Goal: Task Accomplishment & Management: Manage account settings

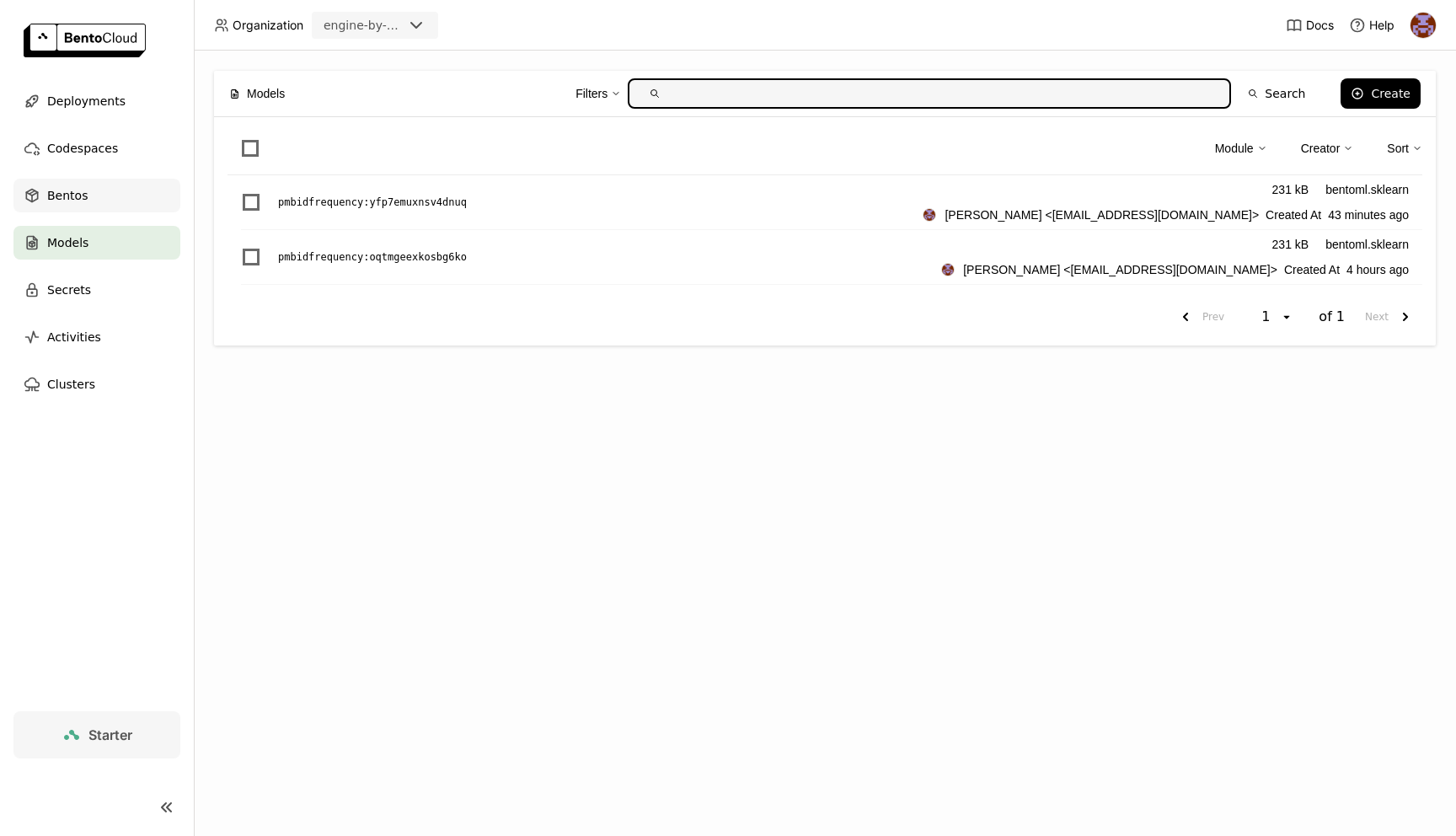
click at [102, 180] on div "Bentos" at bounding box center [97, 195] width 166 height 34
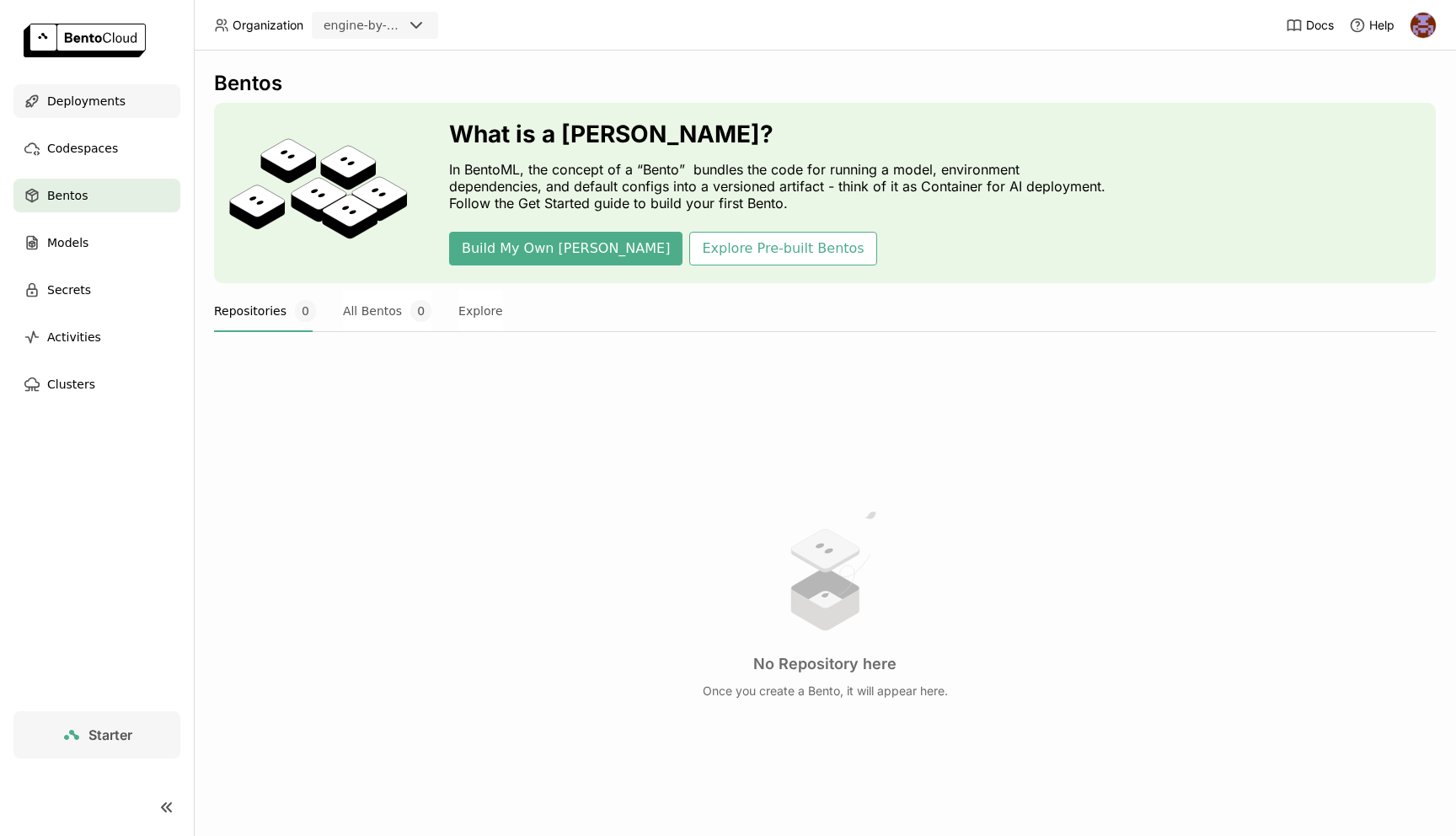
click at [121, 102] on div "Deployments" at bounding box center [97, 101] width 166 height 34
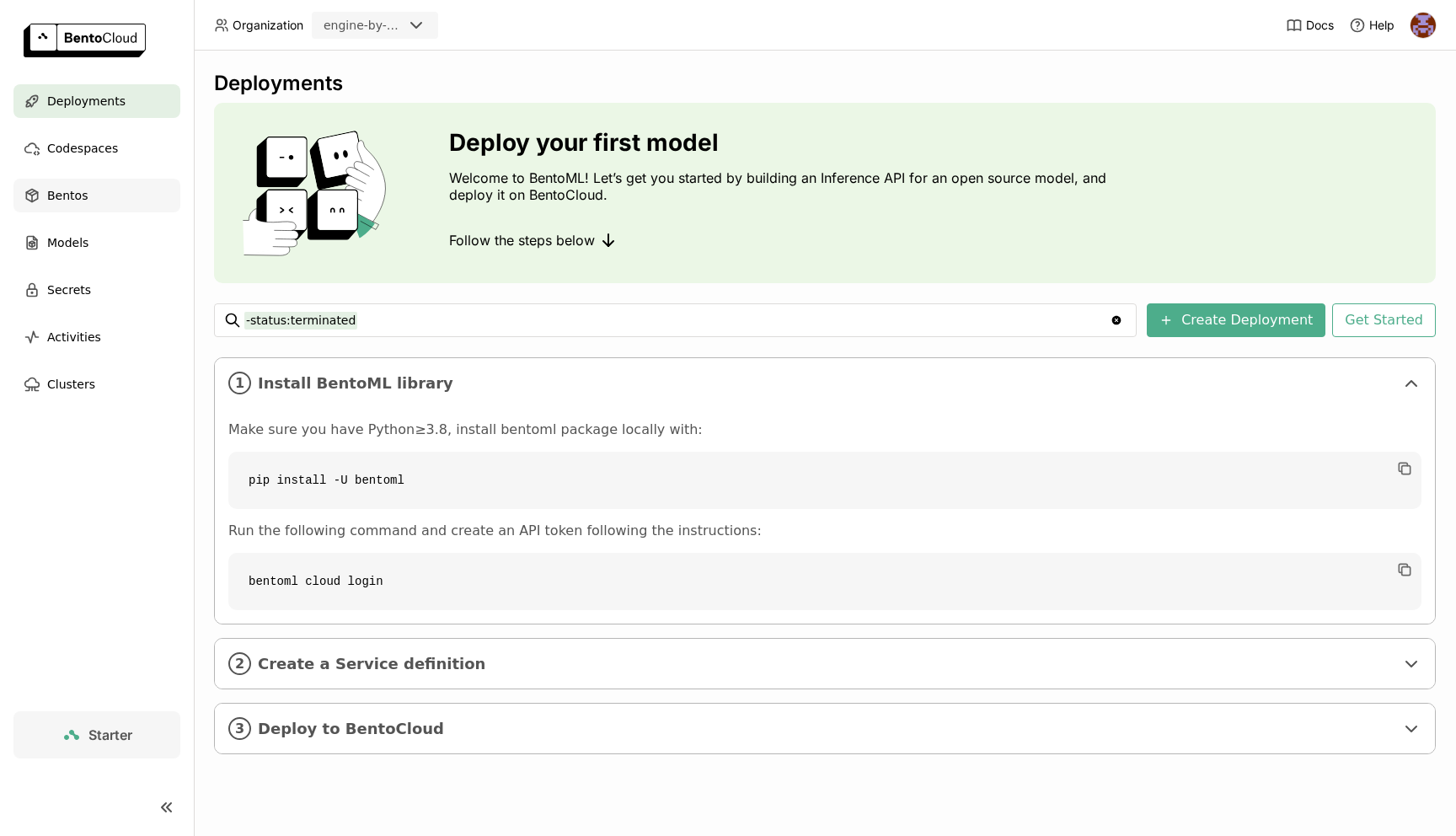
click at [104, 195] on div "Bentos" at bounding box center [97, 195] width 166 height 34
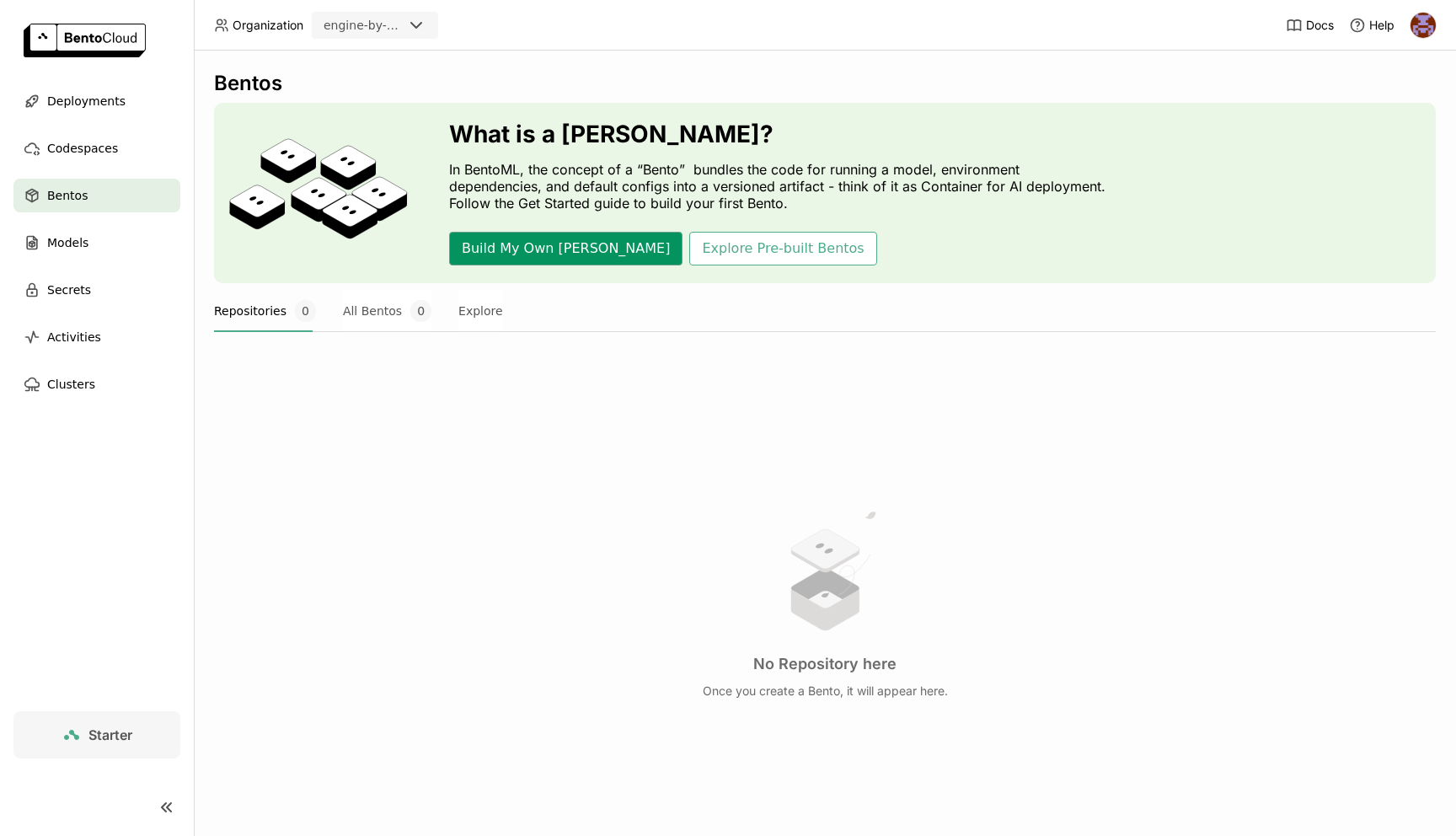
click at [513, 251] on button "Build My Own [PERSON_NAME]" at bounding box center [565, 248] width 233 height 34
click at [111, 225] on div "Models" at bounding box center [97, 242] width 166 height 34
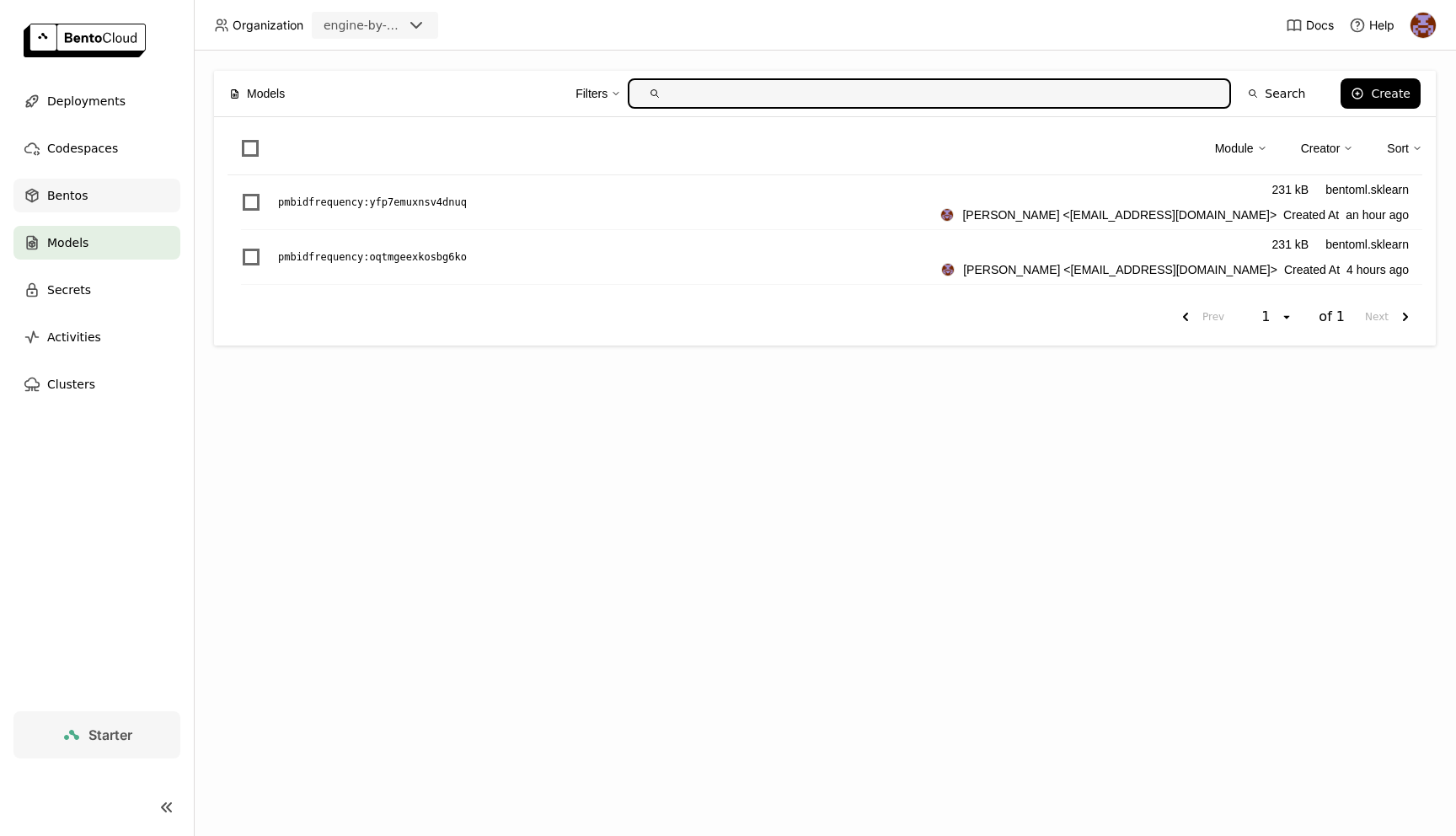
click at [95, 198] on div "Bentos" at bounding box center [97, 195] width 166 height 34
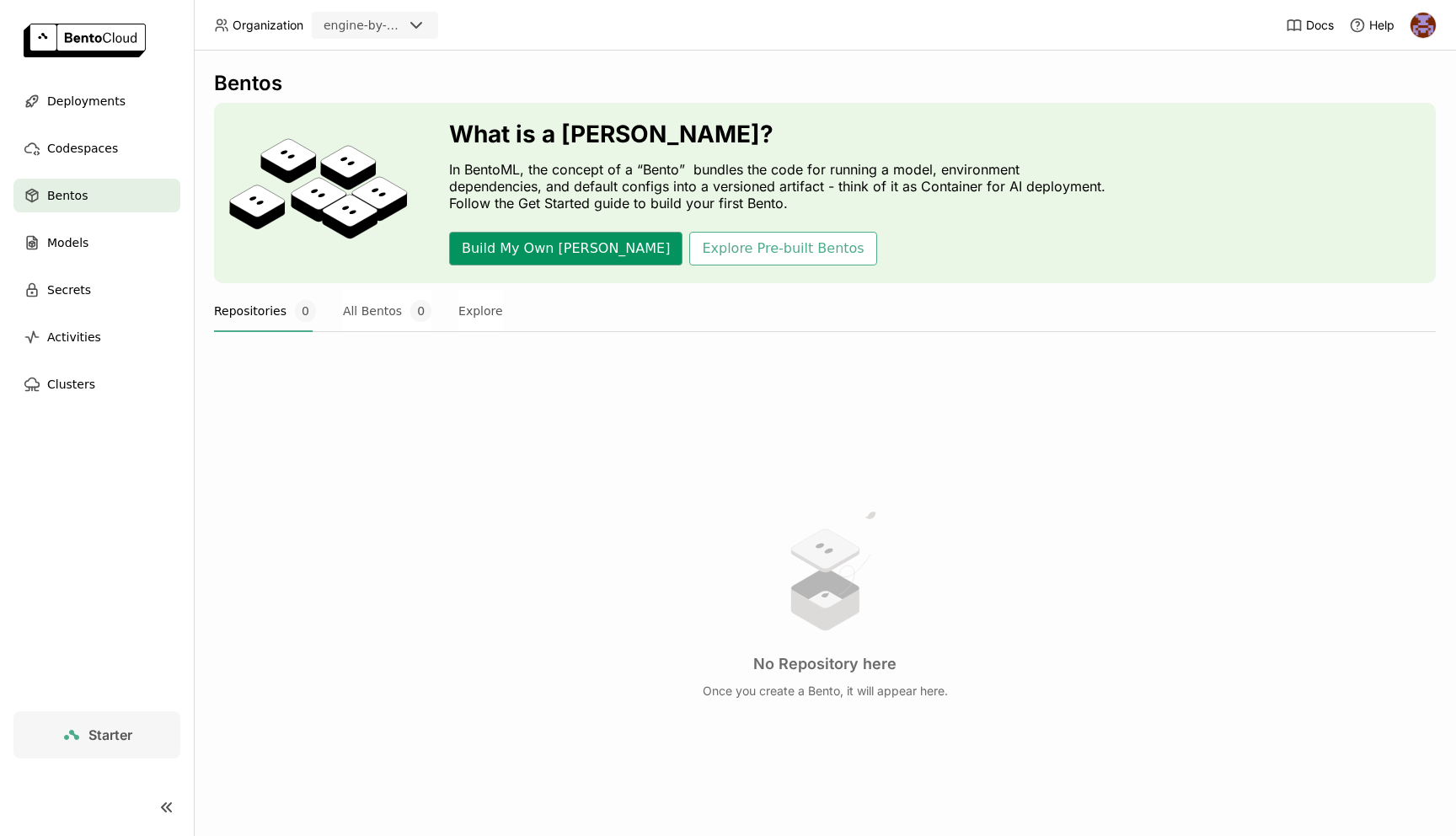
click at [561, 255] on button "Build My Own [PERSON_NAME]" at bounding box center [565, 248] width 233 height 34
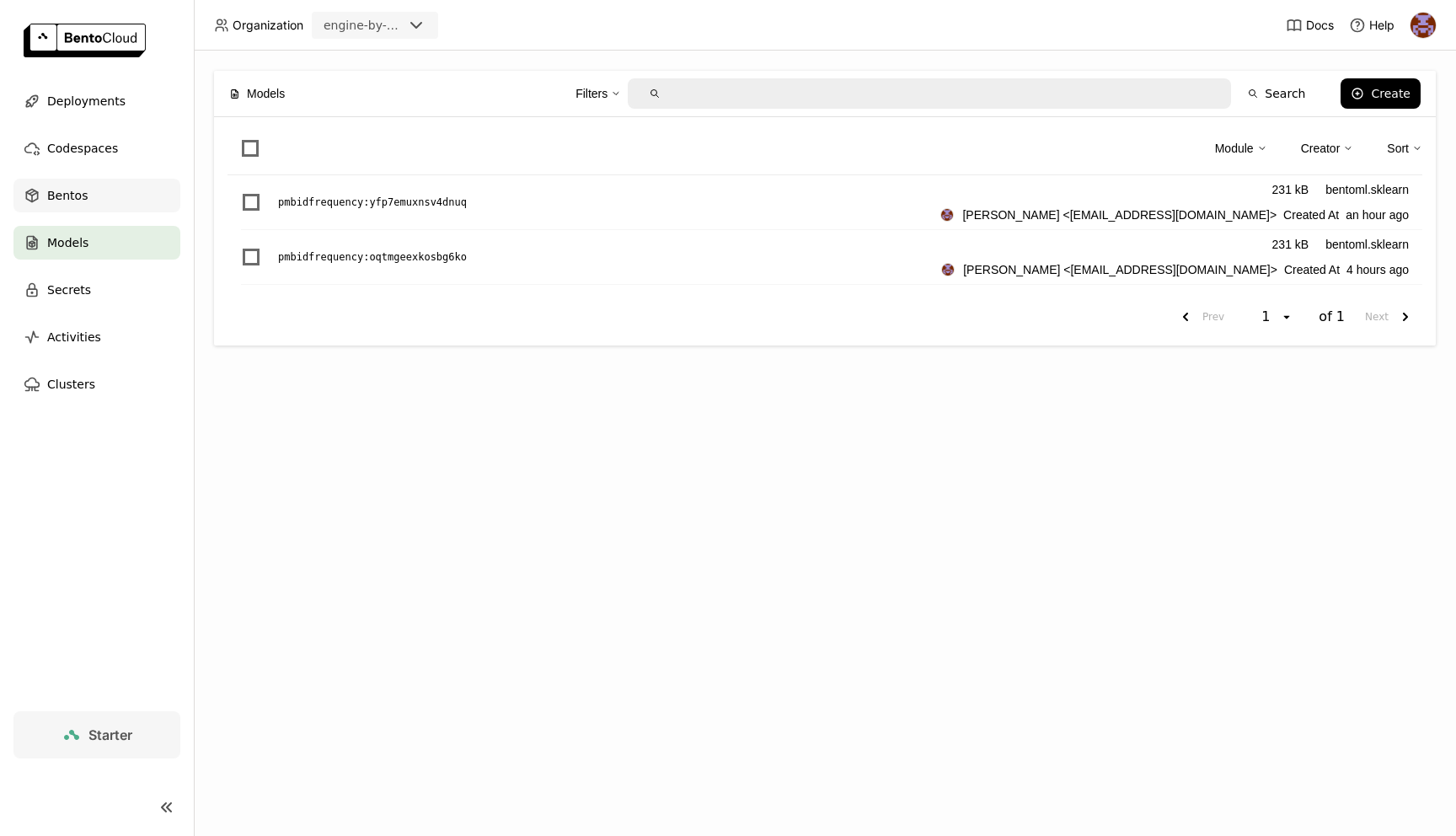
click at [78, 192] on span "Bentos" at bounding box center [67, 195] width 41 height 20
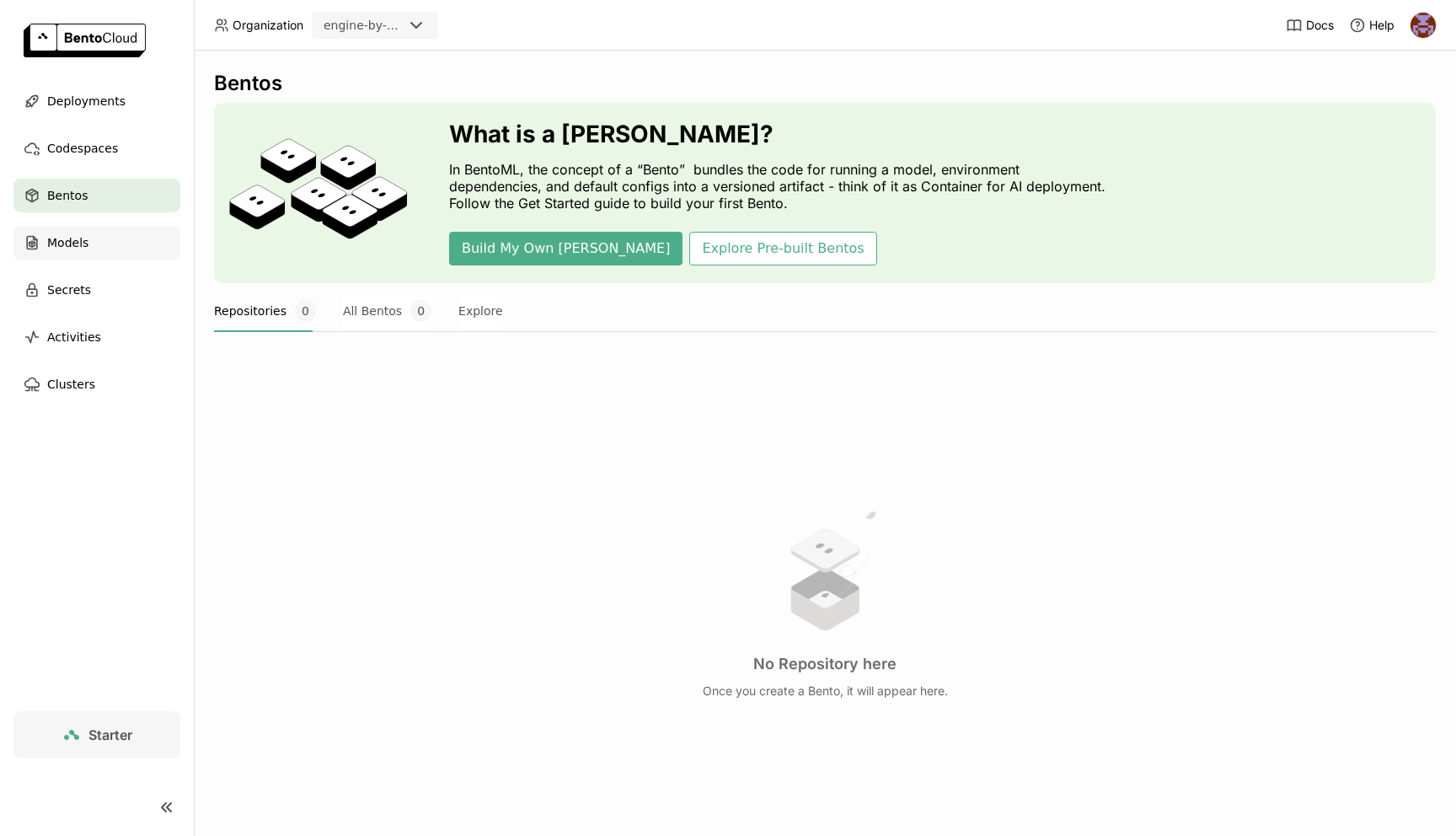
click at [122, 249] on div "Models" at bounding box center [97, 242] width 166 height 34
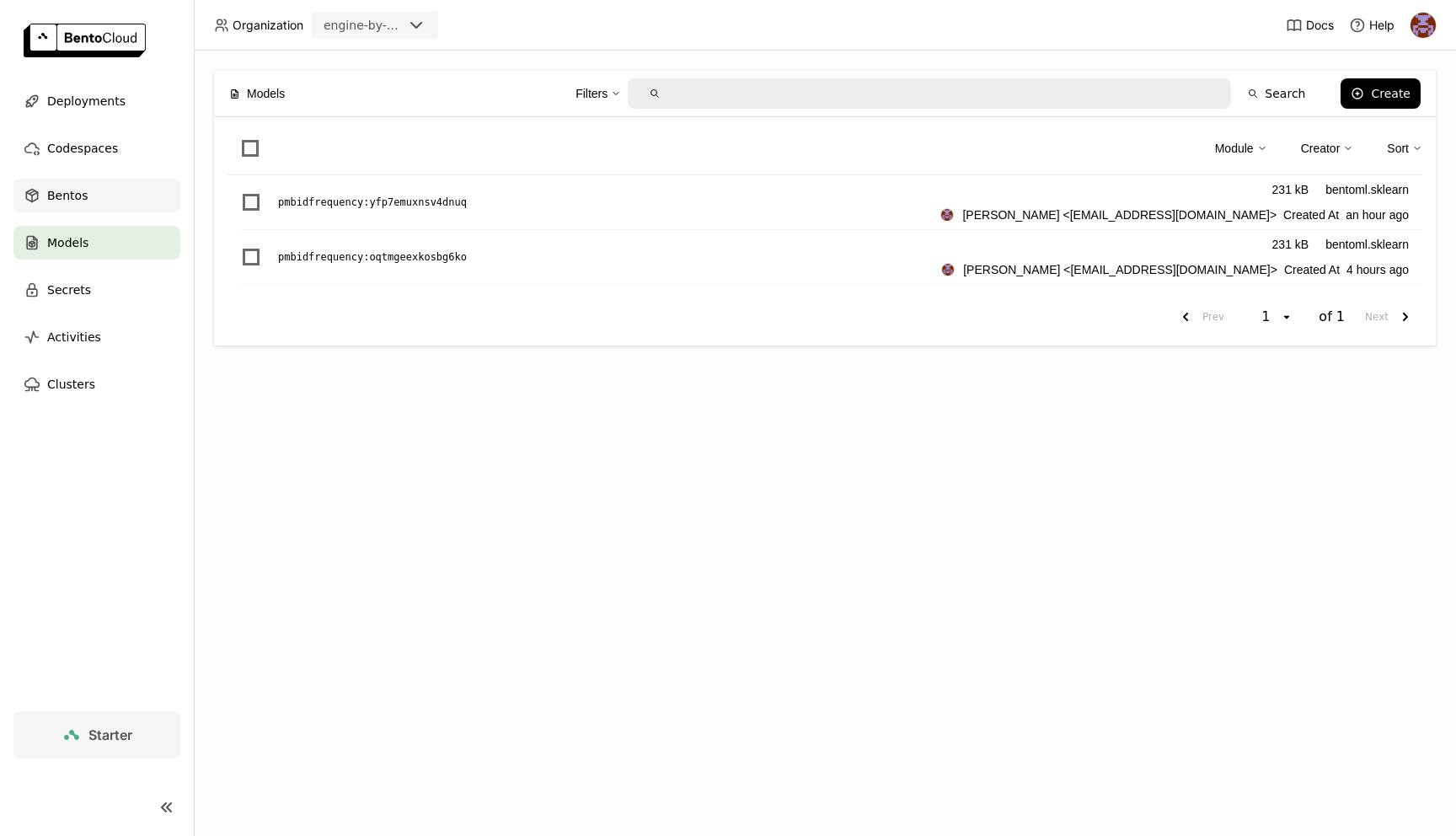
click at [129, 188] on div "Bentos" at bounding box center [97, 195] width 166 height 34
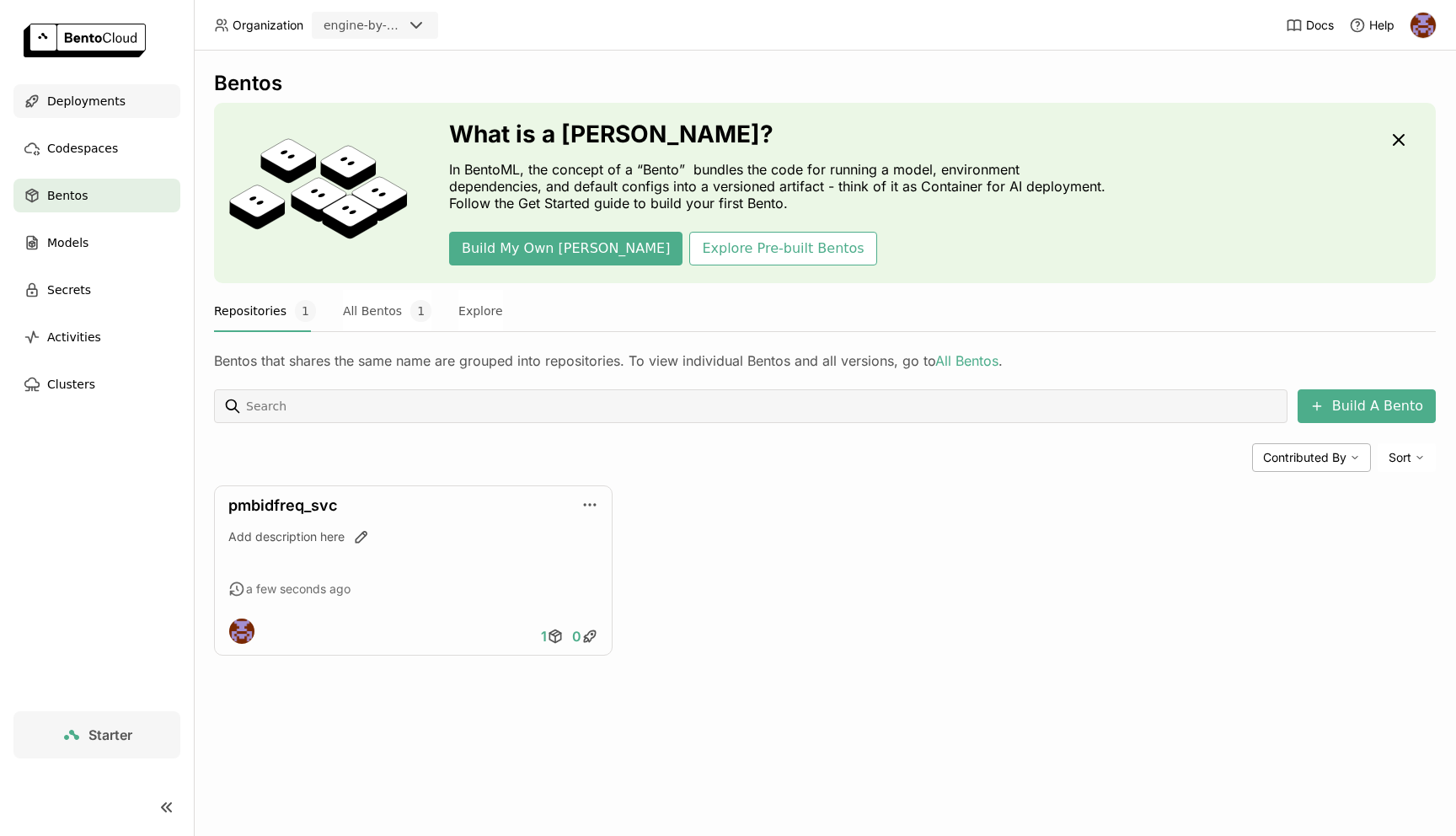
click at [149, 91] on div "Deployments" at bounding box center [97, 101] width 166 height 34
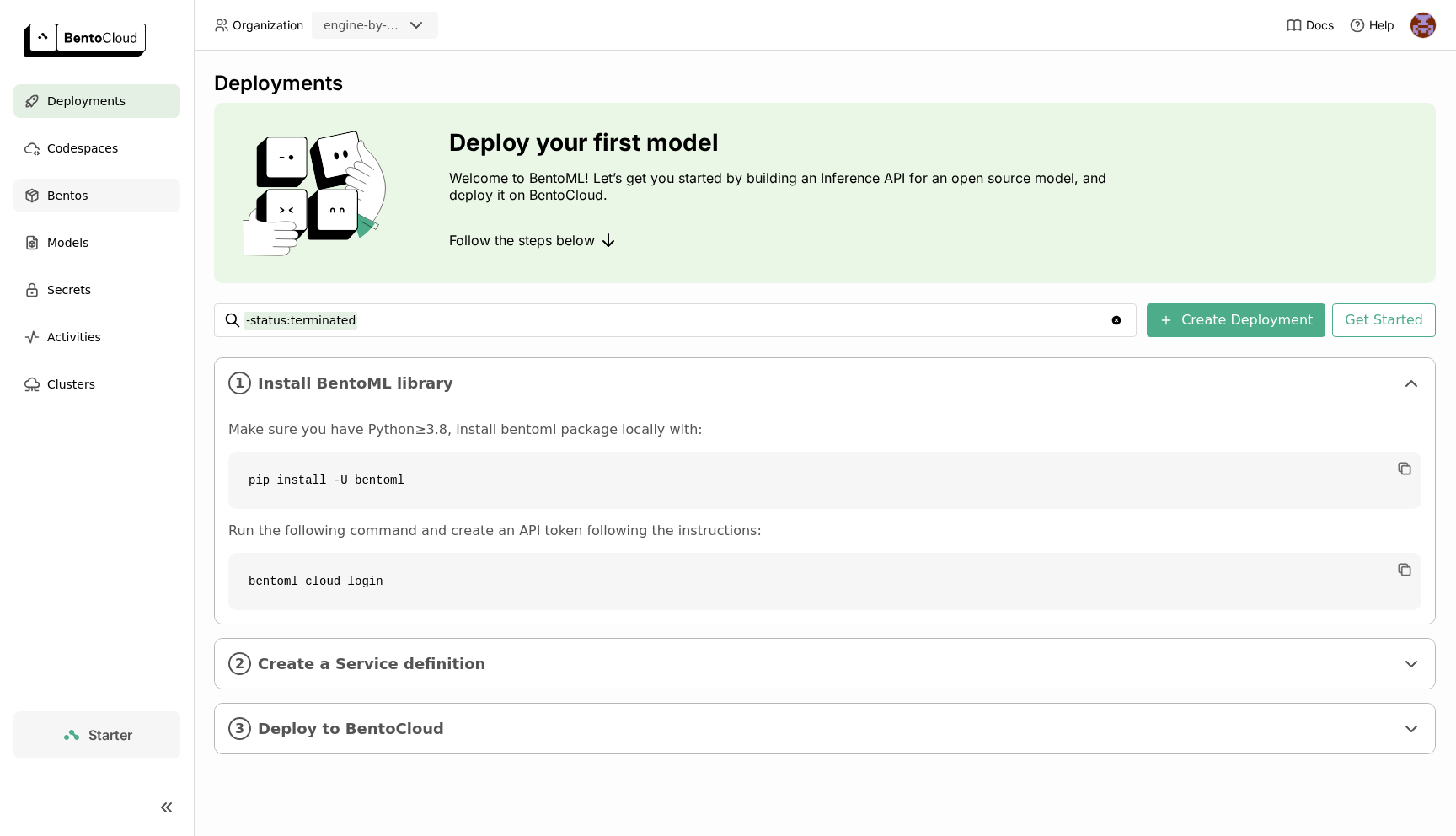
click at [142, 206] on div "Bentos" at bounding box center [97, 195] width 166 height 34
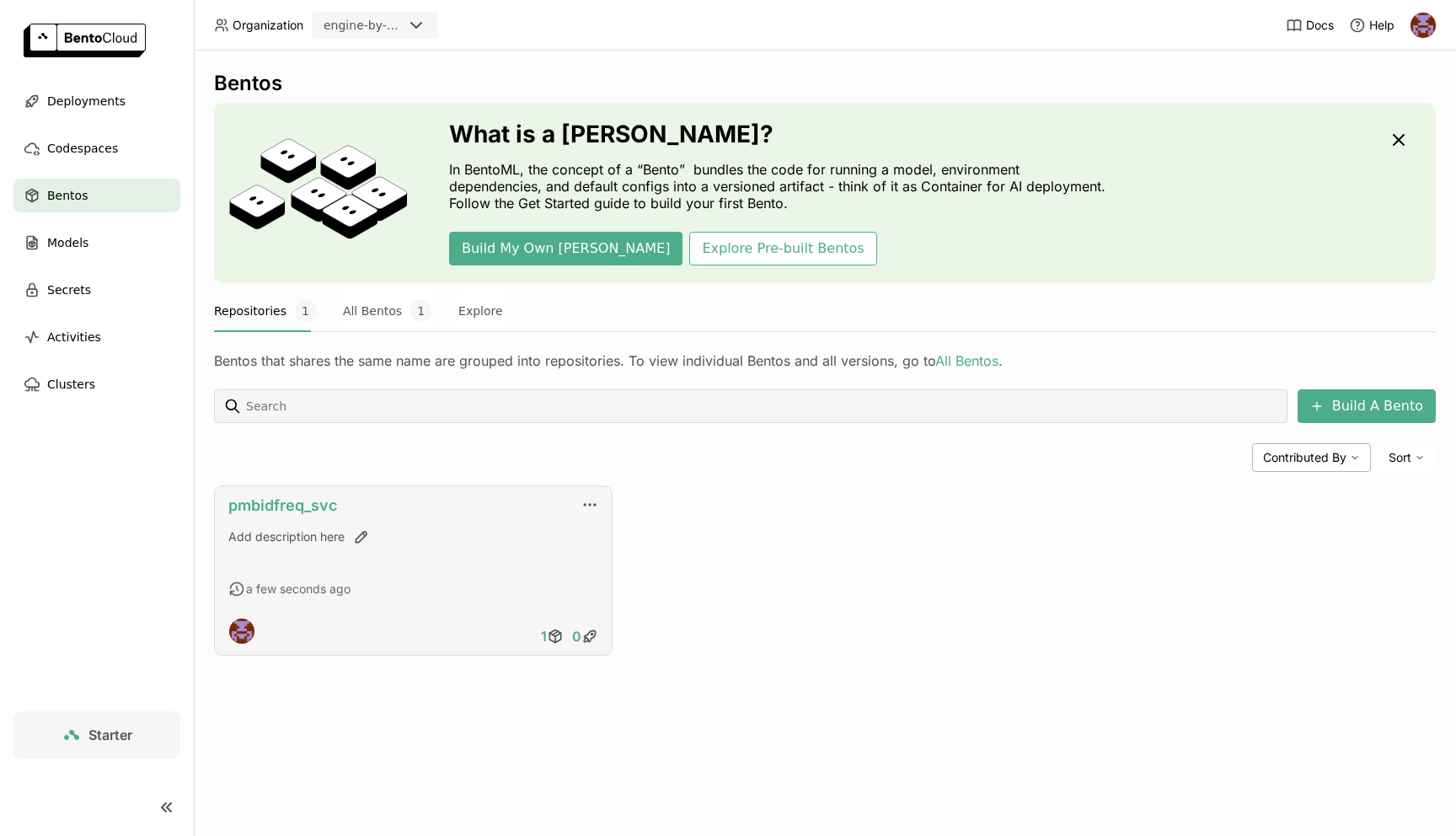
click at [318, 503] on link "pmbidfreq_svc" at bounding box center [282, 505] width 108 height 17
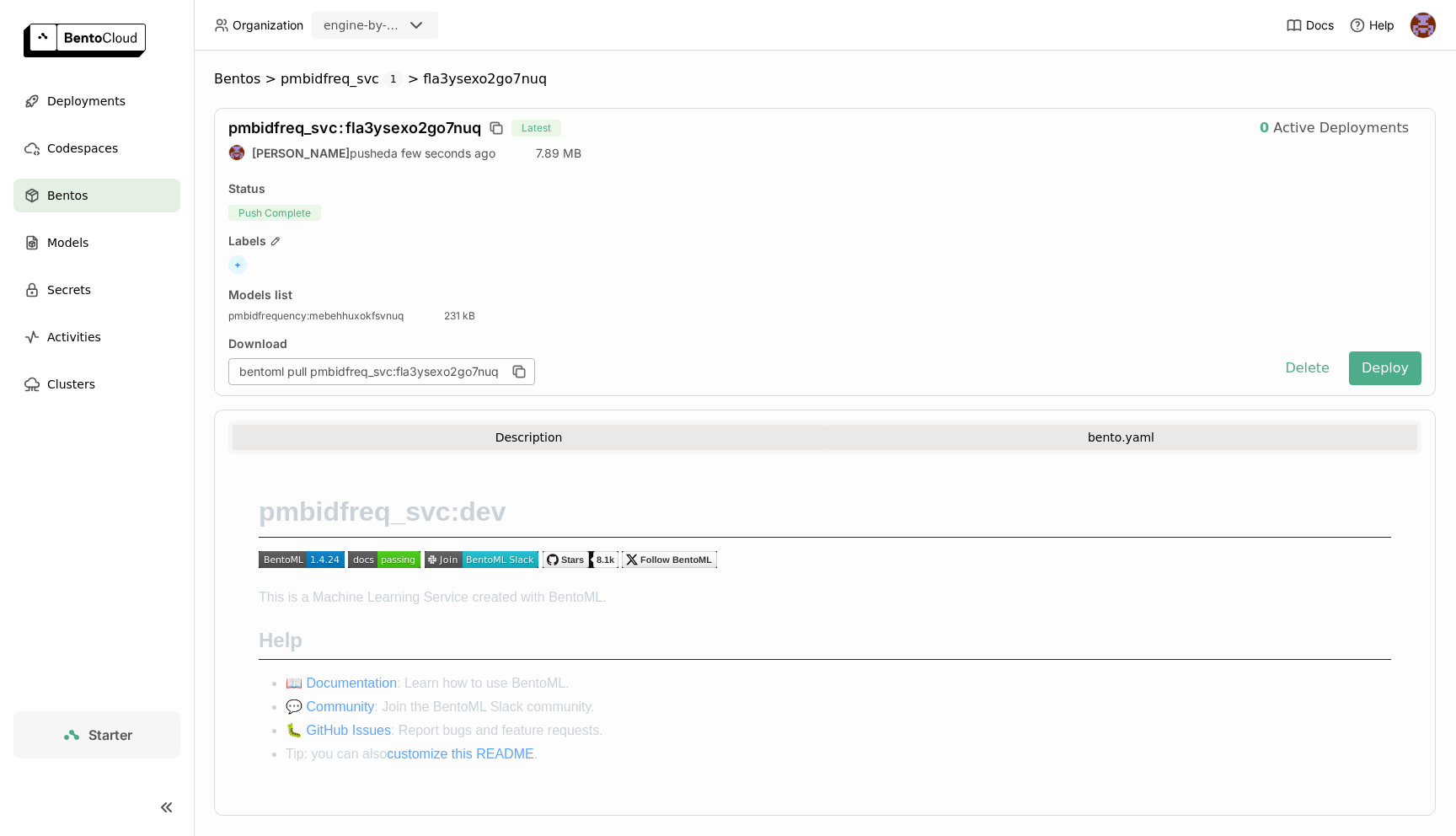
click at [1050, 425] on button "bento.yaml" at bounding box center [1120, 437] width 592 height 25
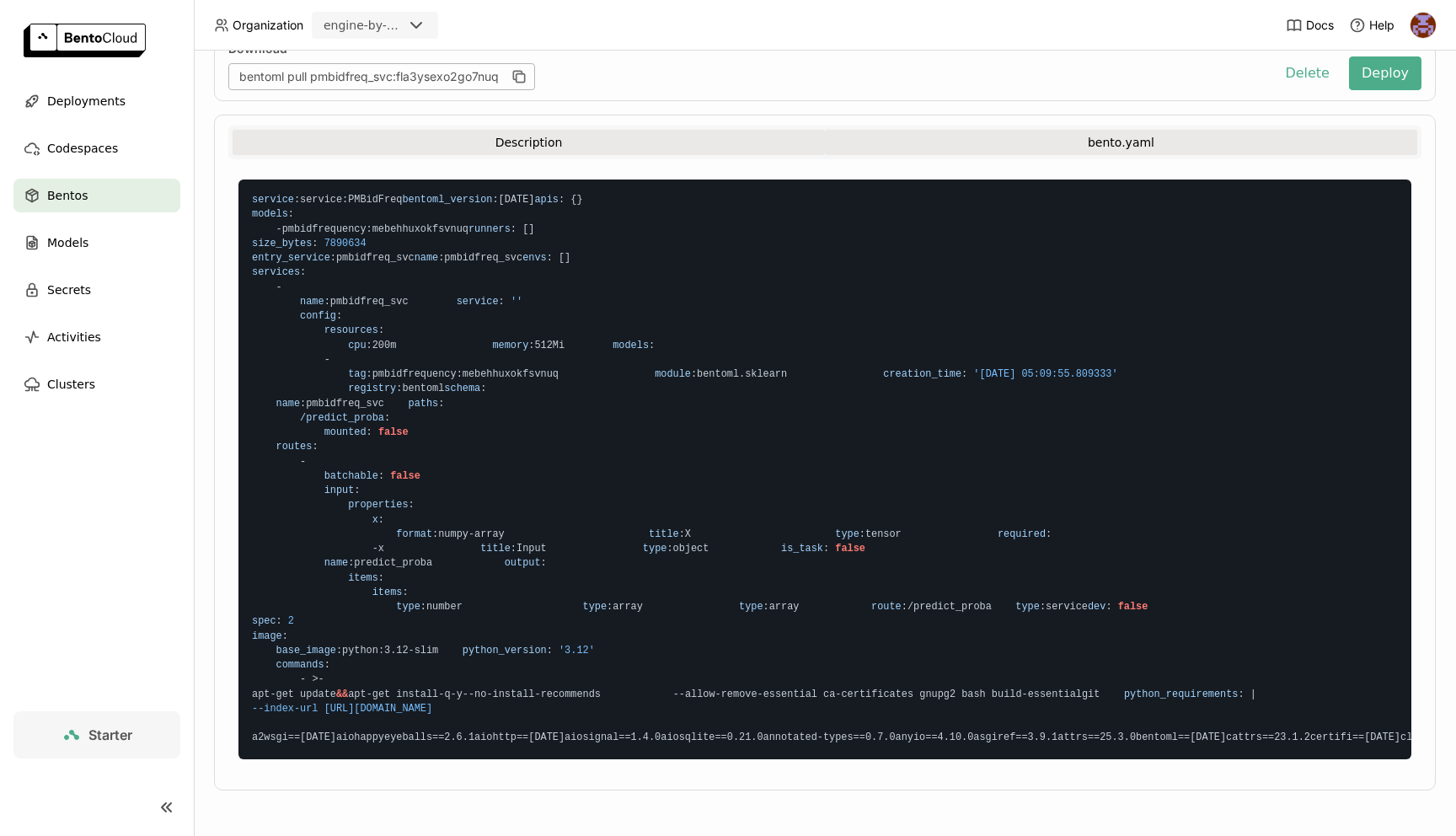
click at [504, 130] on button "Description" at bounding box center [528, 142] width 592 height 25
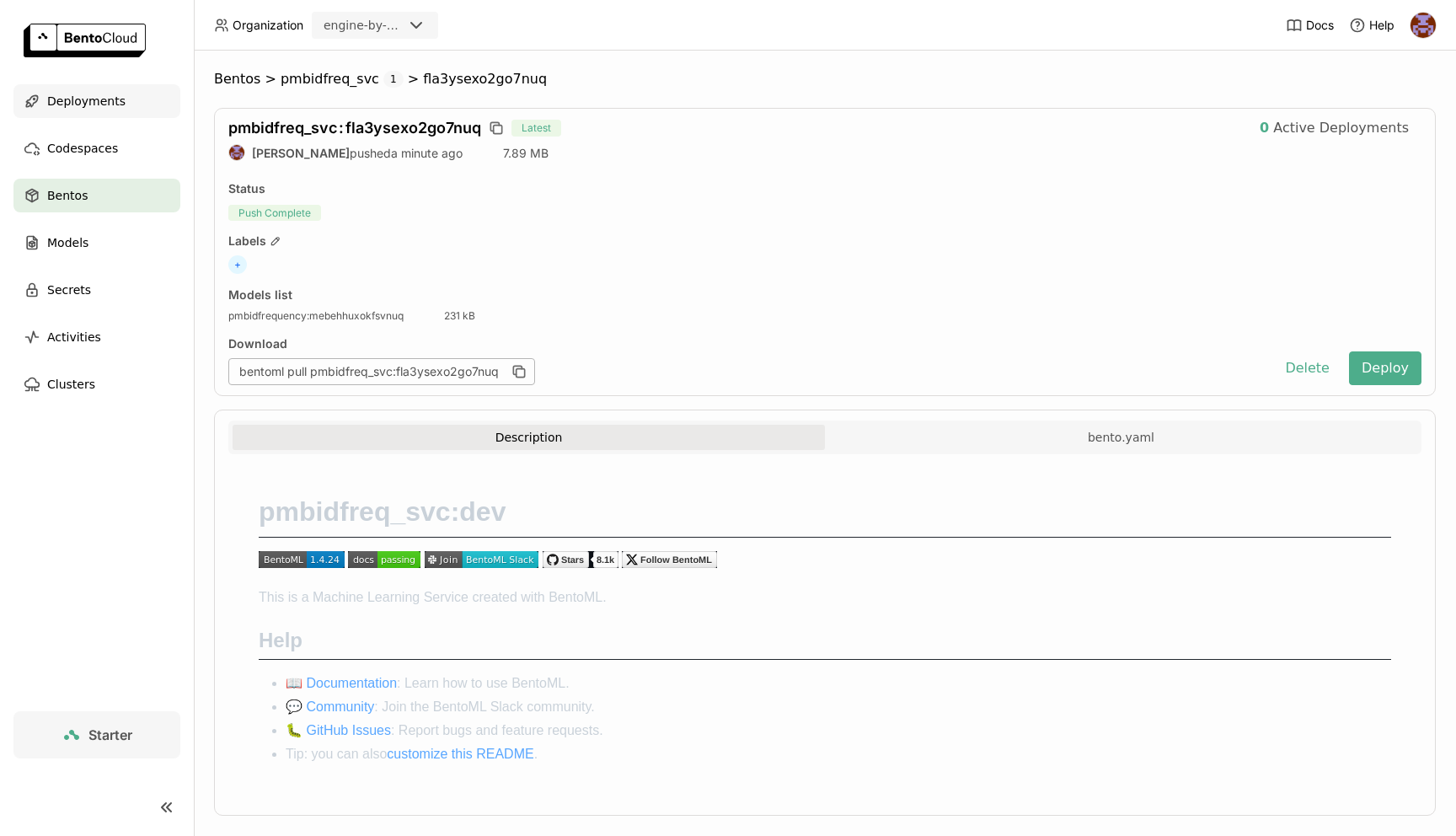
click at [145, 106] on div "Deployments" at bounding box center [97, 101] width 166 height 34
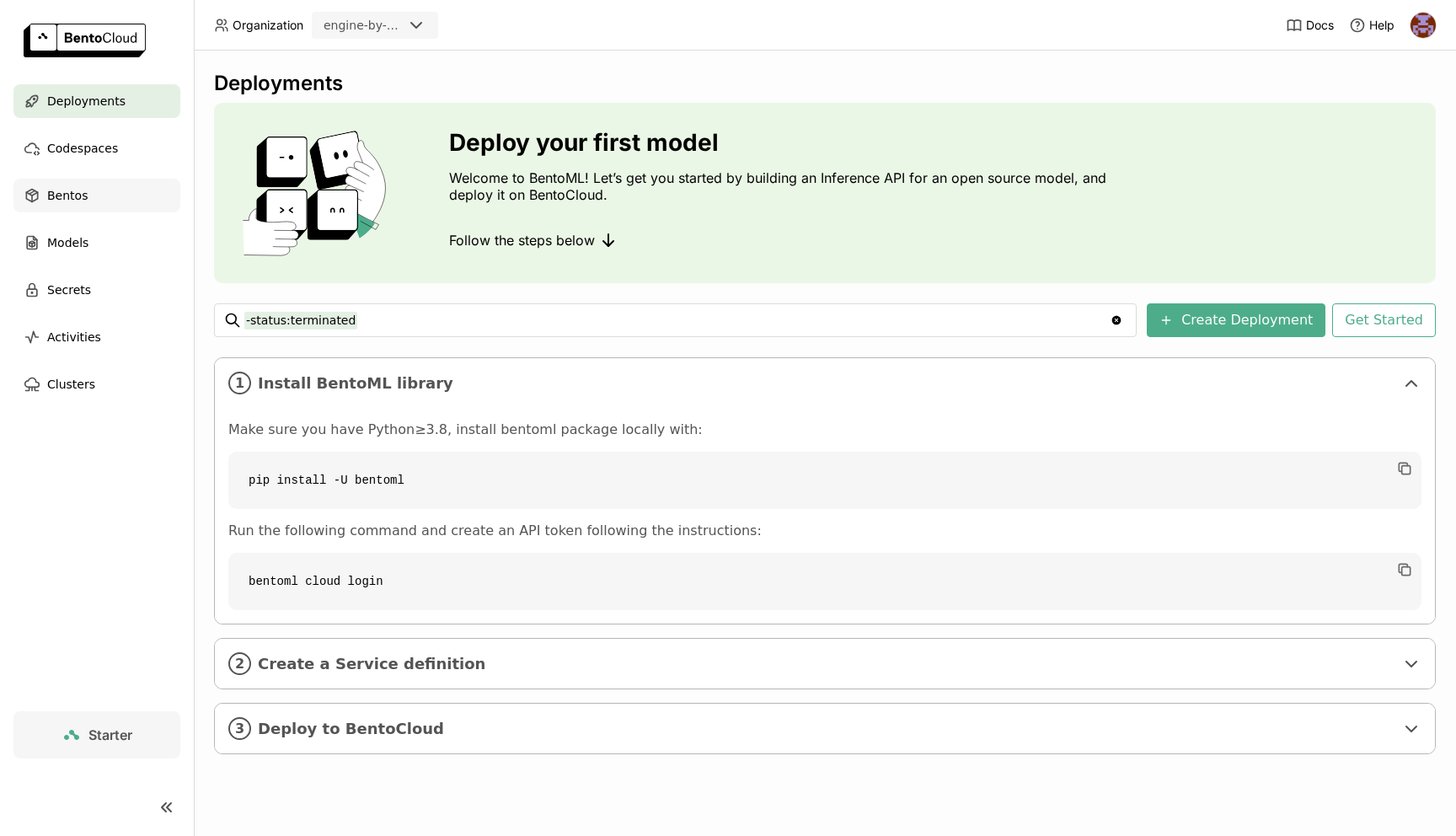
click at [102, 192] on div "Bentos" at bounding box center [97, 195] width 166 height 34
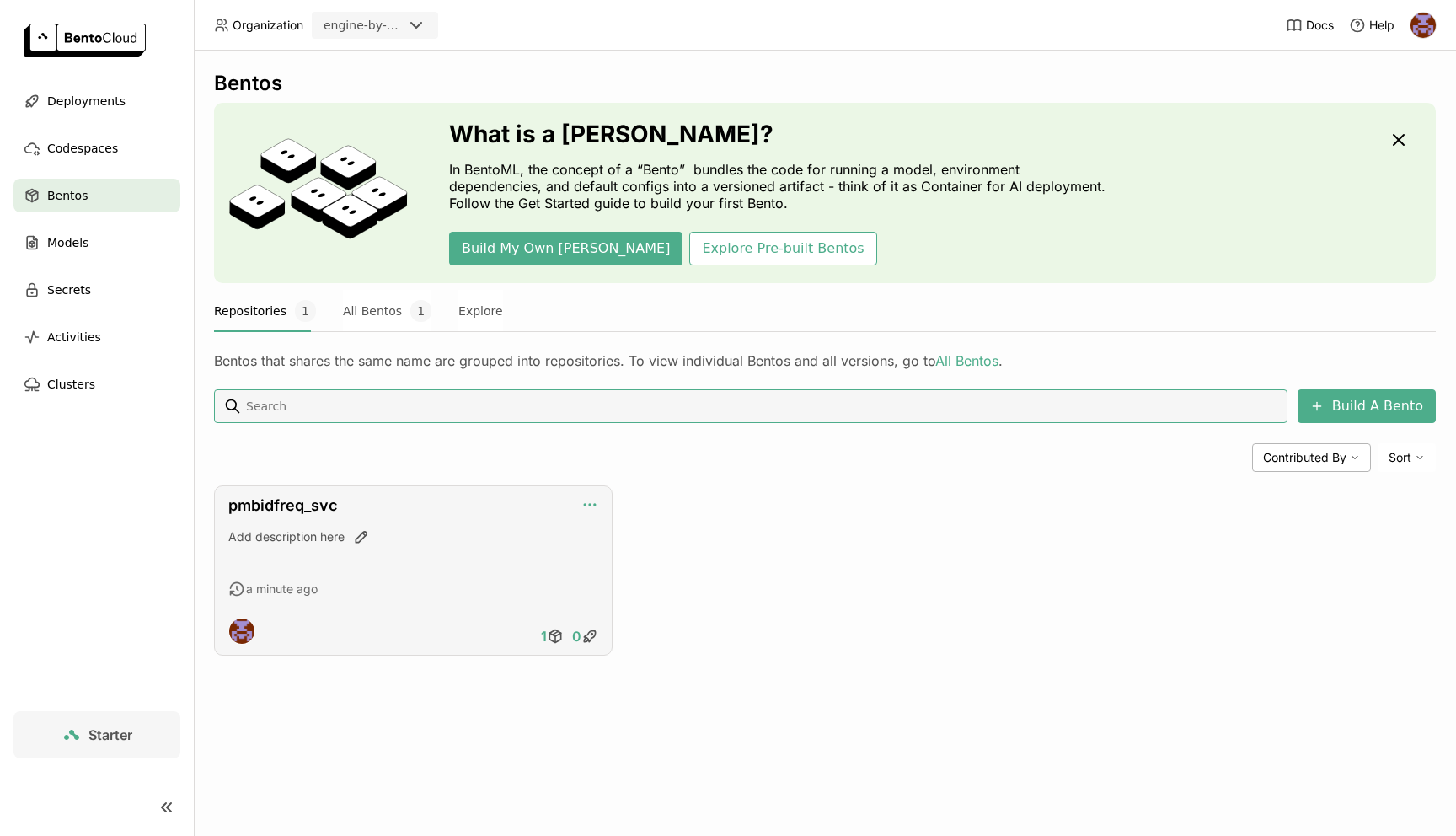
click at [587, 501] on icon "button" at bounding box center [590, 504] width 16 height 16
click at [308, 498] on link "pmbidfreq_svc" at bounding box center [282, 505] width 108 height 17
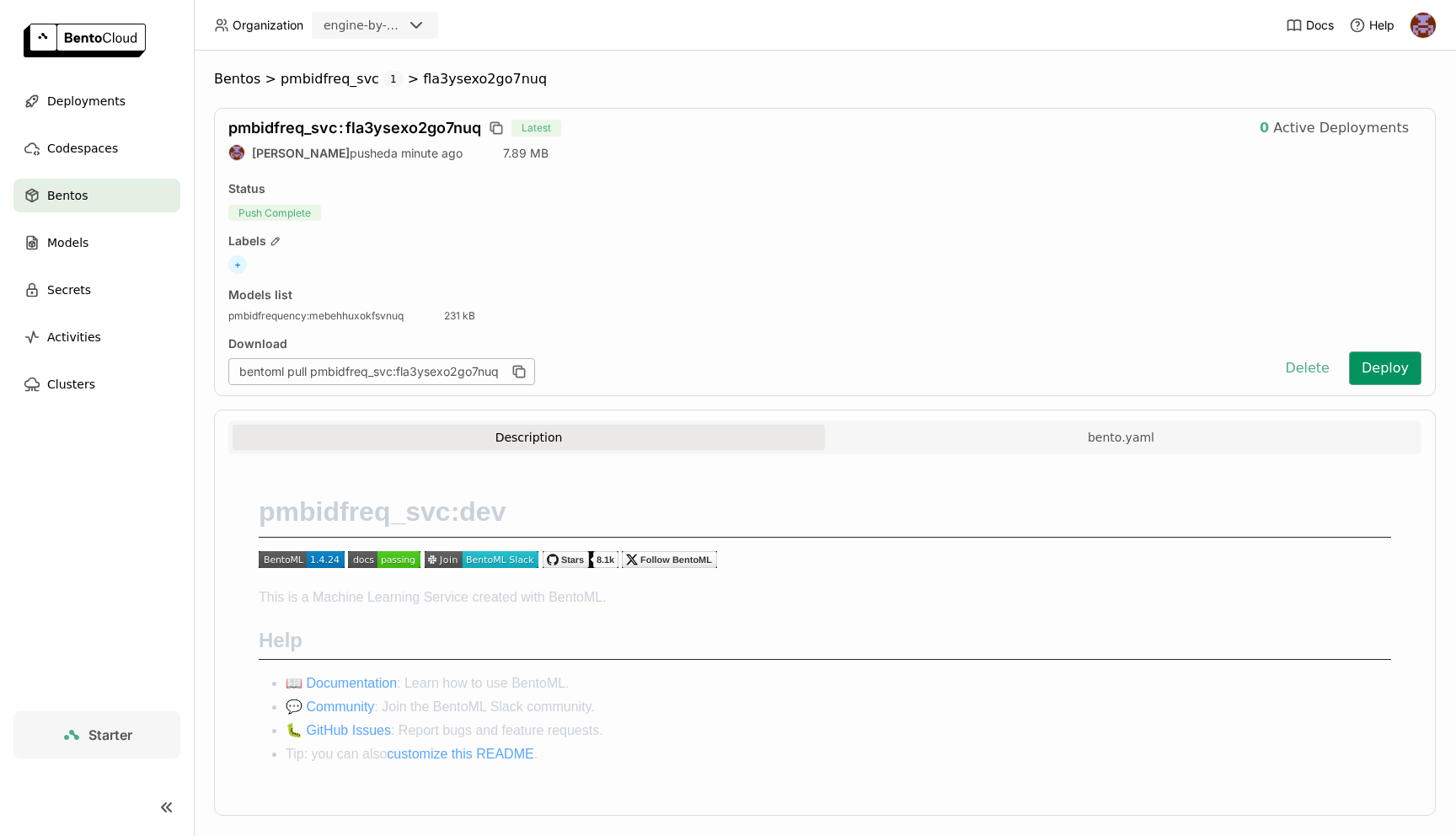
click at [1397, 355] on button "Deploy" at bounding box center [1386, 368] width 73 height 34
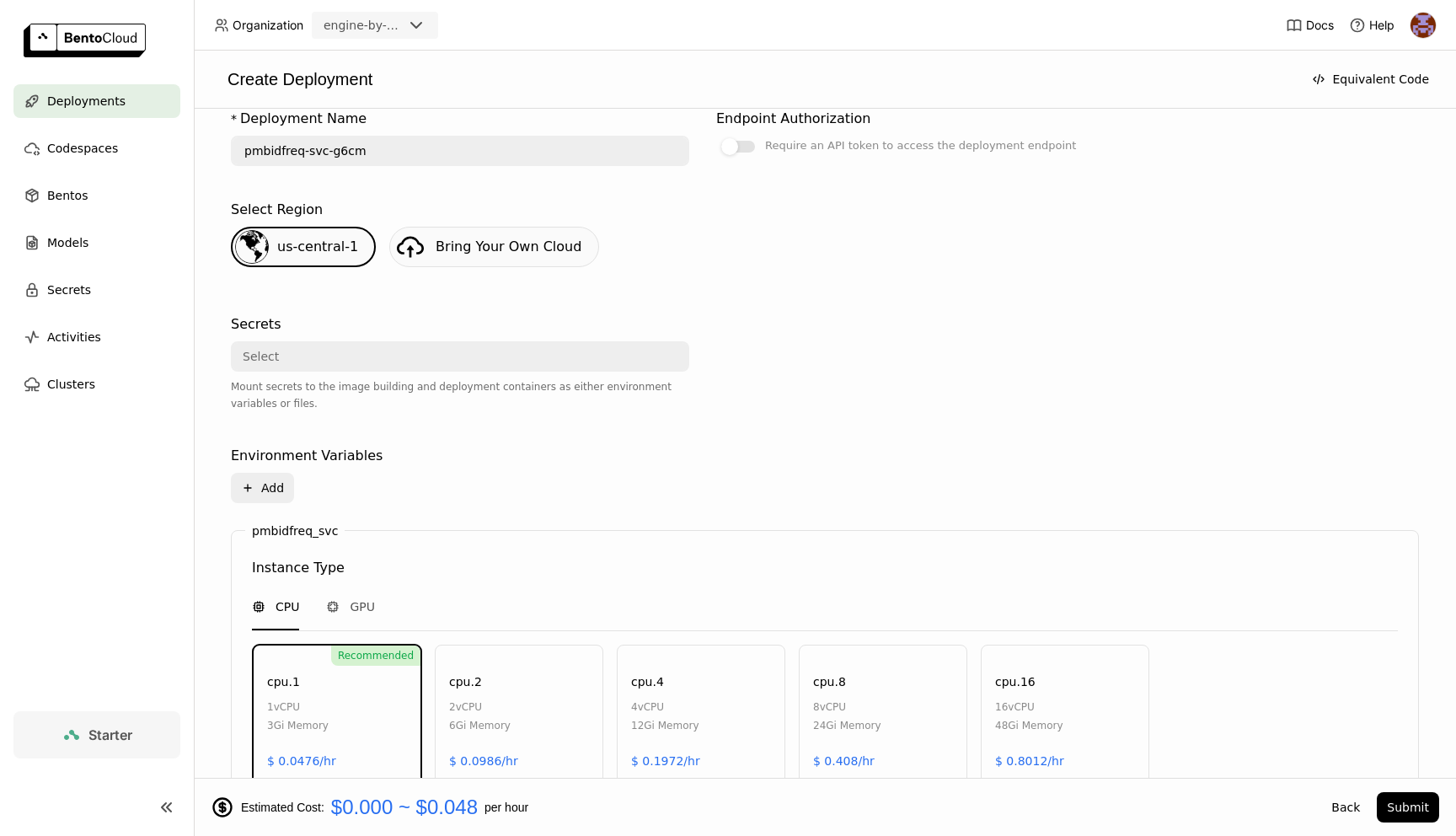
scroll to position [351, 0]
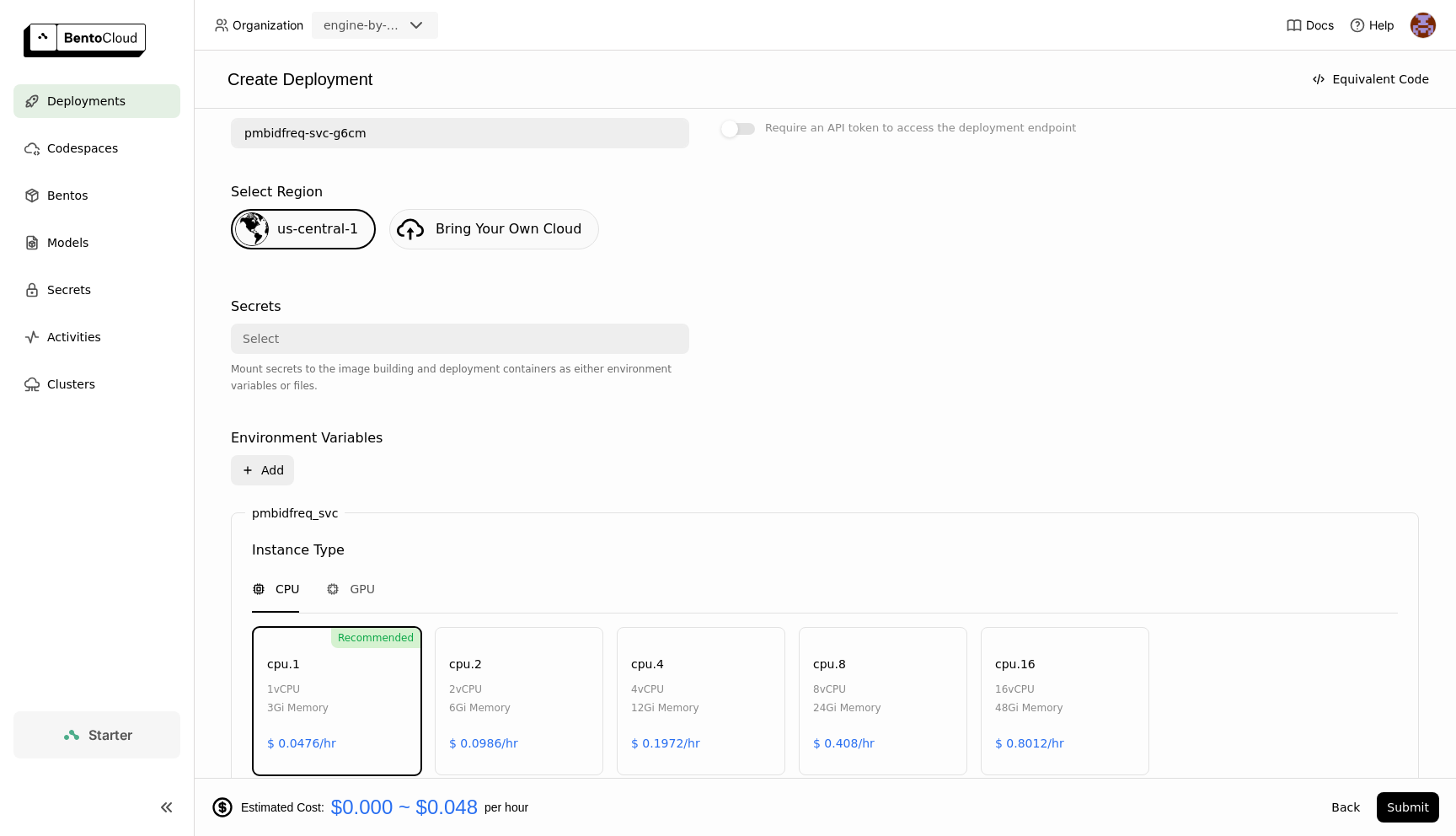
click at [415, 344] on div "Select" at bounding box center [454, 338] width 445 height 27
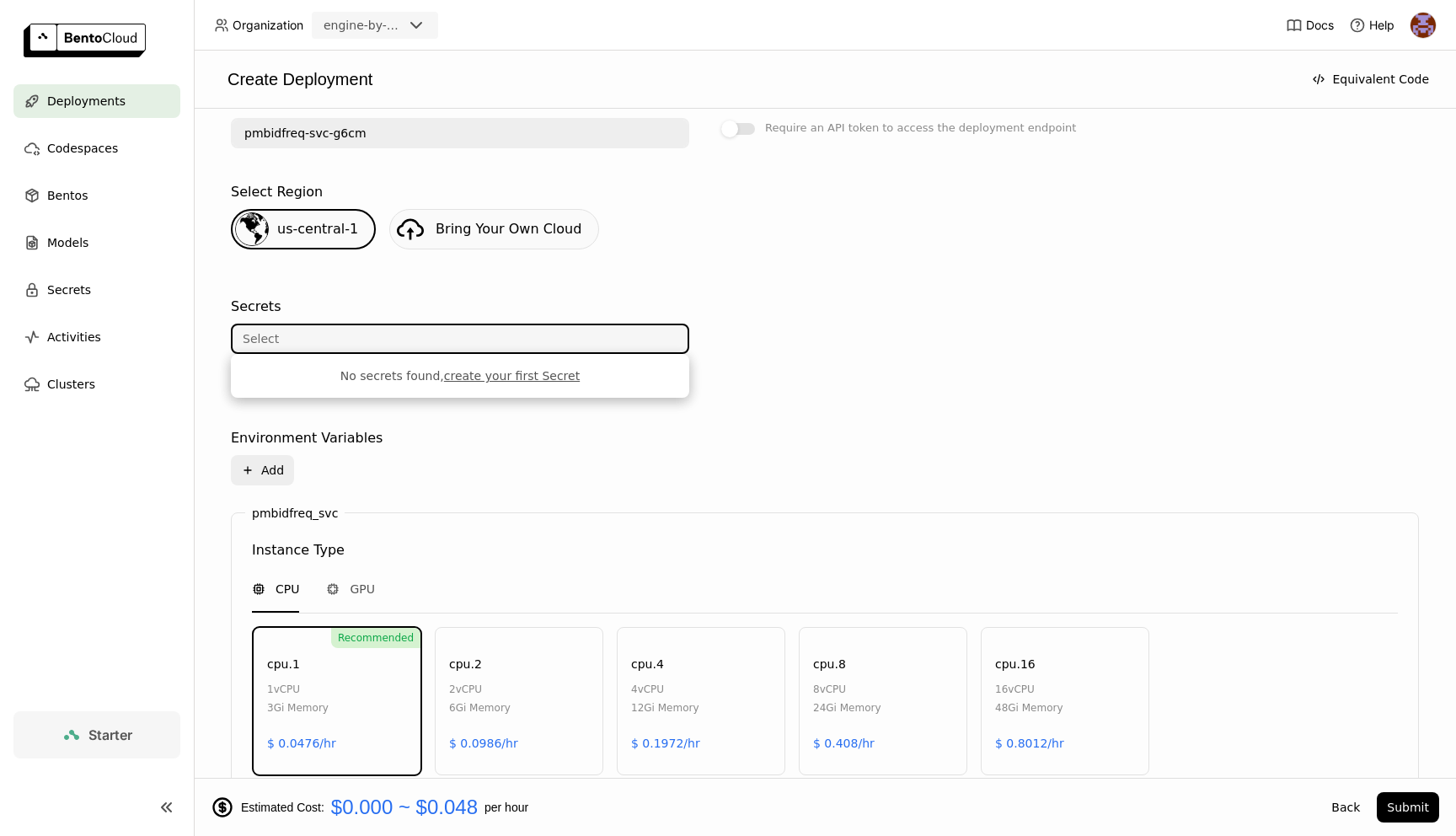
click at [865, 302] on div at bounding box center [945, 356] width 459 height 132
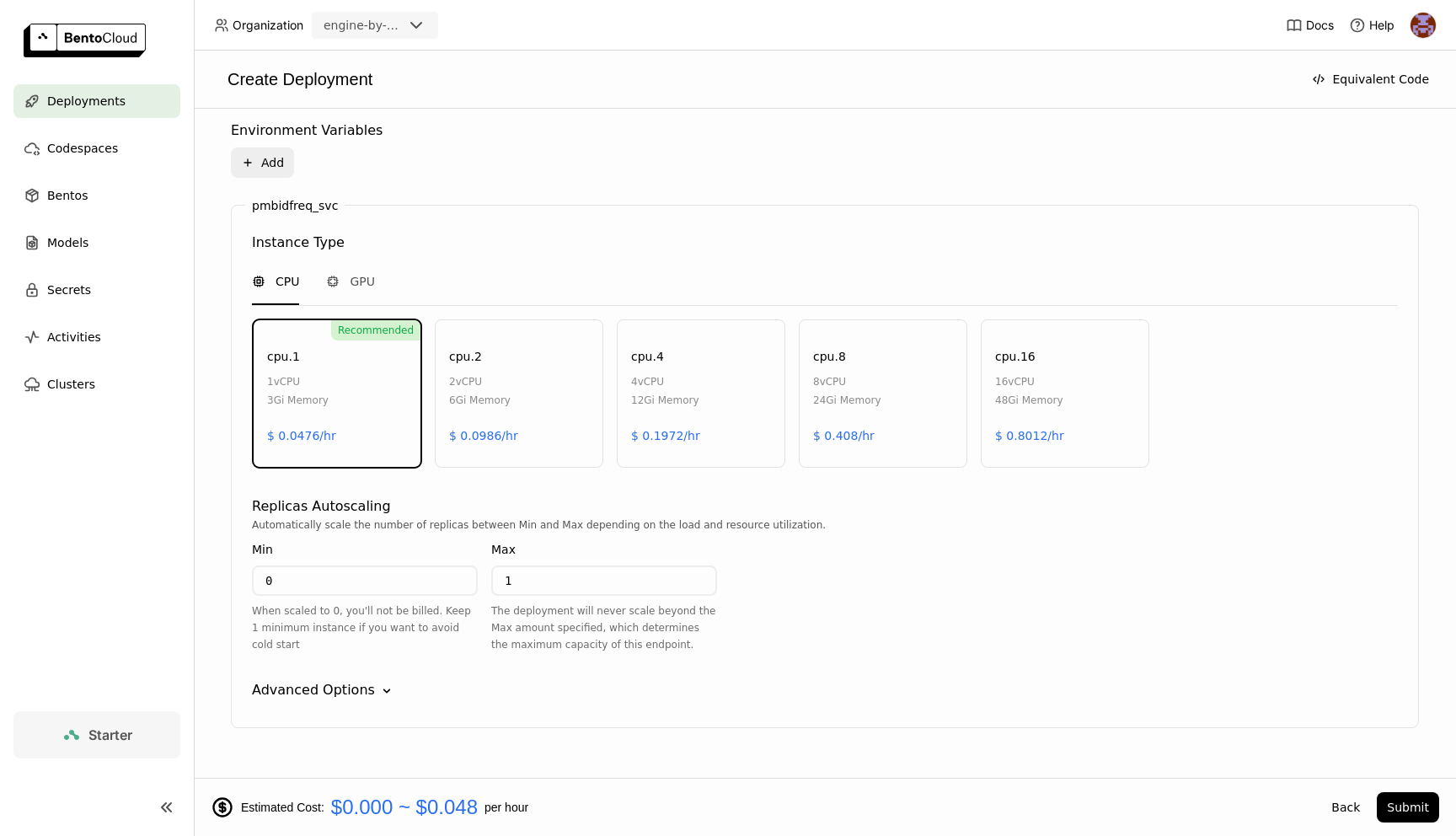
scroll to position [693, 0]
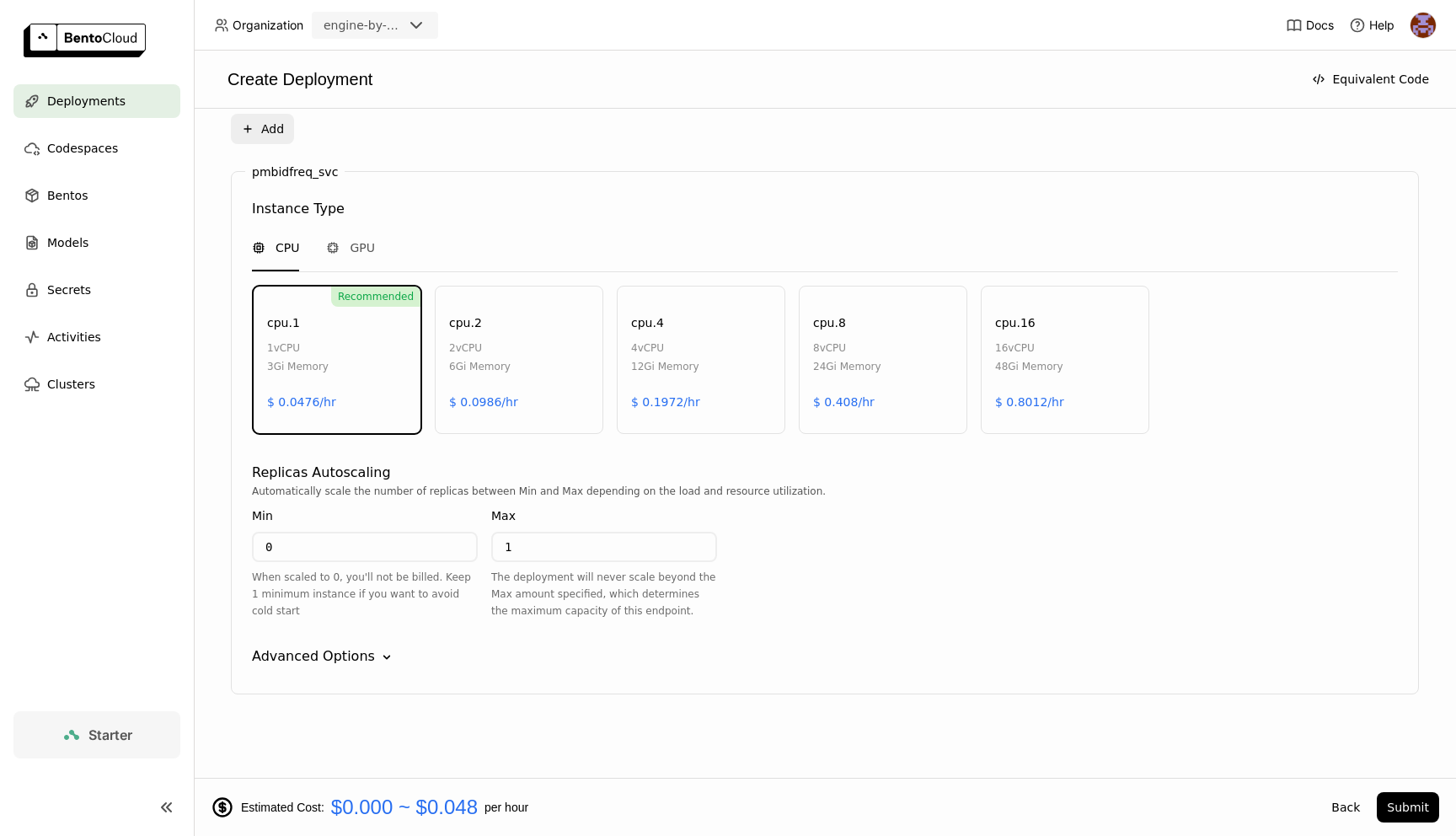
click at [512, 310] on div "cpu.2 2 vCPU 6Gi Memory $ 0.0986/hr" at bounding box center [519, 359] width 168 height 148
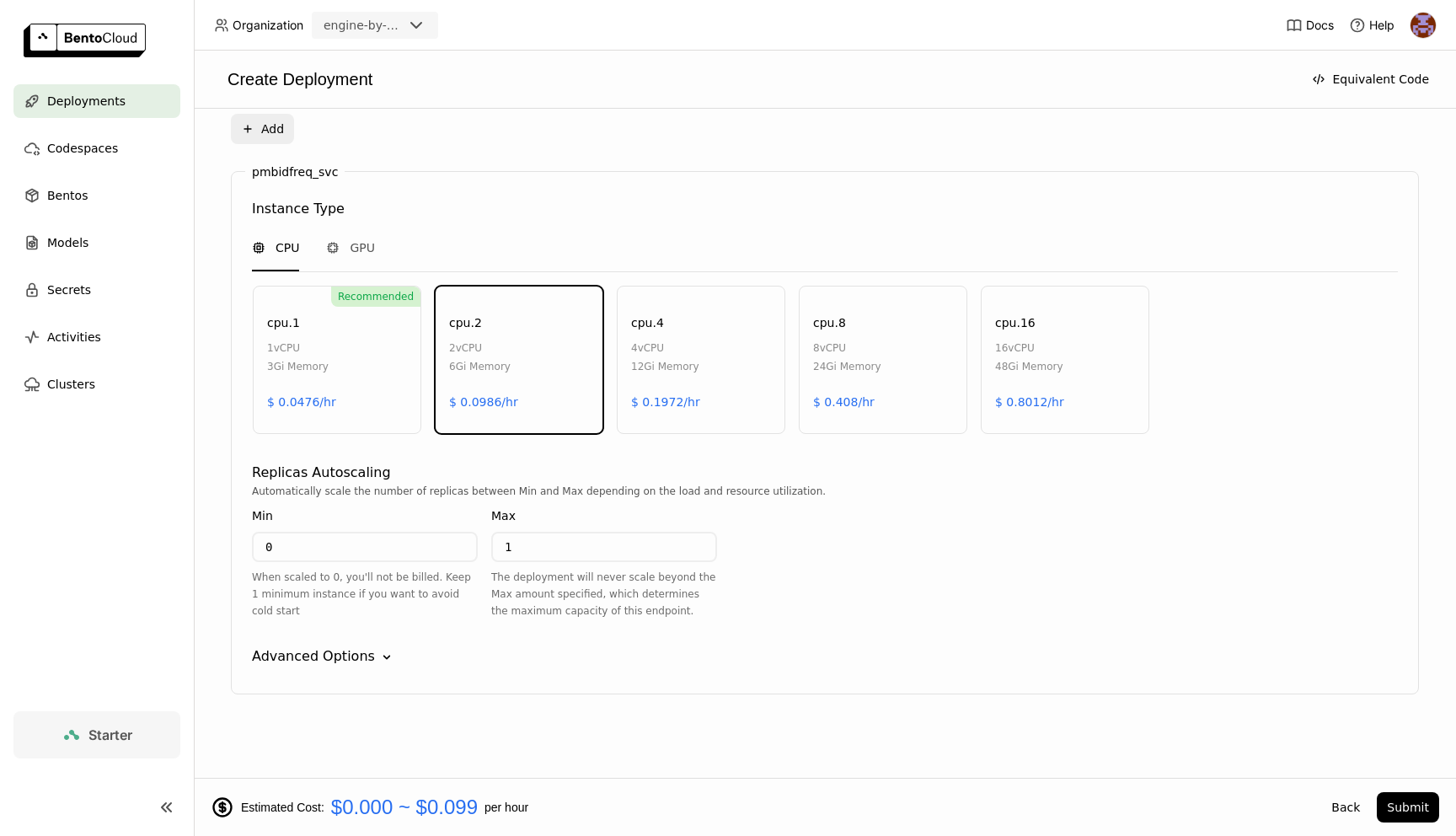
click at [349, 326] on div "Recommended cpu.1 1 vCPU 3Gi Memory $ 0.0476/hr" at bounding box center [337, 359] width 168 height 148
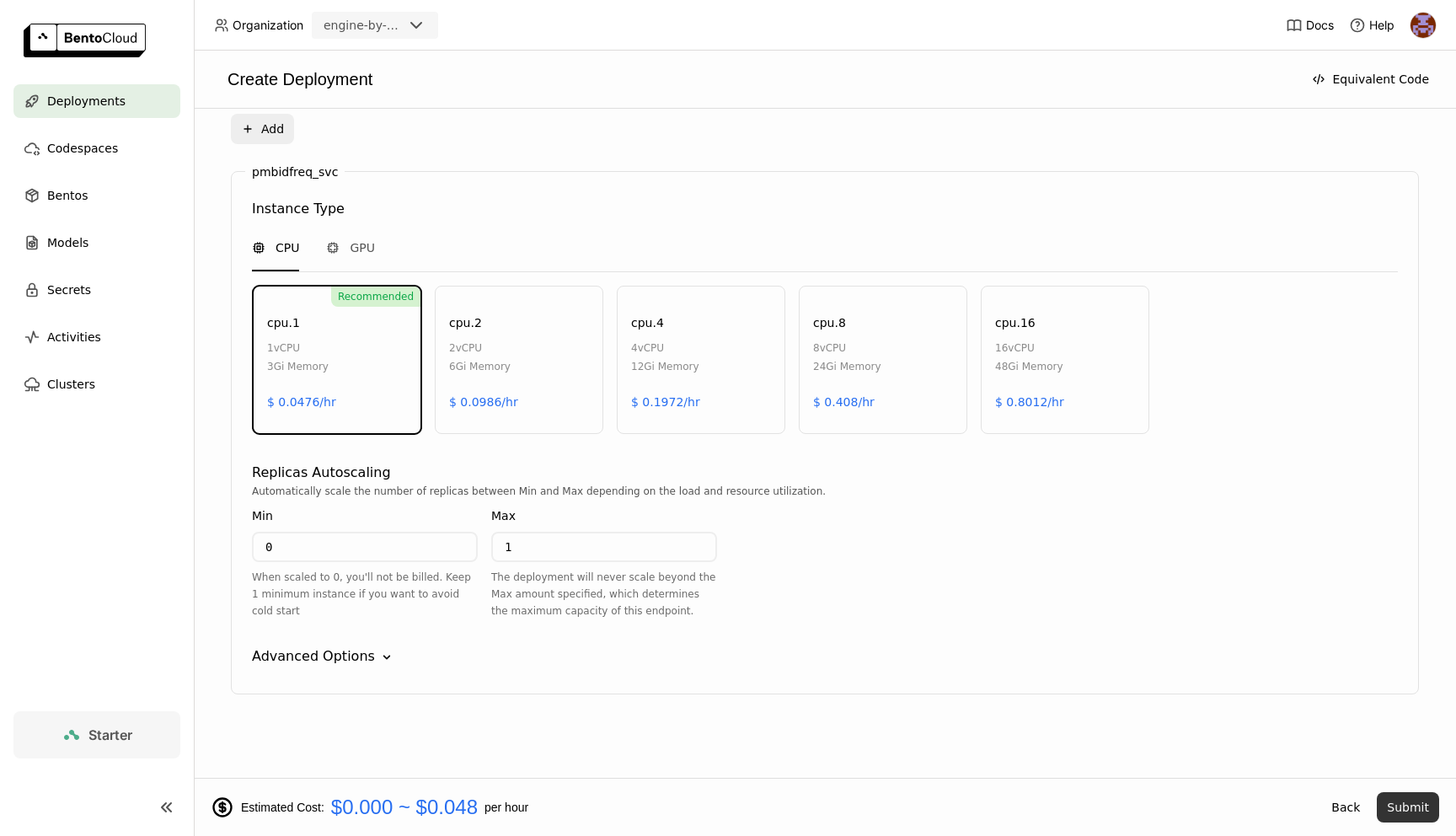
click at [1401, 803] on button "Submit" at bounding box center [1408, 807] width 62 height 30
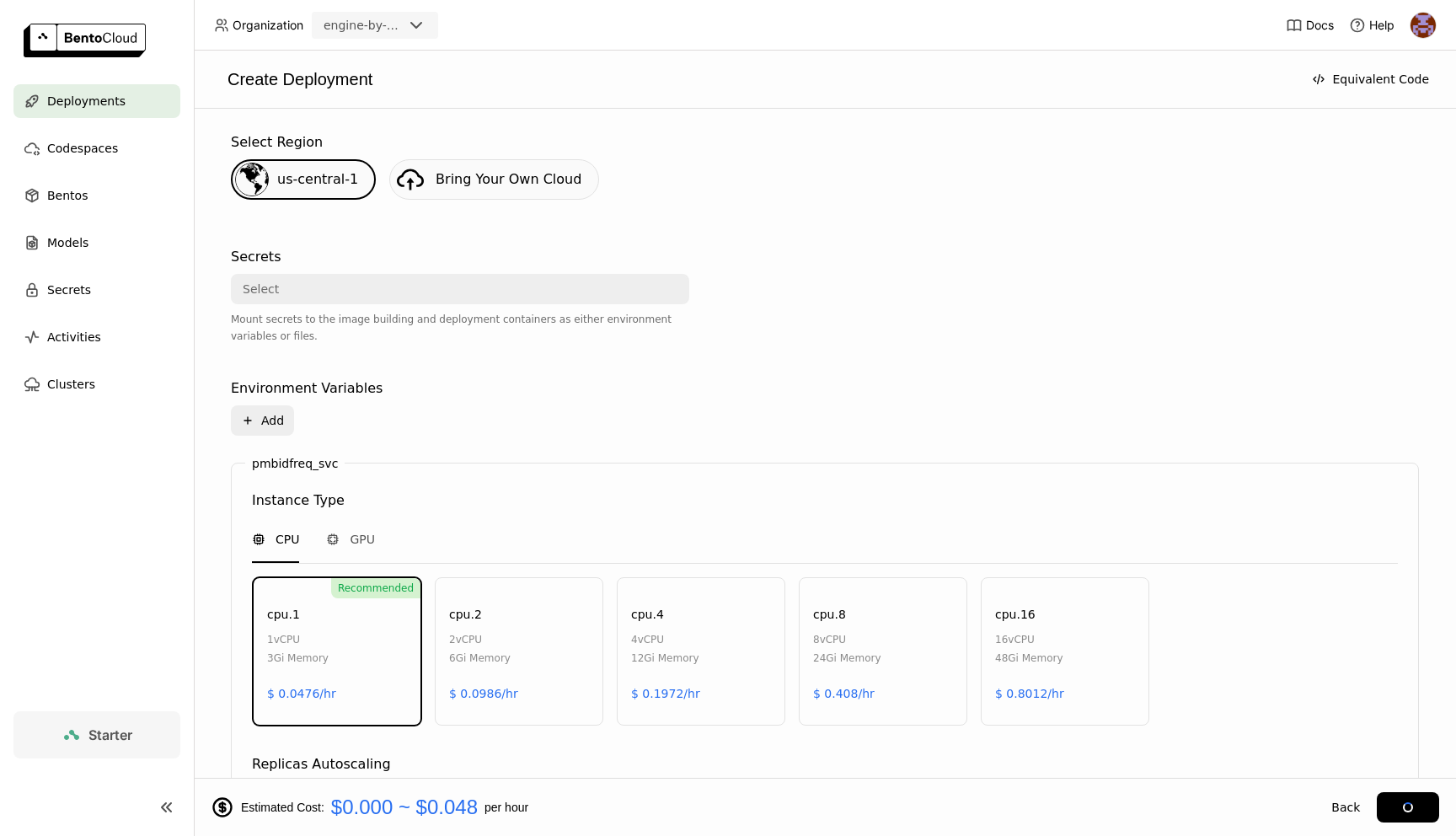
scroll to position [0, 0]
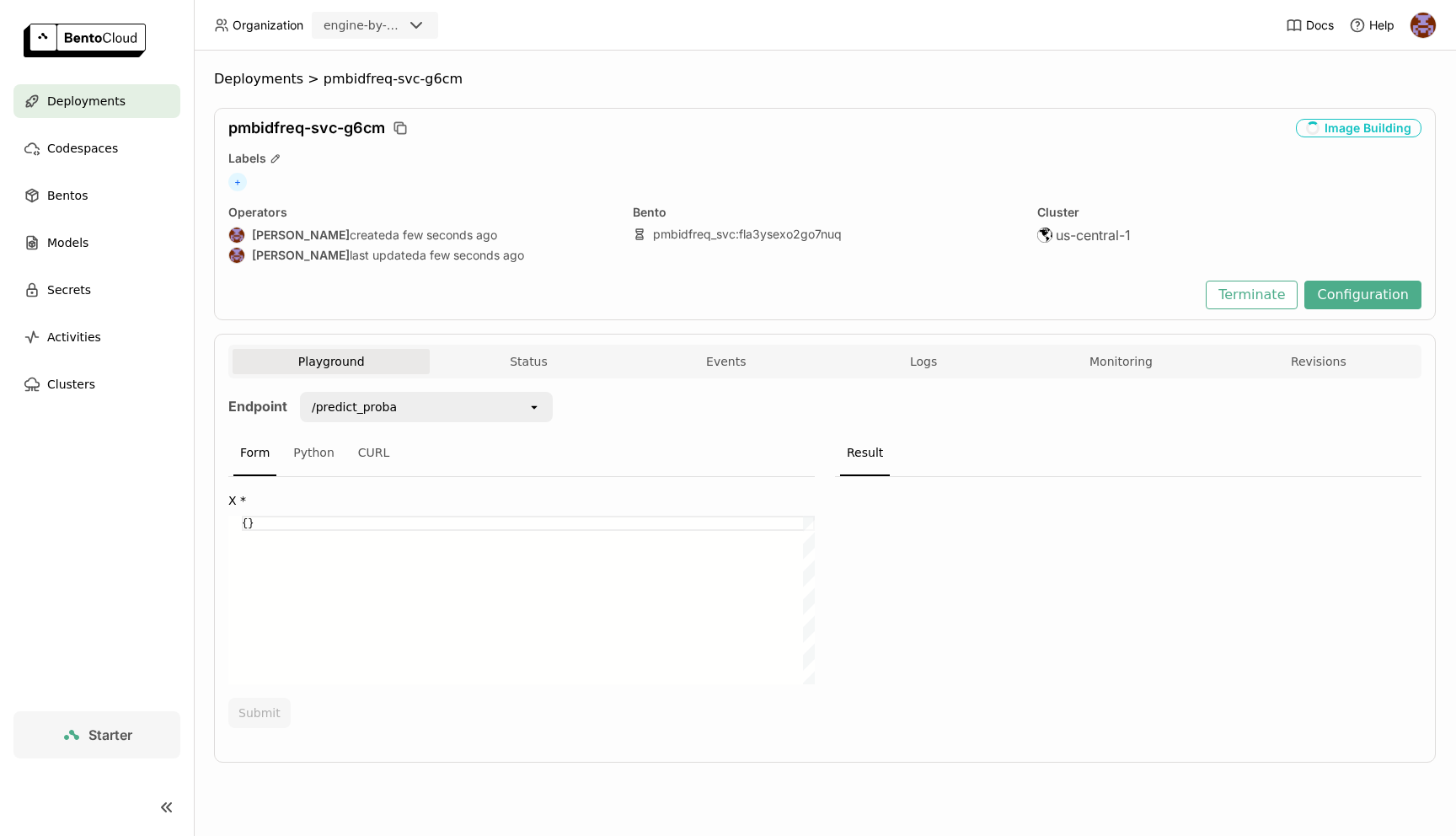
scroll to position [0, 11]
click at [308, 524] on div "{}" at bounding box center [528, 600] width 573 height 168
click at [321, 453] on div "Python" at bounding box center [313, 454] width 55 height 45
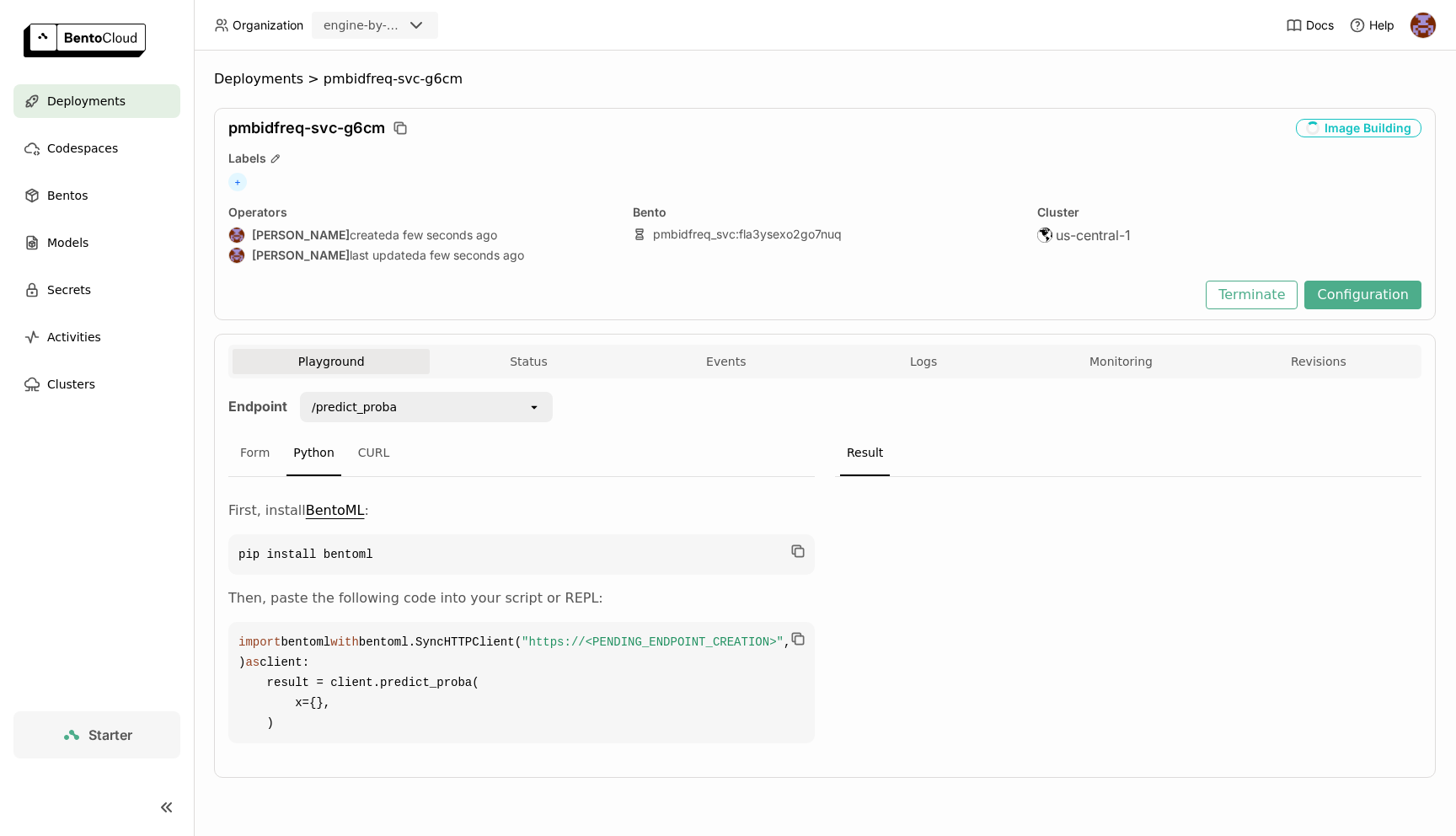
scroll to position [48, 0]
click at [375, 431] on div "CURL" at bounding box center [374, 454] width 45 height 45
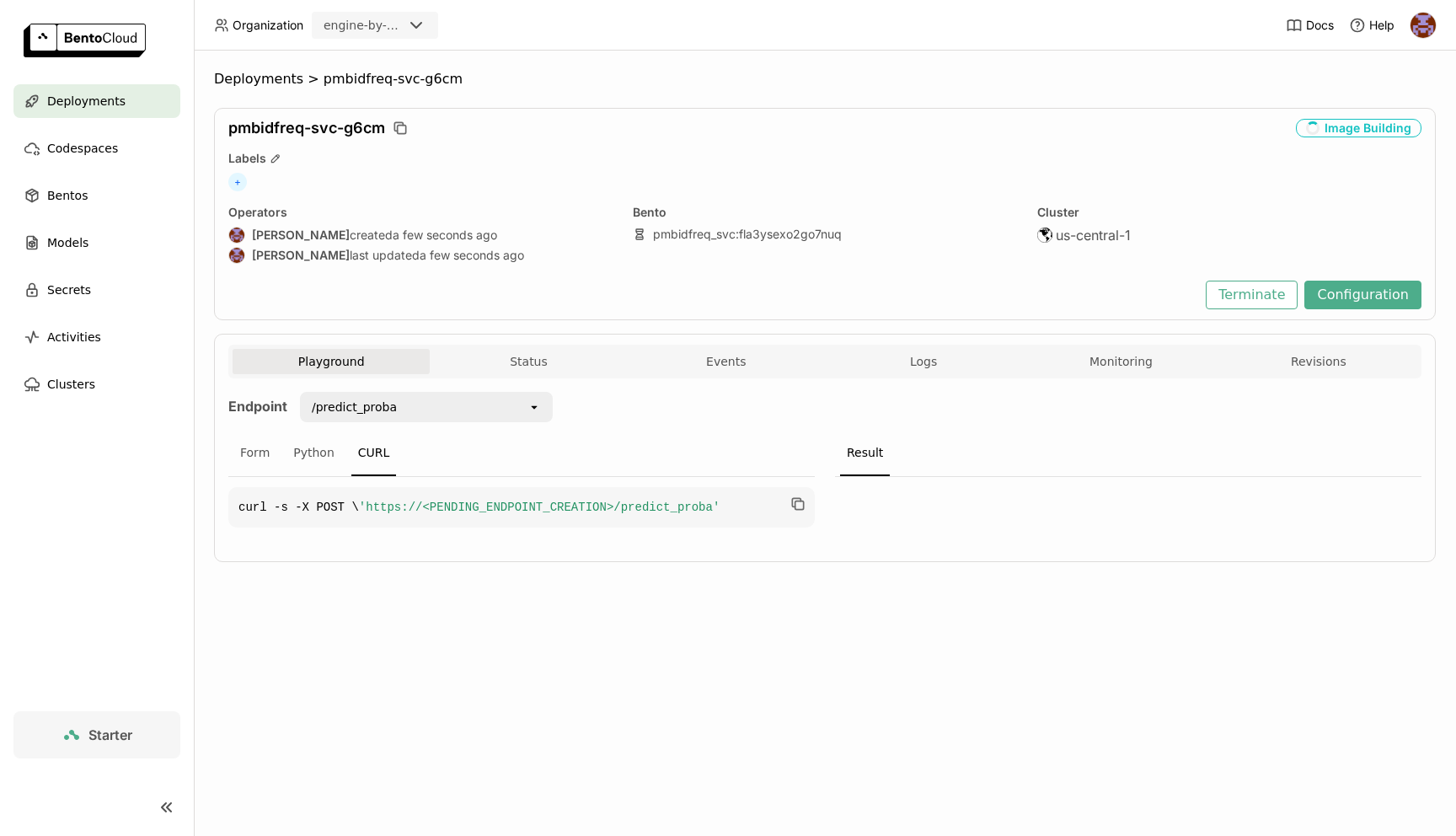
scroll to position [0, 0]
click at [312, 466] on div "Python" at bounding box center [313, 454] width 55 height 45
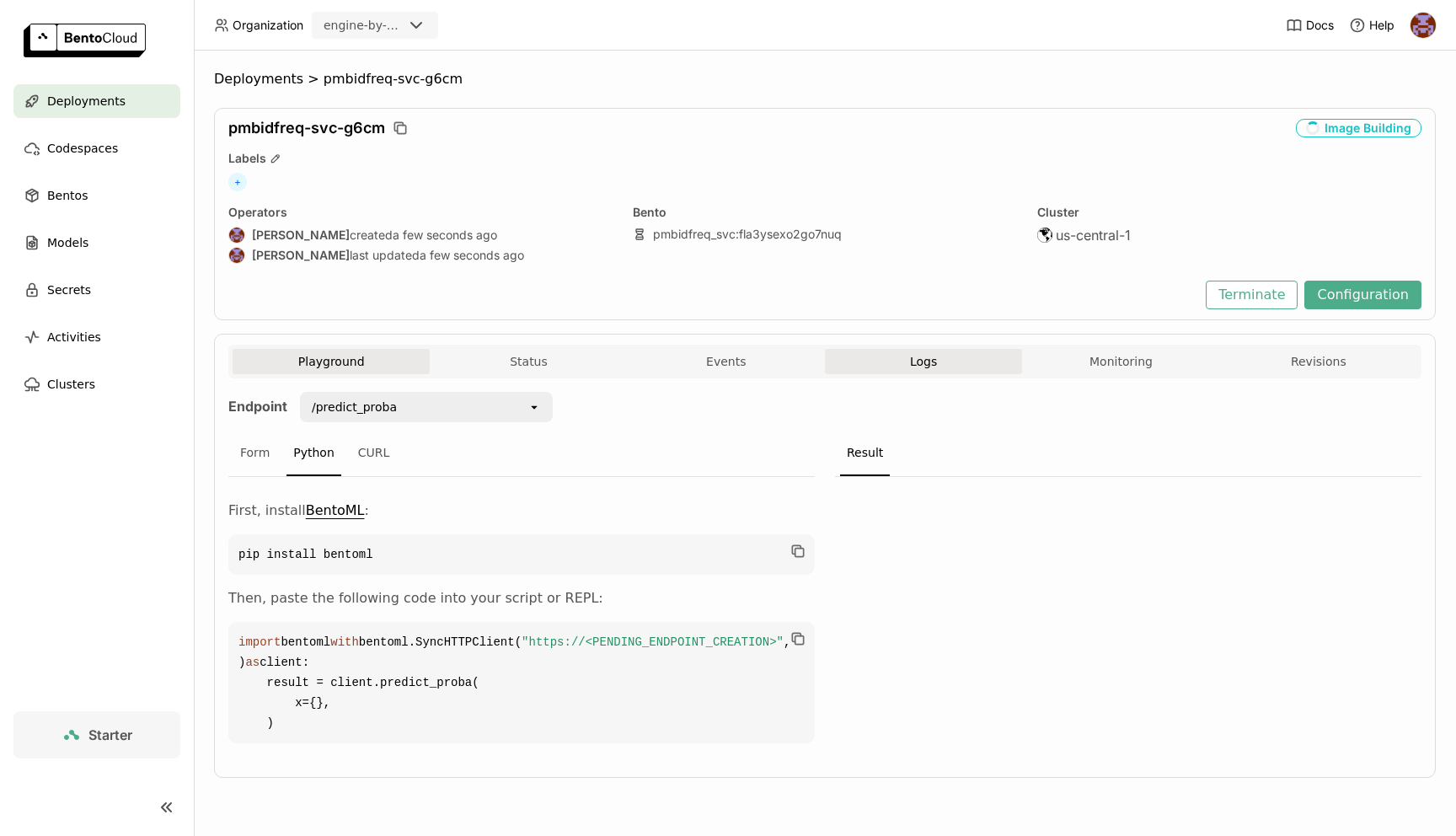
click at [911, 362] on span "Logs" at bounding box center [924, 361] width 27 height 15
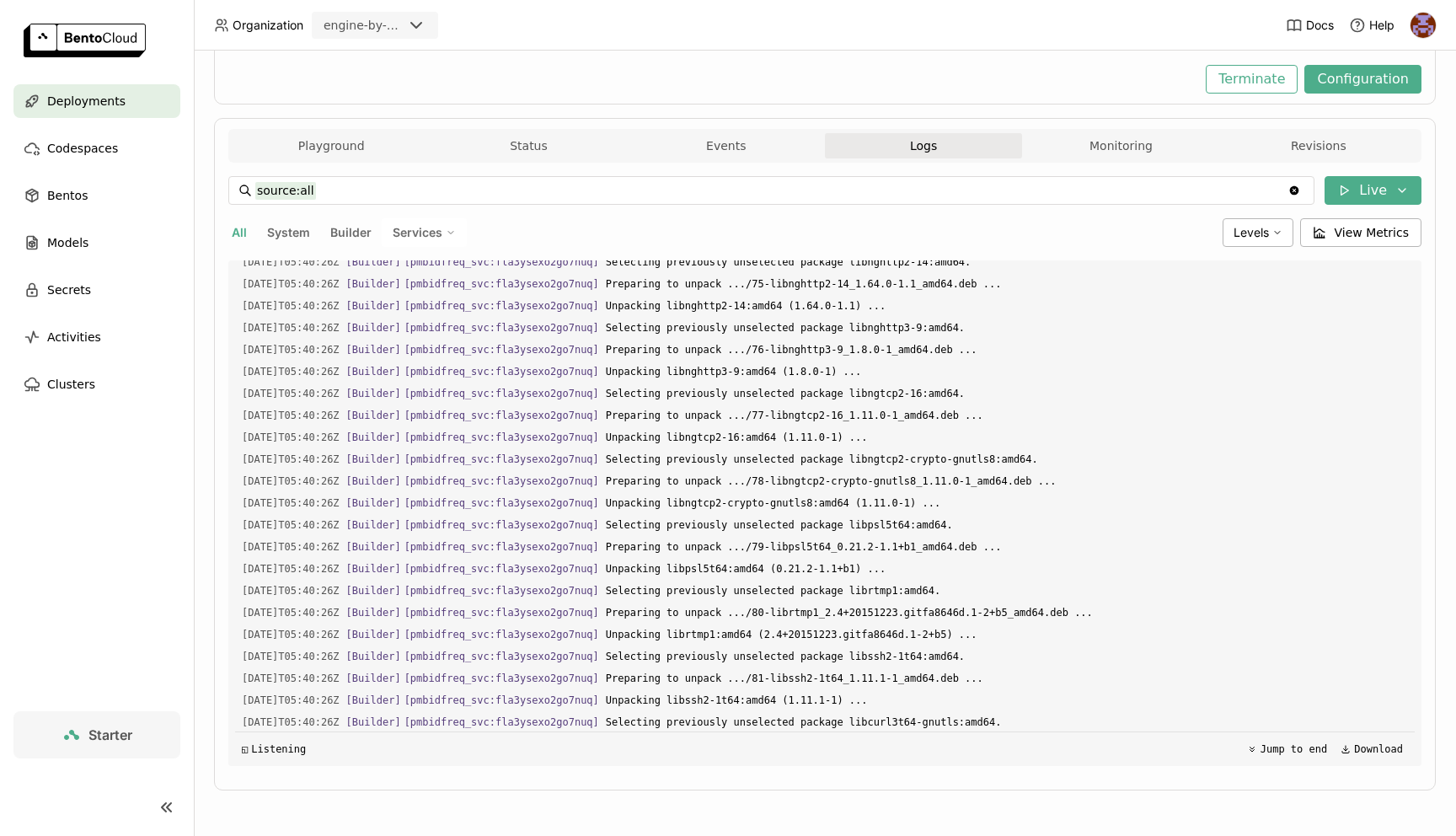
scroll to position [10127, 0]
click at [1113, 157] on button "Monitoring" at bounding box center [1120, 146] width 197 height 25
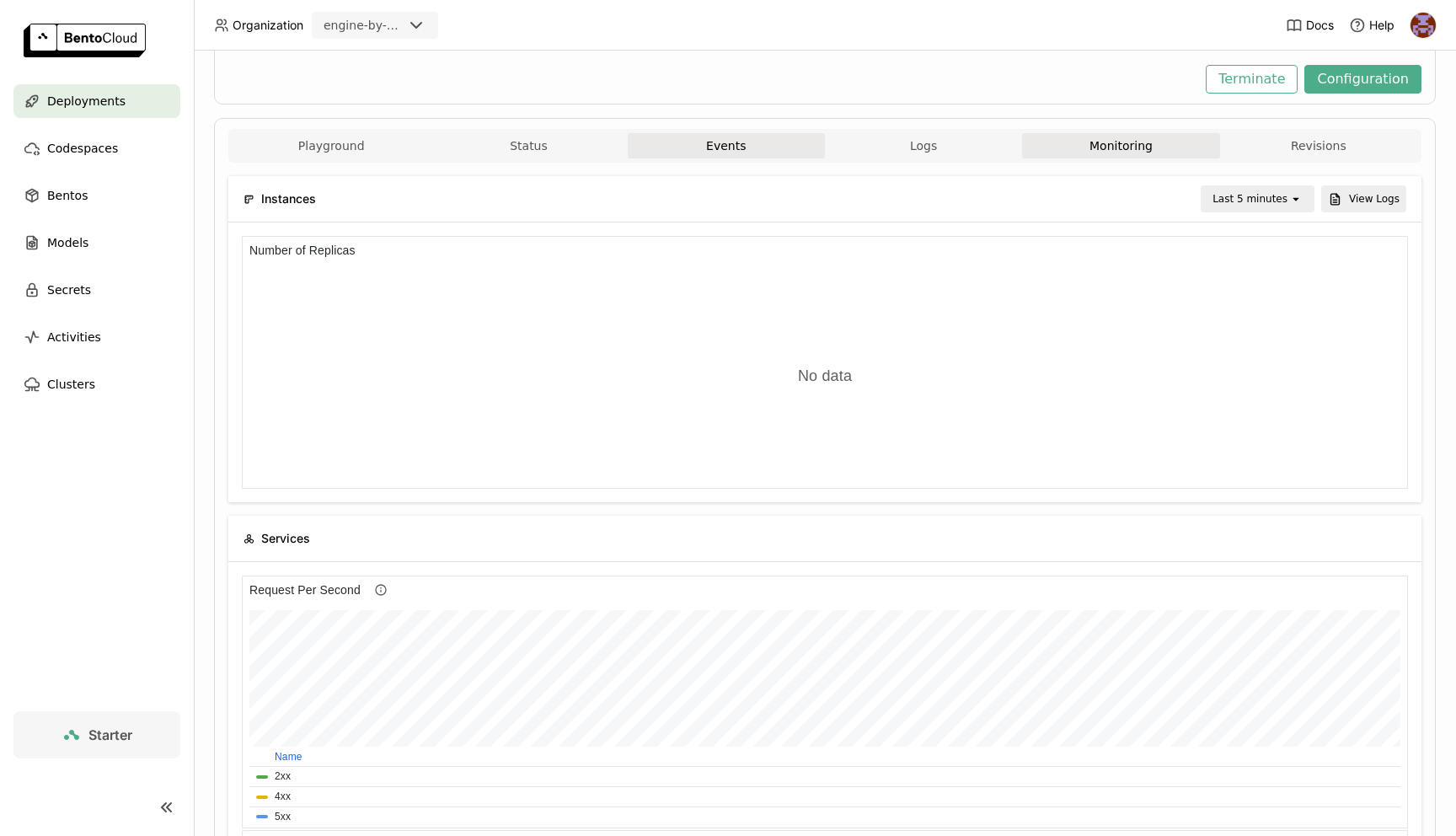
click at [715, 147] on button "Events" at bounding box center [726, 146] width 197 height 25
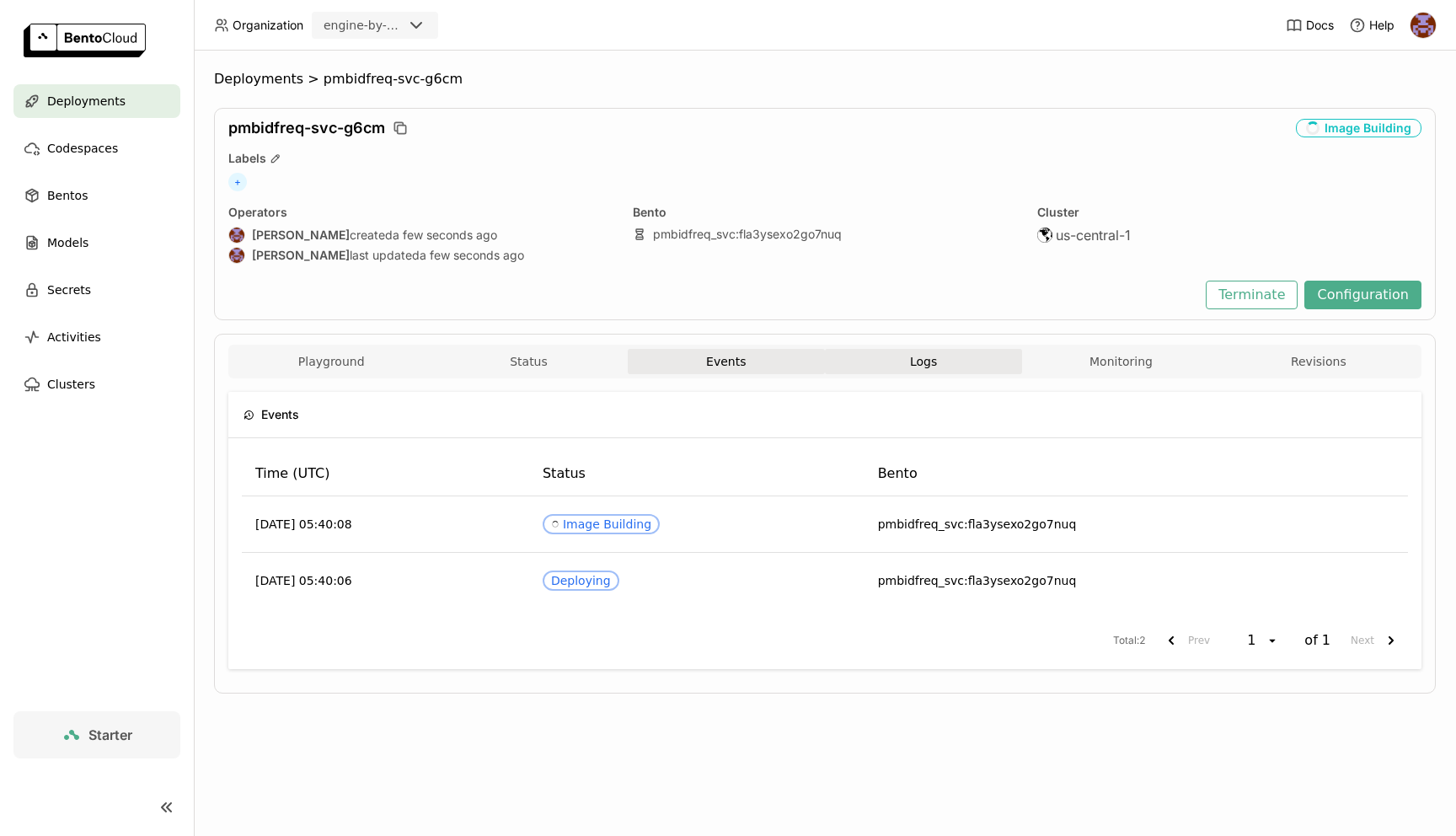
click at [911, 364] on span "Logs" at bounding box center [924, 361] width 27 height 15
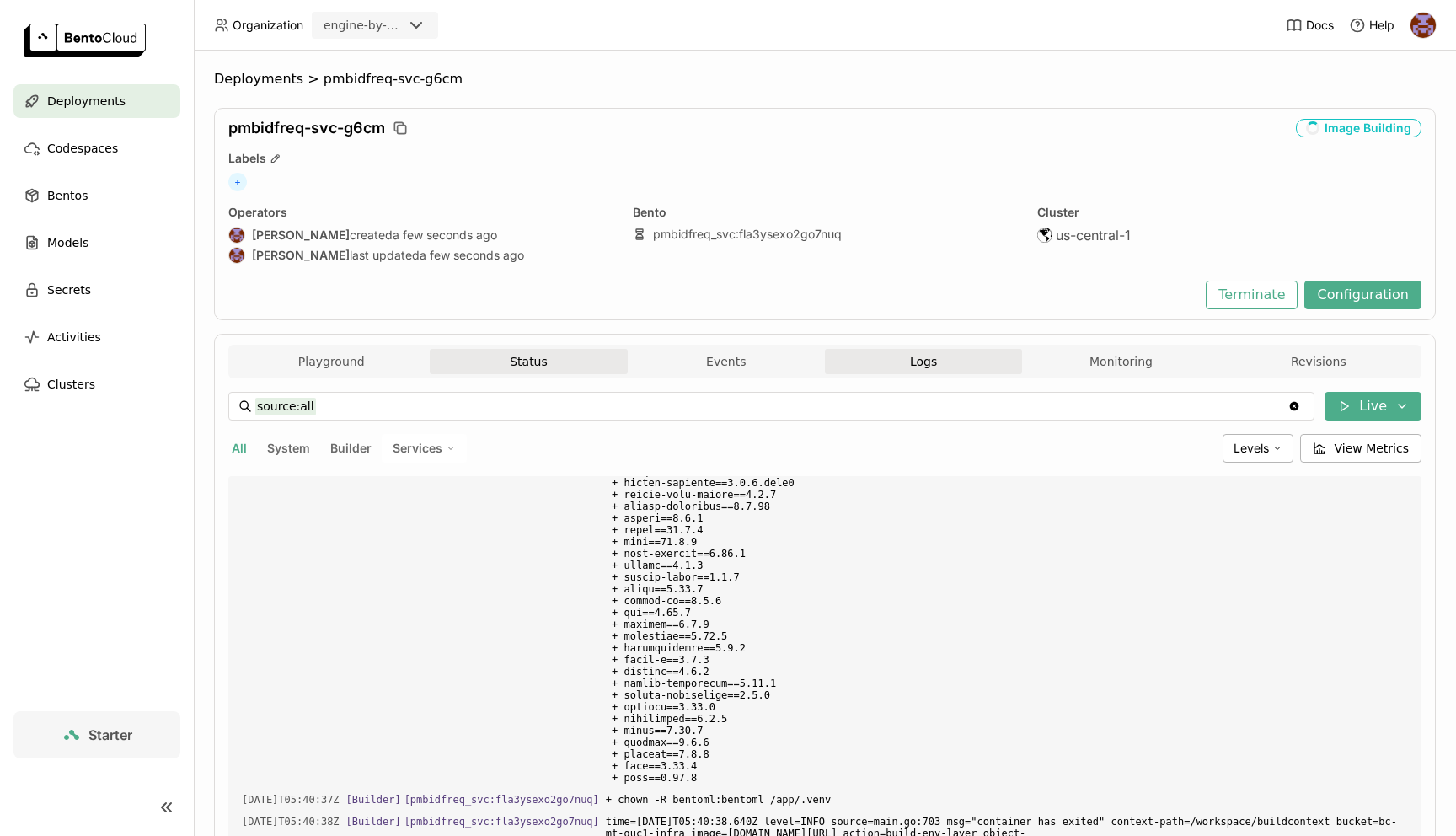
click at [526, 370] on button "Status" at bounding box center [528, 361] width 197 height 25
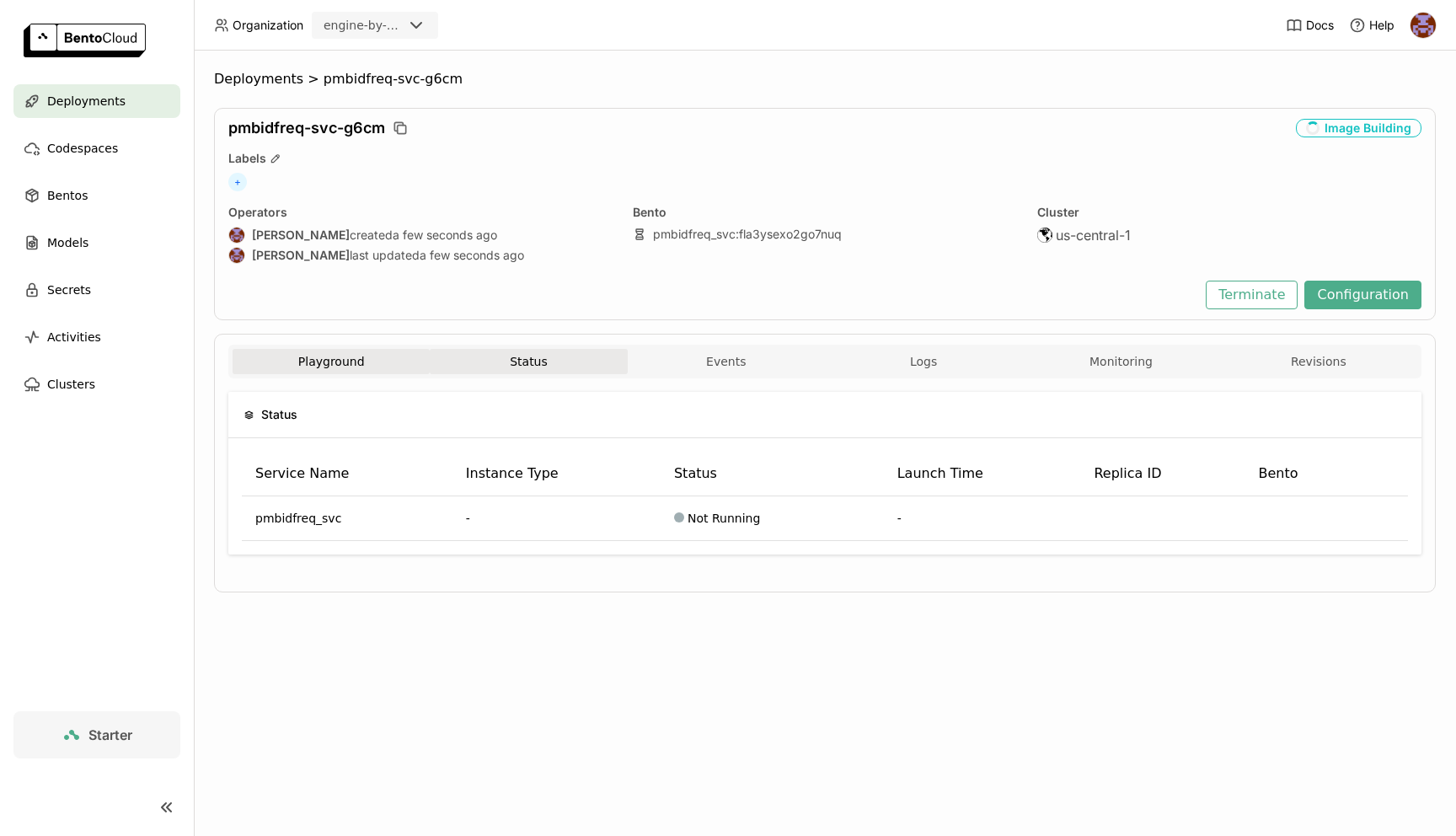
click at [308, 359] on button "Playground" at bounding box center [330, 361] width 197 height 25
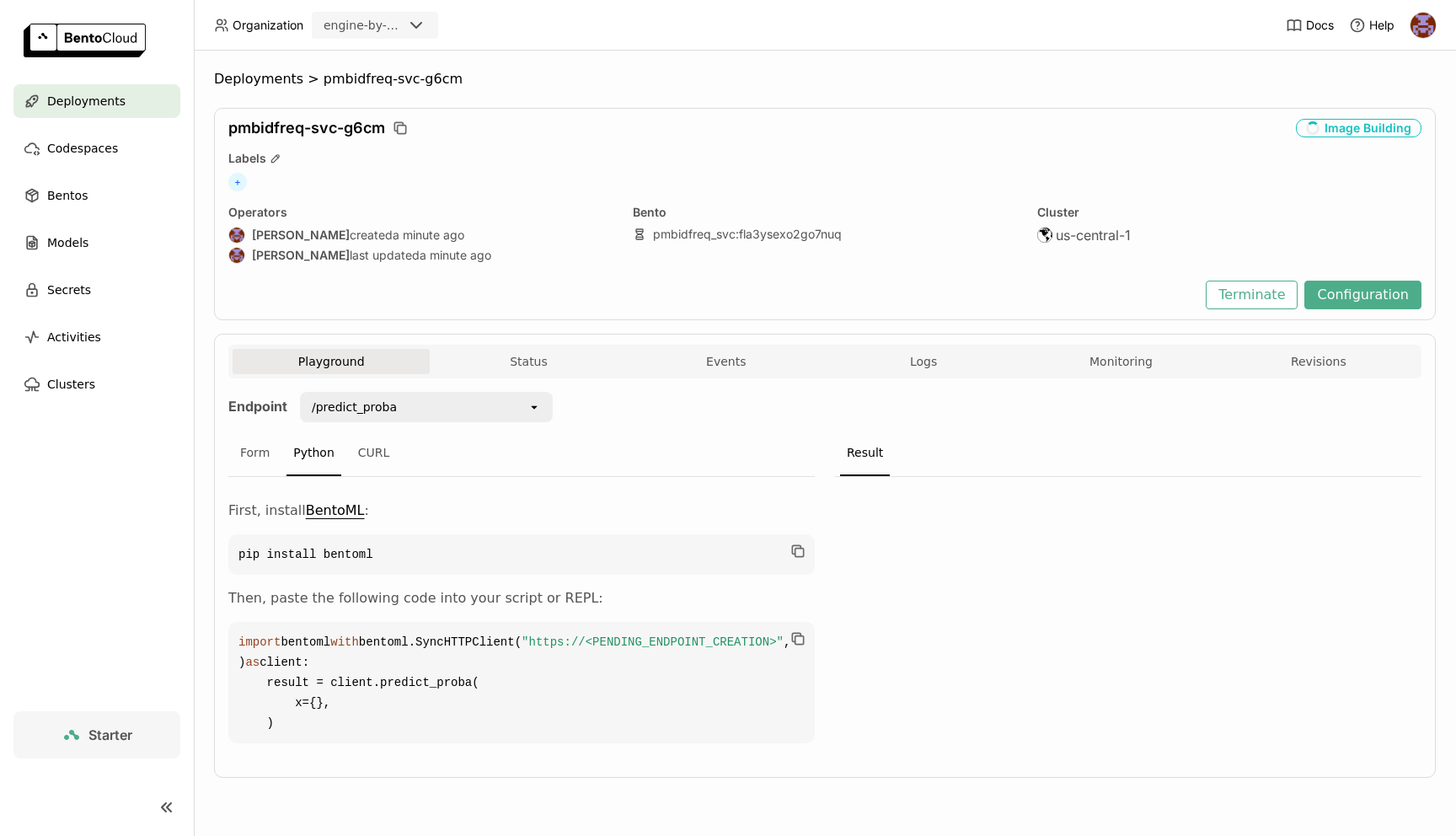
click at [1316, 127] on icon "loading" at bounding box center [1312, 127] width 15 height 15
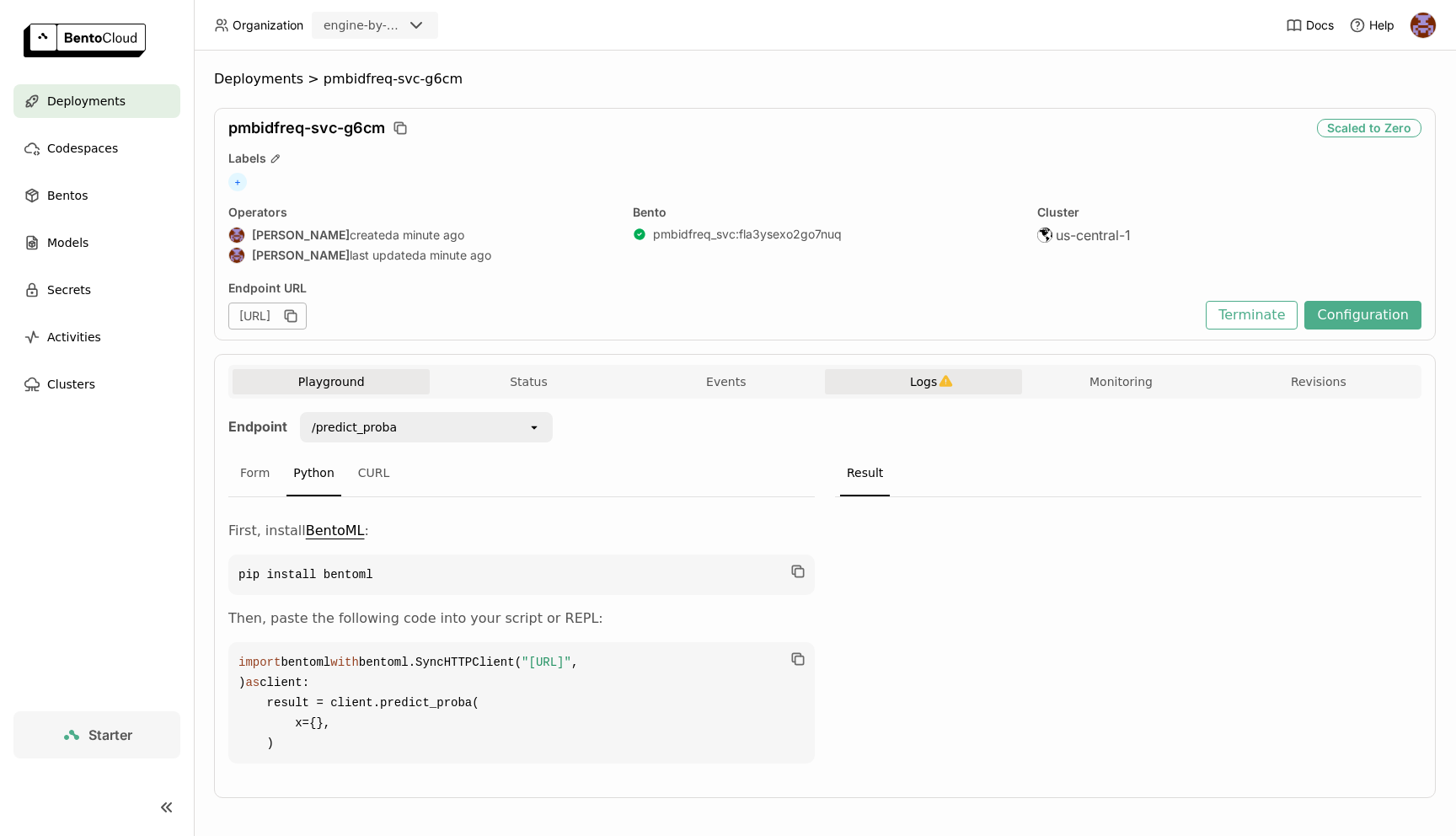
click at [935, 375] on span "Logs" at bounding box center [924, 382] width 27 height 15
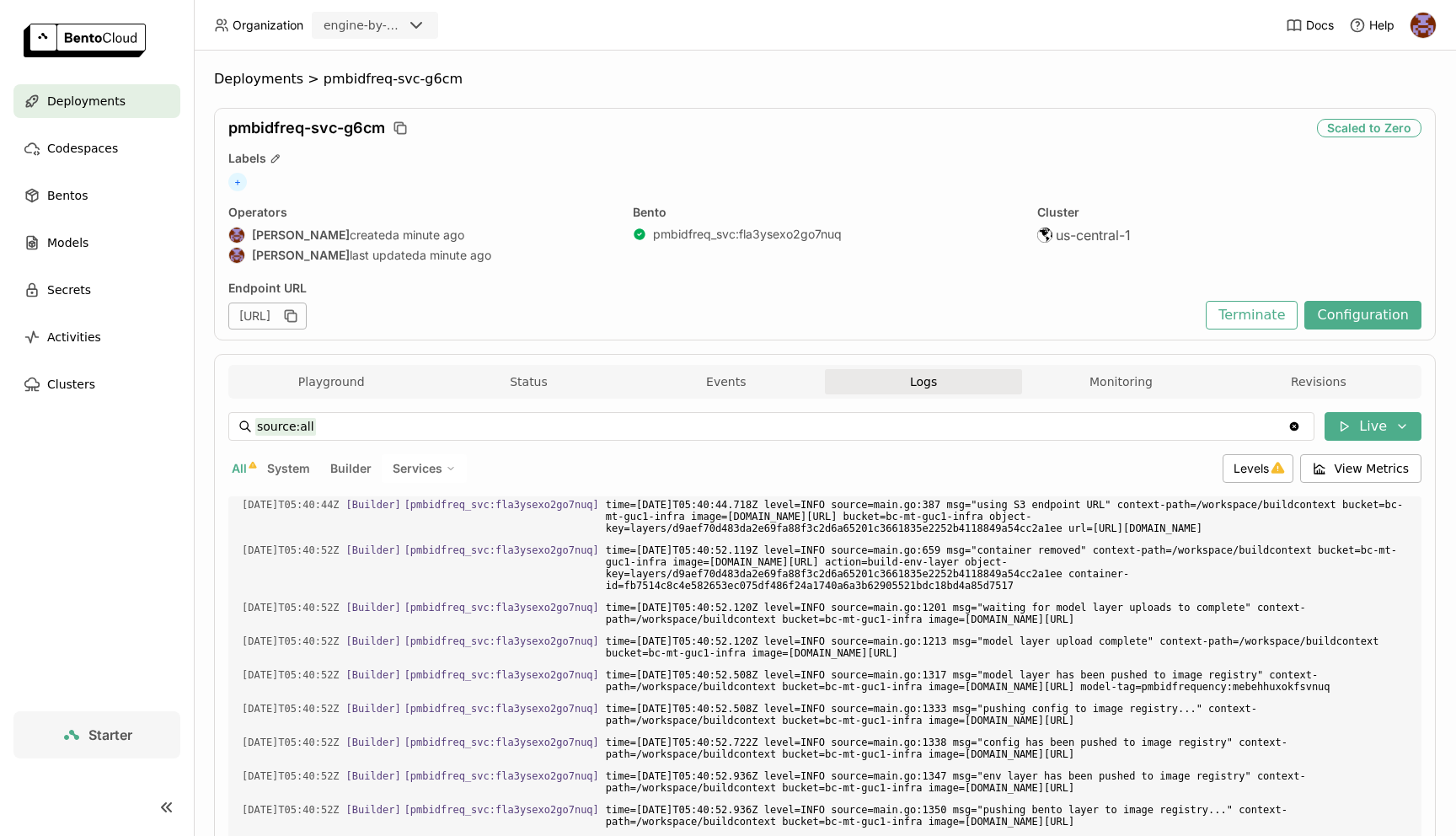
scroll to position [24065, 0]
click at [717, 376] on button "Events" at bounding box center [726, 382] width 197 height 25
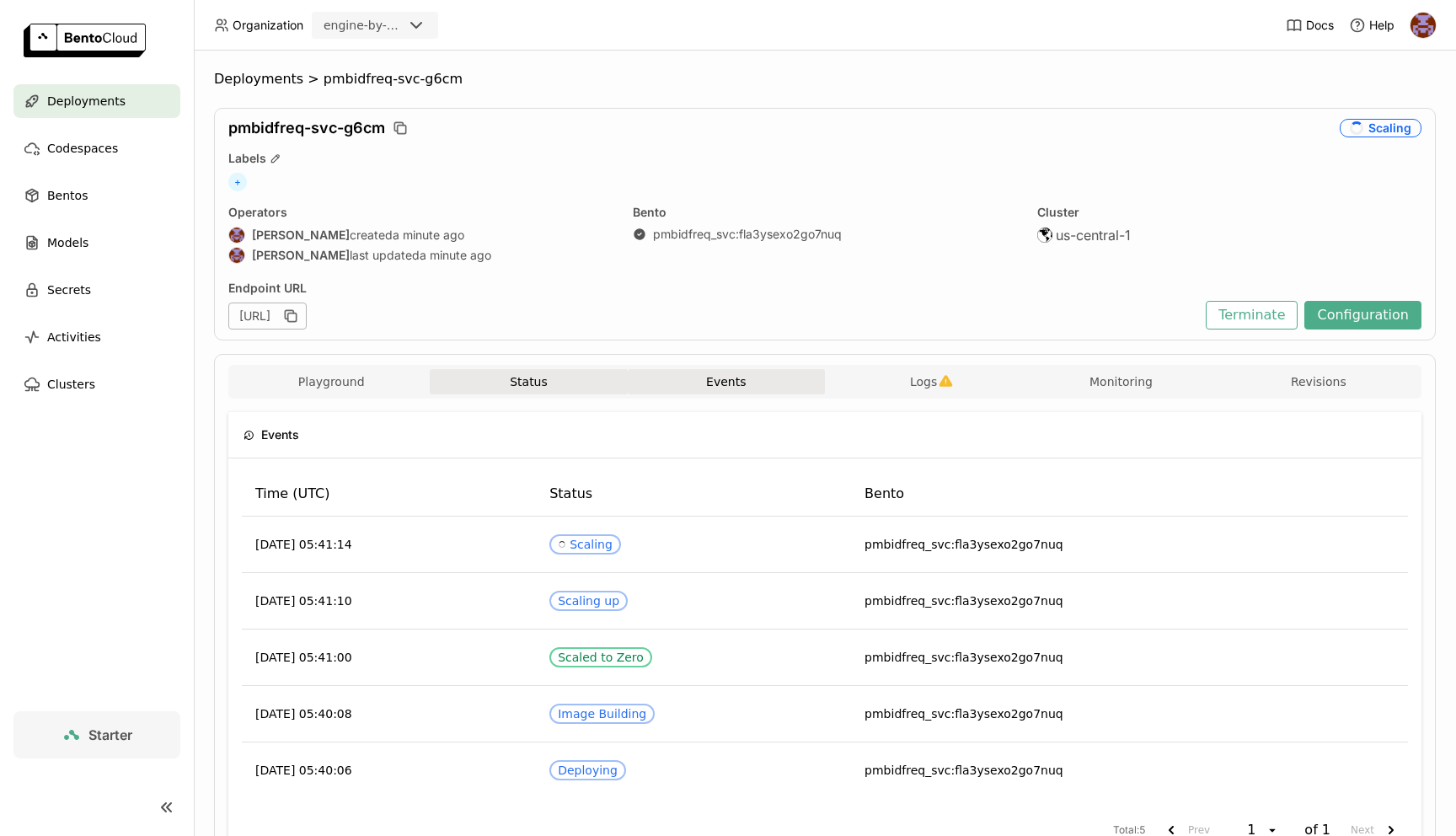
click at [545, 371] on button "Status" at bounding box center [528, 382] width 197 height 25
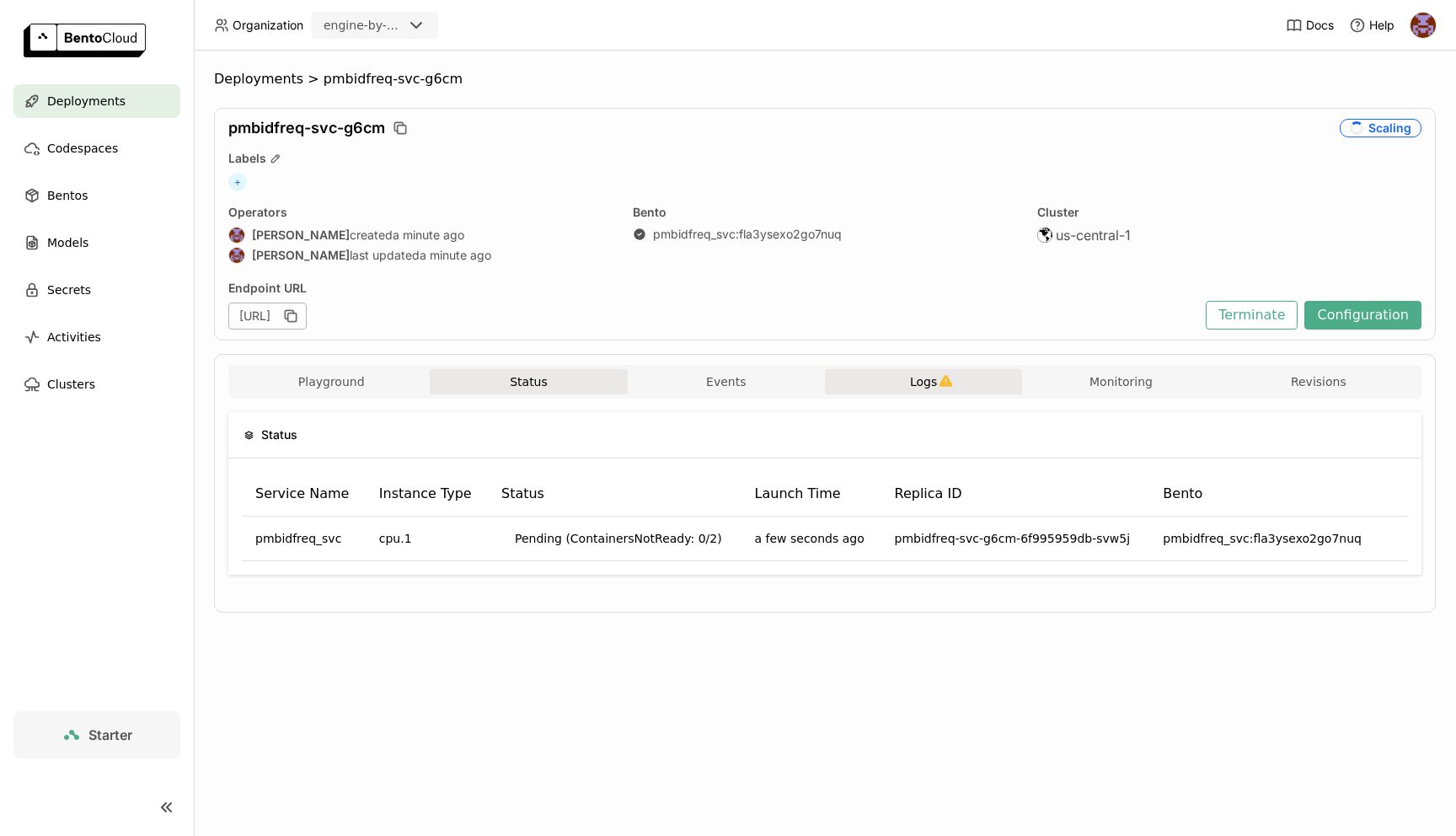
click at [950, 375] on icon "button" at bounding box center [946, 382] width 15 height 15
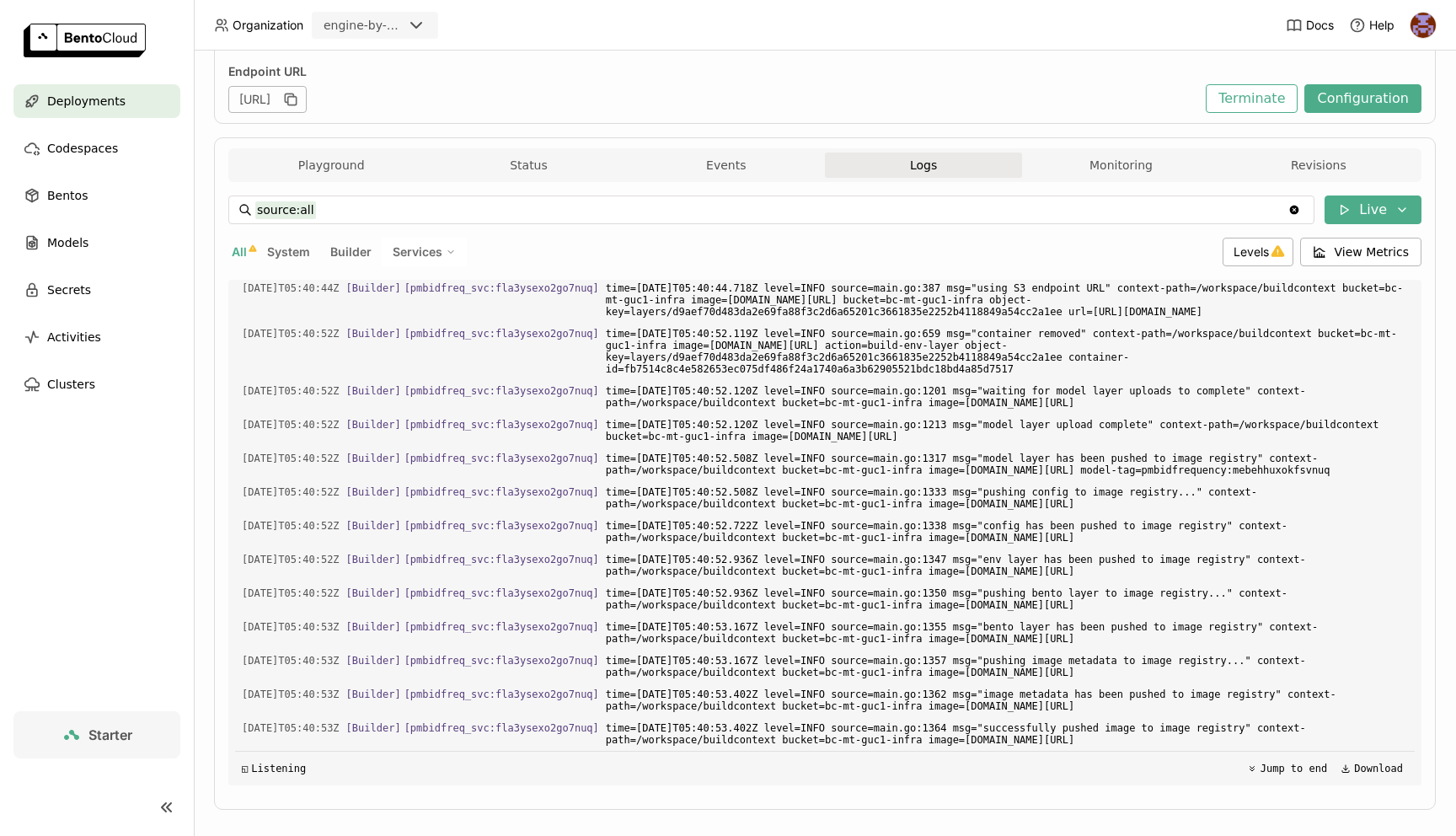
scroll to position [236, 0]
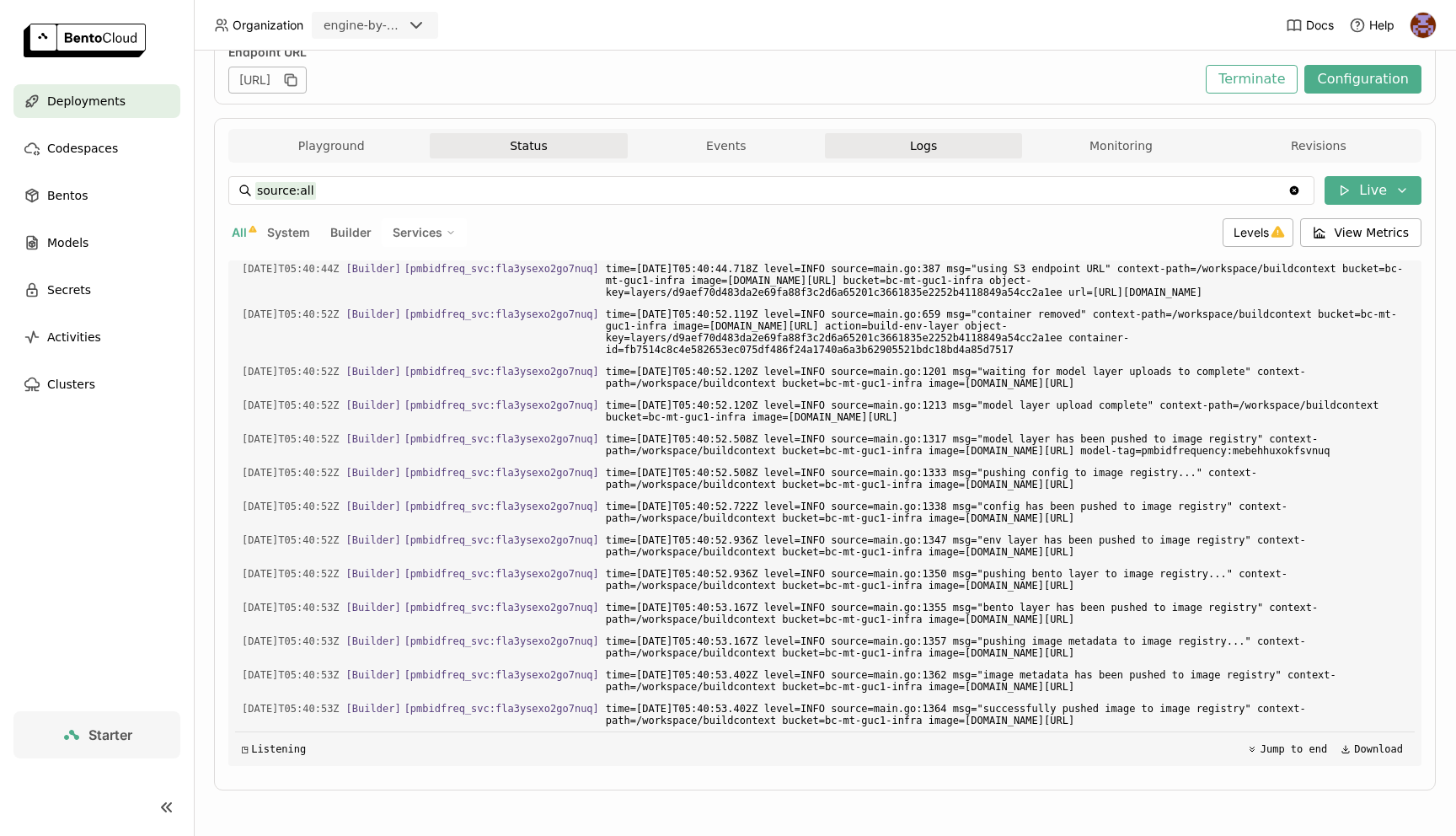
click at [533, 143] on button "Status" at bounding box center [528, 146] width 197 height 25
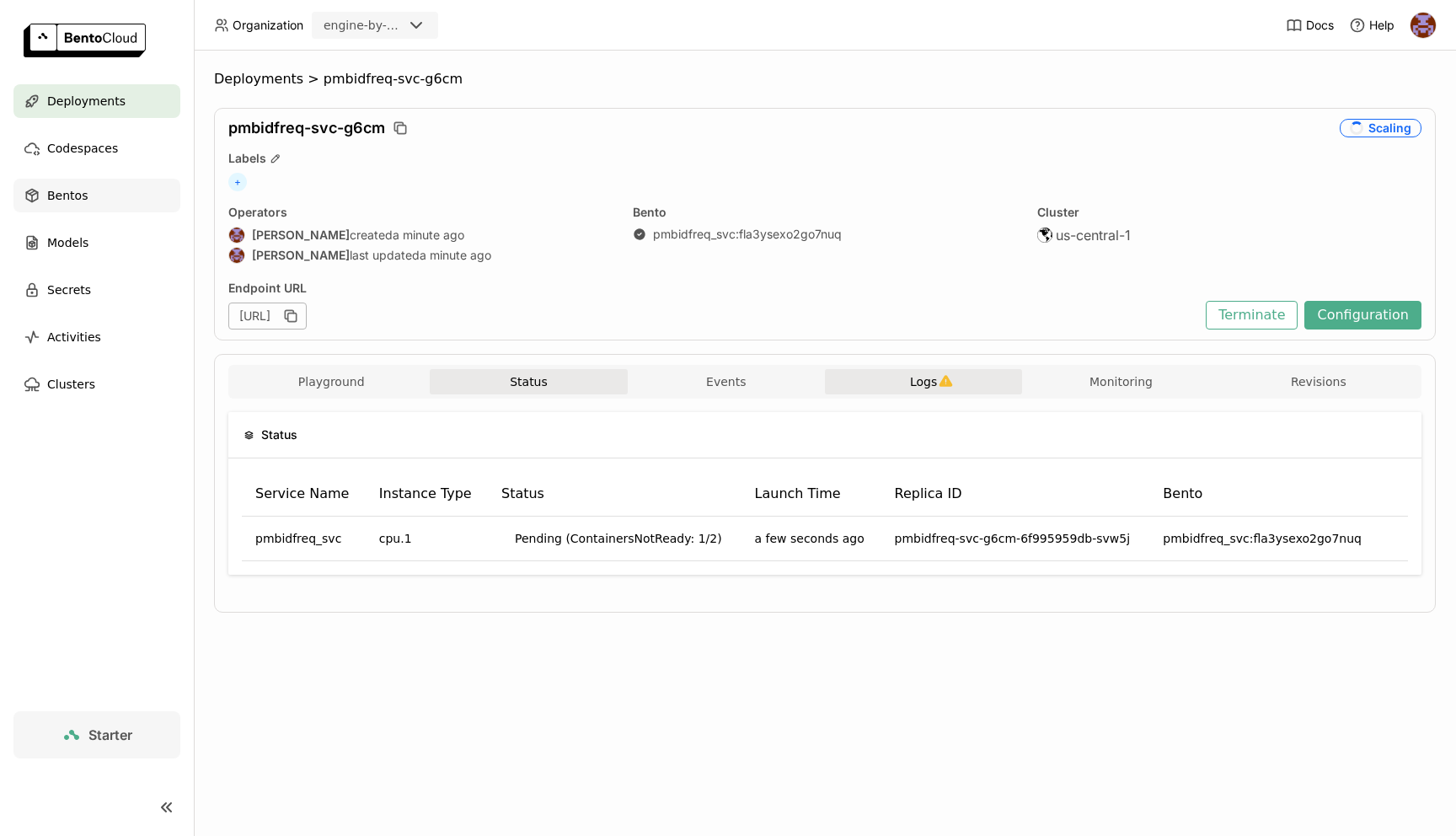
click at [73, 186] on span "Bentos" at bounding box center [67, 195] width 41 height 20
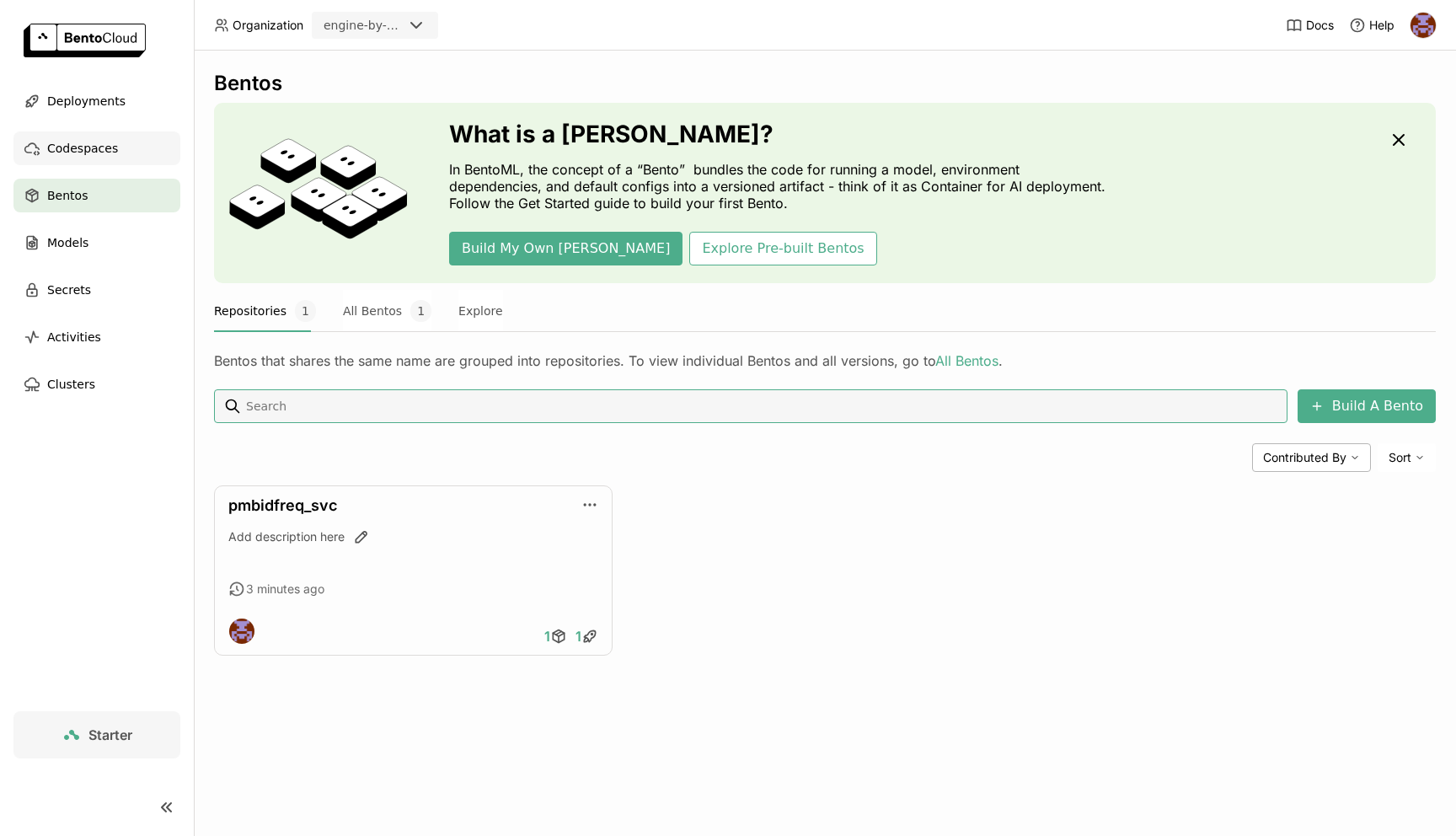
click at [114, 147] on div "Codespaces" at bounding box center [97, 148] width 166 height 34
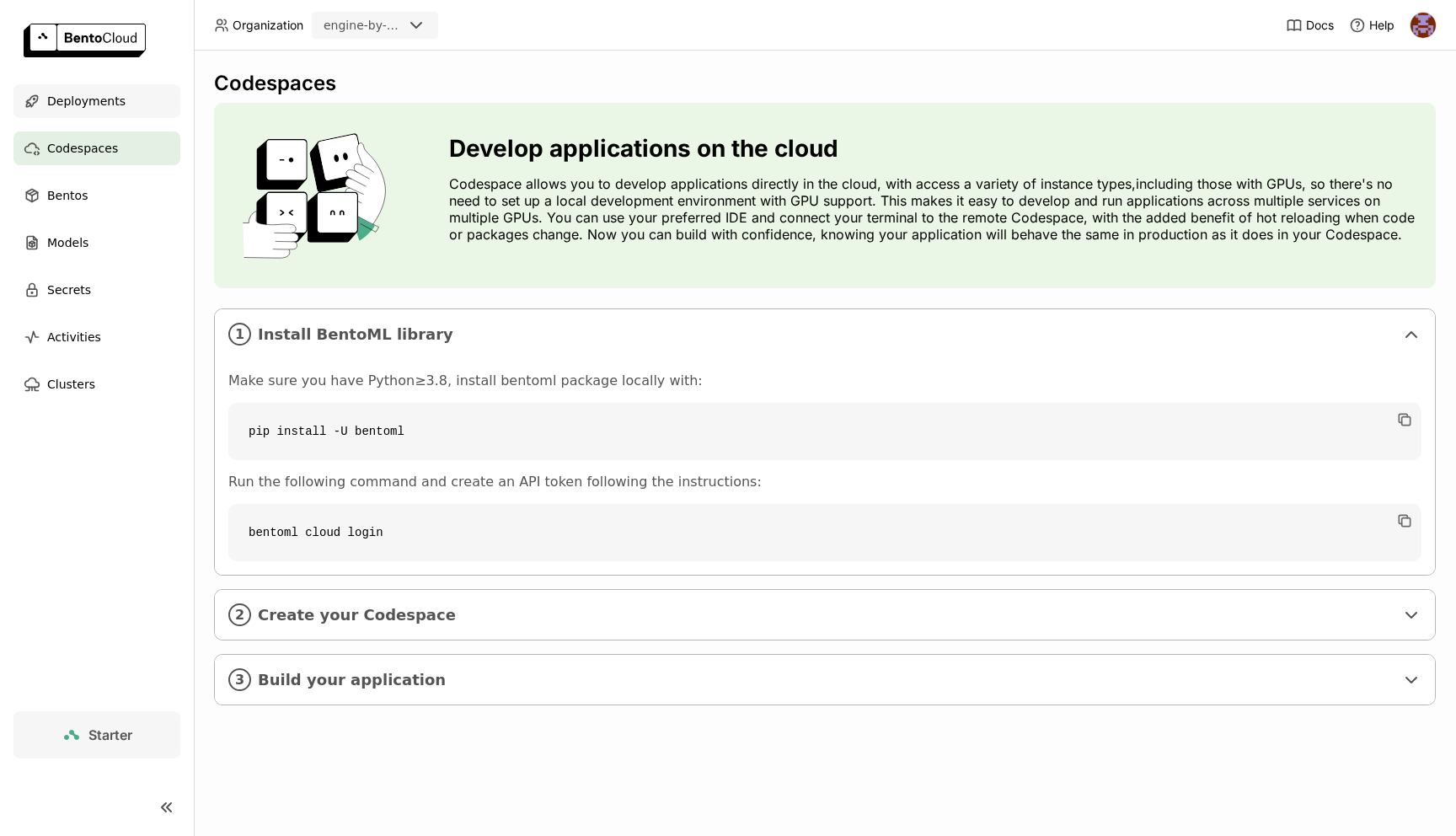
click at [114, 108] on span "Deployments" at bounding box center [86, 101] width 78 height 20
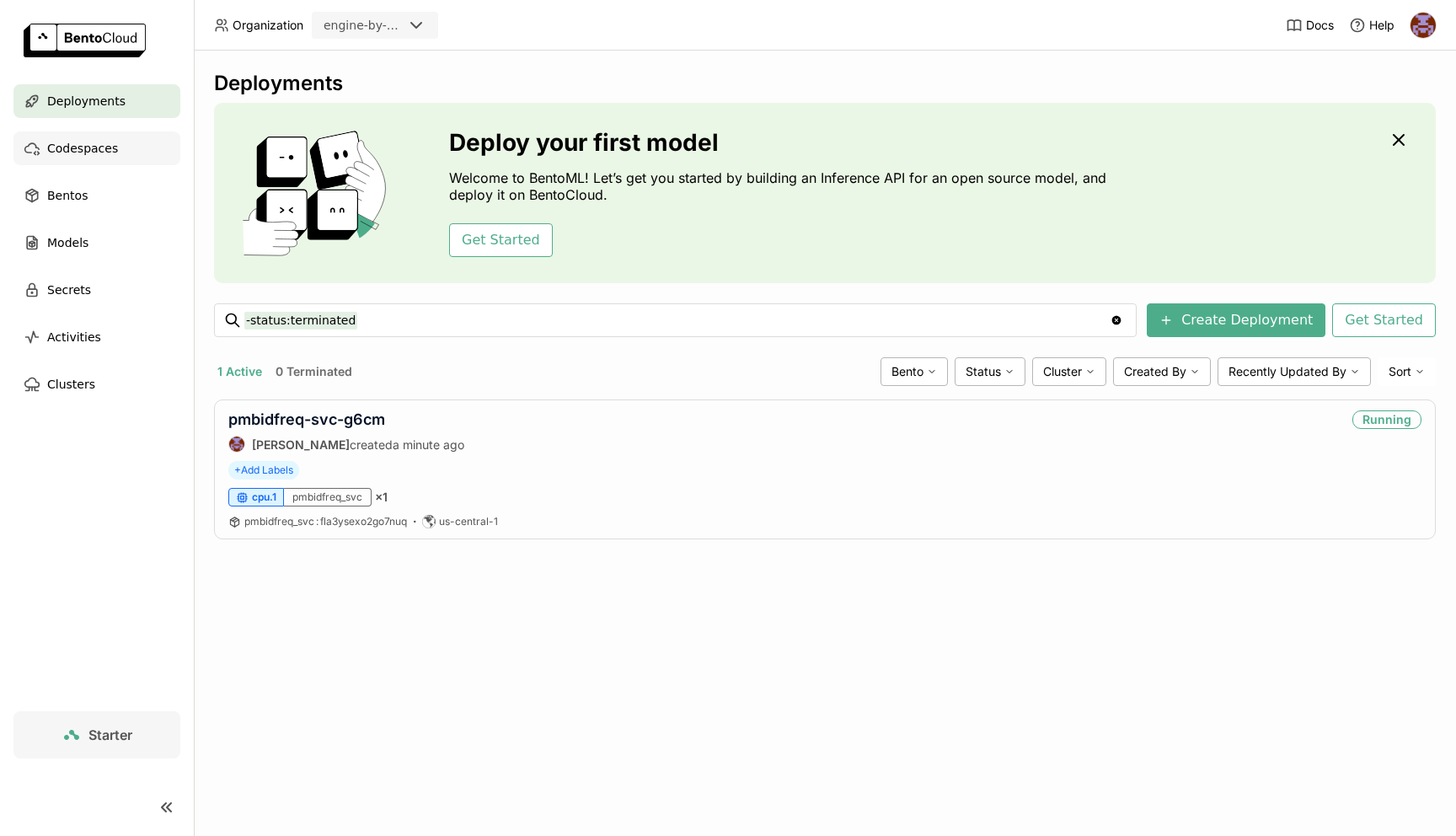
click at [101, 145] on span "Codespaces" at bounding box center [82, 147] width 71 height 20
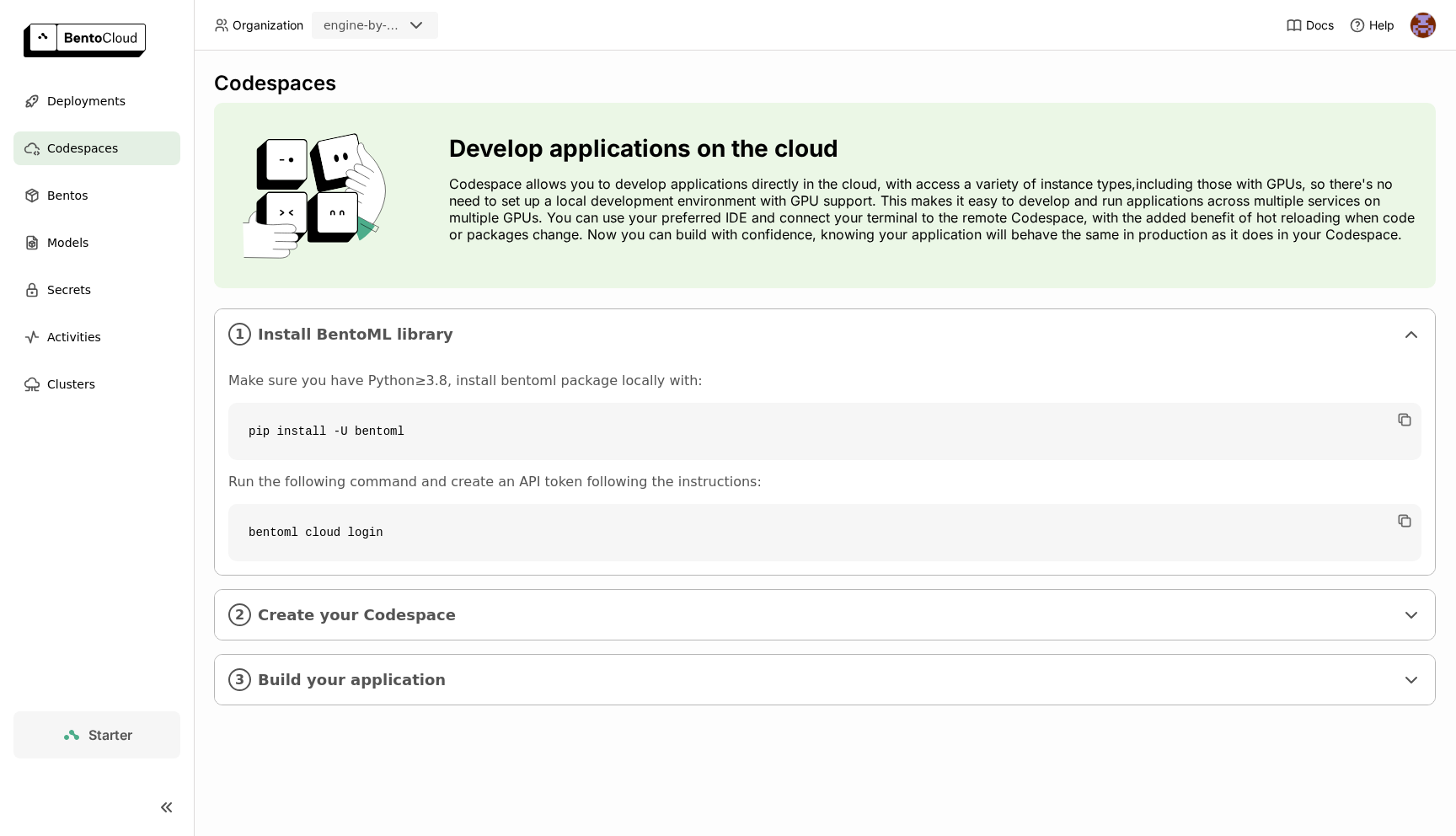
click at [378, 647] on div "1 Install BentoML library Make sure you have Python≥3.8, install bentoml packag…" at bounding box center [825, 507] width 1222 height 397
click at [396, 624] on span "Create your Codespace" at bounding box center [826, 615] width 1137 height 18
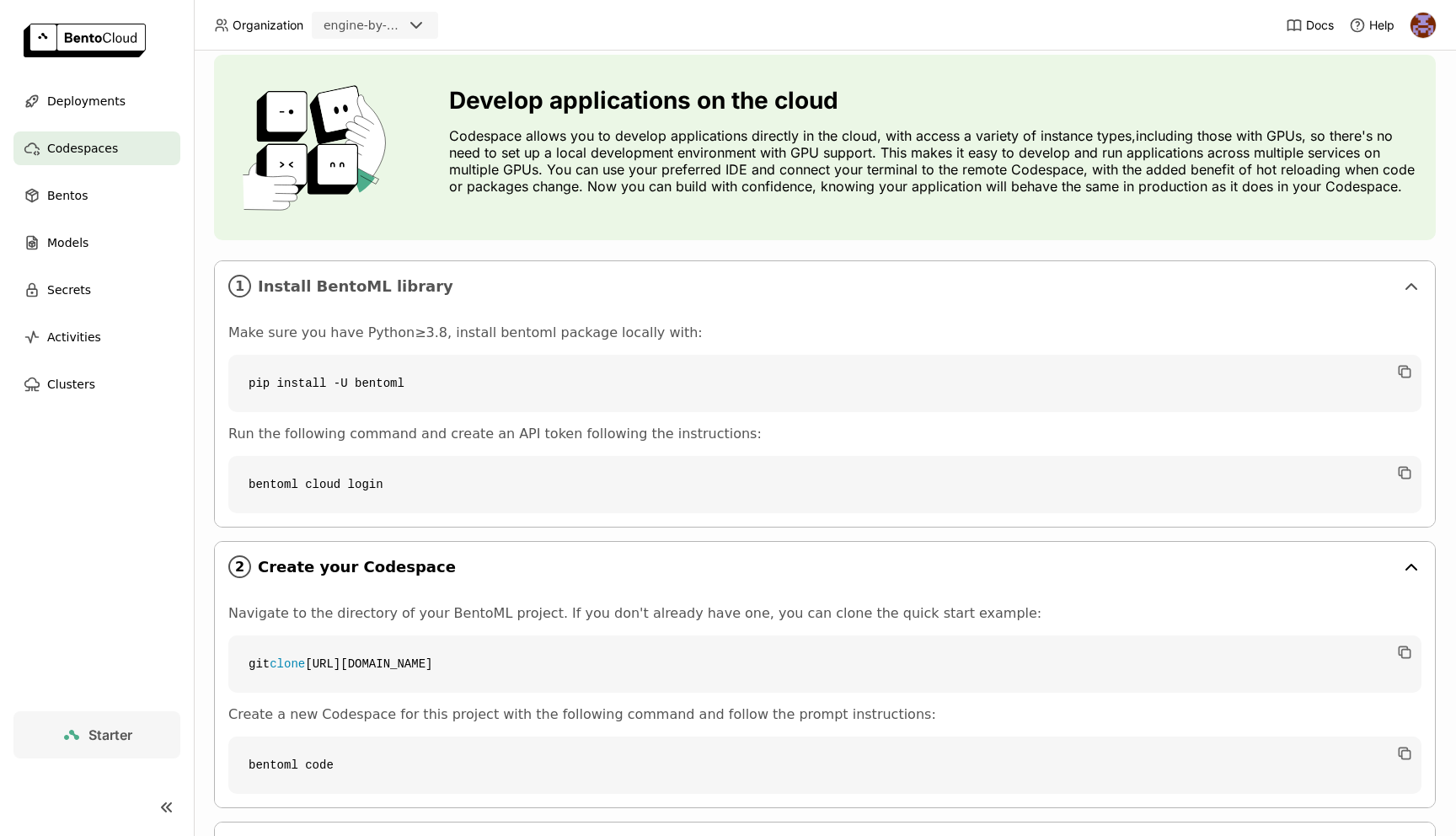
scroll to position [131, 0]
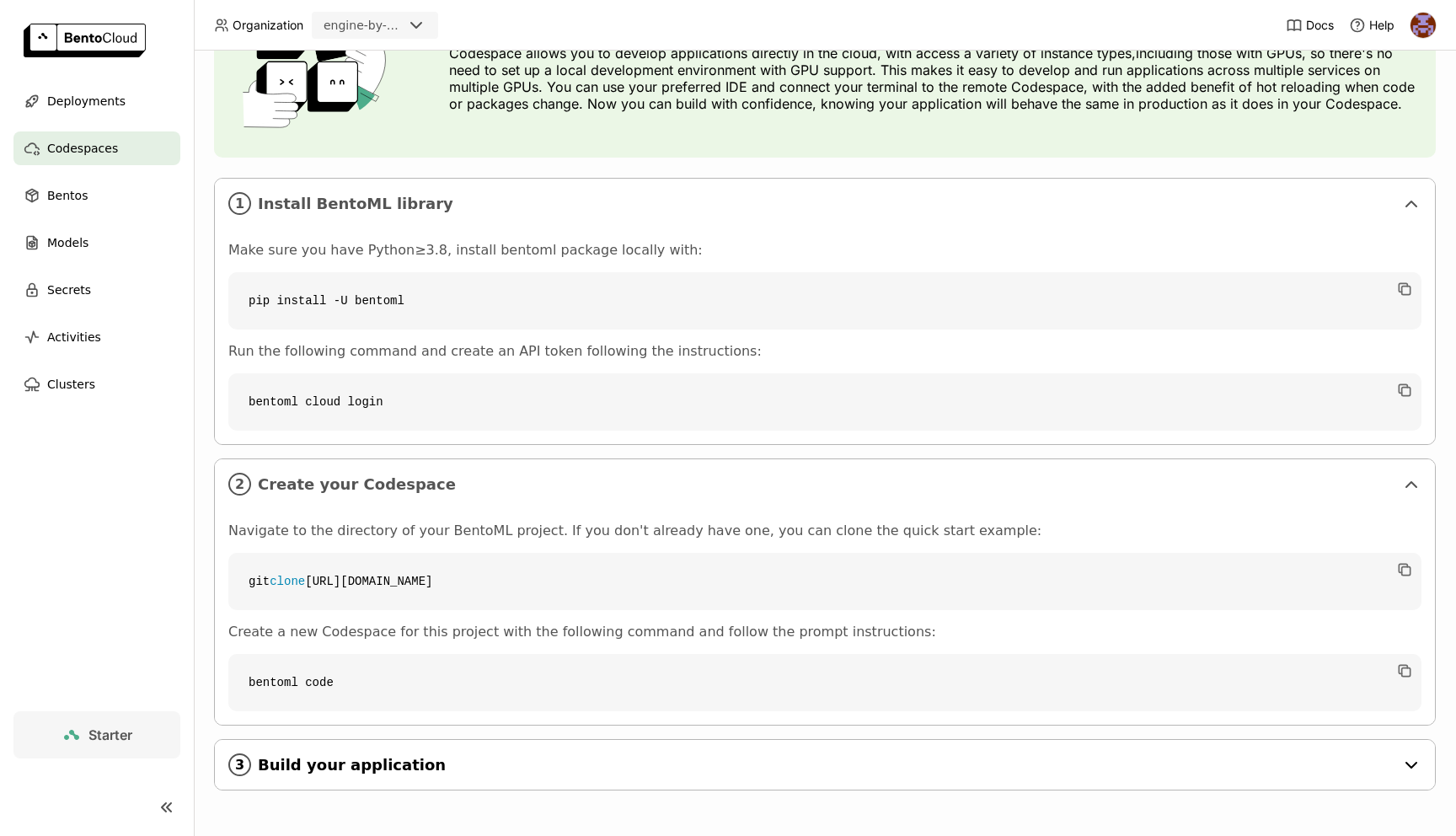
click at [369, 761] on span "Build your application" at bounding box center [826, 765] width 1137 height 18
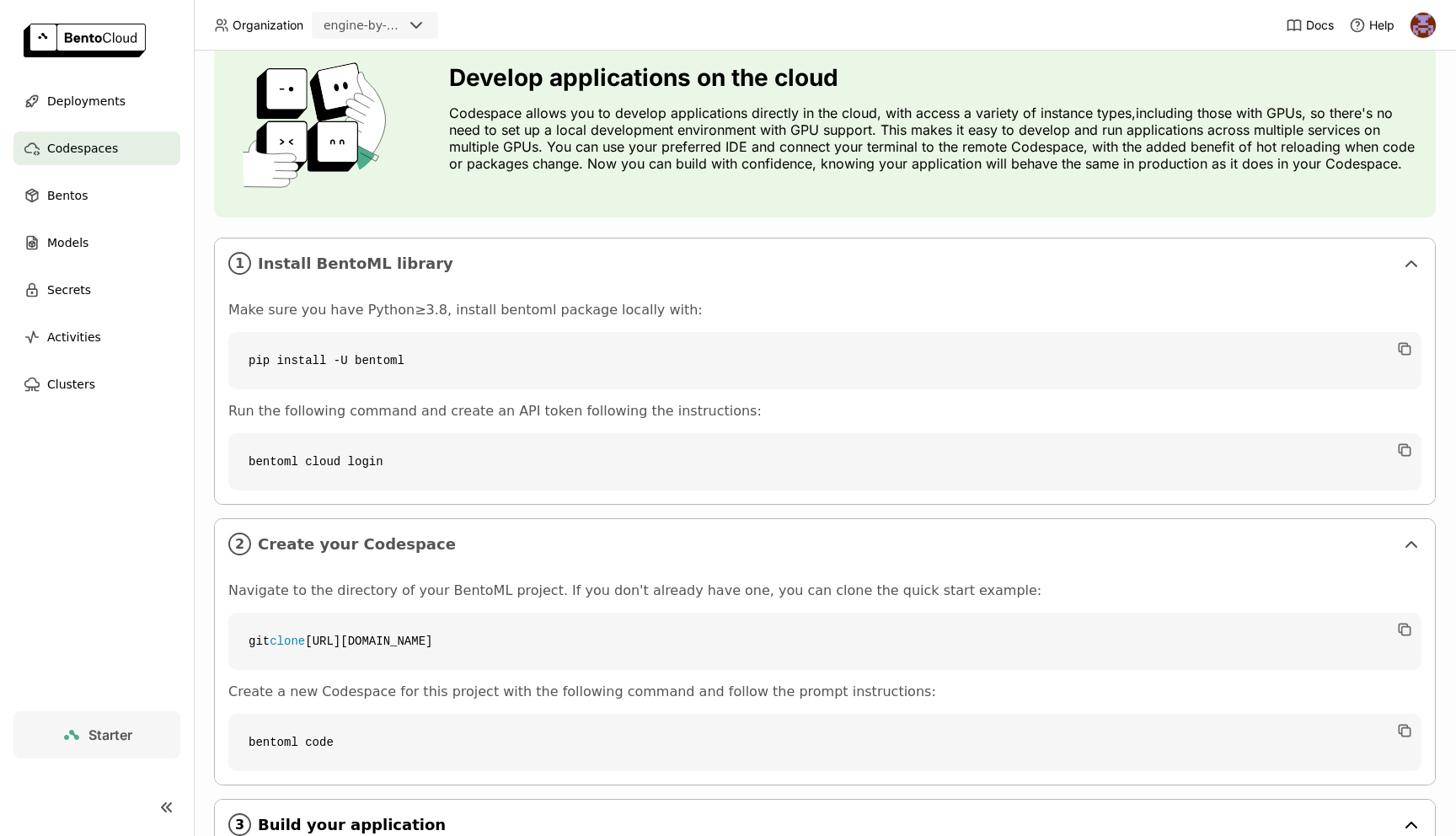
scroll to position [0, 0]
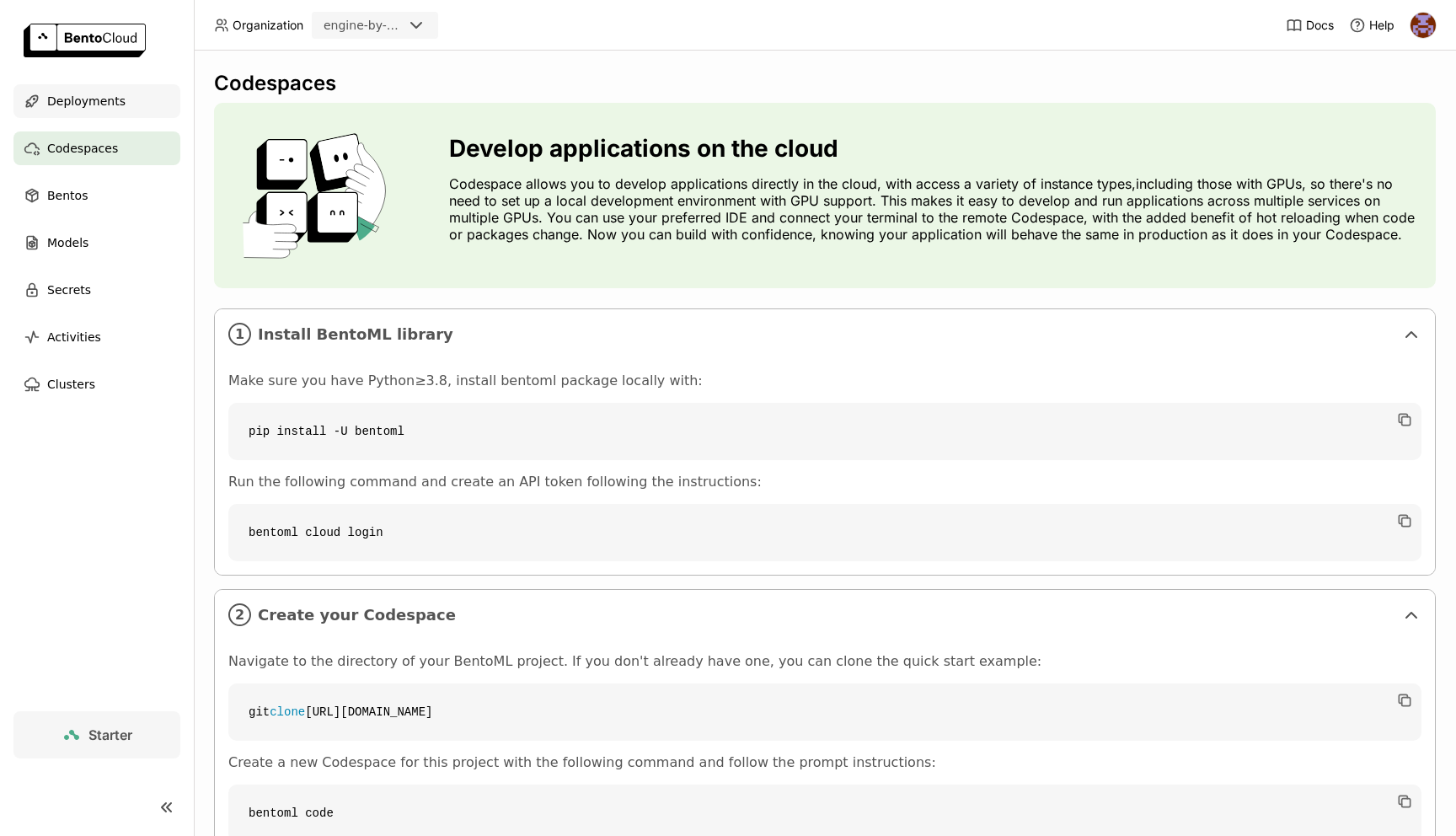
click at [115, 88] on div "Deployments" at bounding box center [97, 101] width 166 height 34
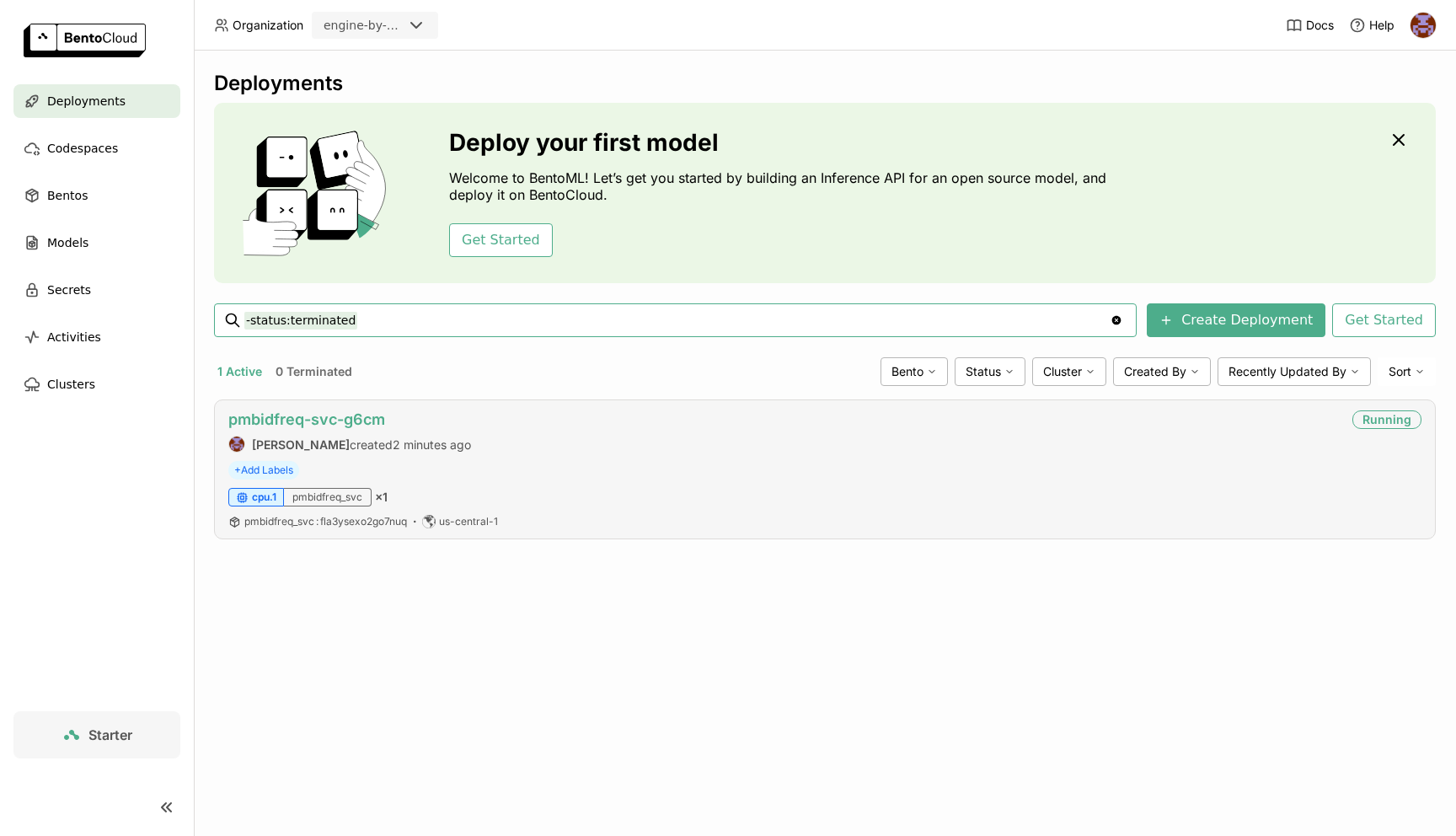
click at [318, 418] on link "pmbidfreq-svc-g6cm" at bounding box center [306, 419] width 157 height 17
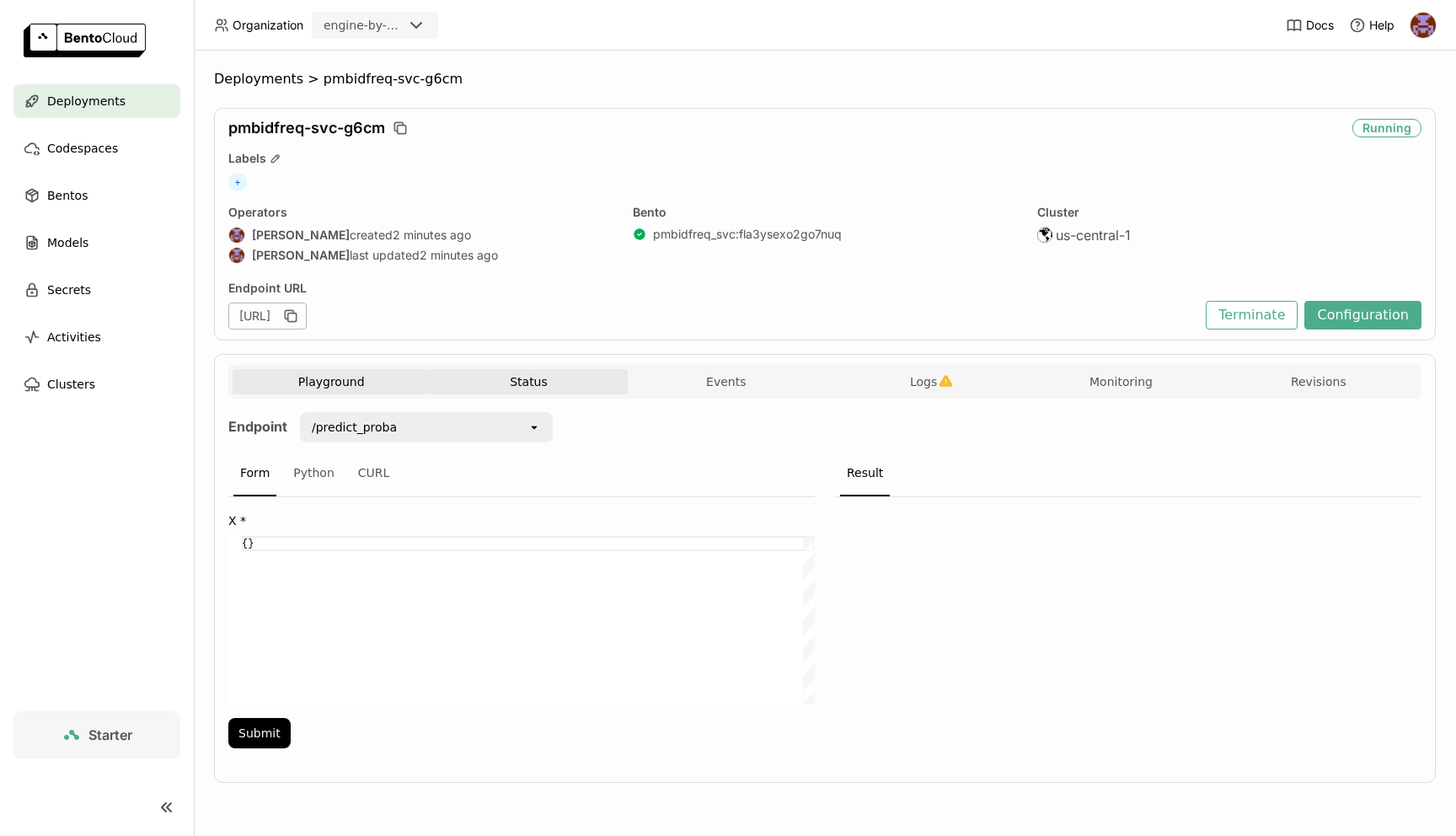
click at [502, 386] on button "Status" at bounding box center [528, 382] width 197 height 25
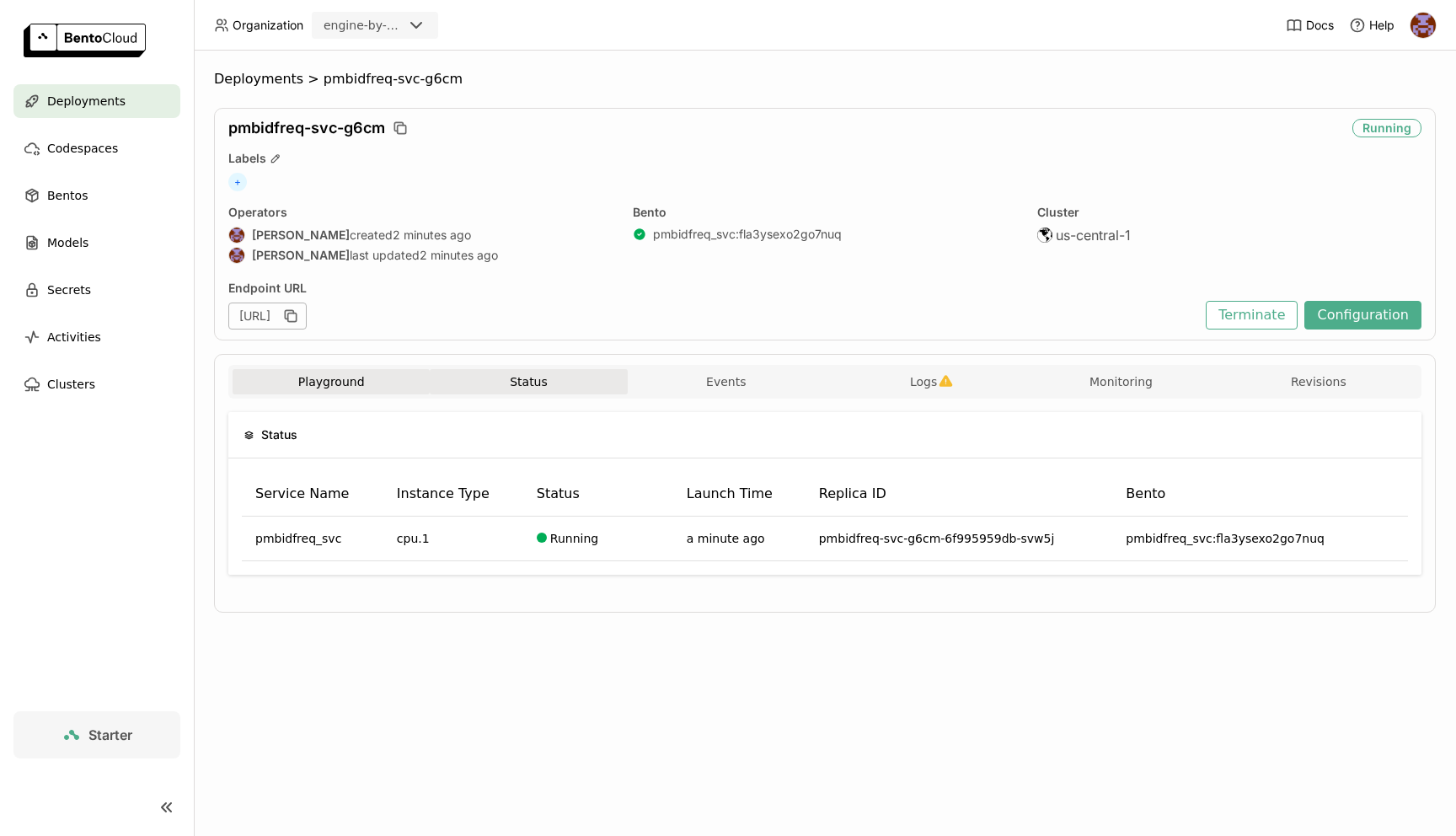
click at [329, 374] on button "Playground" at bounding box center [330, 382] width 197 height 25
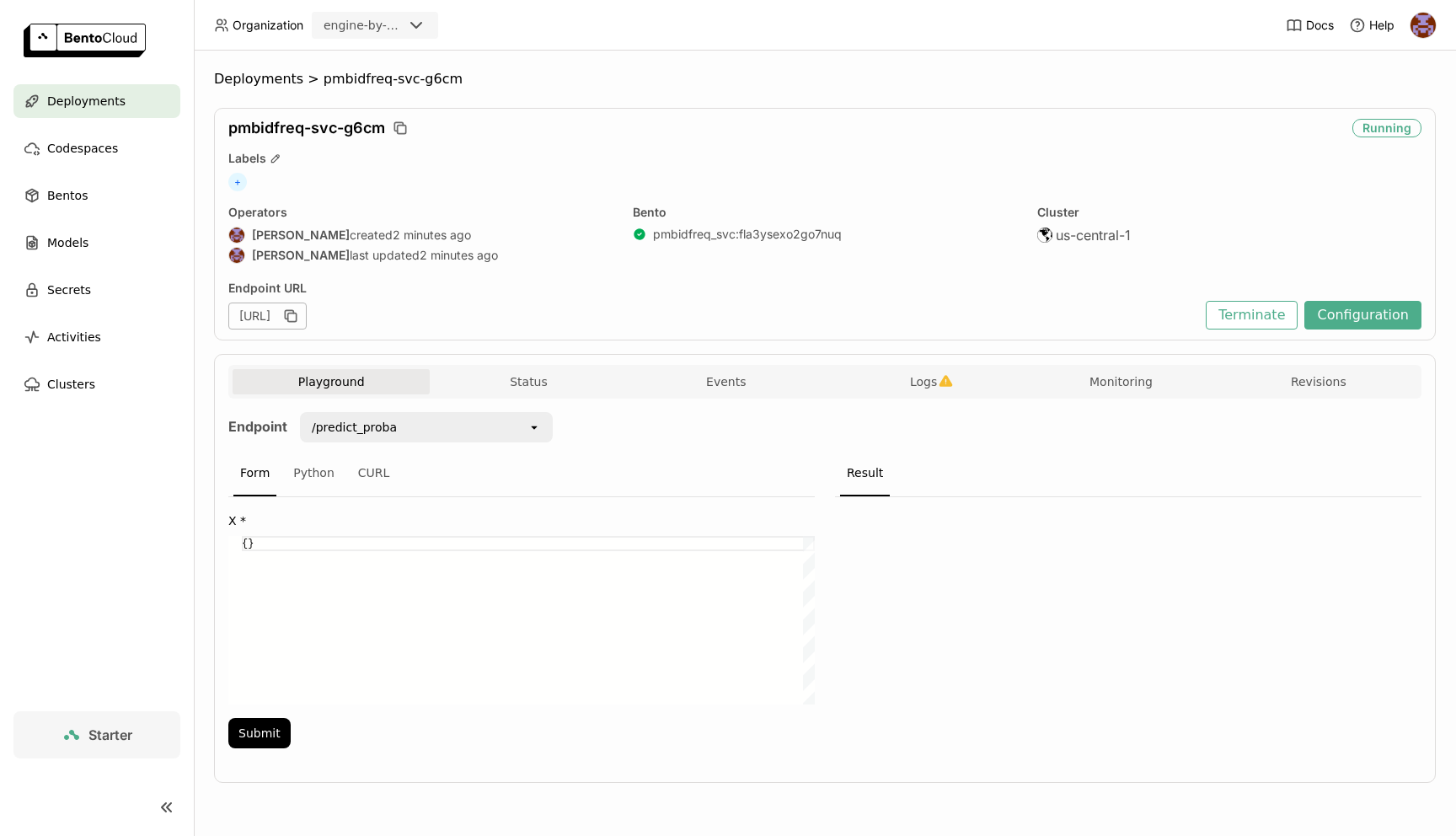
scroll to position [0, 11]
click at [284, 542] on div "{}" at bounding box center [528, 620] width 573 height 168
click at [330, 468] on div "Python" at bounding box center [313, 474] width 55 height 45
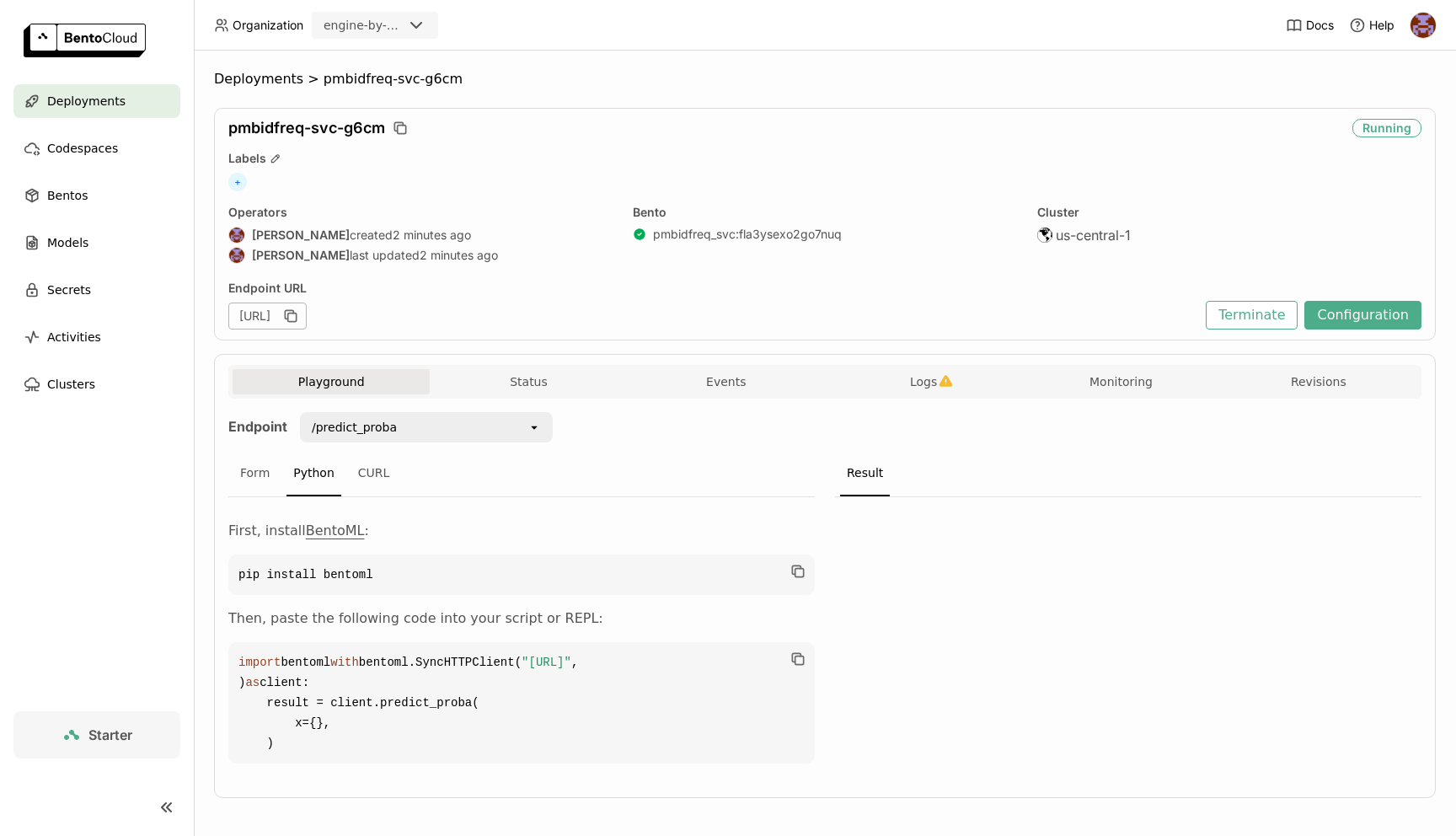
scroll to position [69, 0]
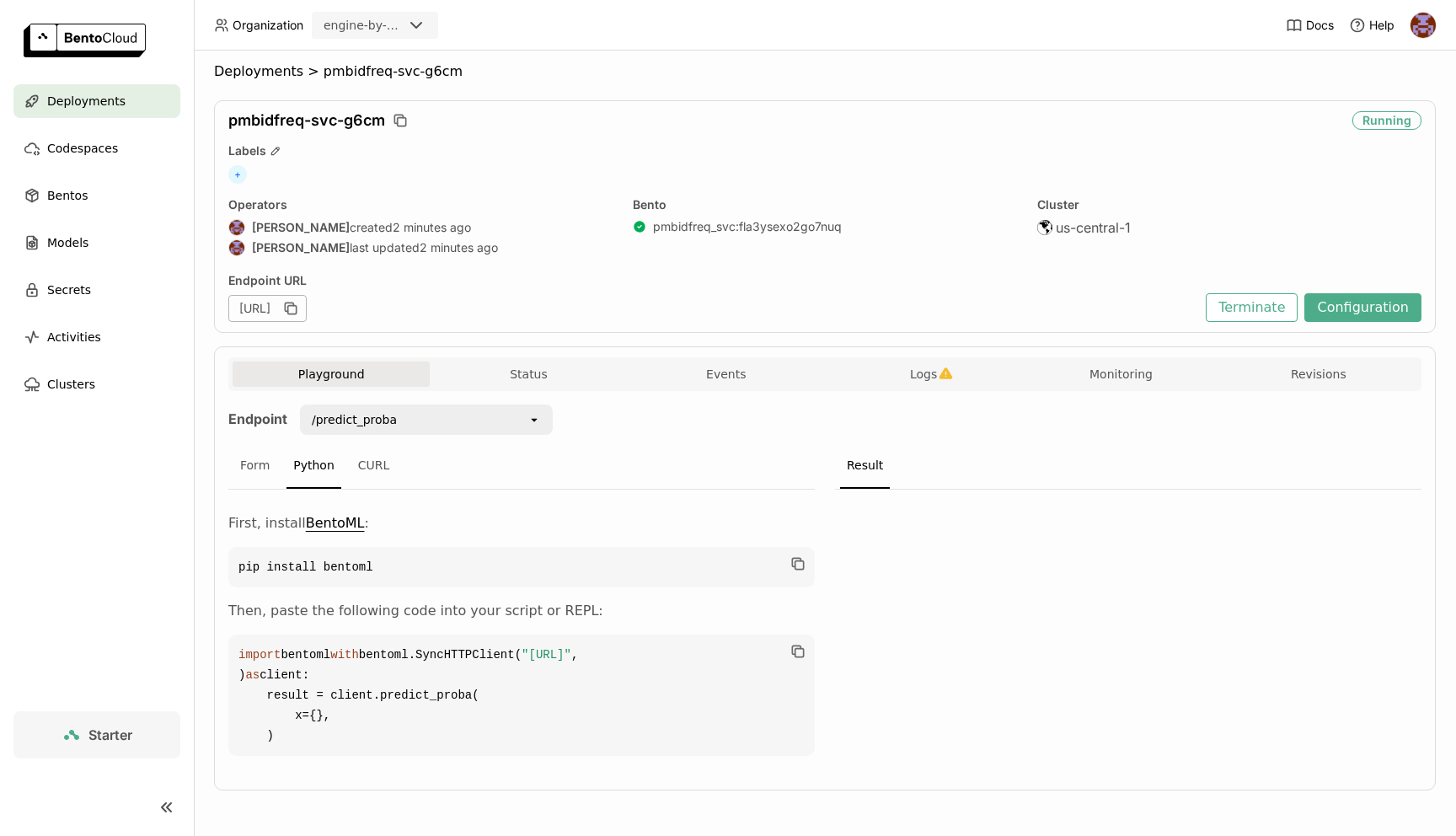
drag, startPoint x: 295, startPoint y: 740, endPoint x: 230, endPoint y: 592, distance: 161.6
click at [230, 635] on code "import bentoml with bentoml.SyncHTTPClient( "https://pmbidfreq-svc-g6cm-a5bc1e0…" at bounding box center [521, 696] width 586 height 121
copy code "import bentoml with bentoml.SyncHTTPClient( "https://pmbidfreq-svc-g6cm-a5bc1e0…"
click at [905, 362] on button "Logs" at bounding box center [923, 374] width 197 height 25
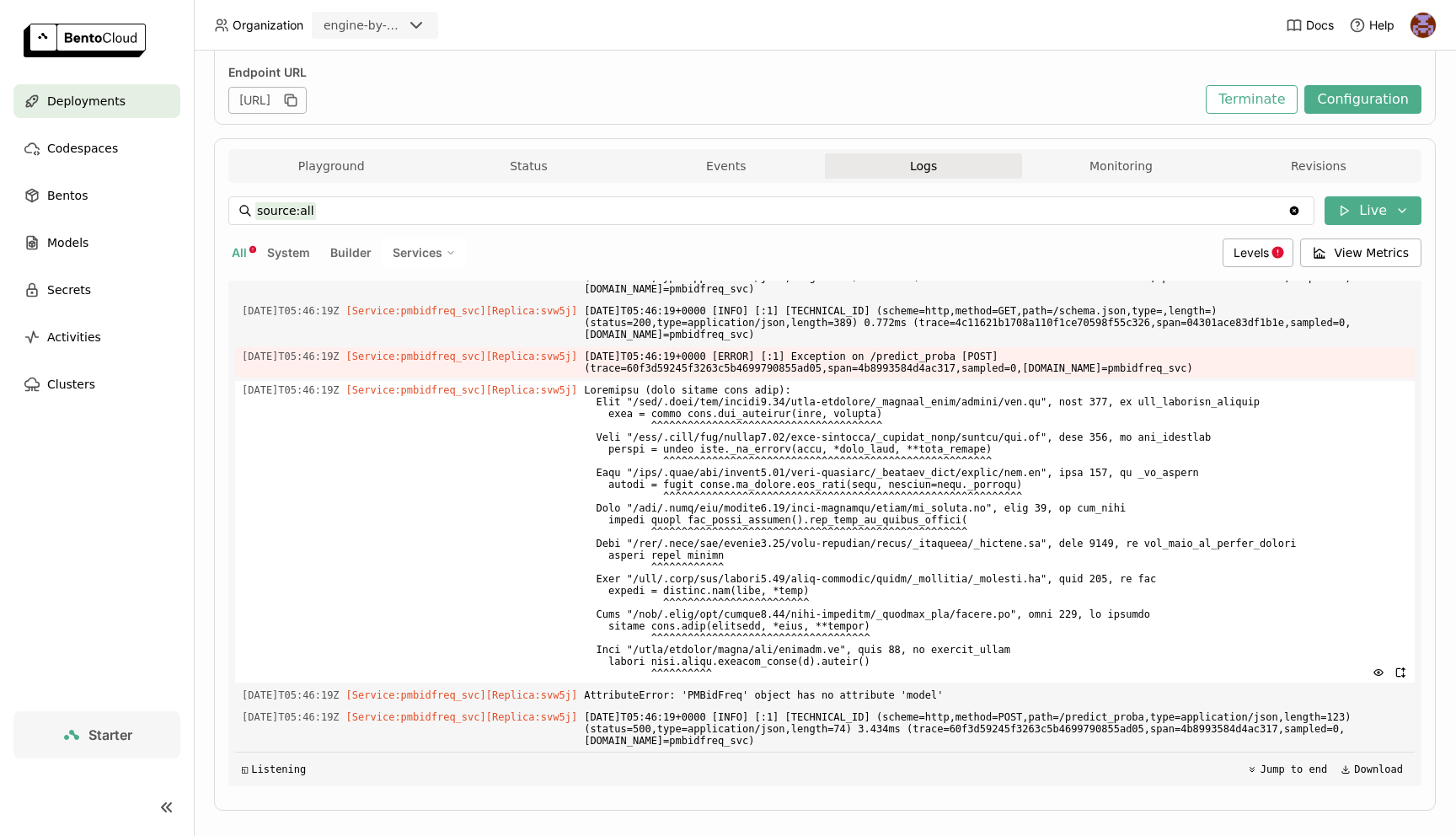
scroll to position [236, 0]
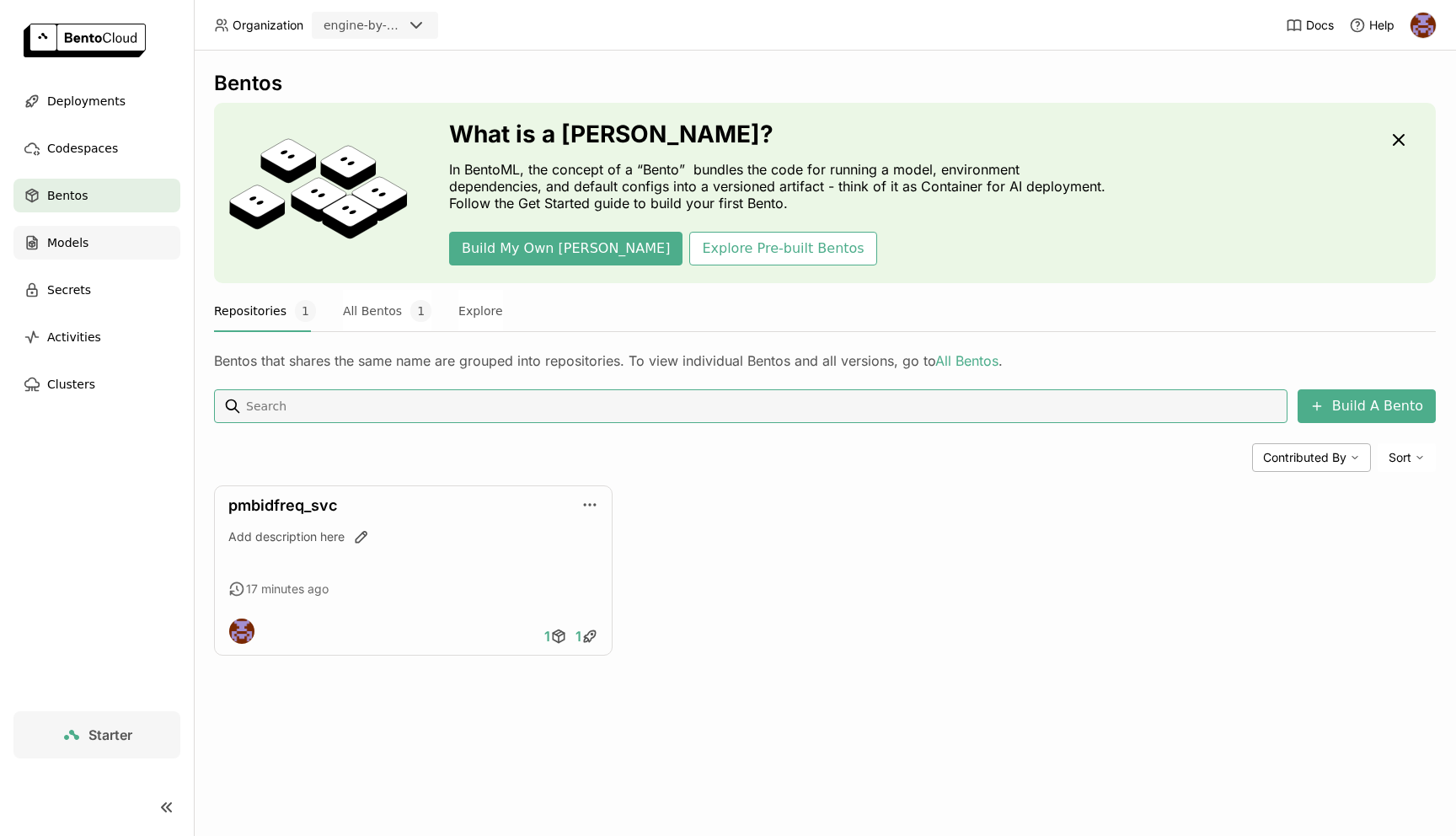
click at [88, 248] on div "Models" at bounding box center [97, 242] width 166 height 34
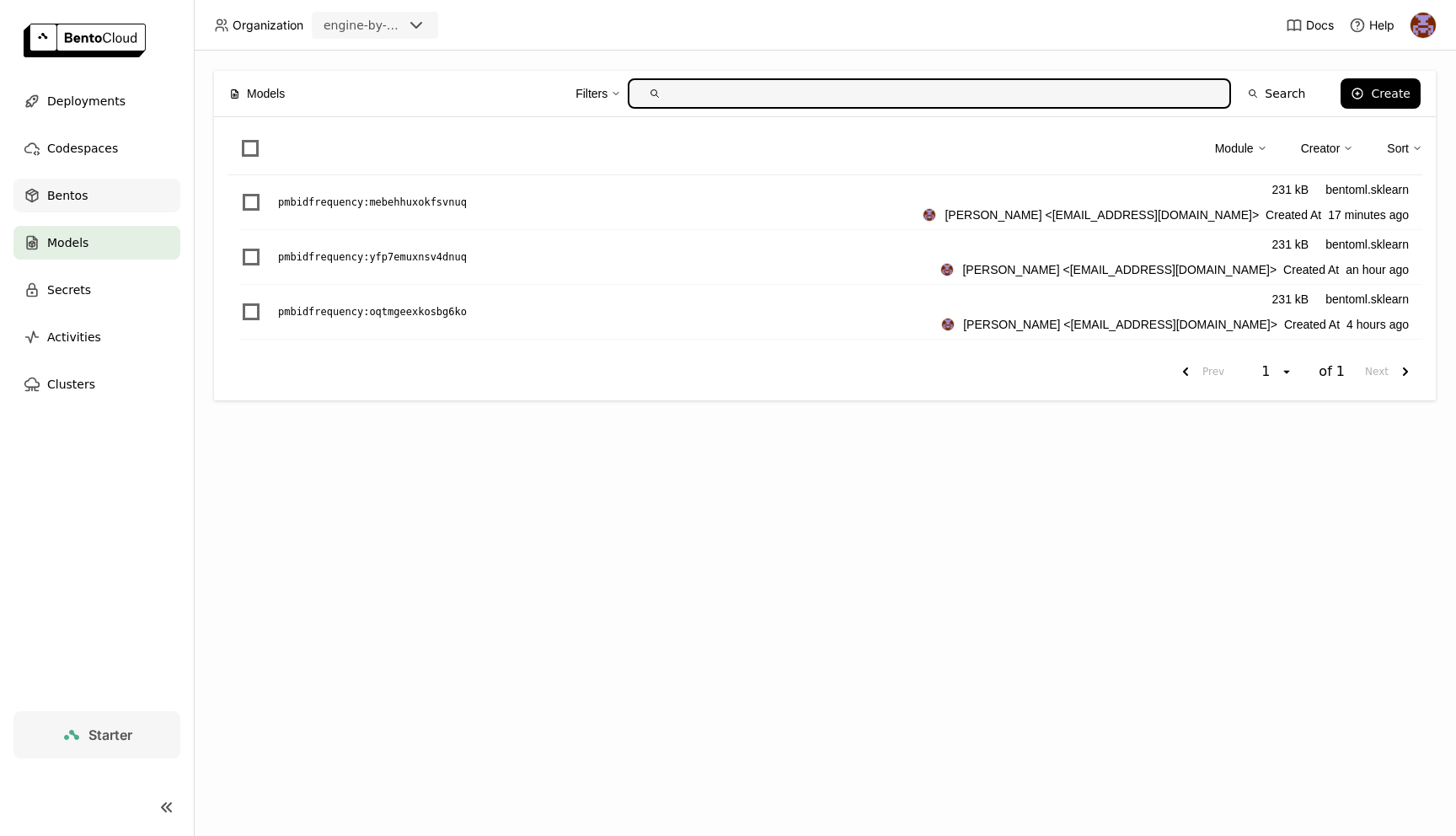
click at [109, 209] on div "Bentos" at bounding box center [97, 195] width 166 height 34
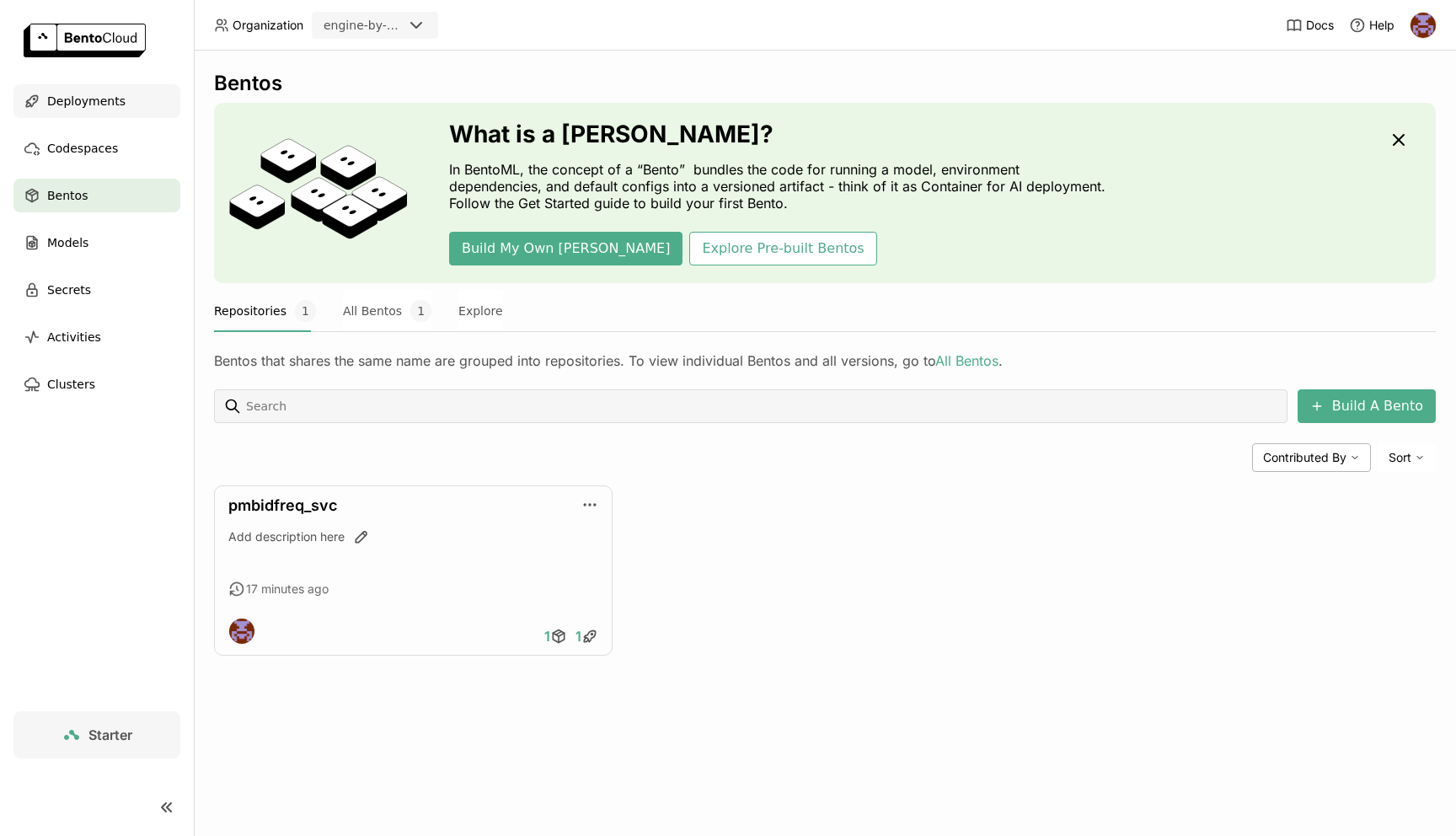
click at [73, 100] on span "Deployments" at bounding box center [86, 101] width 78 height 20
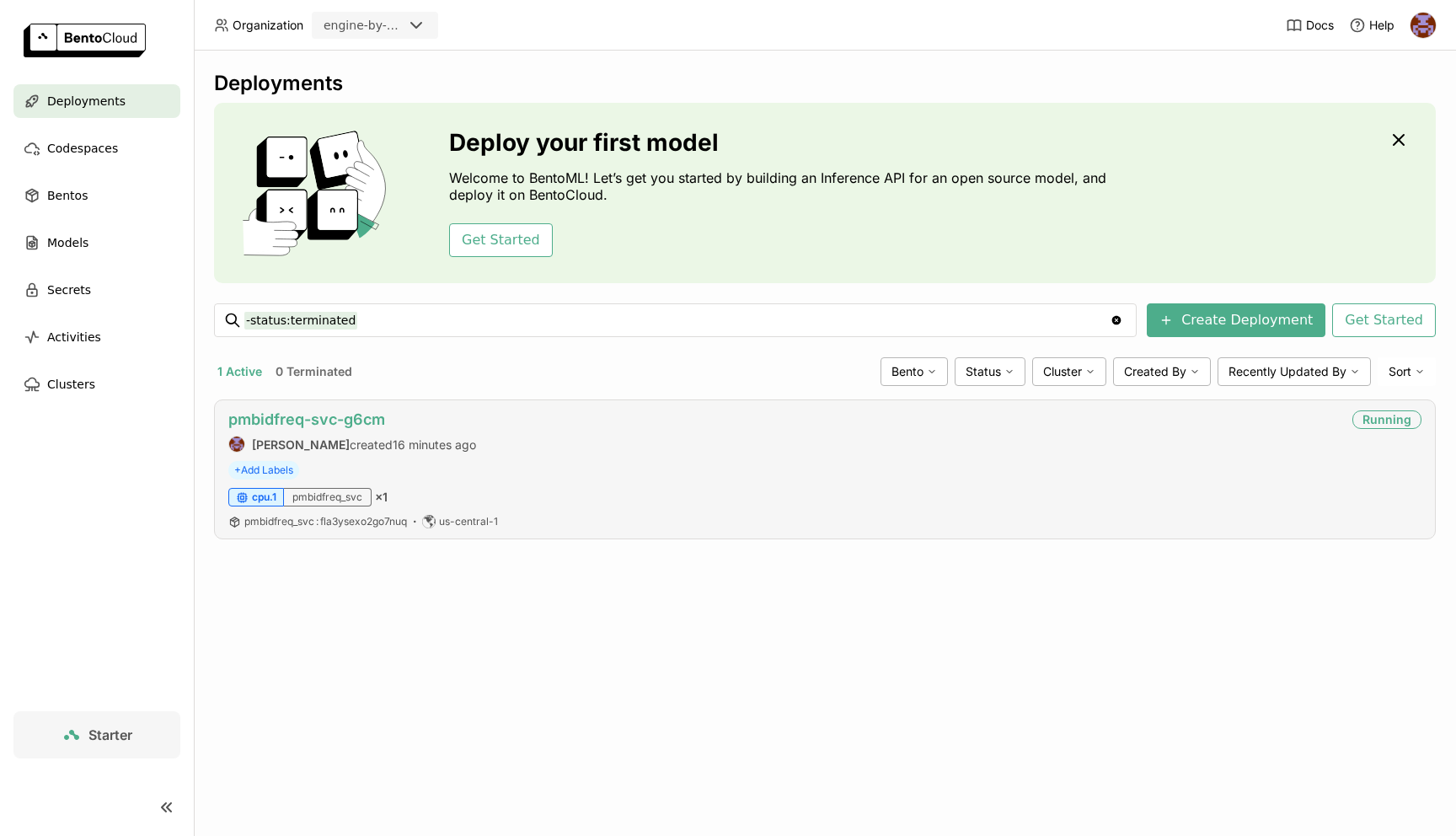
click at [293, 410] on link "pmbidfreq-svc-g6cm" at bounding box center [306, 419] width 157 height 17
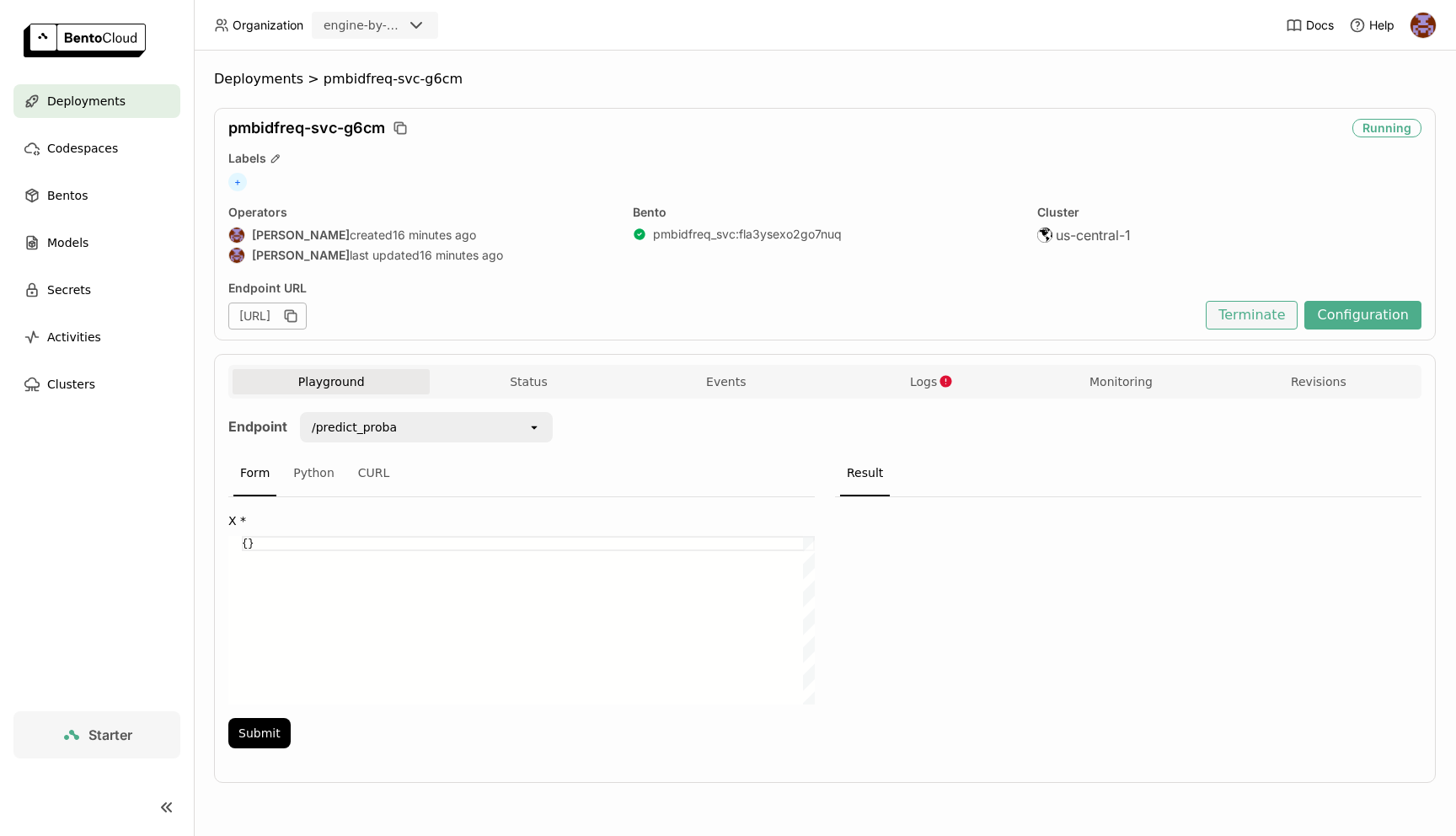
click at [1280, 319] on button "Terminate" at bounding box center [1252, 315] width 92 height 29
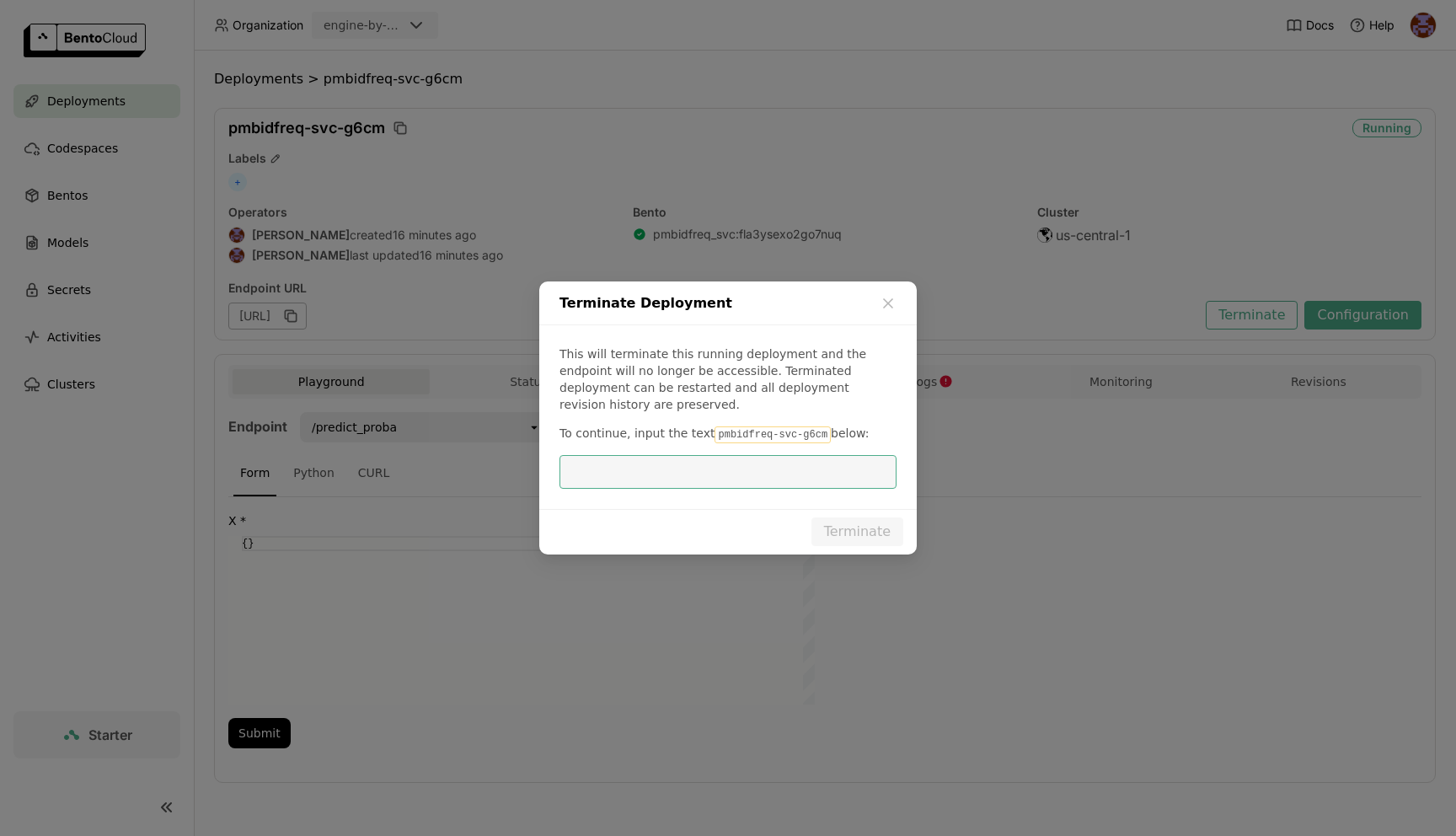
type input "self.model = bentoml.sklearn.load_model(self.model_ref)"
drag, startPoint x: 707, startPoint y: 428, endPoint x: 817, endPoint y: 428, distance: 110.0
click at [817, 428] on code "pmbidfreq-svc-g6cm" at bounding box center [773, 434] width 116 height 16
copy code "pmbidfreq-svc-g6cm"
click at [748, 456] on input "dialog" at bounding box center [728, 472] width 317 height 32
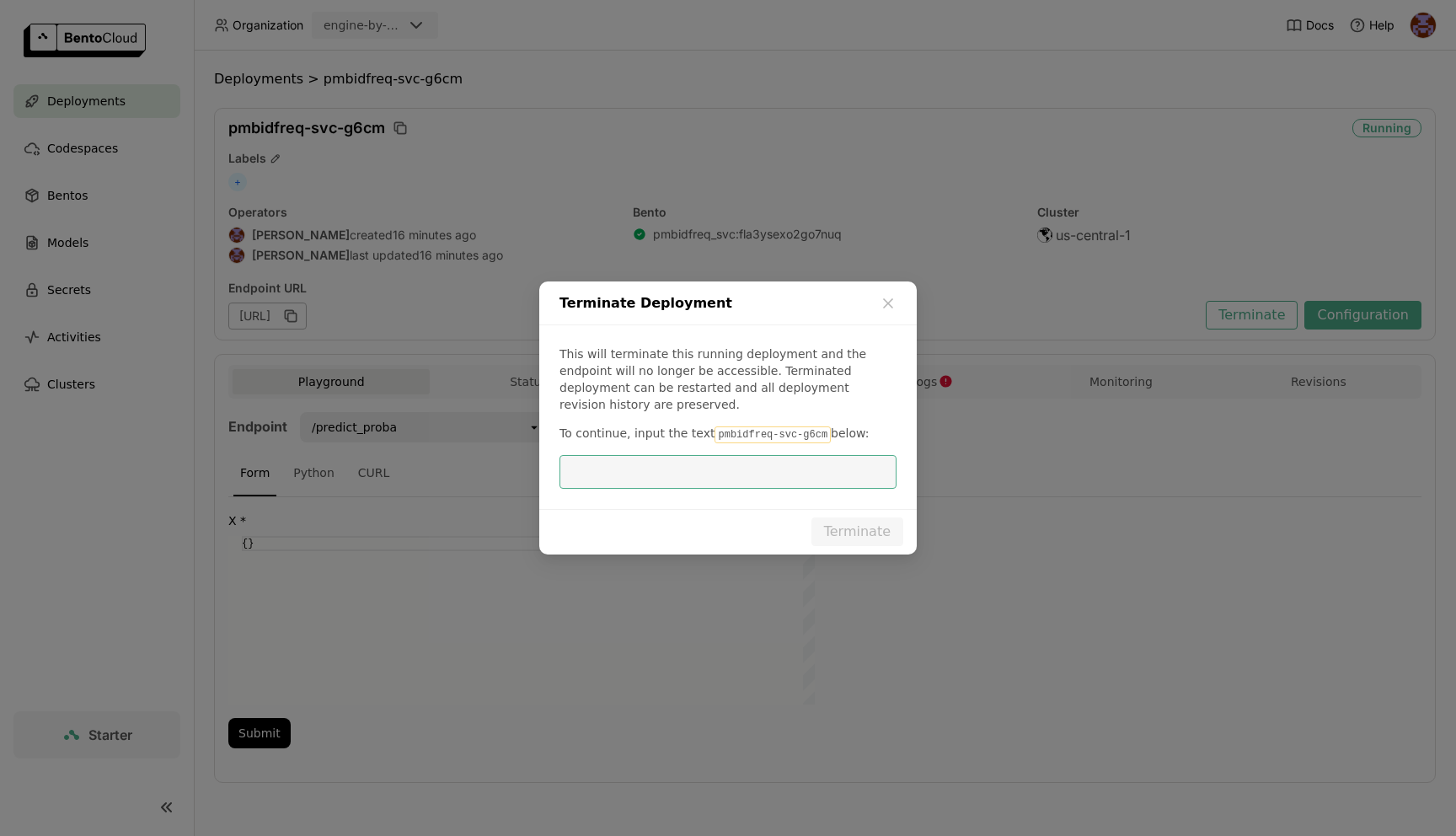
paste input "pmbidfreq-svc-g6cm"
type input "pmbidfreq-svc-g6cm"
click at [871, 525] on button "Terminate" at bounding box center [858, 532] width 92 height 29
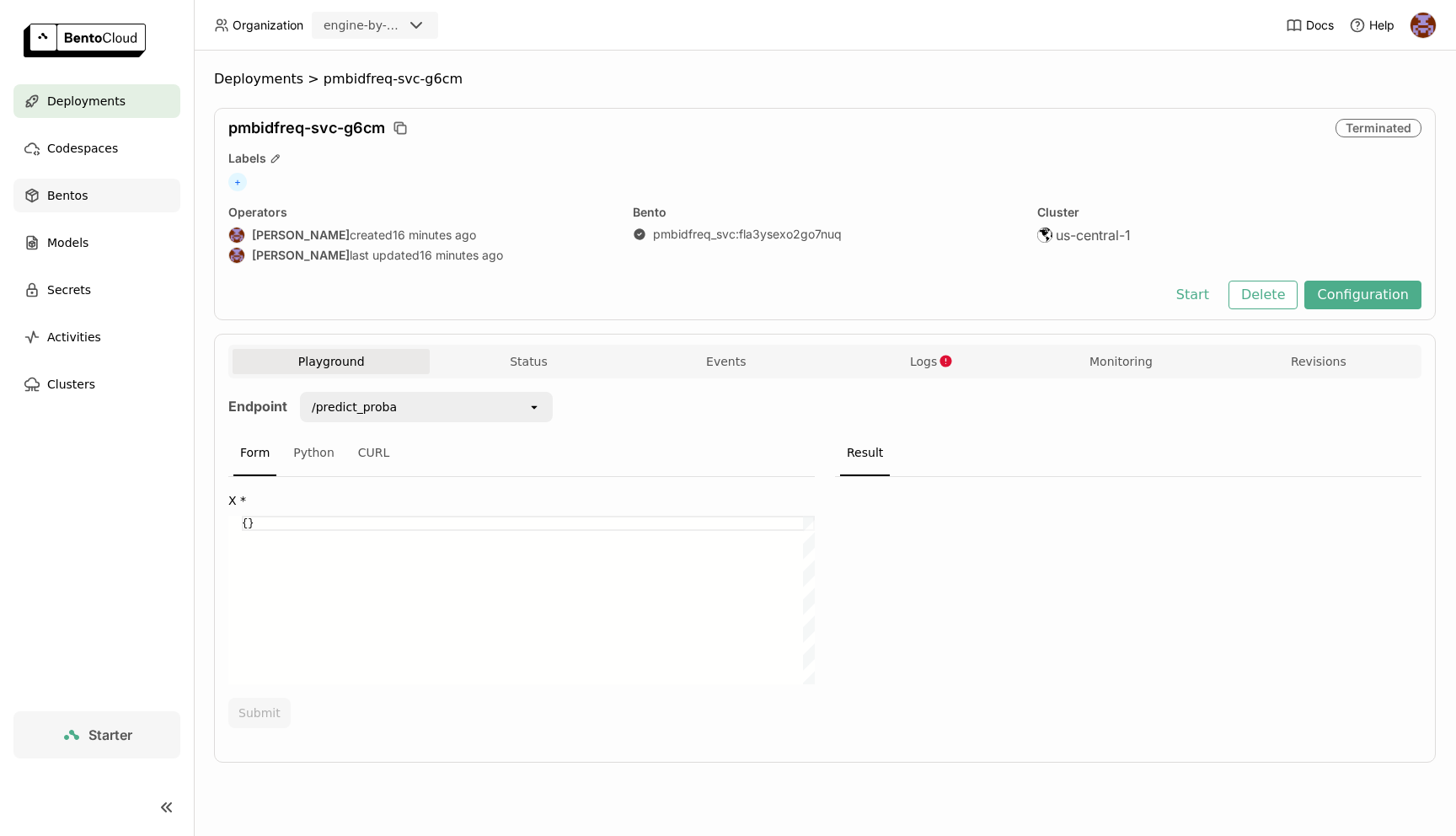
click at [91, 185] on div "Bentos" at bounding box center [97, 195] width 166 height 34
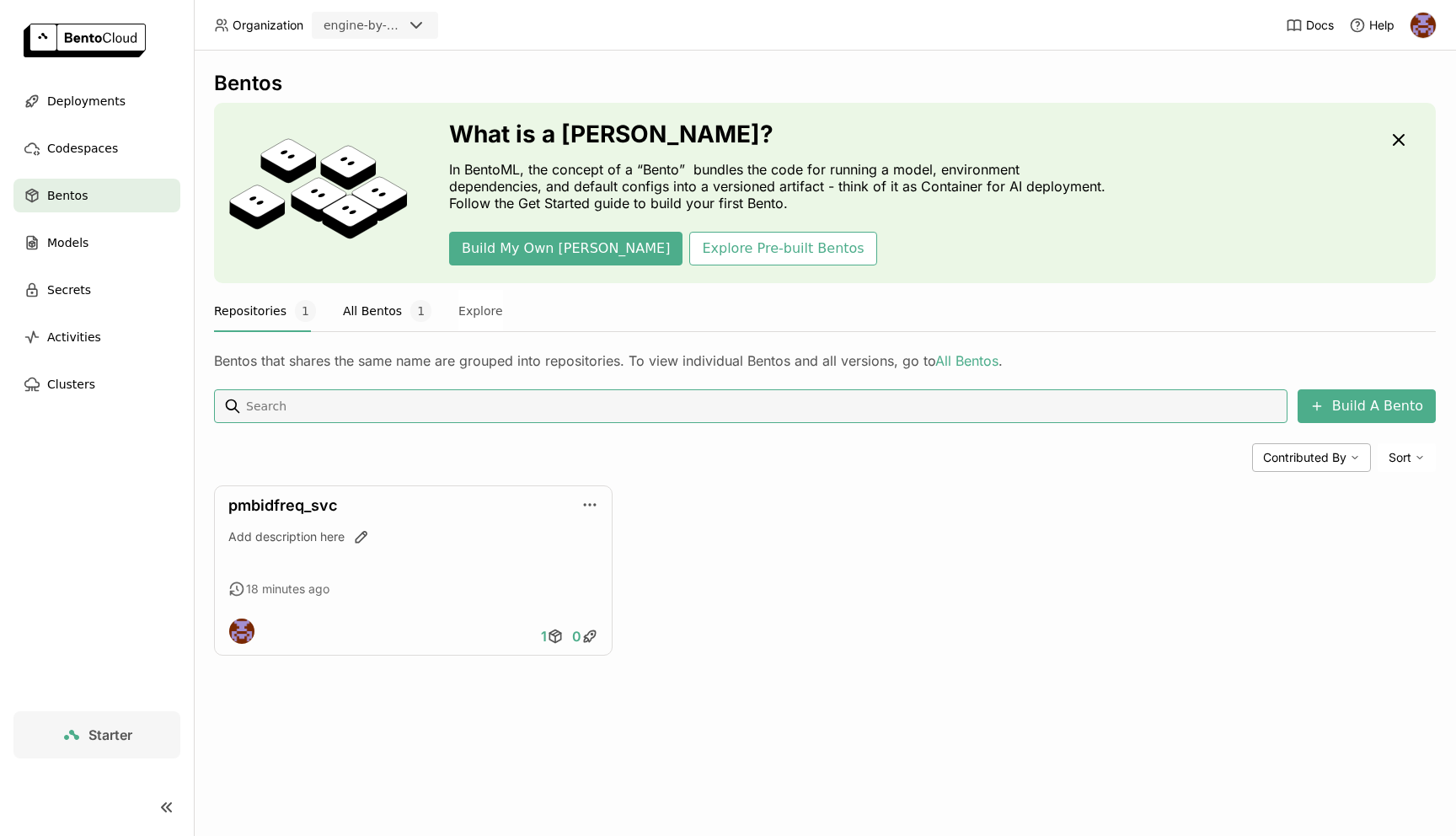
click at [362, 314] on button "All Bentos 1" at bounding box center [388, 310] width 88 height 42
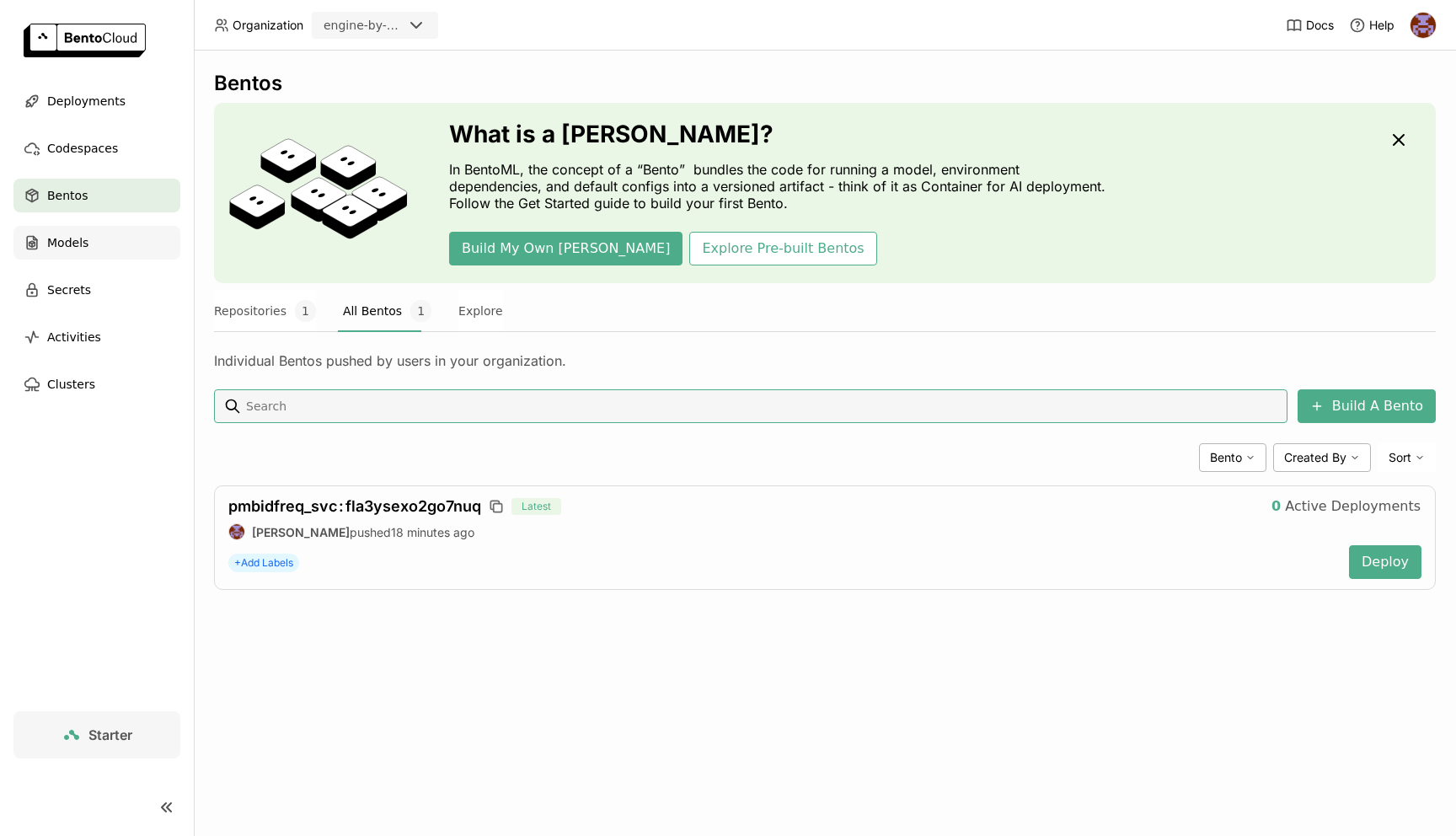
click at [76, 253] on div "Models" at bounding box center [97, 242] width 166 height 34
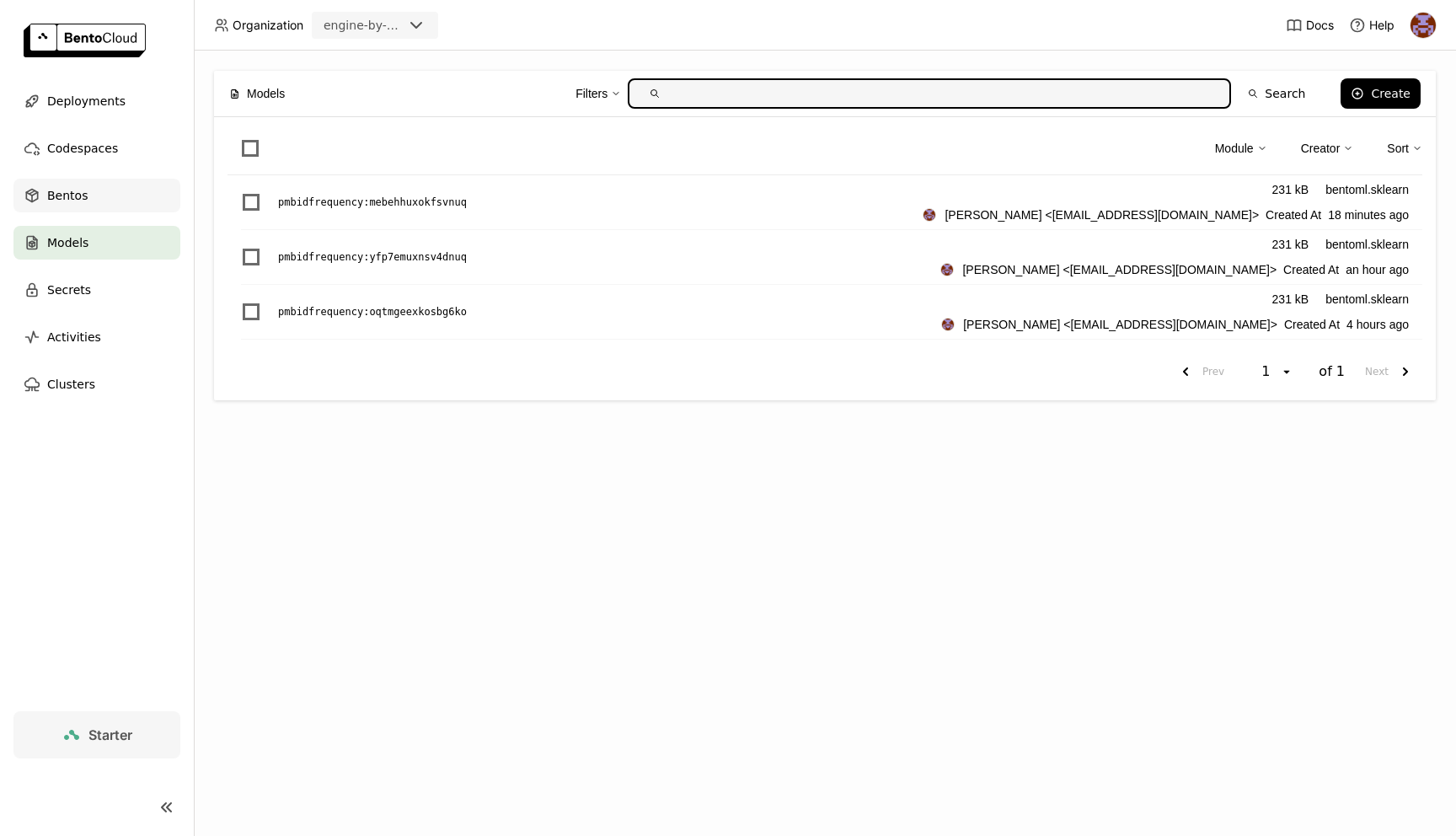
click at [97, 204] on div "Bentos" at bounding box center [97, 195] width 166 height 34
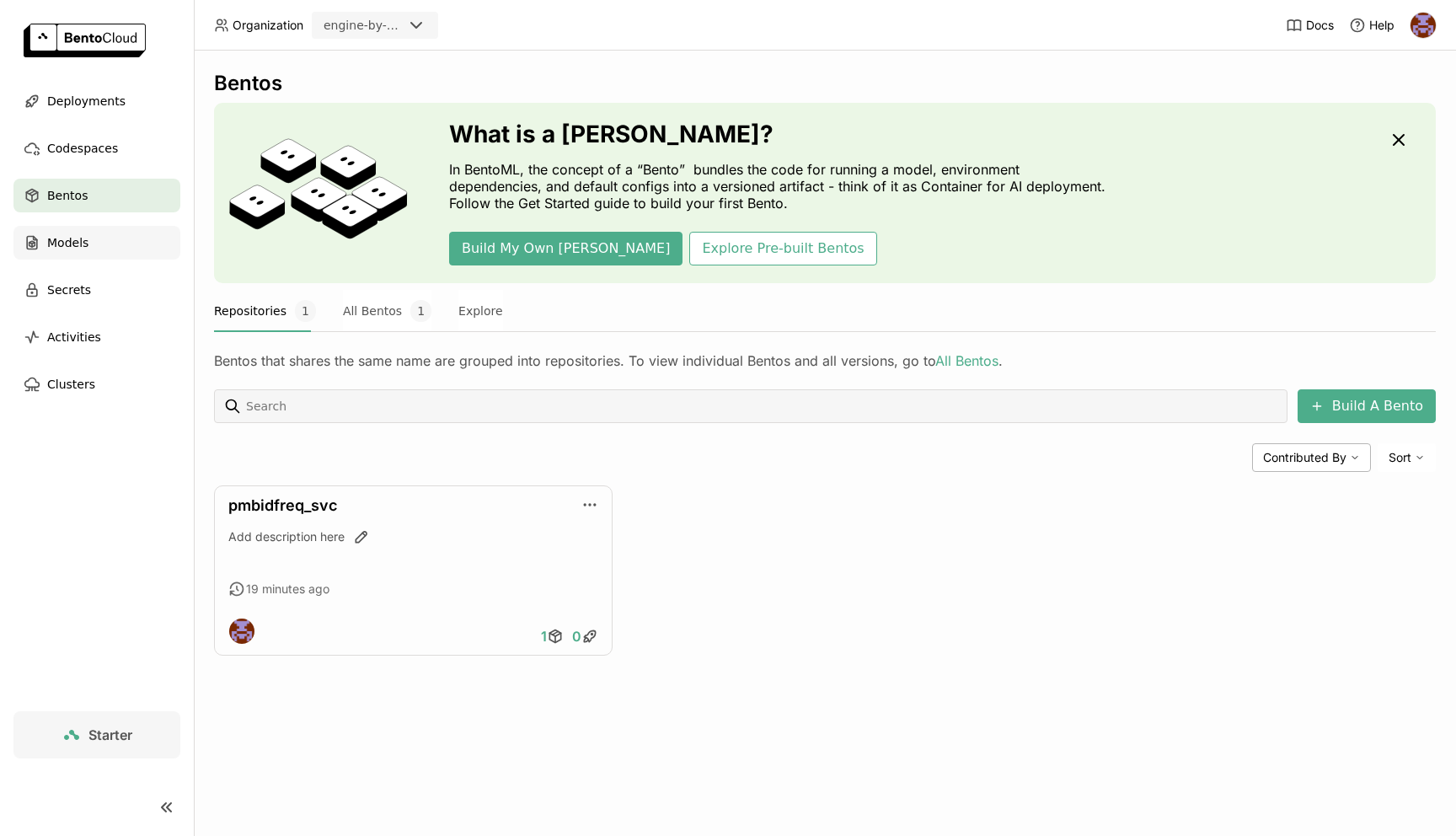
click at [71, 242] on span "Models" at bounding box center [68, 242] width 42 height 20
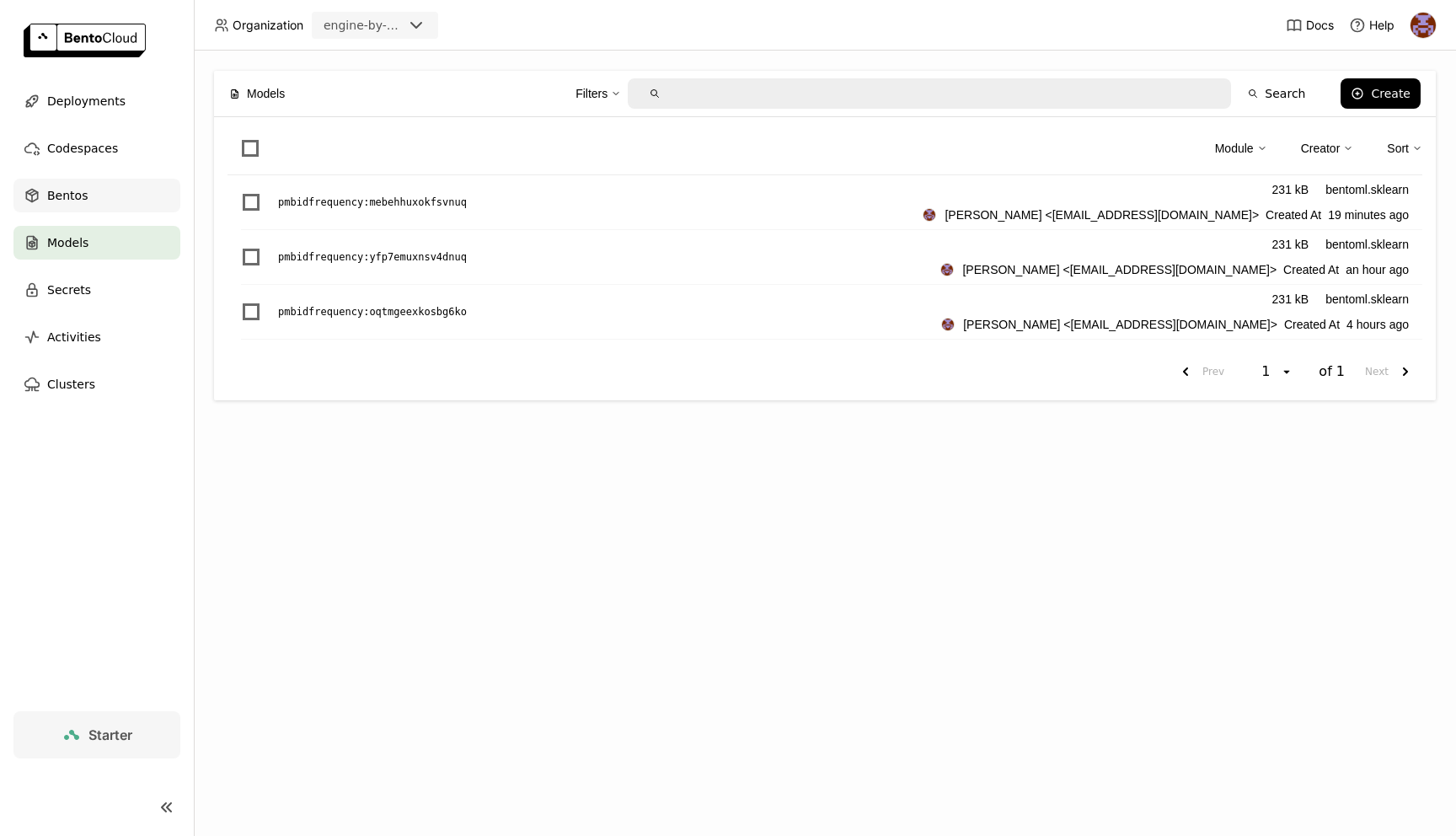
click at [114, 200] on div "Bentos" at bounding box center [97, 195] width 166 height 34
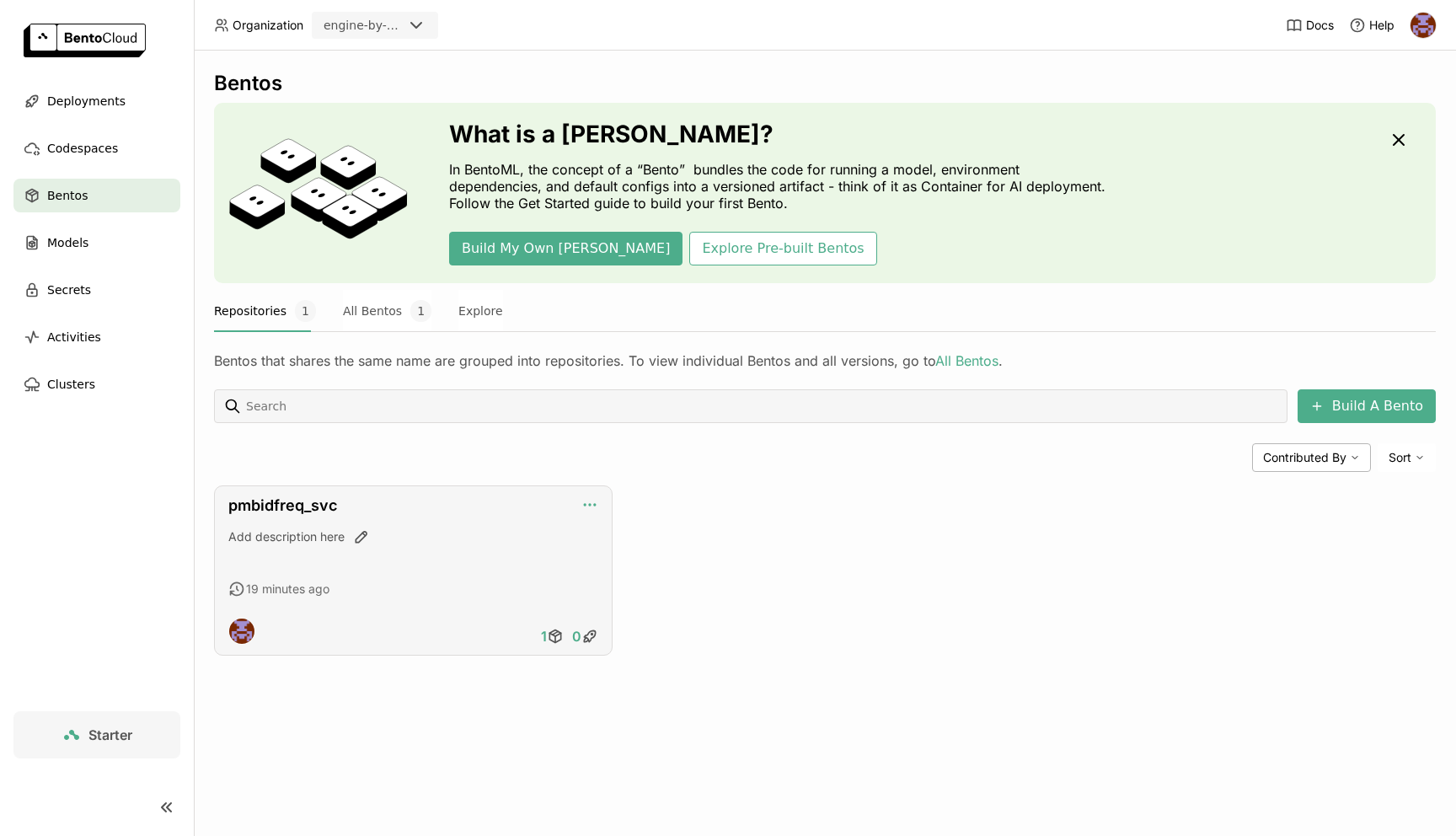
click at [594, 504] on icon "button" at bounding box center [595, 505] width 2 height 2
click at [261, 498] on link "pmbidfreq_svc" at bounding box center [282, 505] width 108 height 17
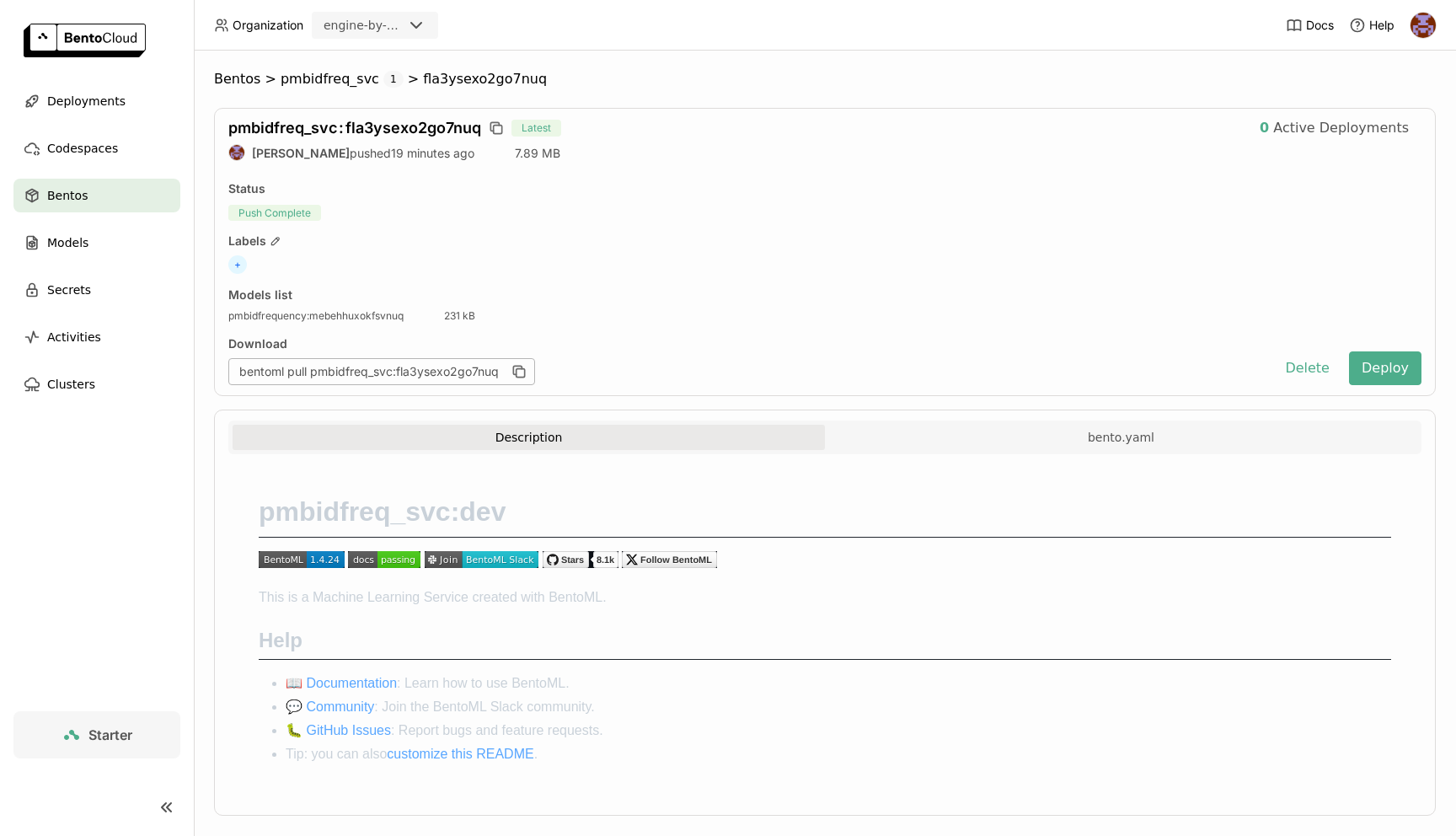
click at [1009, 422] on div "Description bento.yaml" at bounding box center [825, 437] width 1193 height 34
click at [979, 449] on div "Description bento.yaml" at bounding box center [825, 440] width 1185 height 29
click at [983, 437] on button "bento.yaml" at bounding box center [1120, 437] width 592 height 25
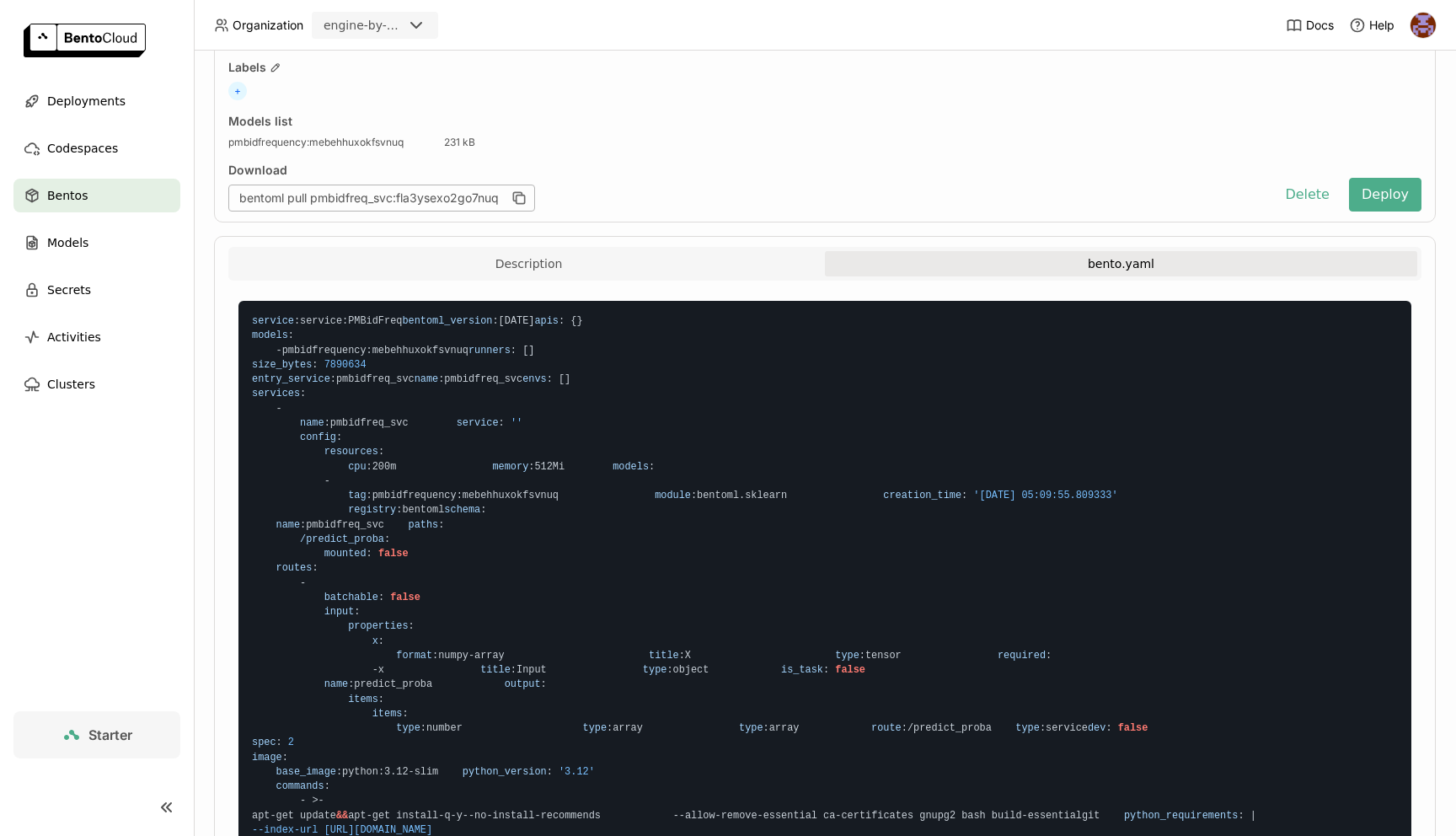
scroll to position [56, 0]
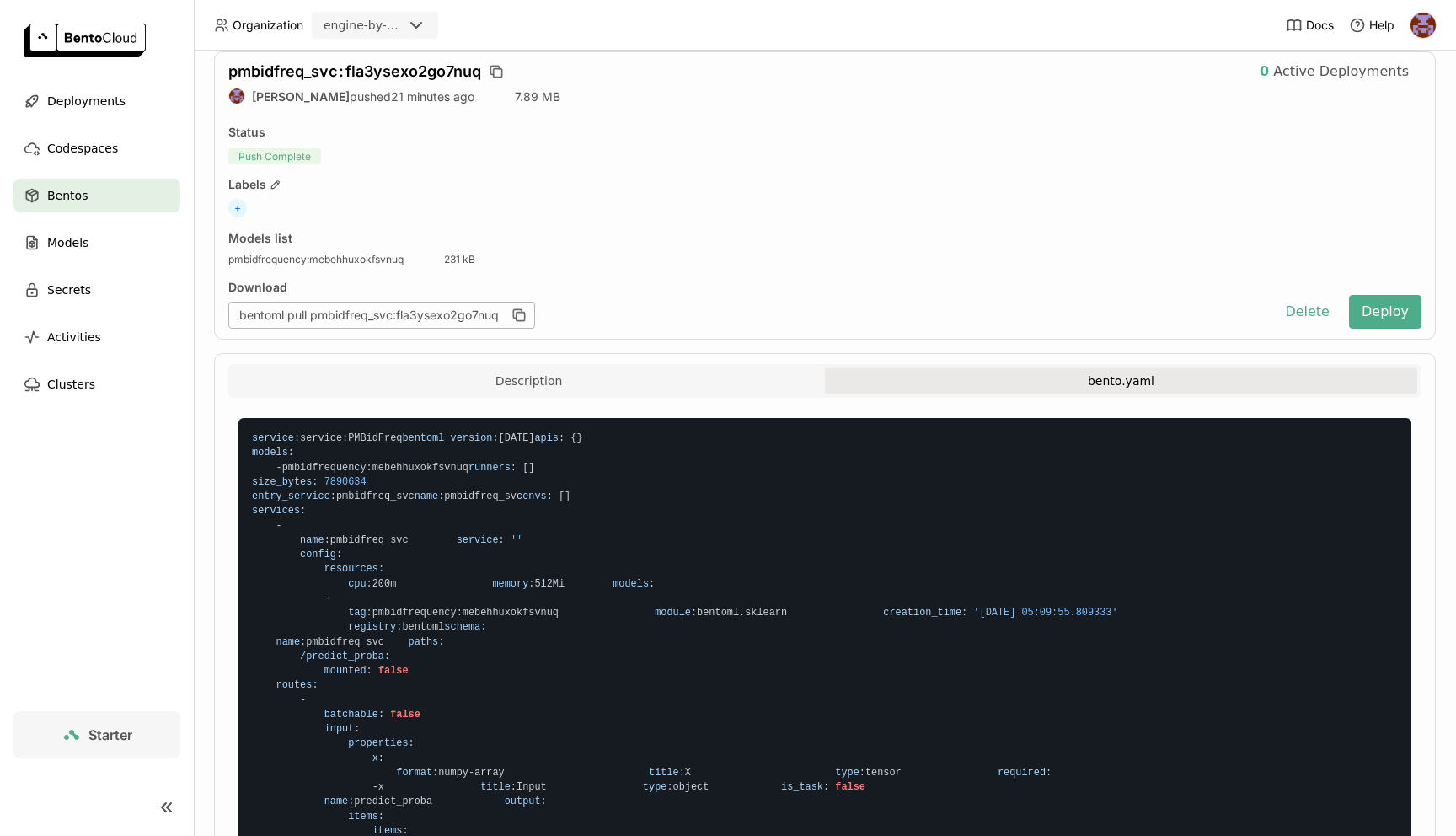
click at [92, 189] on div "Bentos" at bounding box center [97, 195] width 166 height 34
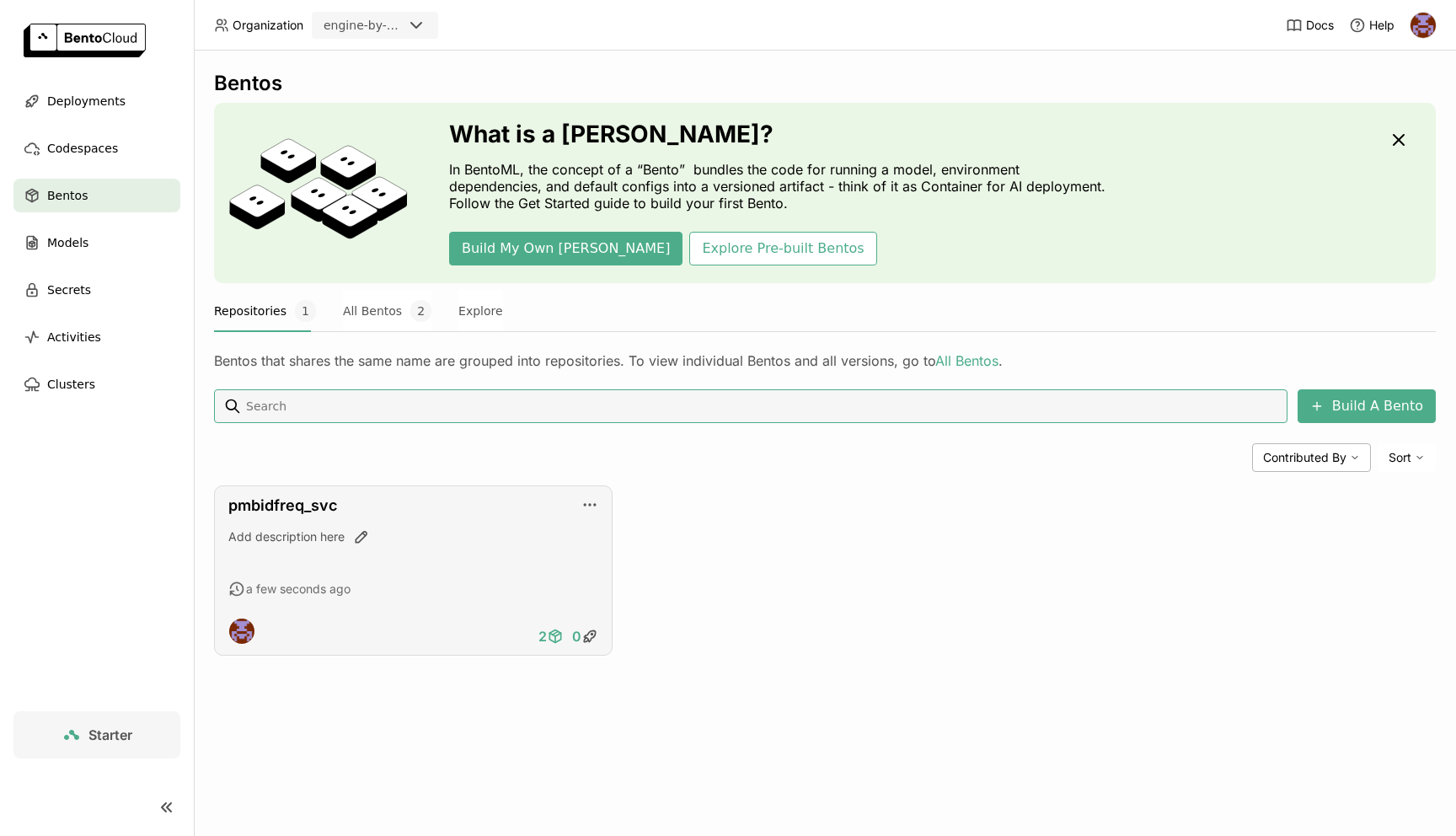
click at [552, 637] on icon at bounding box center [555, 636] width 16 height 16
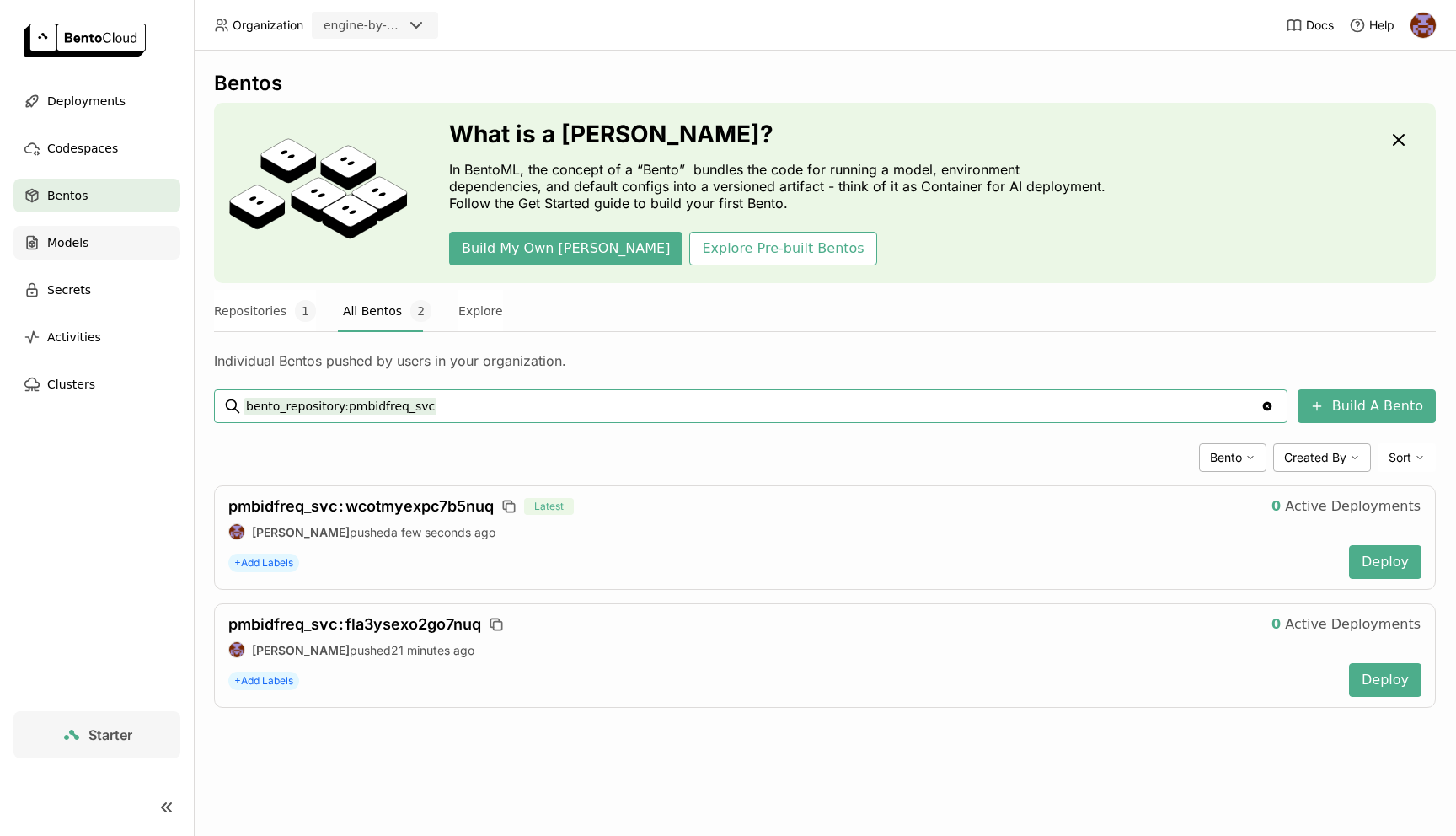
click at [80, 258] on div "Models" at bounding box center [97, 242] width 166 height 34
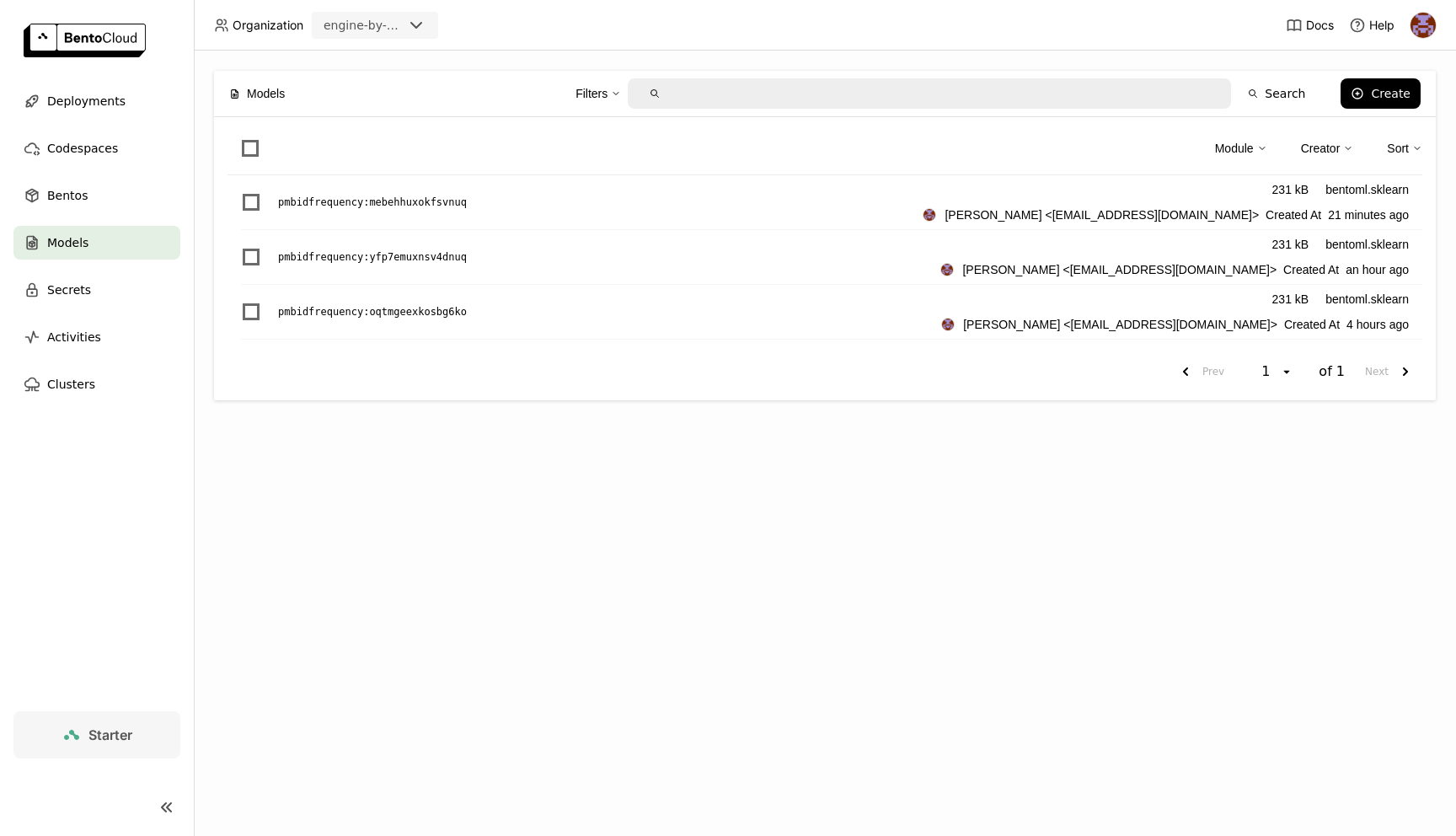
click at [599, 82] on div "Filters" at bounding box center [598, 93] width 45 height 36
click at [522, 138] on div "The models I created" at bounding box center [469, 133] width 125 height 16
type input "creator:@me"
click at [82, 199] on span "Bentos" at bounding box center [67, 195] width 41 height 20
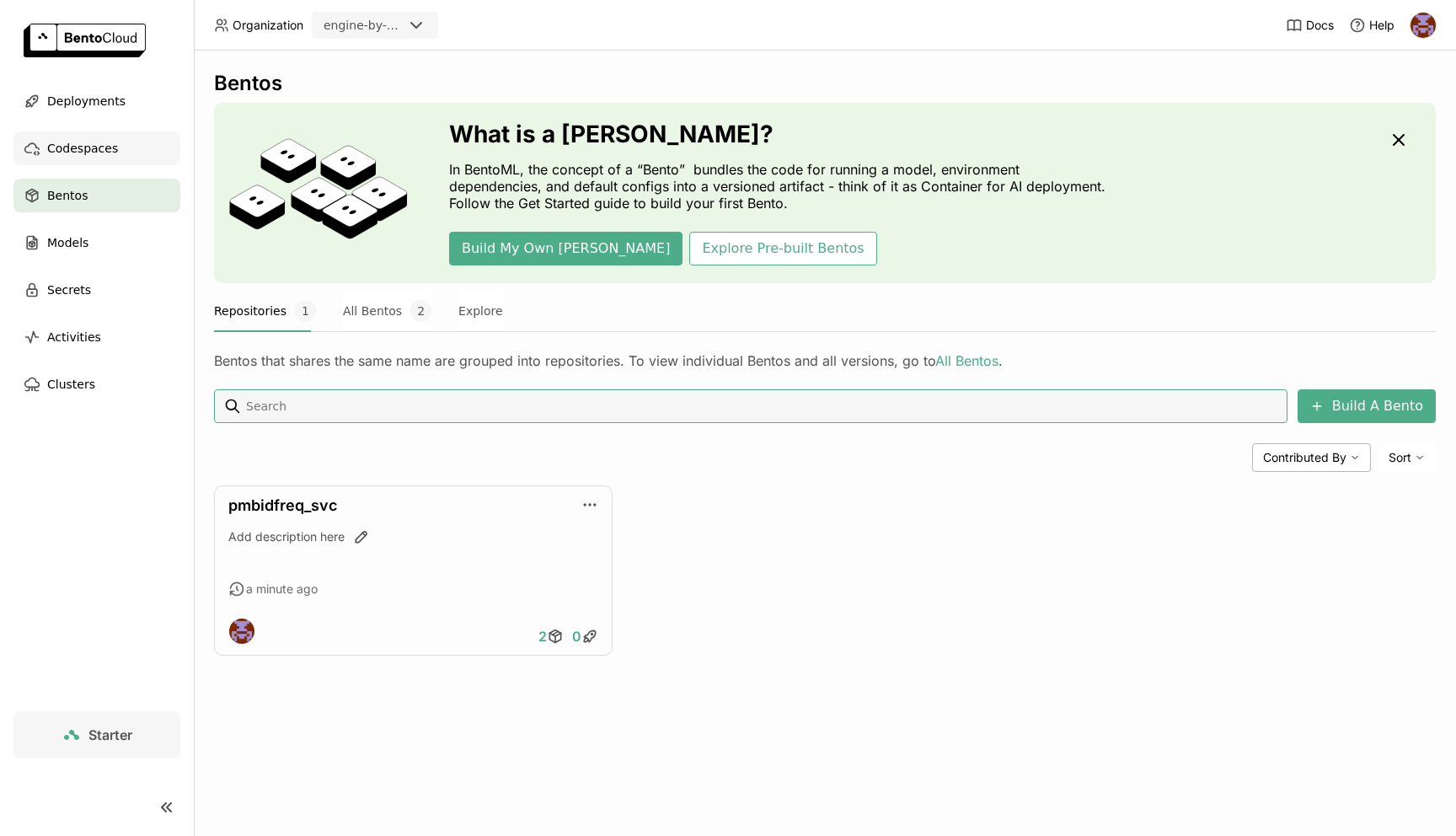
click at [120, 156] on div "Codespaces" at bounding box center [97, 148] width 166 height 34
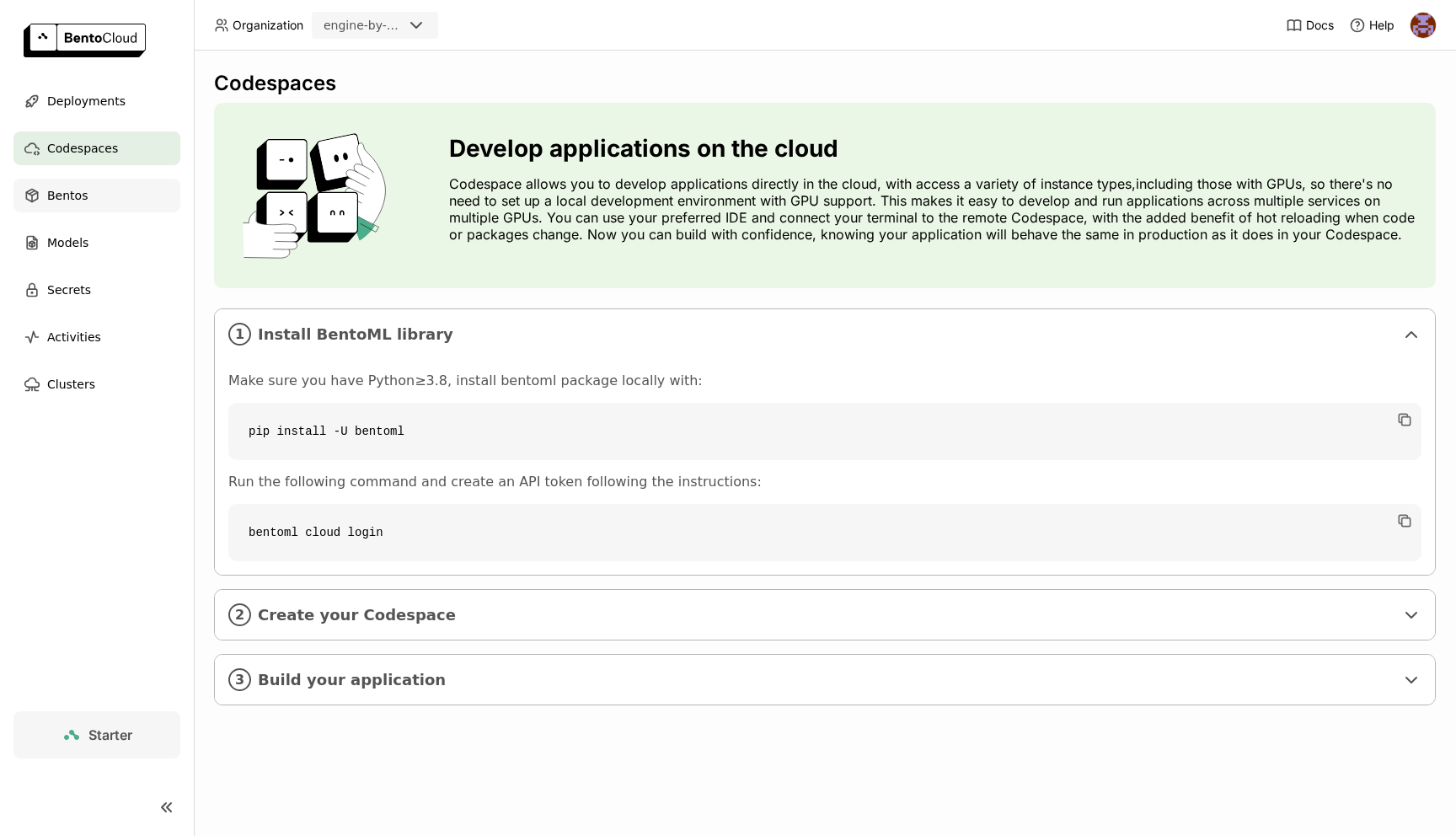
click at [120, 206] on div "Bentos" at bounding box center [97, 195] width 166 height 34
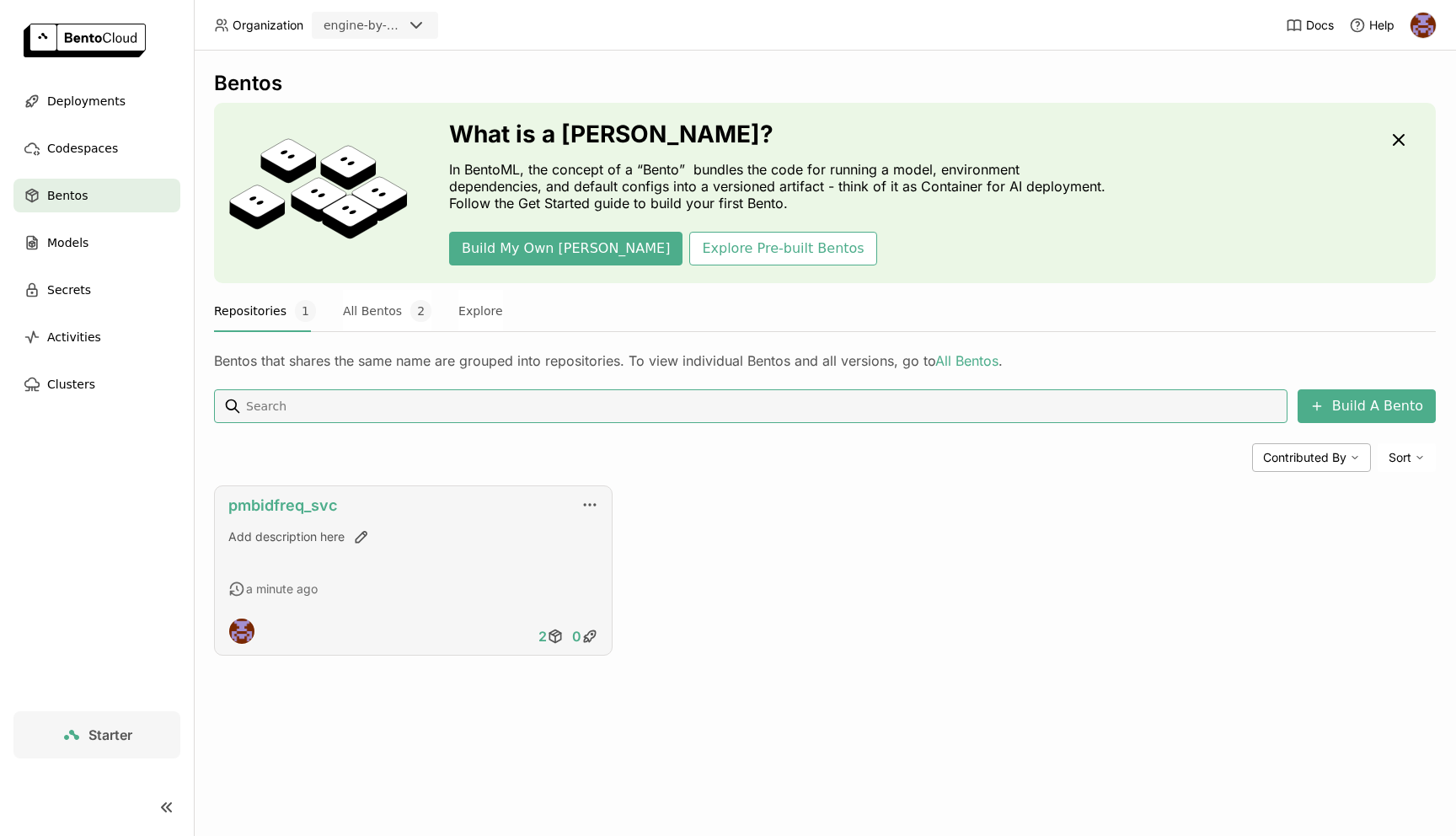
click at [290, 510] on link "pmbidfreq_svc" at bounding box center [282, 505] width 108 height 17
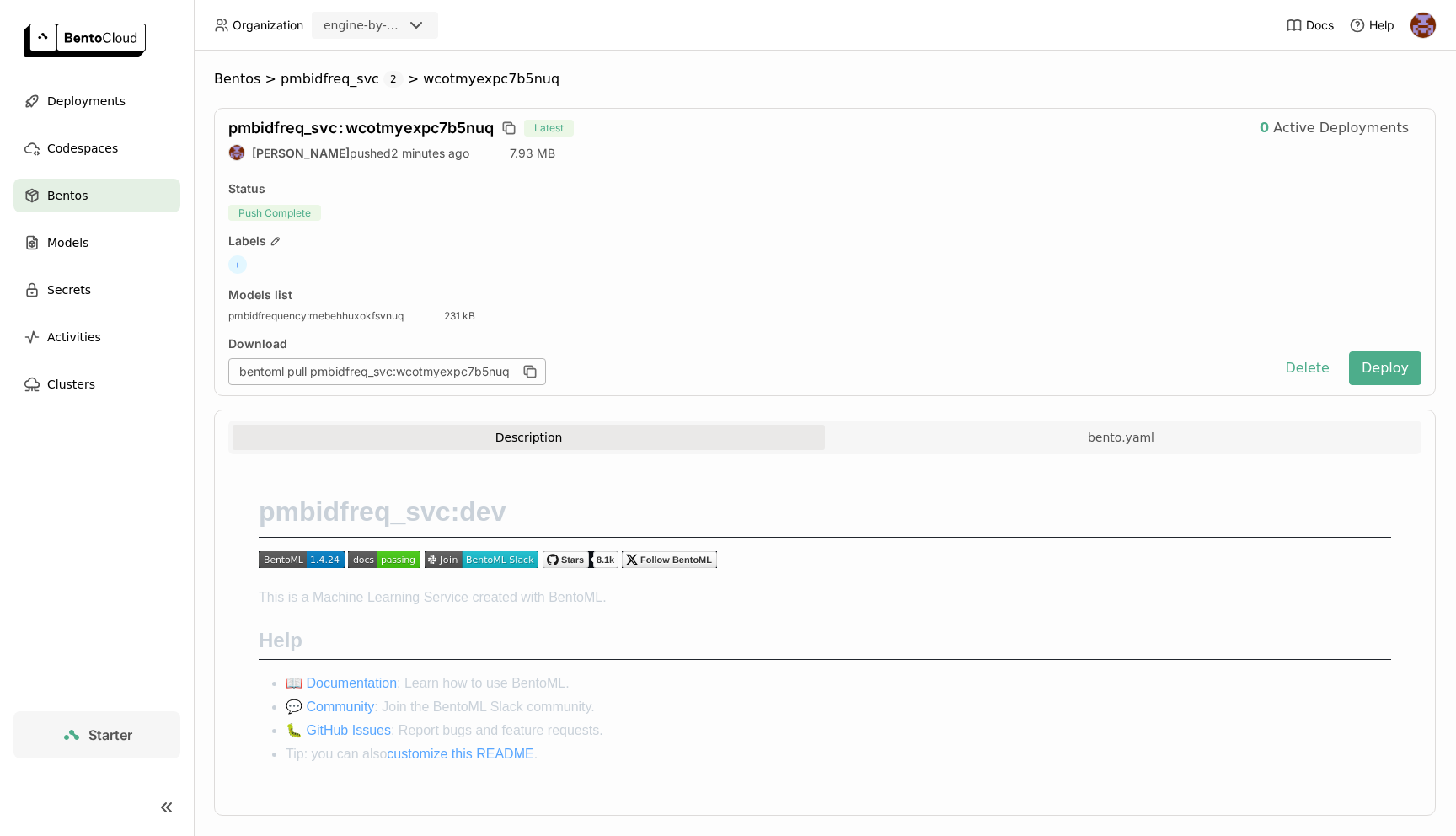
scroll to position [24, 0]
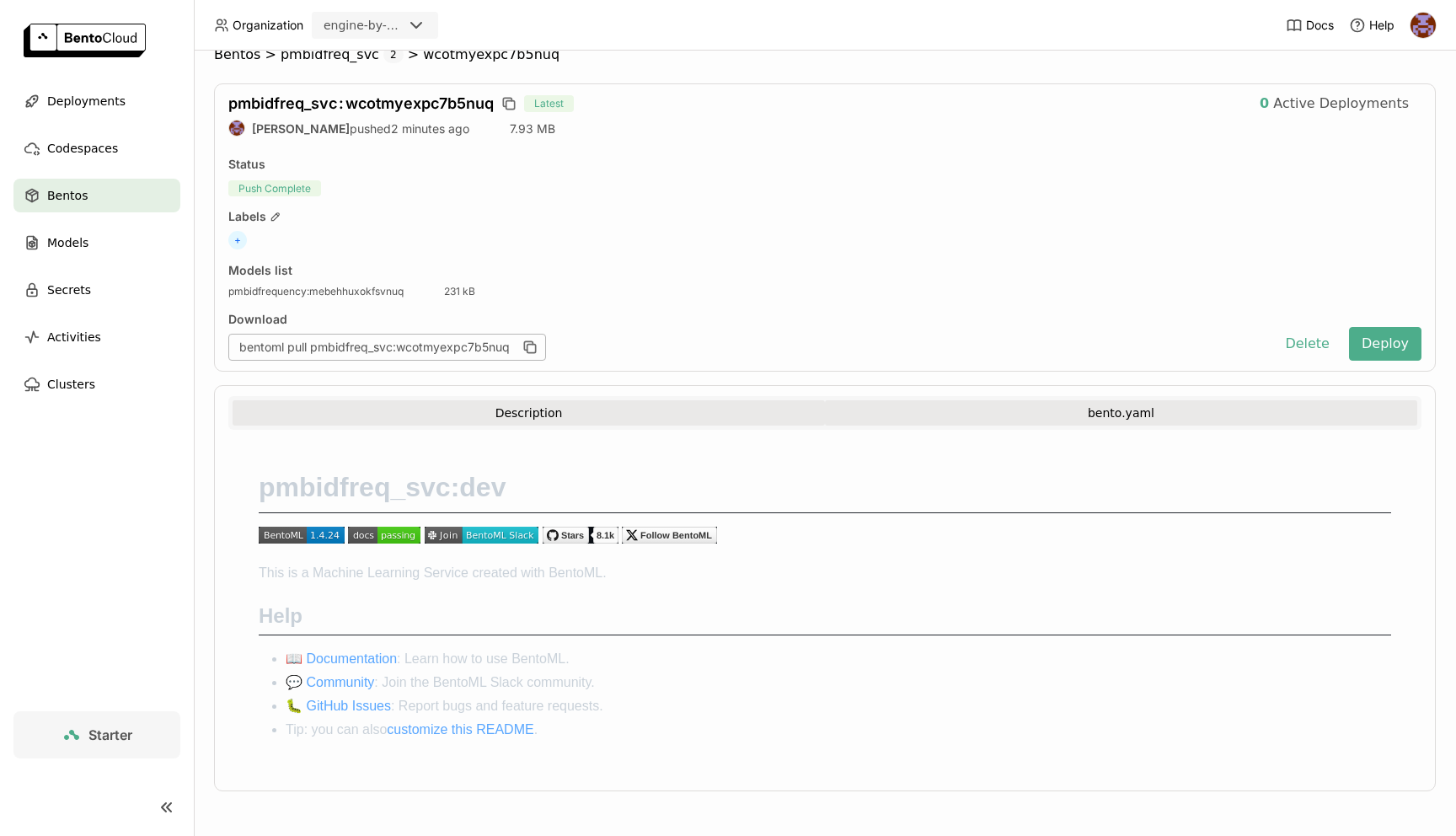
click at [1054, 414] on button "bento.yaml" at bounding box center [1120, 413] width 592 height 25
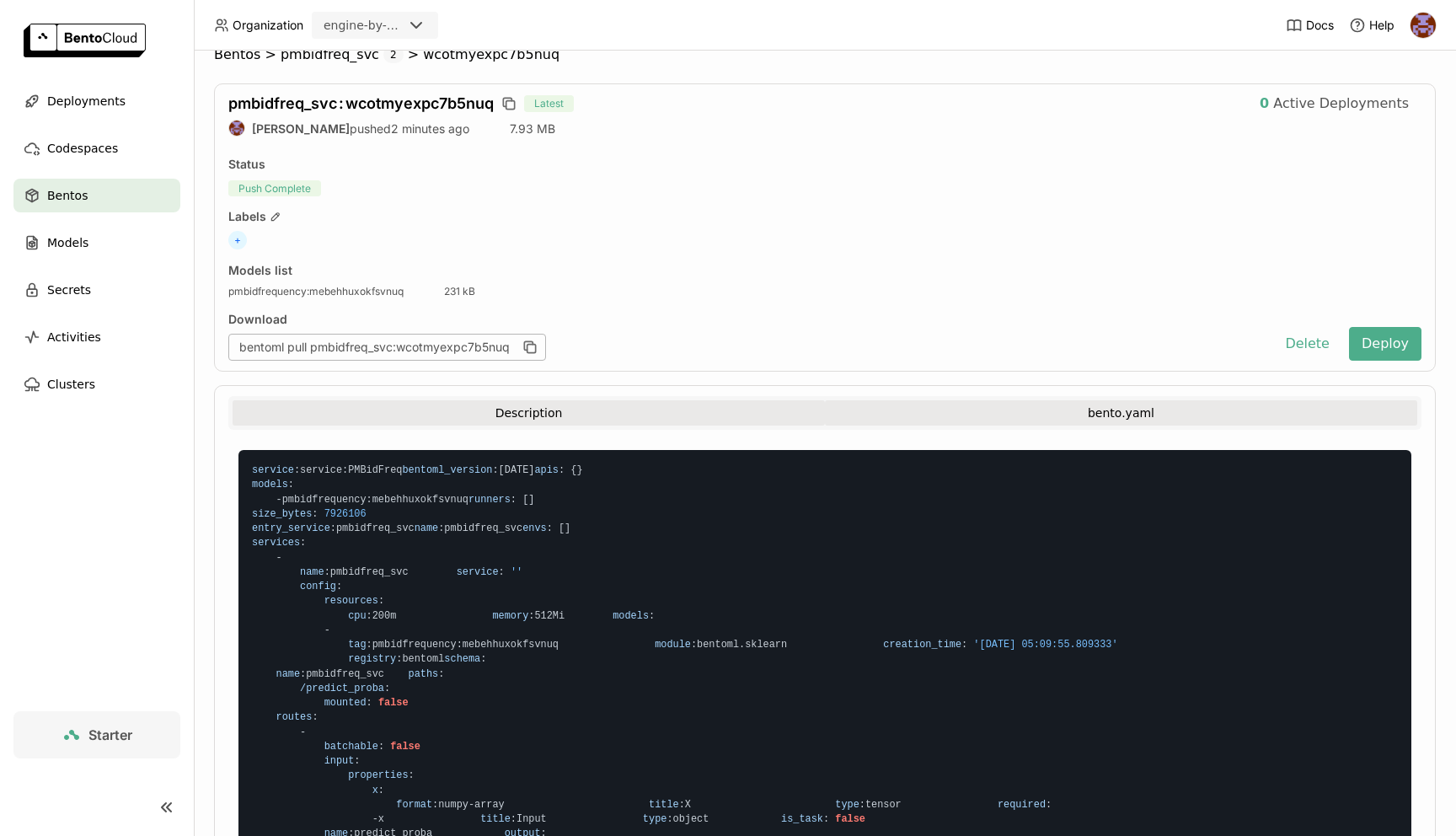
click at [572, 421] on button "Description" at bounding box center [528, 413] width 592 height 25
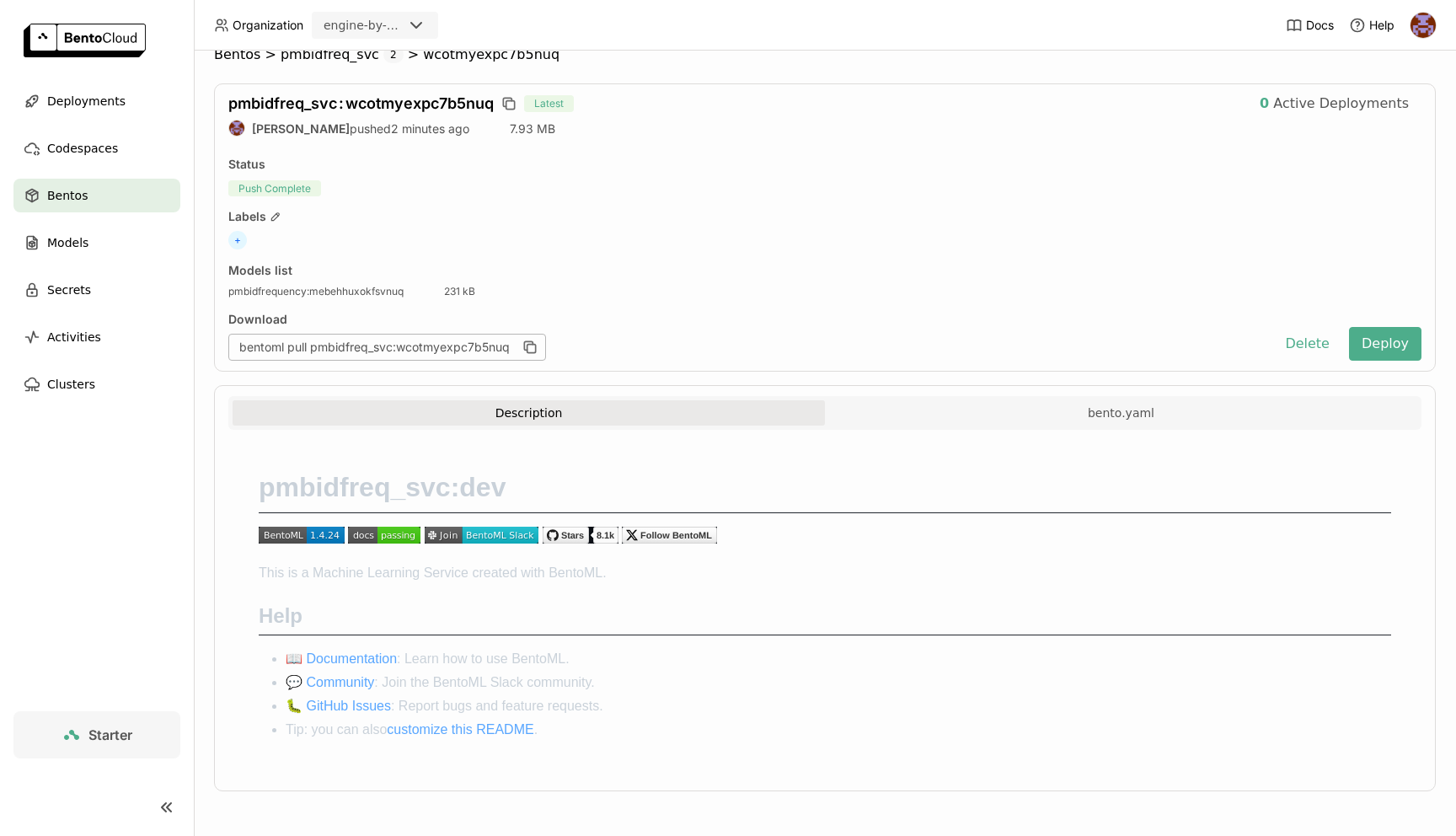
click at [105, 204] on div "Bentos" at bounding box center [97, 195] width 166 height 34
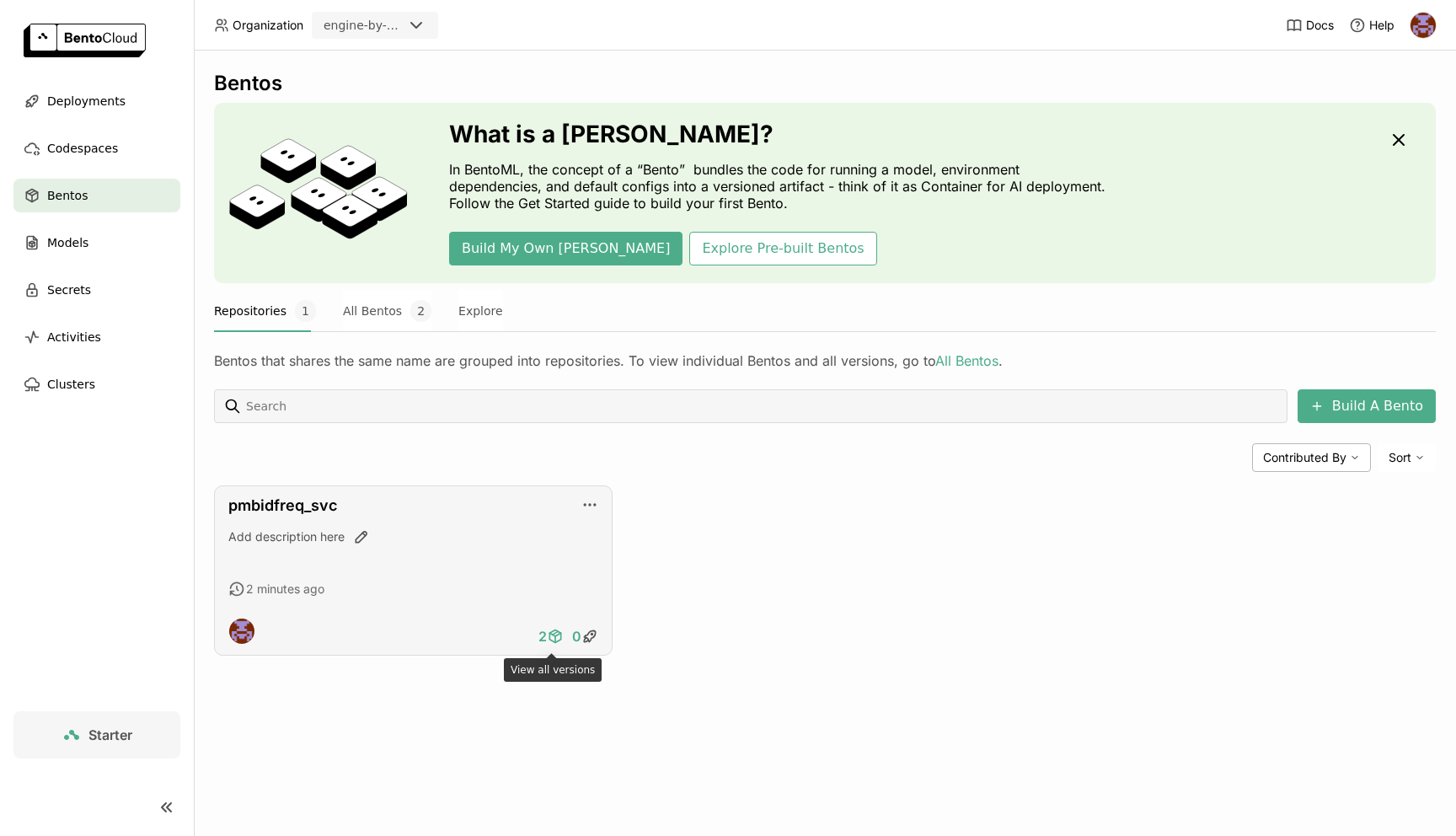
click at [553, 641] on icon at bounding box center [555, 637] width 11 height 13
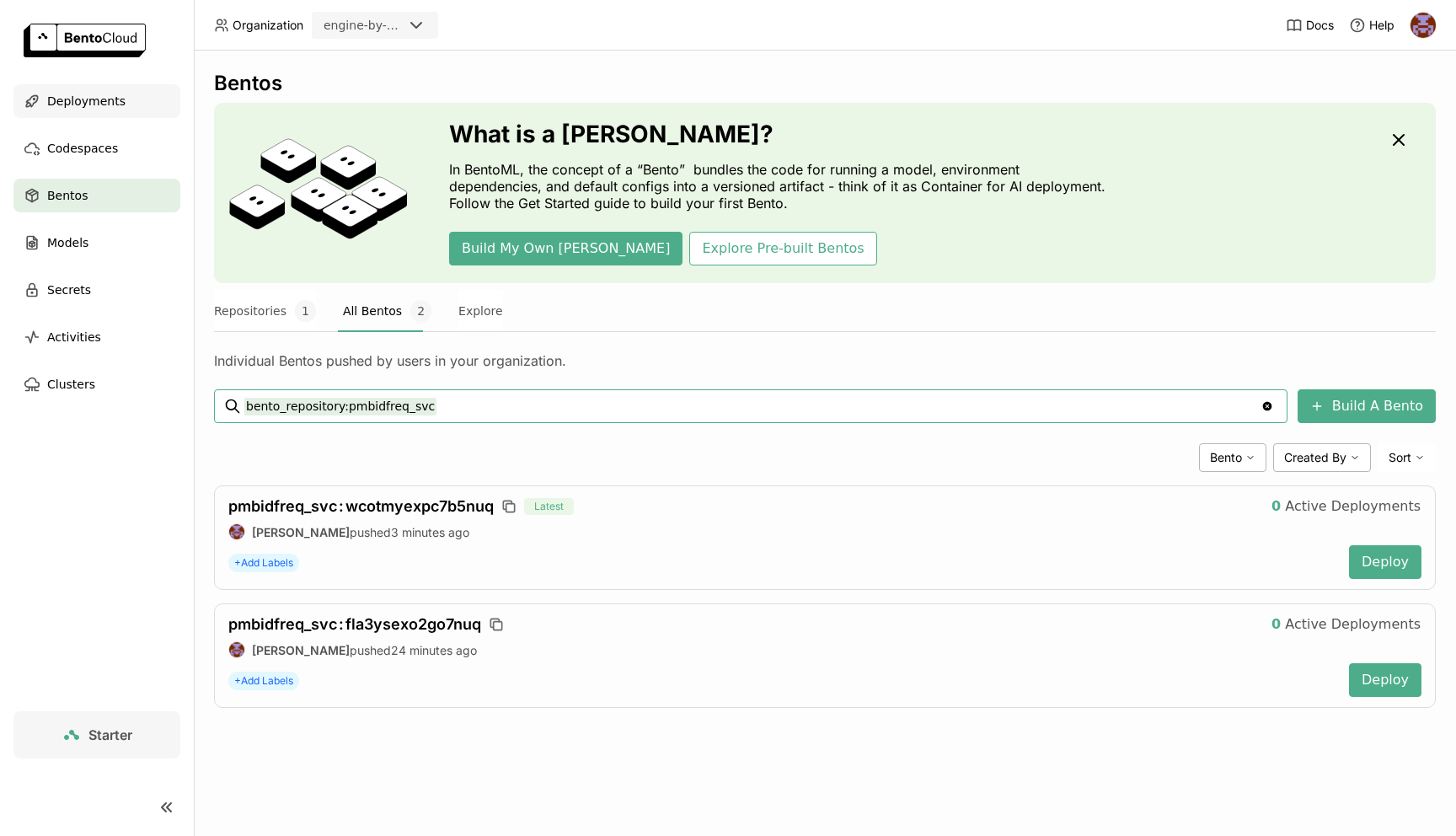
click at [110, 108] on span "Deployments" at bounding box center [86, 101] width 78 height 20
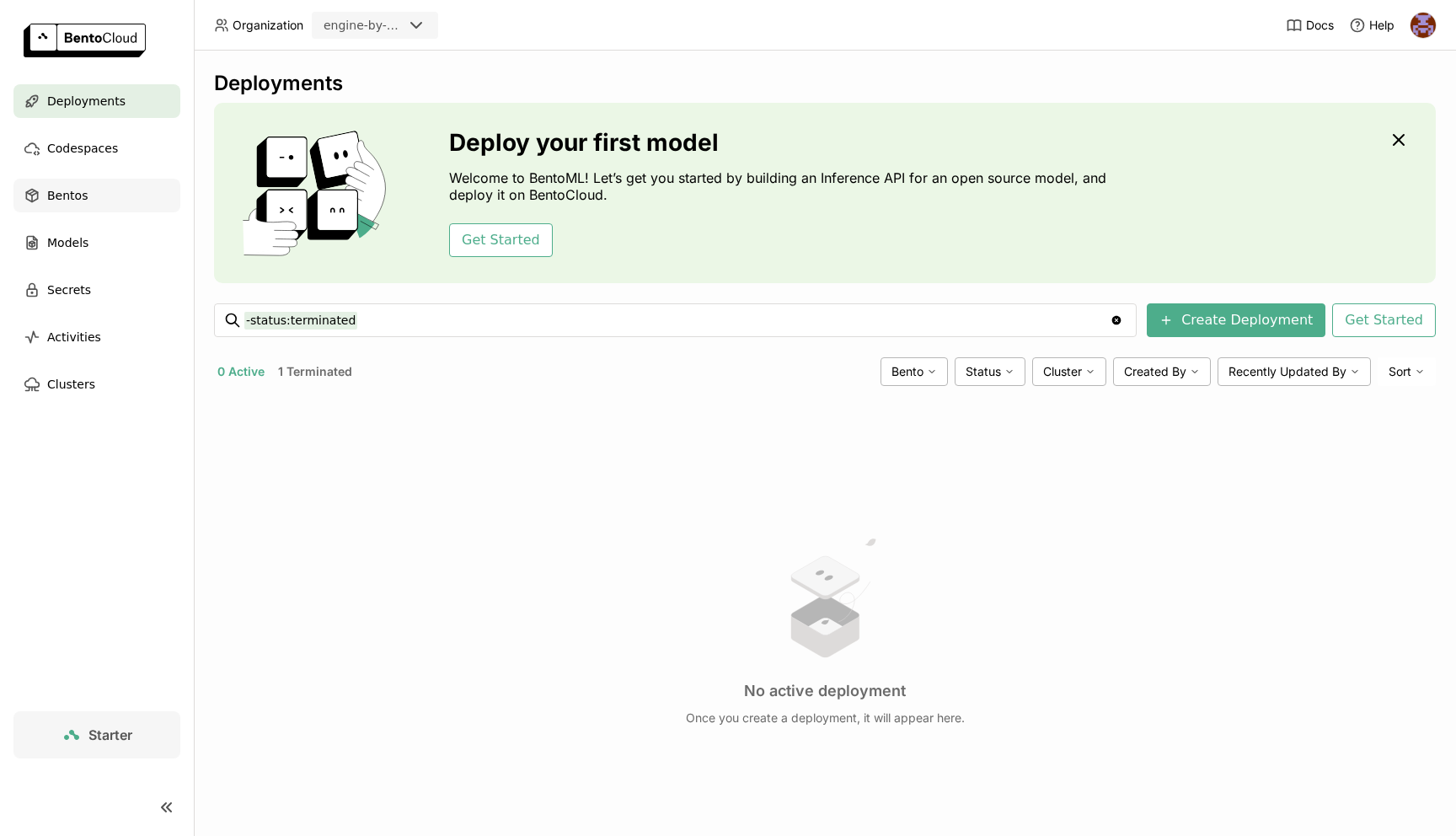
click at [121, 209] on div "Bentos" at bounding box center [97, 195] width 166 height 34
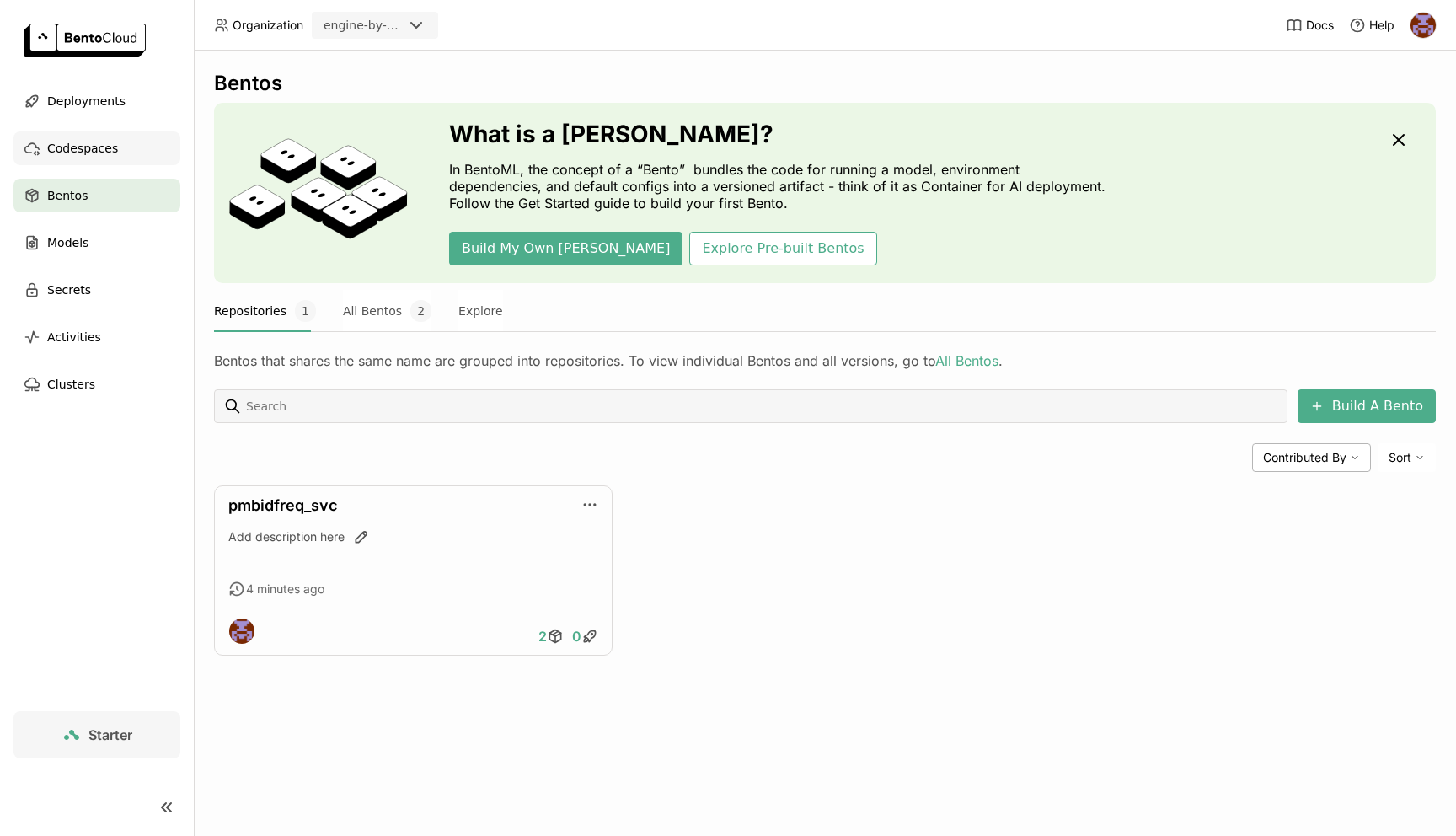
click at [119, 149] on div "Codespaces" at bounding box center [97, 148] width 166 height 34
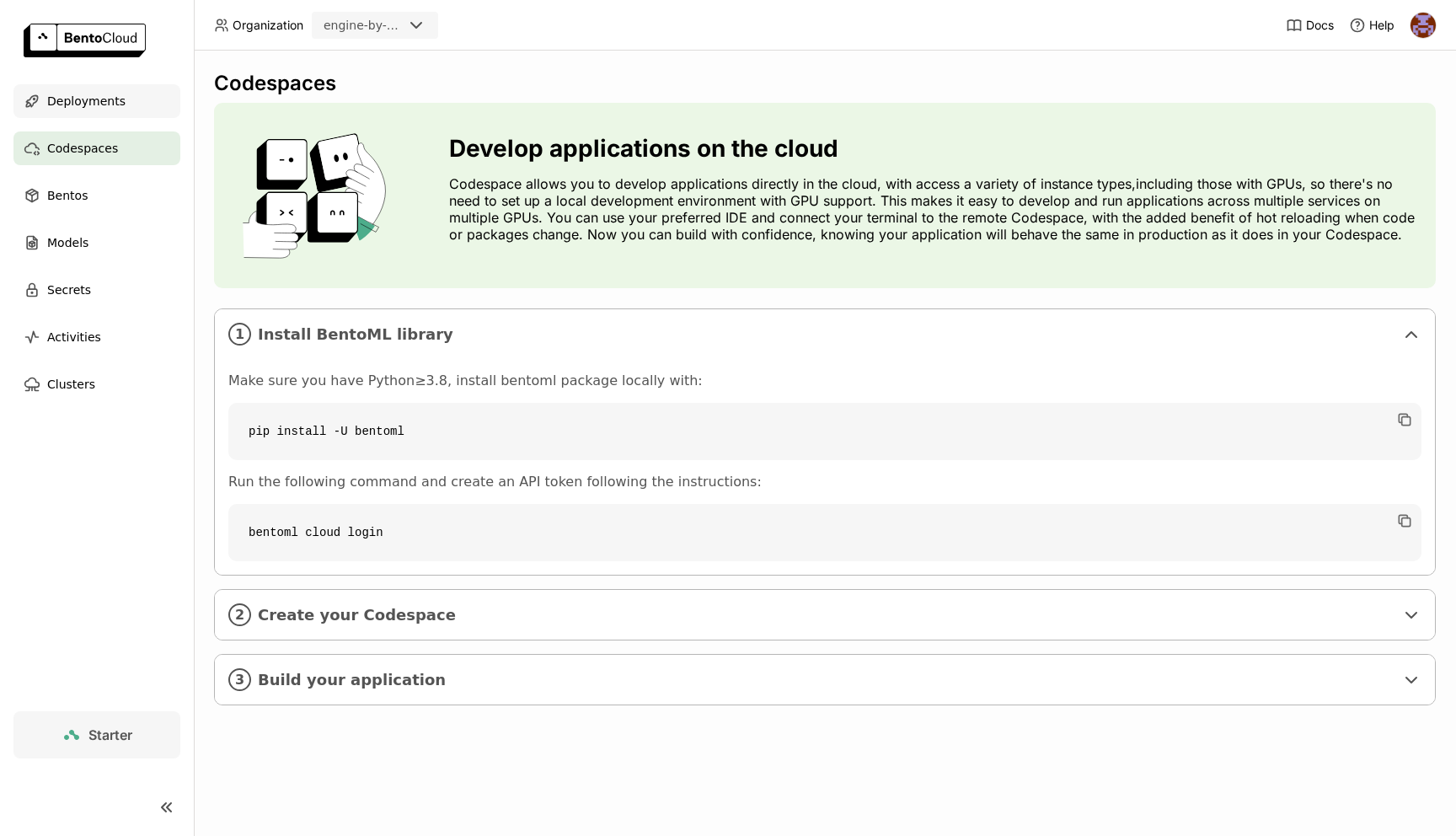
click at [129, 114] on div "Deployments" at bounding box center [97, 101] width 166 height 34
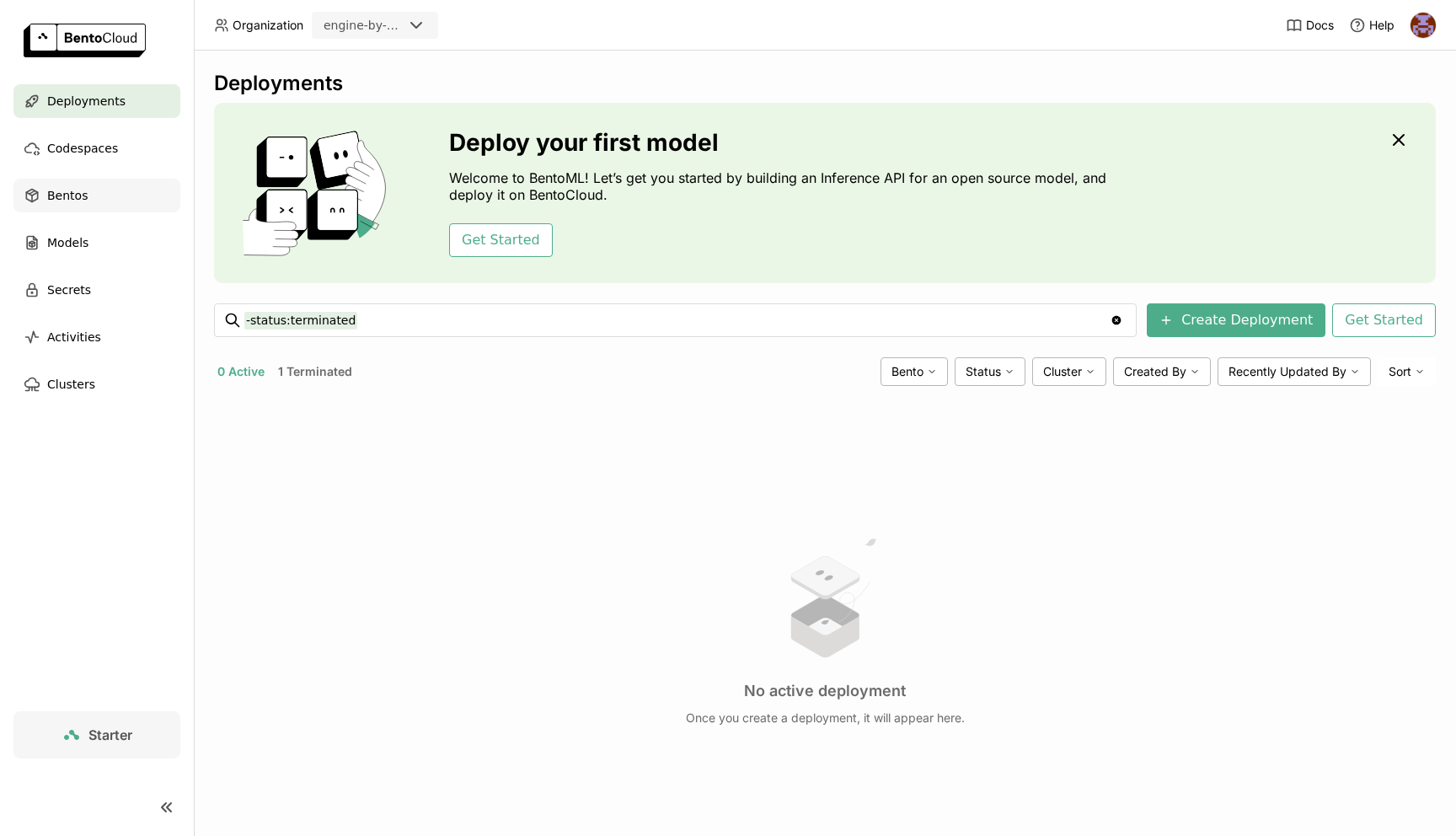
click at [95, 201] on div "Bentos" at bounding box center [97, 195] width 166 height 34
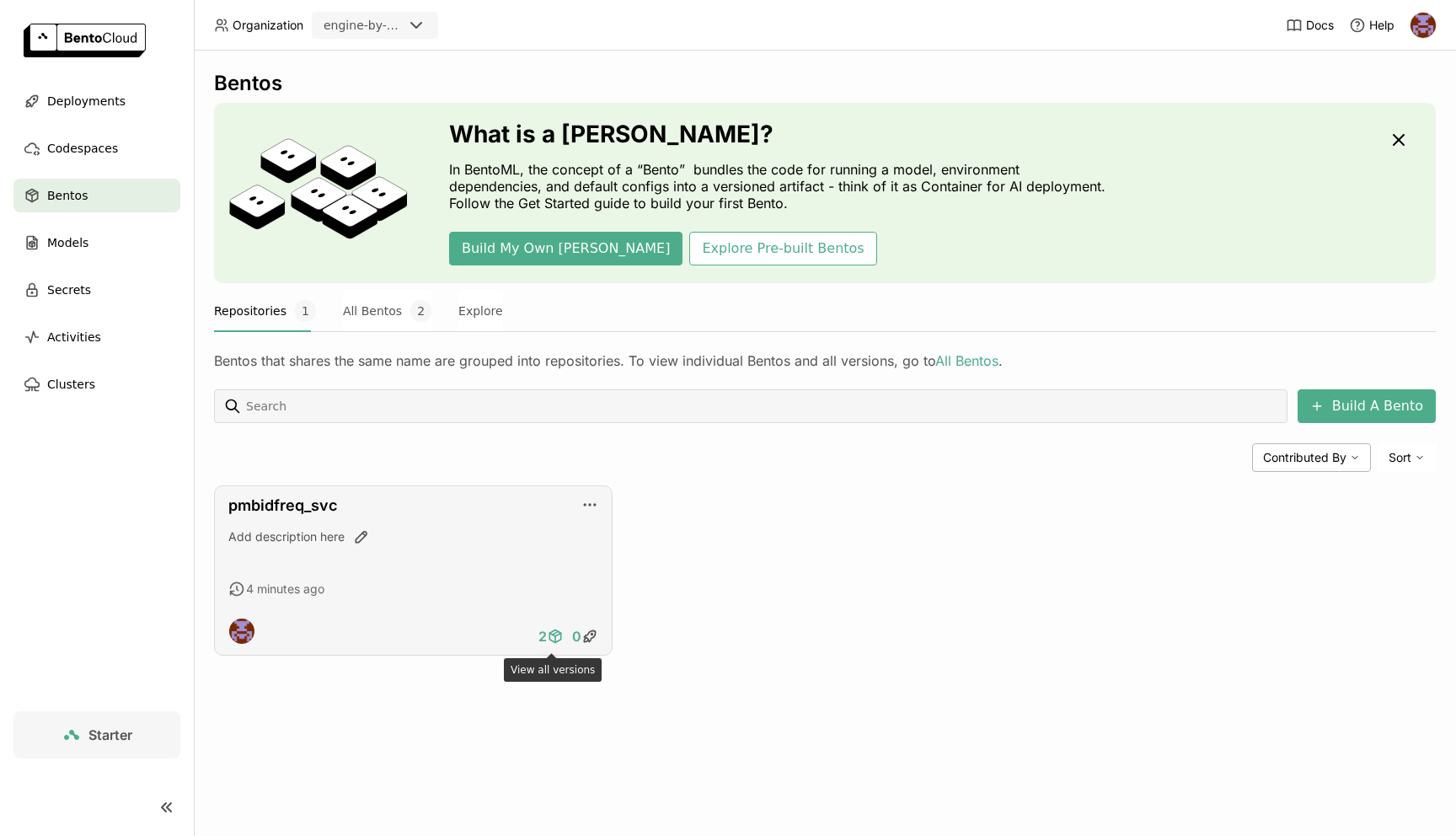
click at [552, 633] on icon at bounding box center [555, 636] width 16 height 16
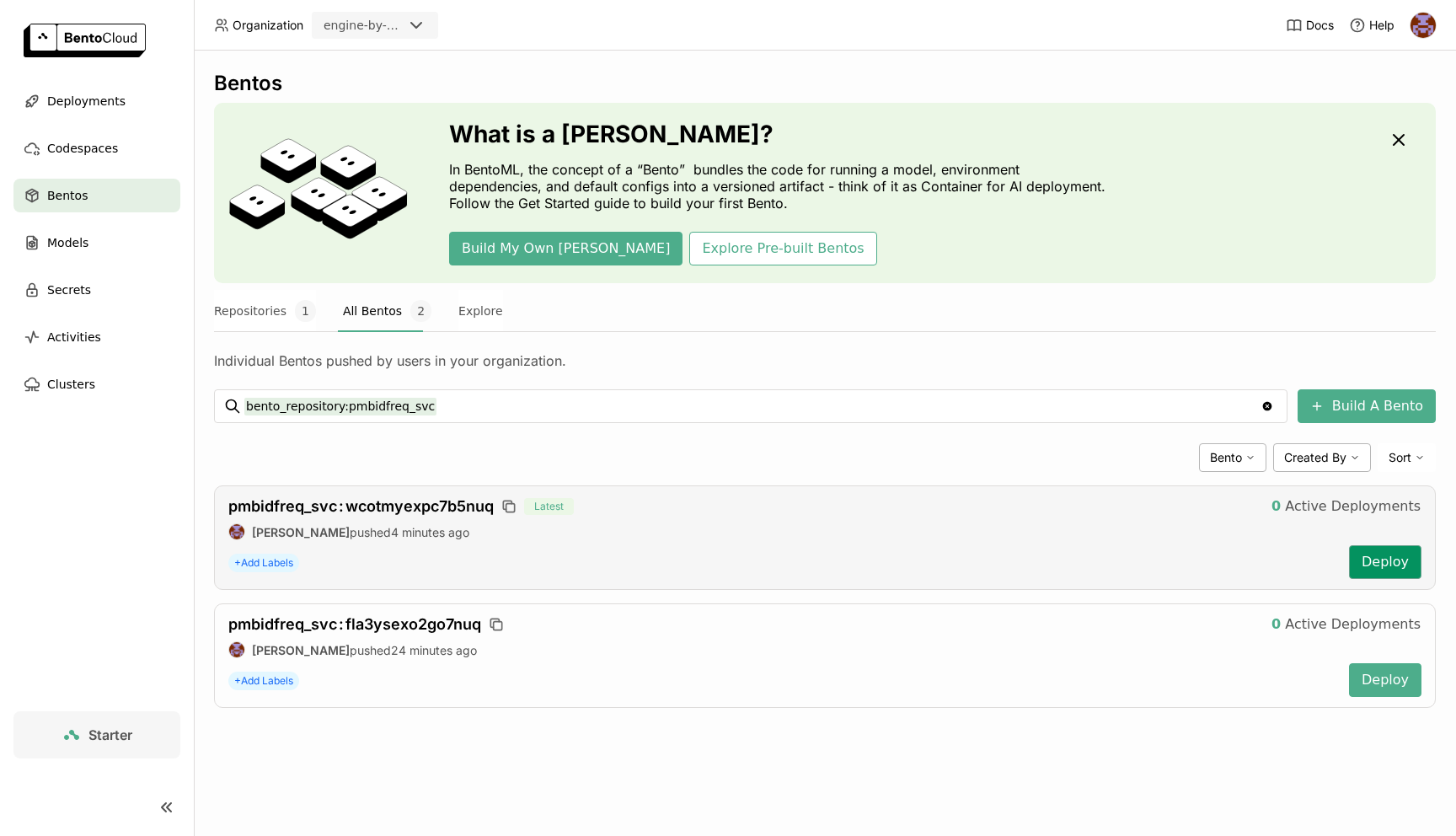
click at [1390, 571] on button "Deploy" at bounding box center [1386, 562] width 73 height 34
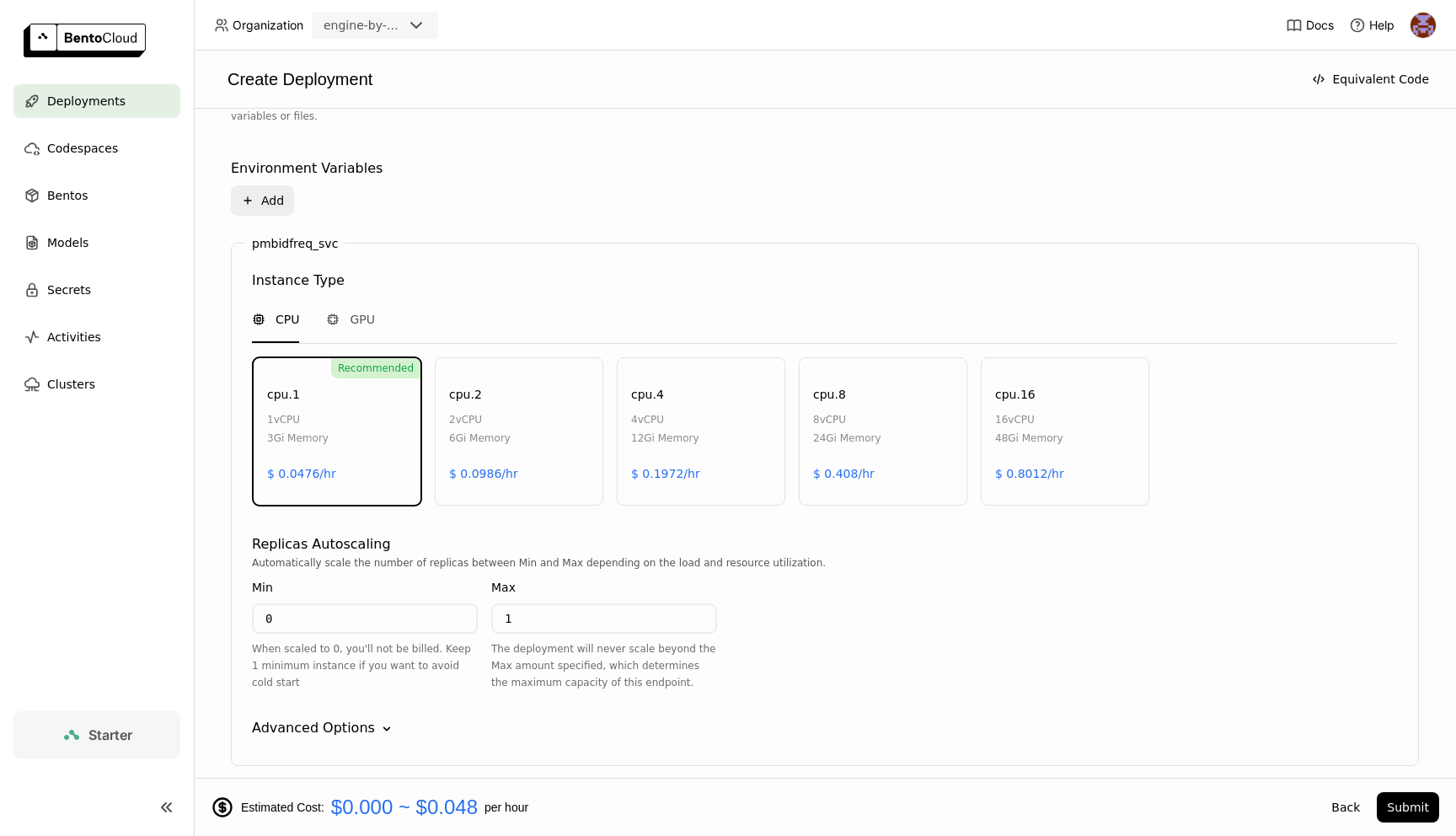
scroll to position [693, 0]
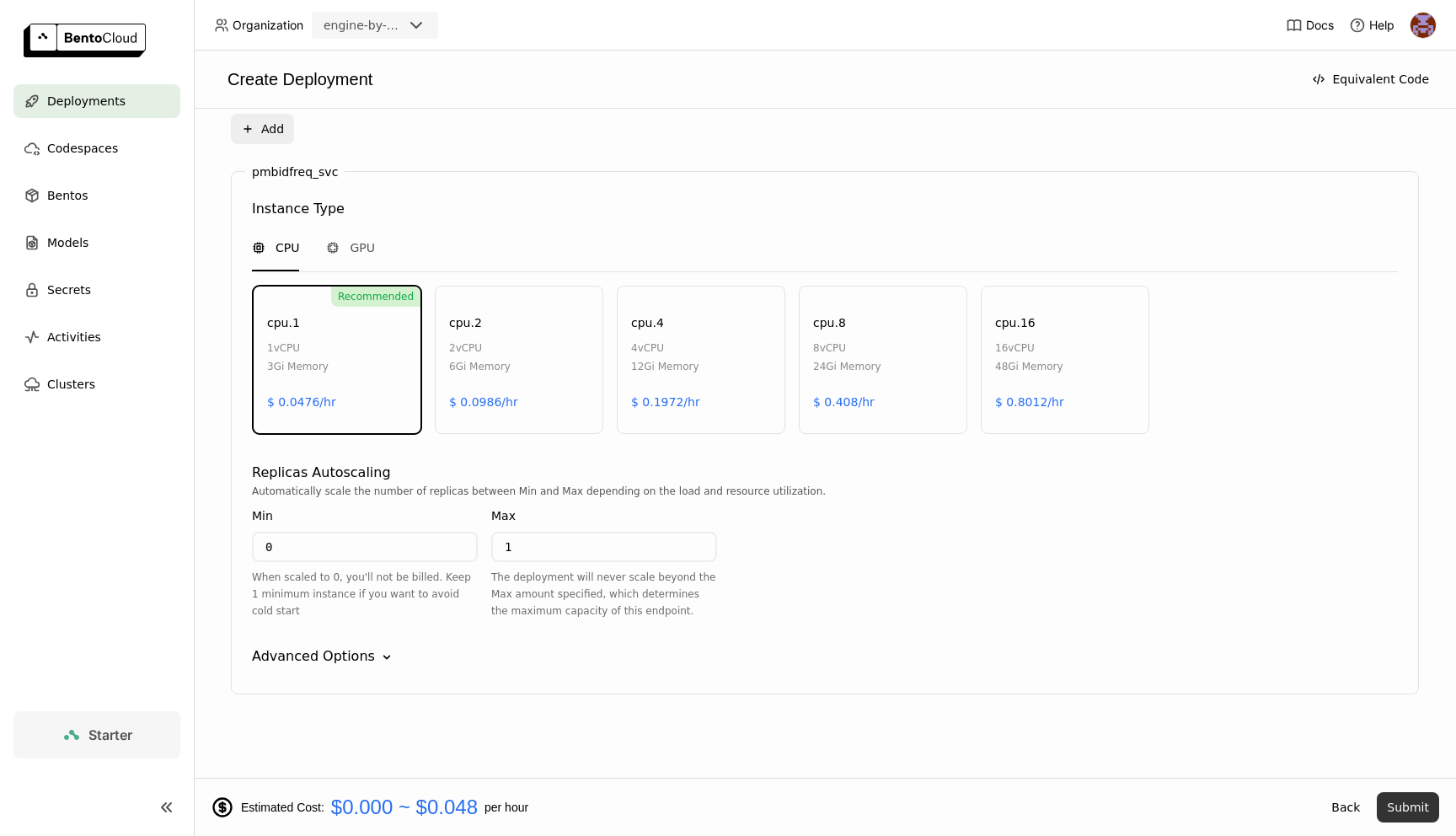
click at [1412, 812] on button "Submit" at bounding box center [1408, 807] width 62 height 30
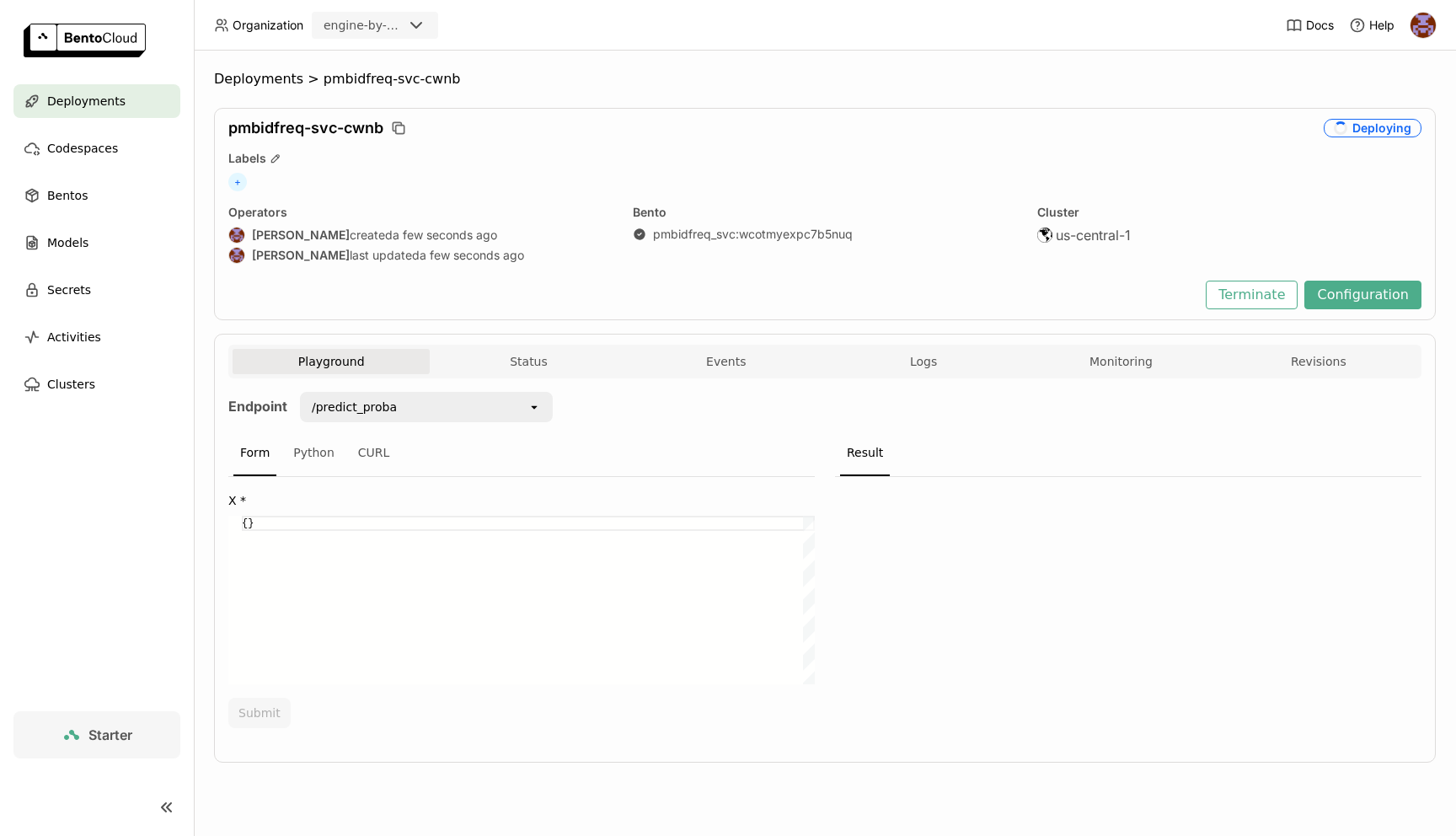
click at [1425, 29] on img at bounding box center [1423, 25] width 25 height 25
click at [1378, 88] on span "Billing" at bounding box center [1382, 88] width 31 height 15
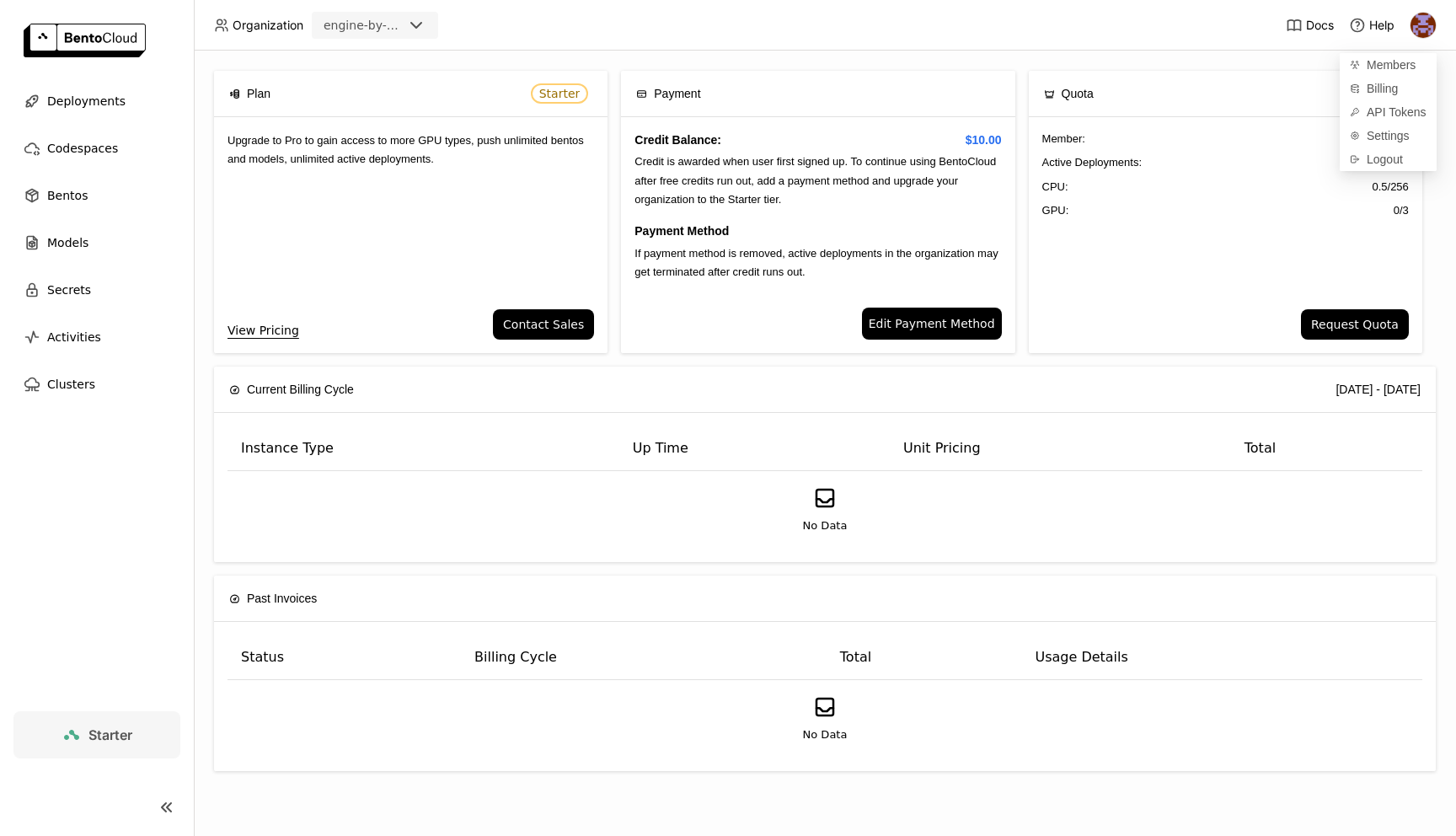
click at [871, 77] on div "Payment" at bounding box center [818, 94] width 363 height 45
click at [66, 113] on div "Deployments" at bounding box center [97, 101] width 166 height 34
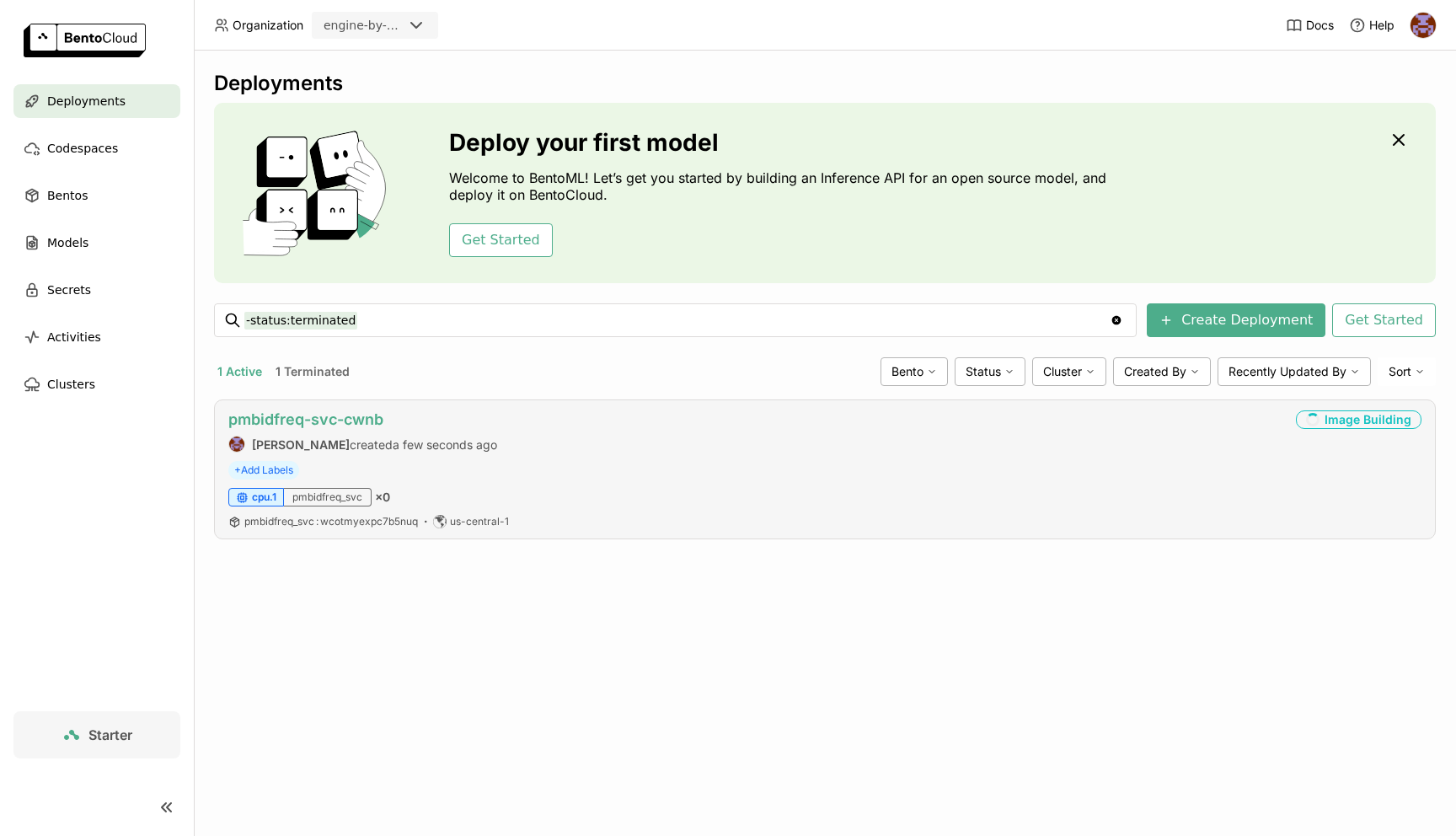
click at [349, 424] on link "pmbidfreq-svc-cwnb" at bounding box center [305, 419] width 155 height 17
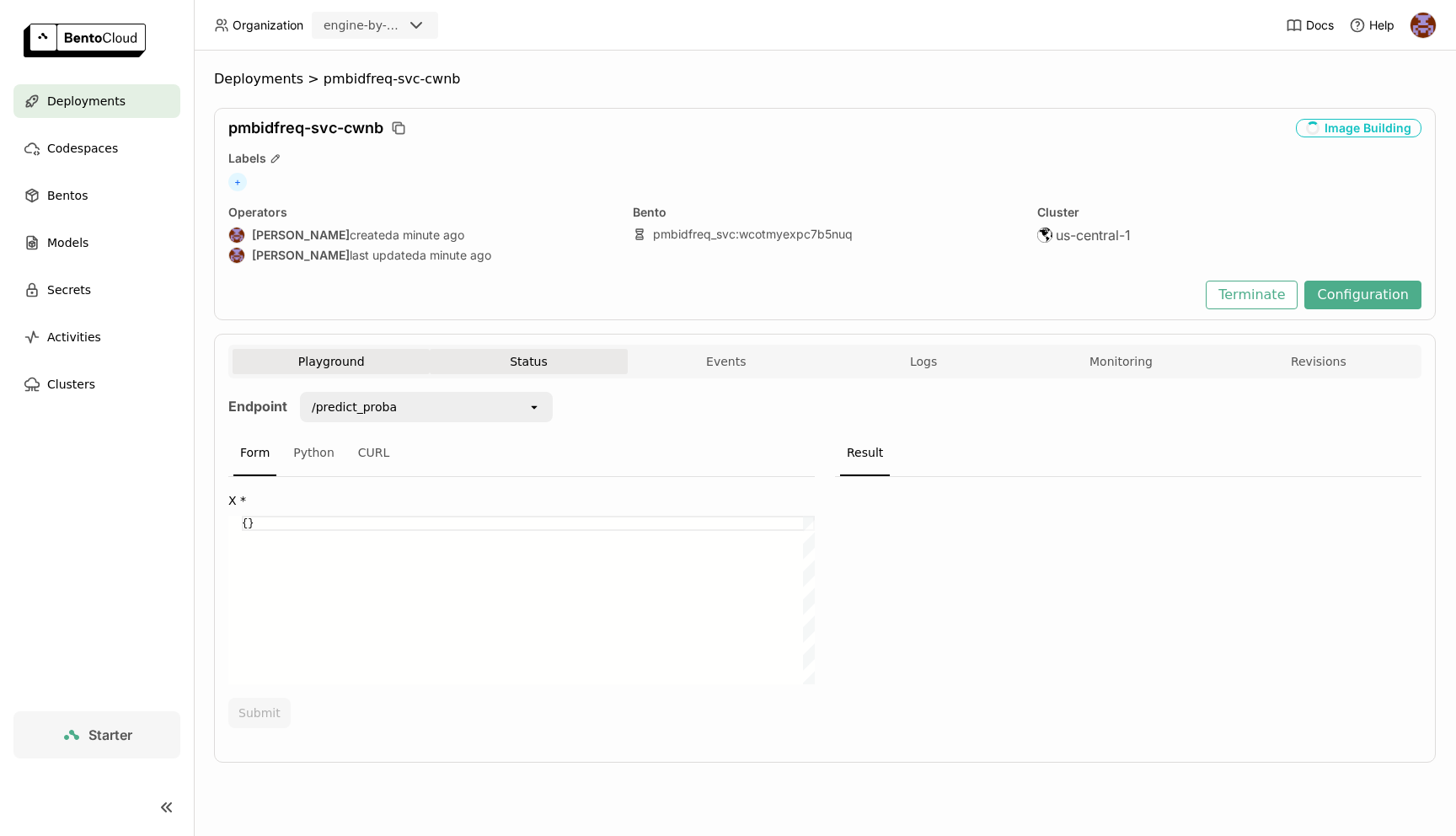
click at [548, 360] on button "Status" at bounding box center [528, 361] width 197 height 25
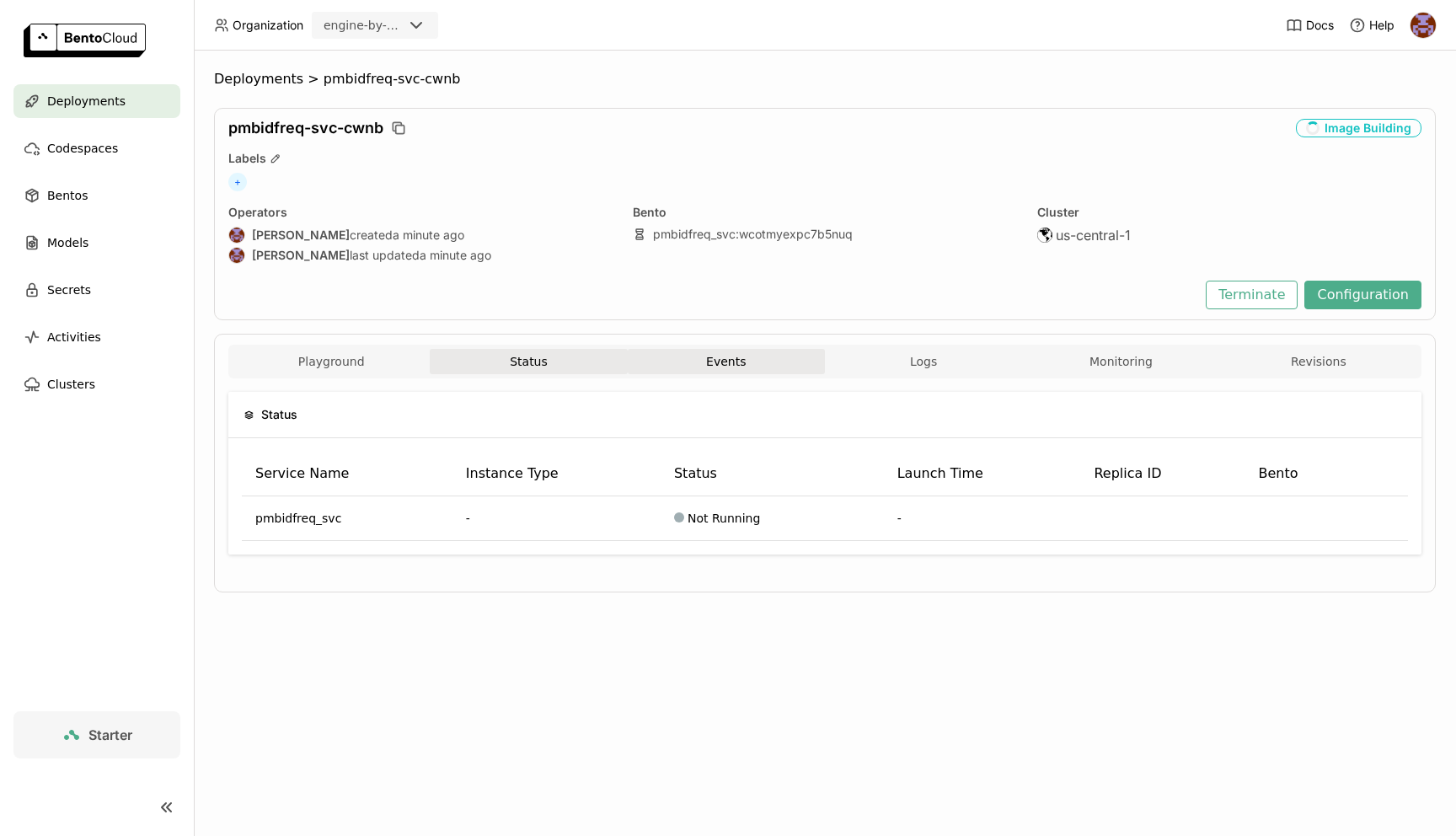
click at [724, 359] on button "Events" at bounding box center [726, 361] width 197 height 25
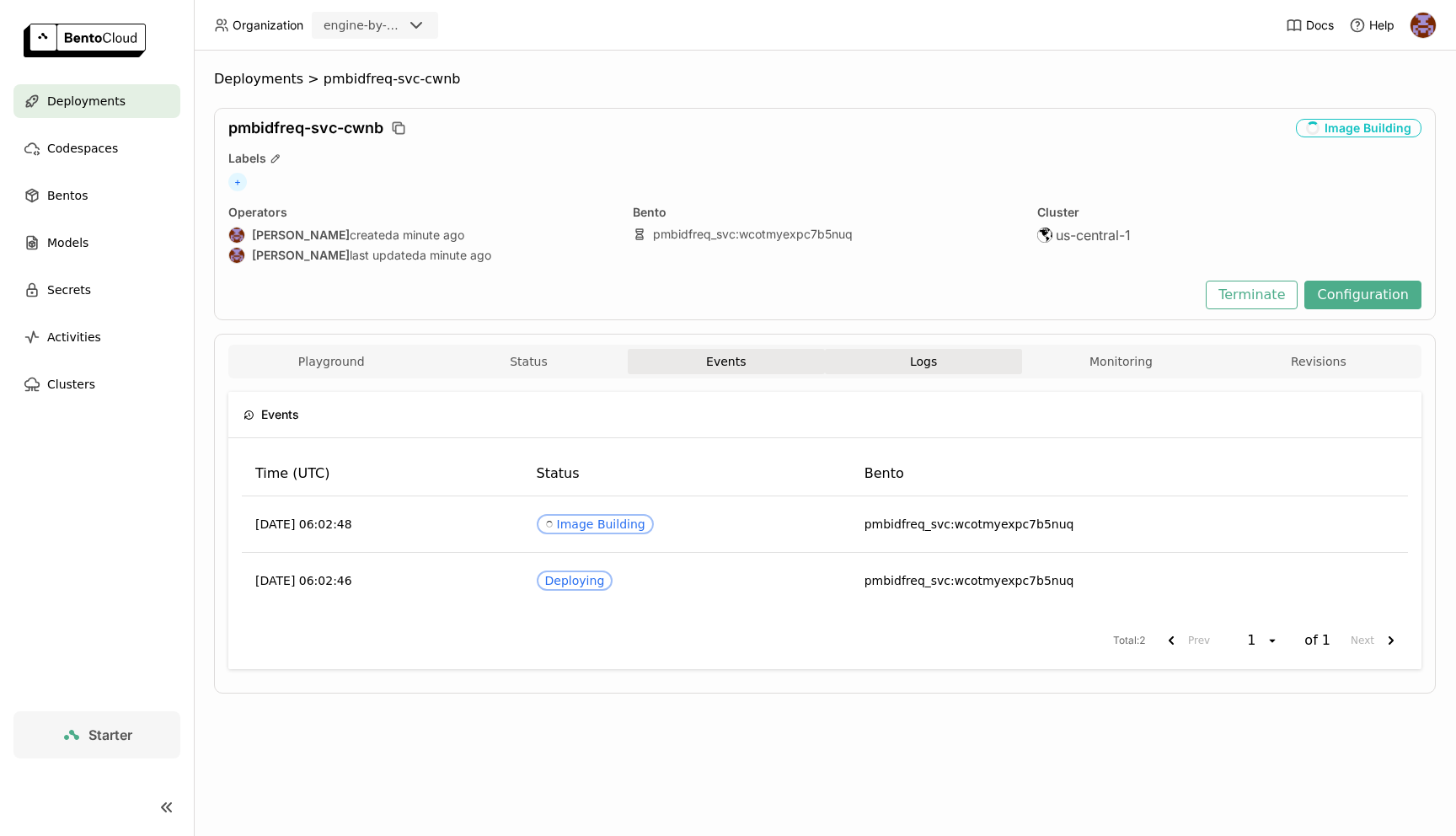
click at [887, 369] on button "Logs" at bounding box center [923, 361] width 197 height 25
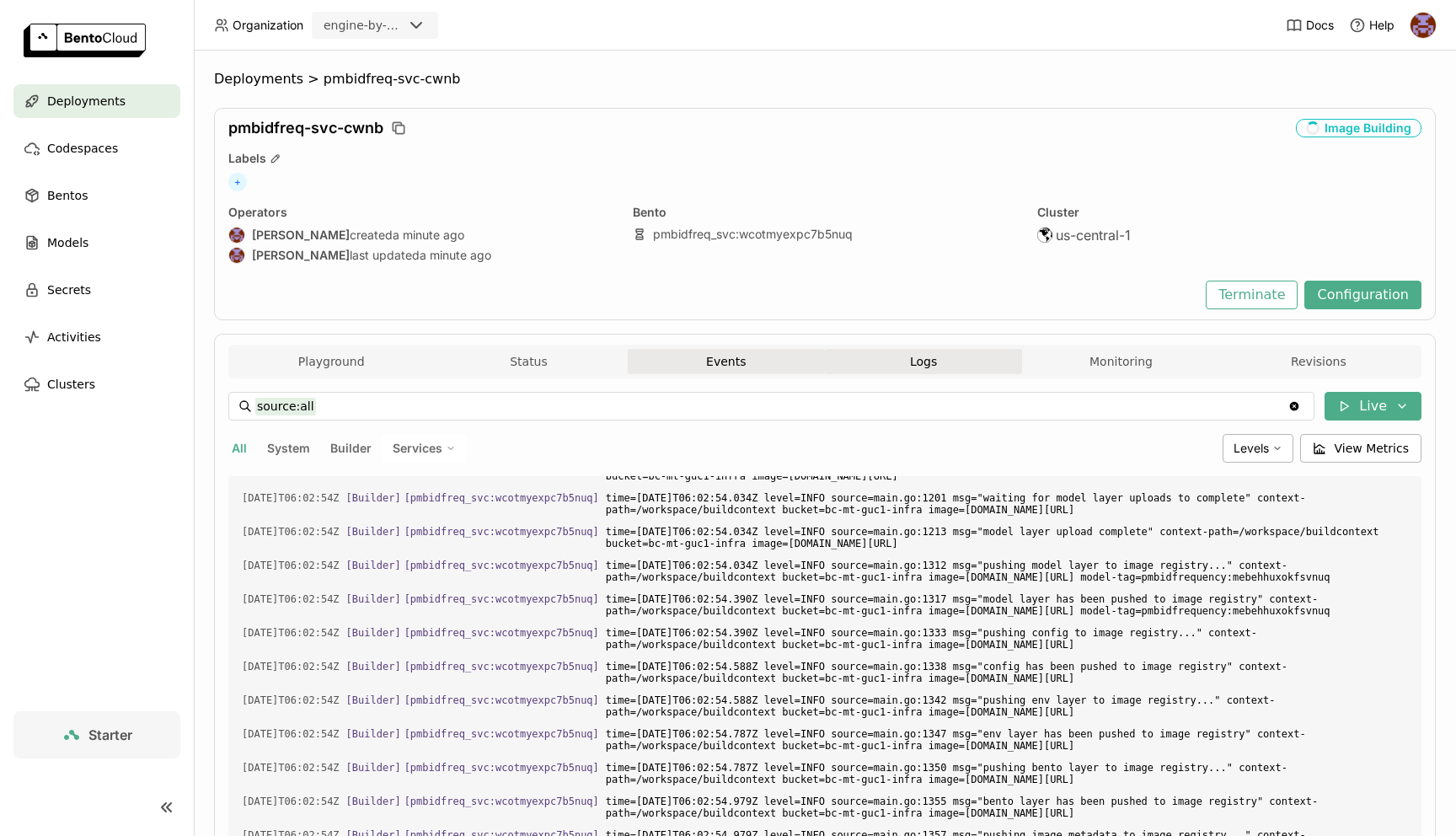
scroll to position [2263, 0]
click at [732, 371] on button "Events" at bounding box center [726, 361] width 197 height 25
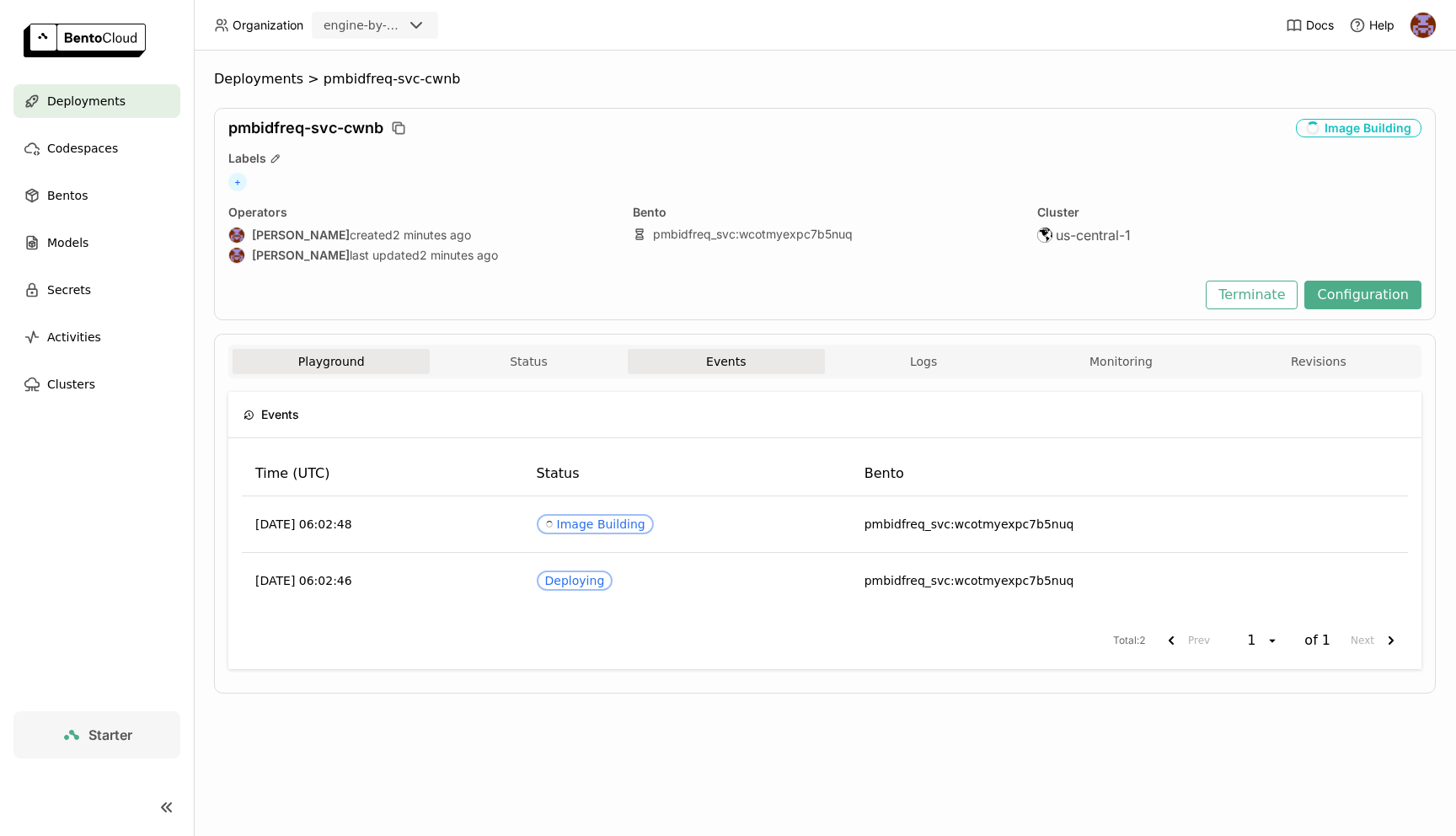
click at [353, 350] on button "Playground" at bounding box center [330, 361] width 197 height 25
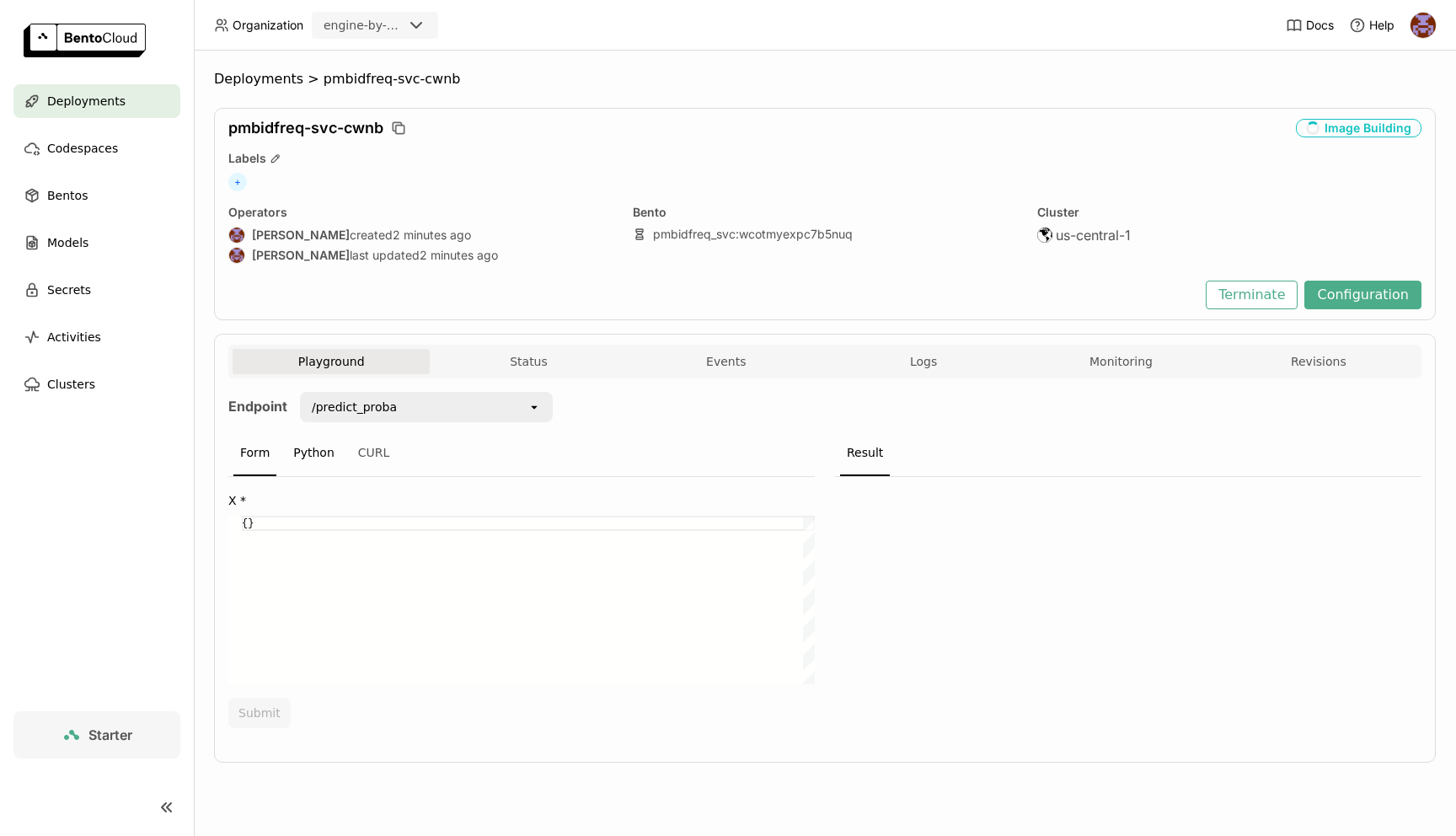
click at [312, 454] on div "Python" at bounding box center [313, 454] width 55 height 45
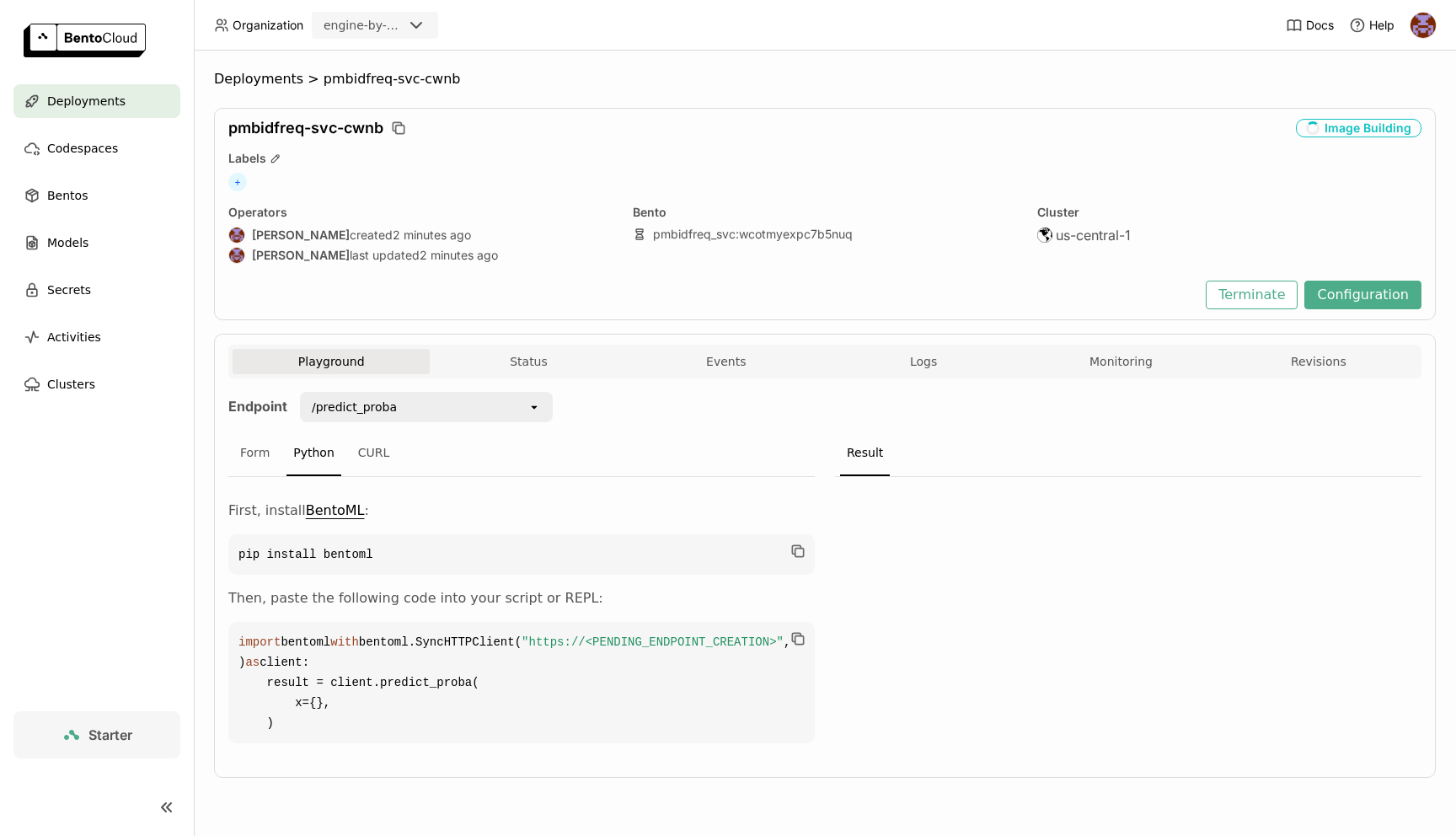
scroll to position [48, 0]
click at [501, 349] on button "Status" at bounding box center [528, 361] width 197 height 25
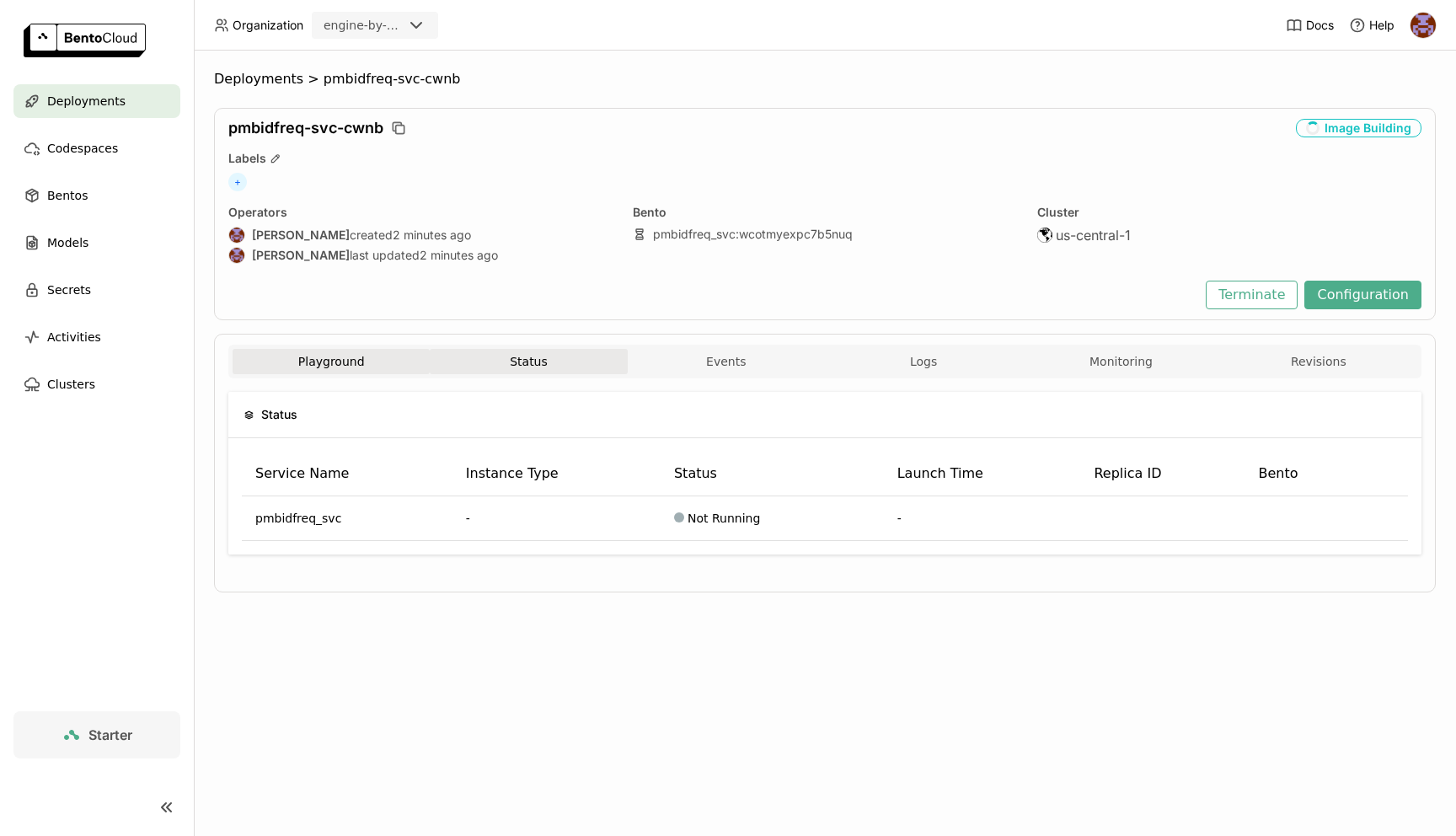
click at [361, 360] on button "Playground" at bounding box center [330, 361] width 197 height 25
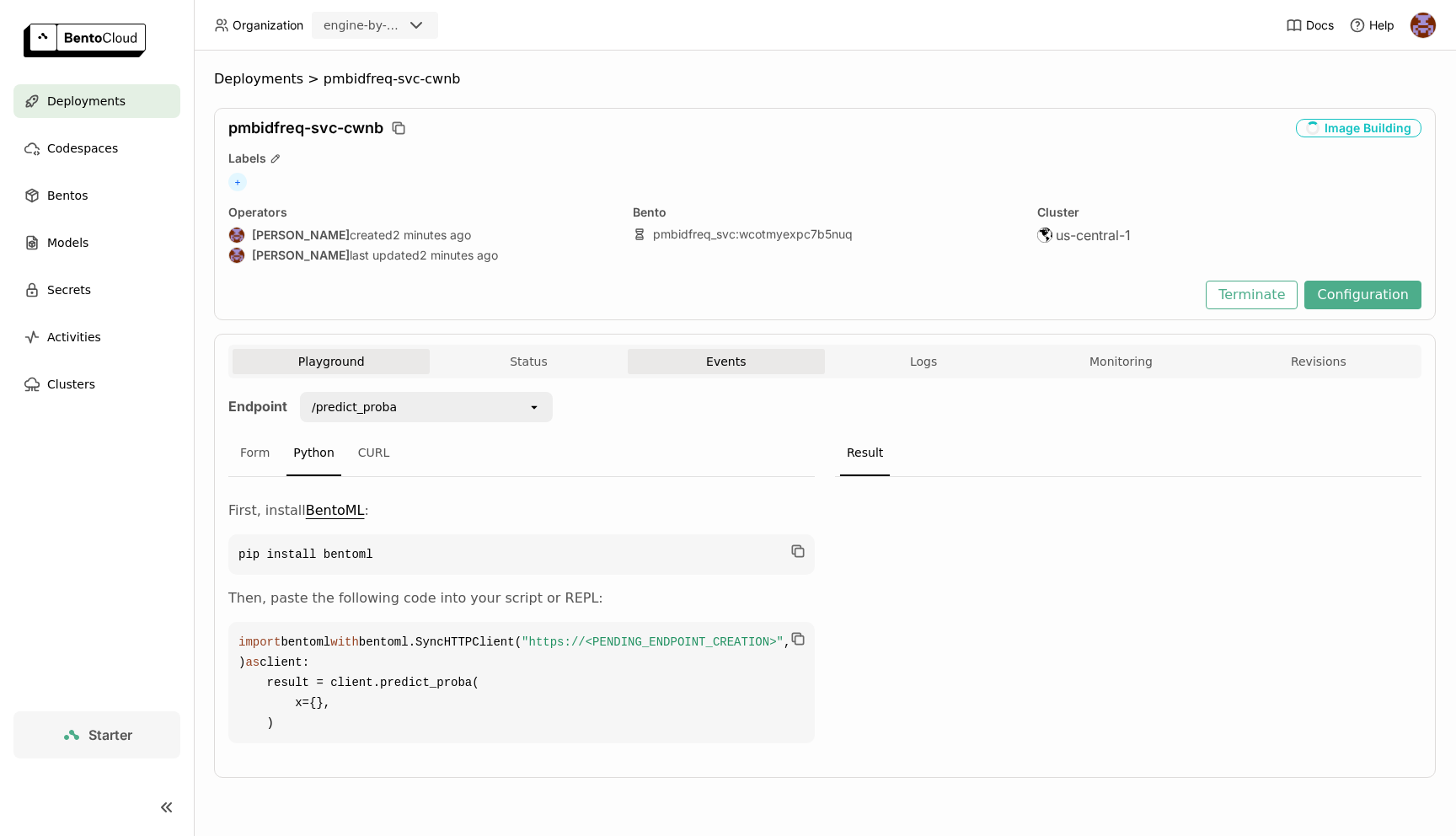
click at [665, 361] on button "Events" at bounding box center [726, 361] width 197 height 25
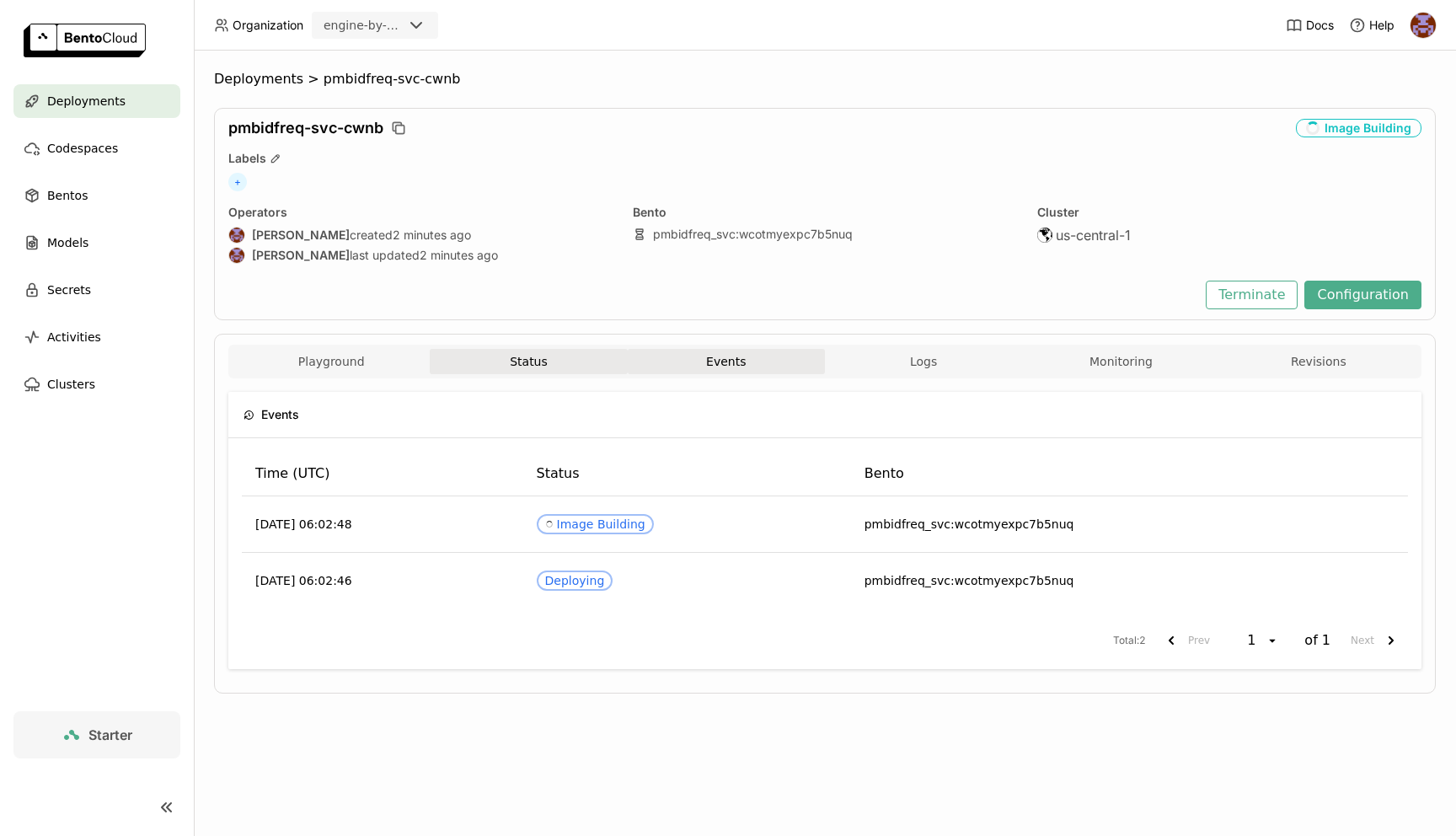
click at [525, 359] on button "Status" at bounding box center [528, 361] width 197 height 25
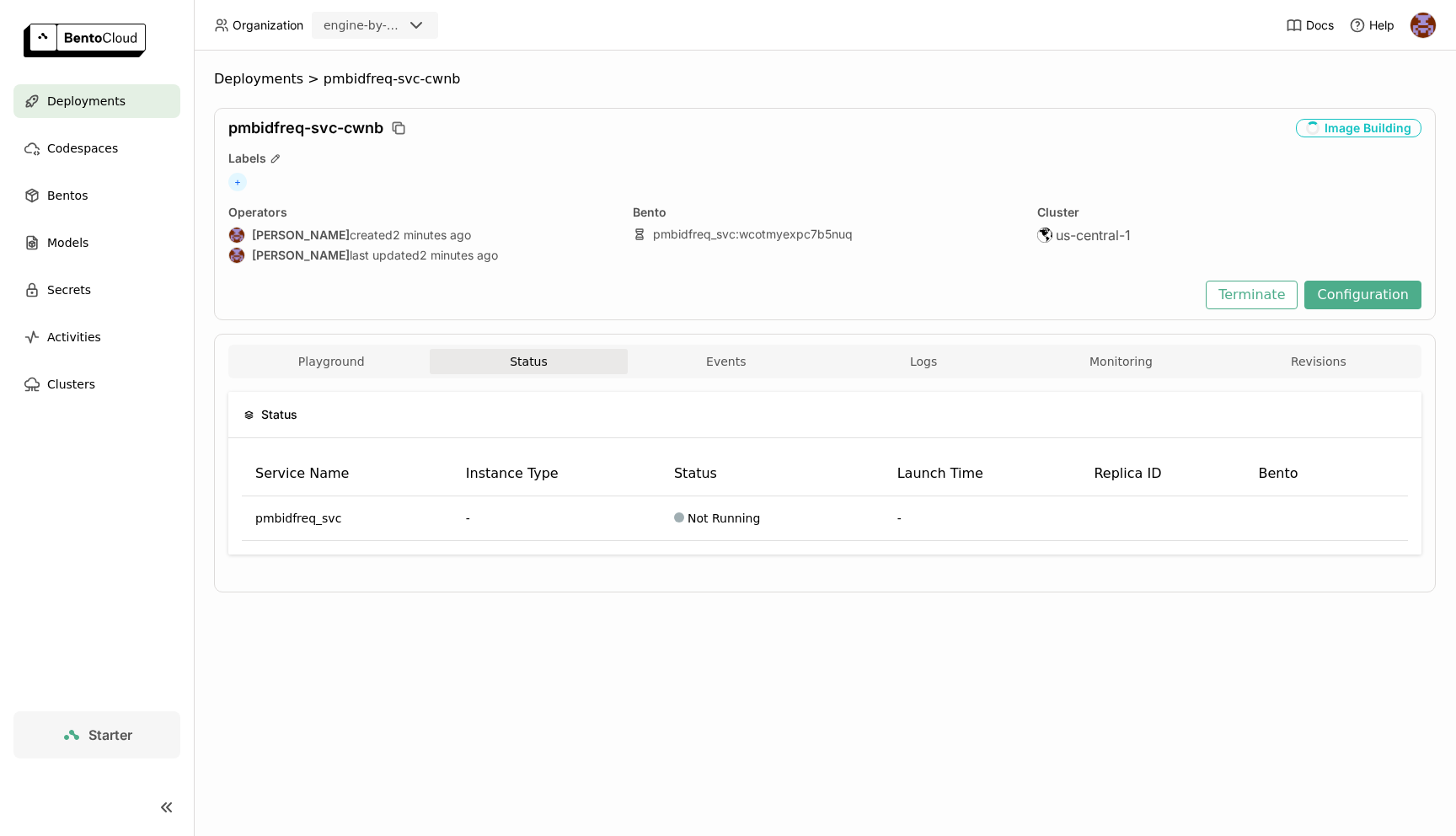
click at [136, 101] on div "Deployments" at bounding box center [97, 101] width 166 height 34
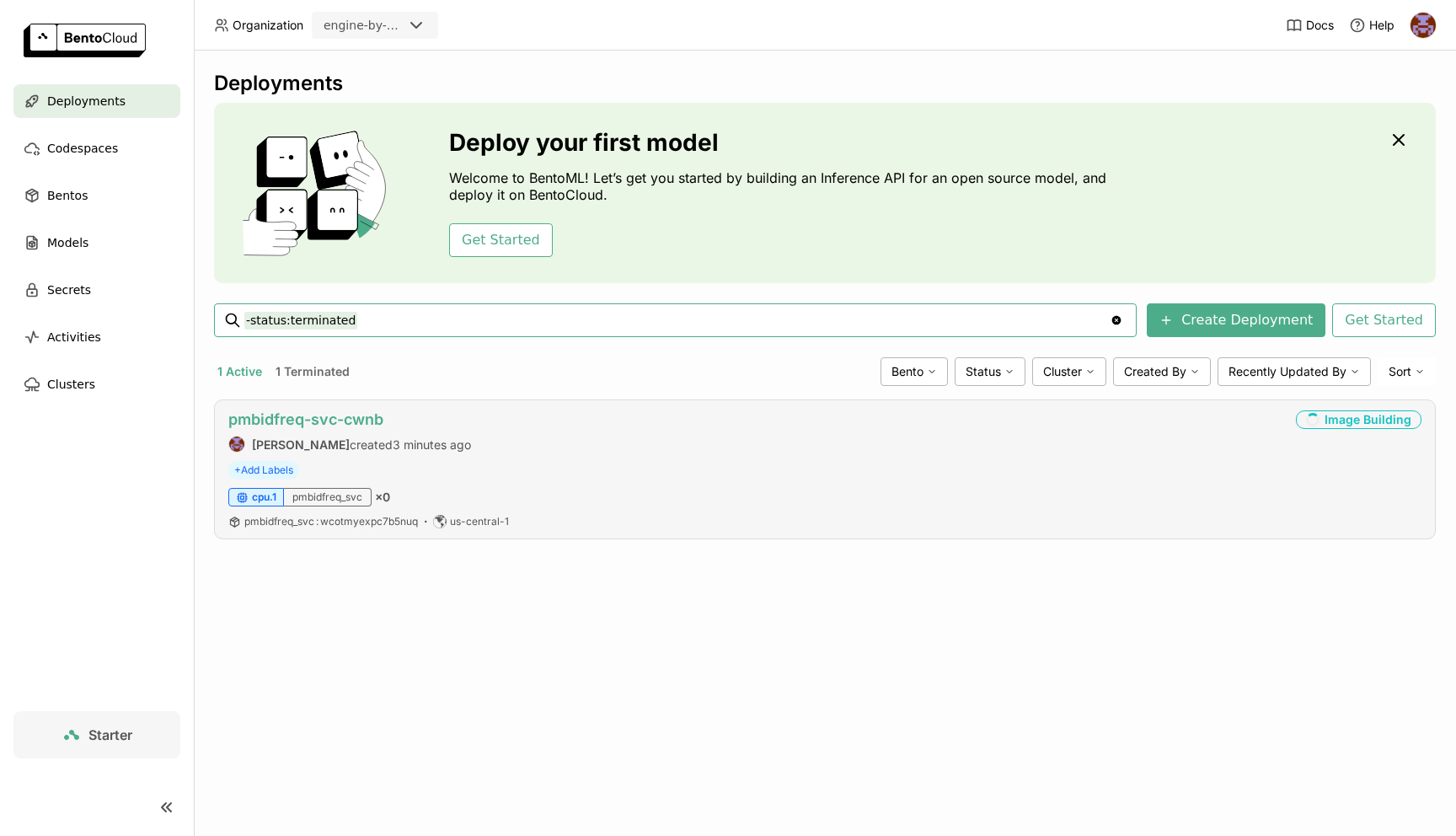
click at [323, 416] on link "pmbidfreq-svc-cwnb" at bounding box center [305, 419] width 155 height 17
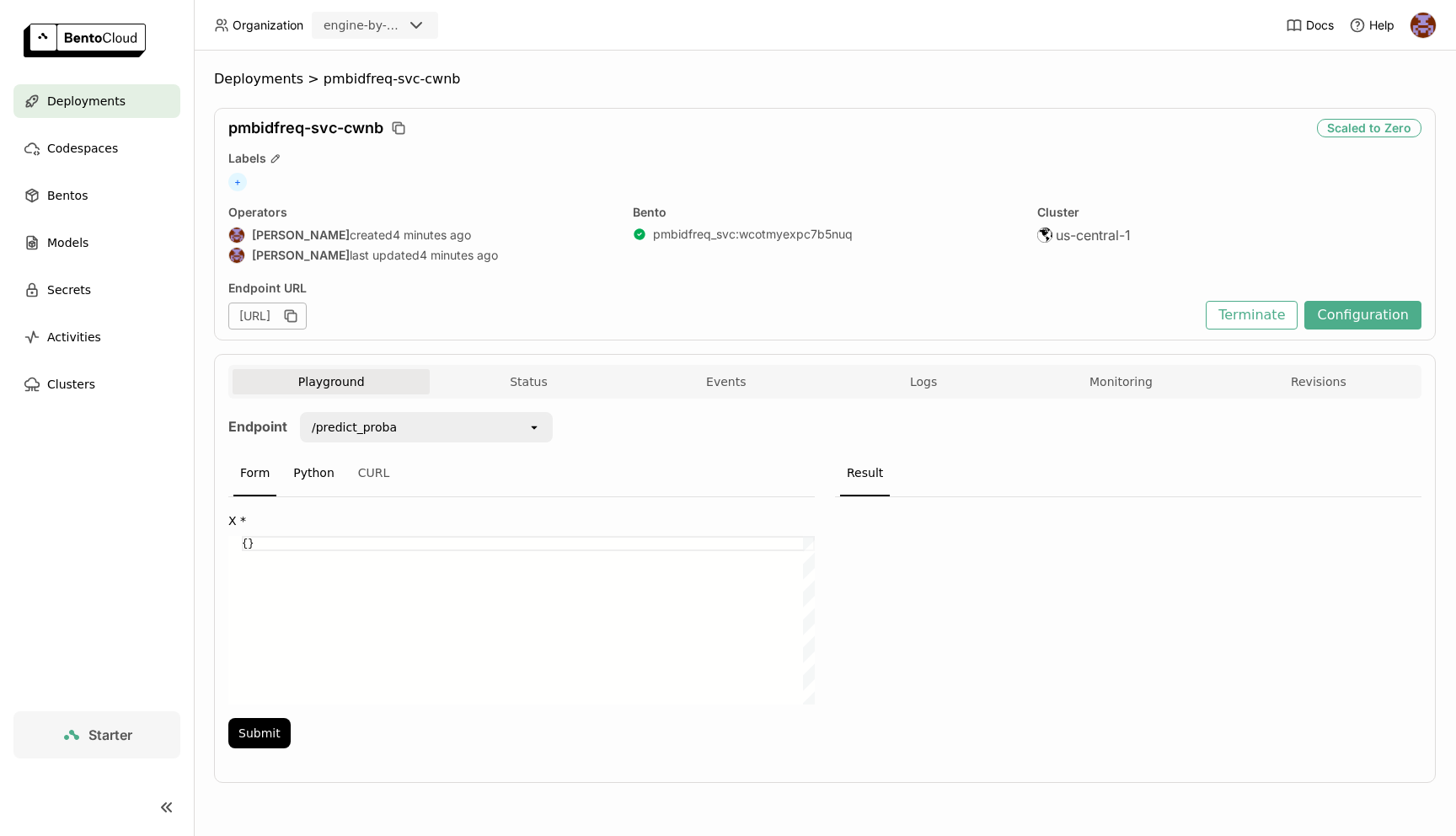
click at [312, 491] on div "Python" at bounding box center [313, 474] width 55 height 45
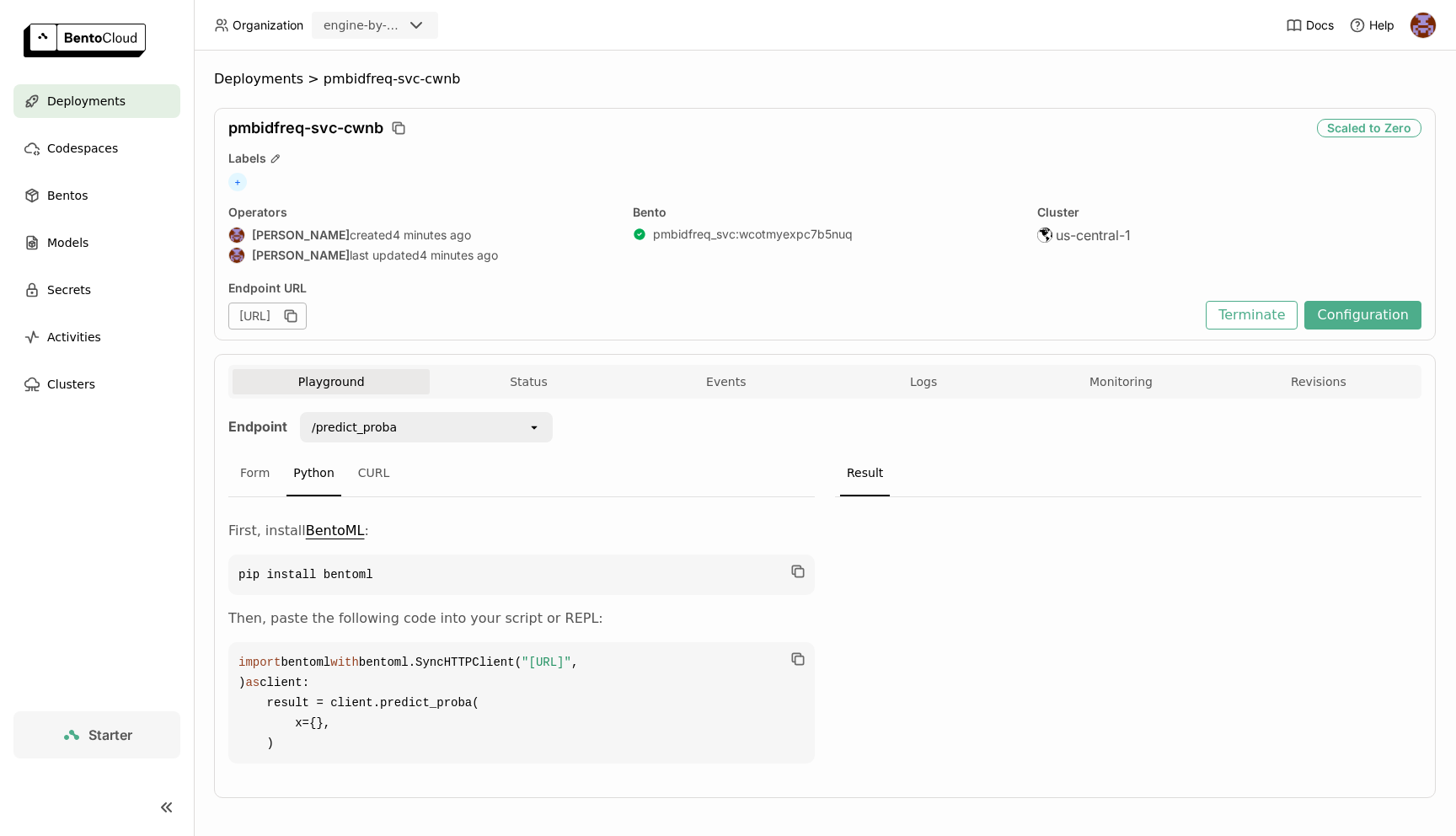
scroll to position [69, 0]
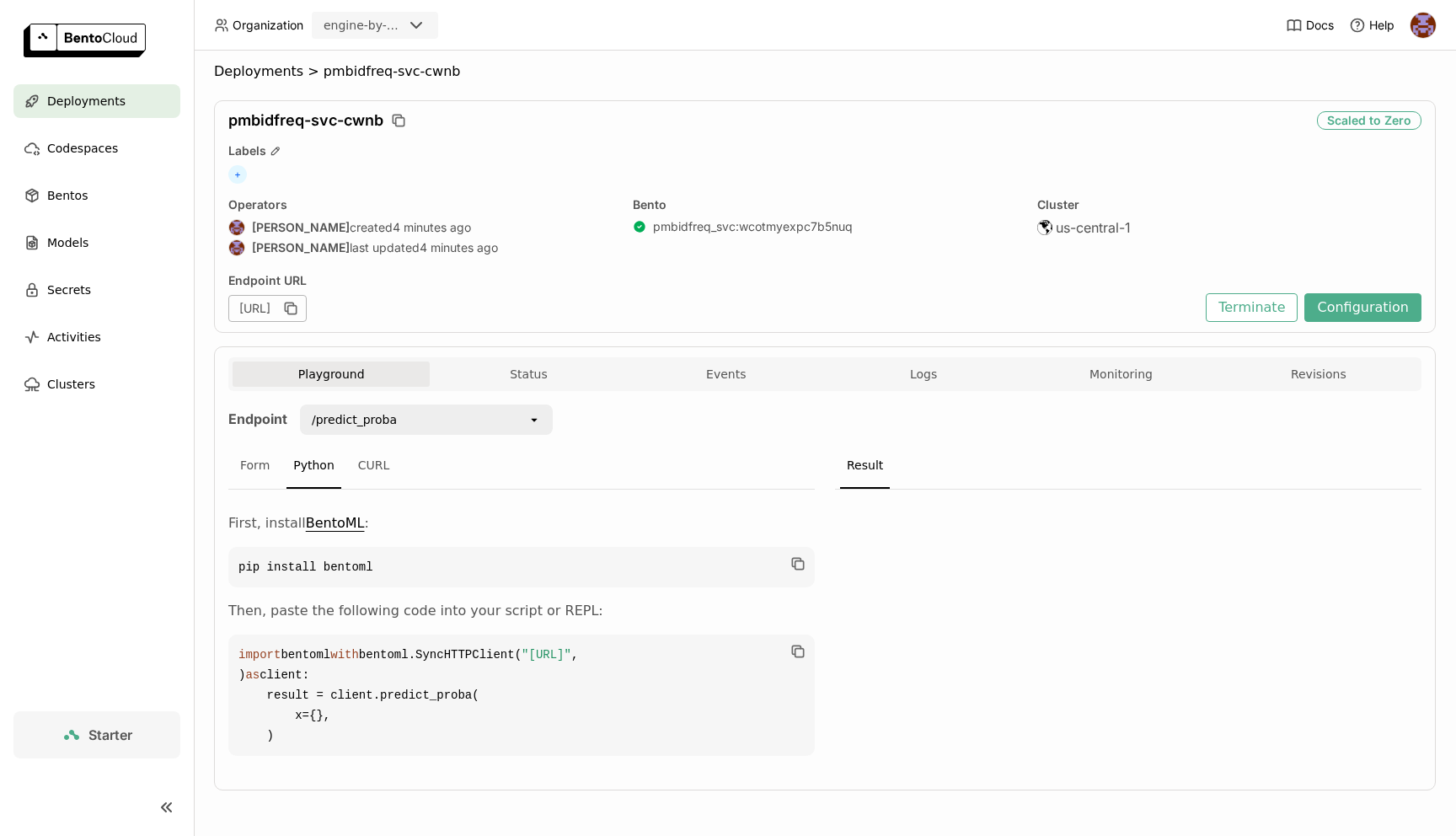
drag, startPoint x: 263, startPoint y: 652, endPoint x: 668, endPoint y: 653, distance: 405.0
click at [668, 653] on code "import bentoml with bentoml.SyncHTTPClient( "https://pmbidfreq-svc-cwnb-a5bc1e0…" at bounding box center [521, 696] width 586 height 121
drag, startPoint x: 665, startPoint y: 653, endPoint x: 264, endPoint y: 653, distance: 401.0
click at [264, 653] on code "import bentoml with bentoml.SyncHTTPClient( "https://pmbidfreq-svc-cwnb-a5bc1e0…" at bounding box center [521, 696] width 586 height 121
copy span ""https://pmbidfreq-svc-cwnb-a5bc1e07.mt-guc1.bentoml.ai""
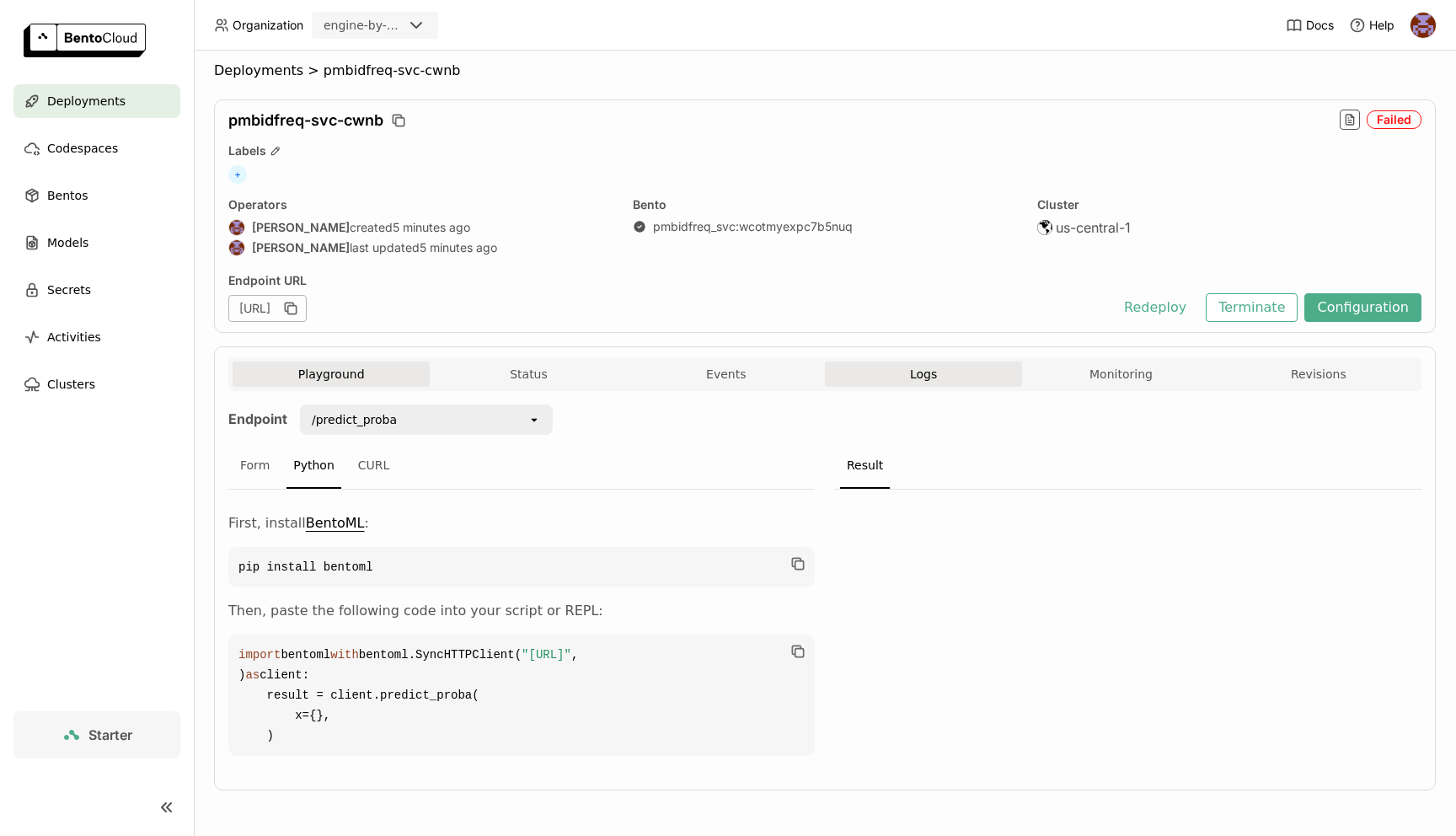
click at [904, 362] on button "Logs" at bounding box center [923, 374] width 197 height 25
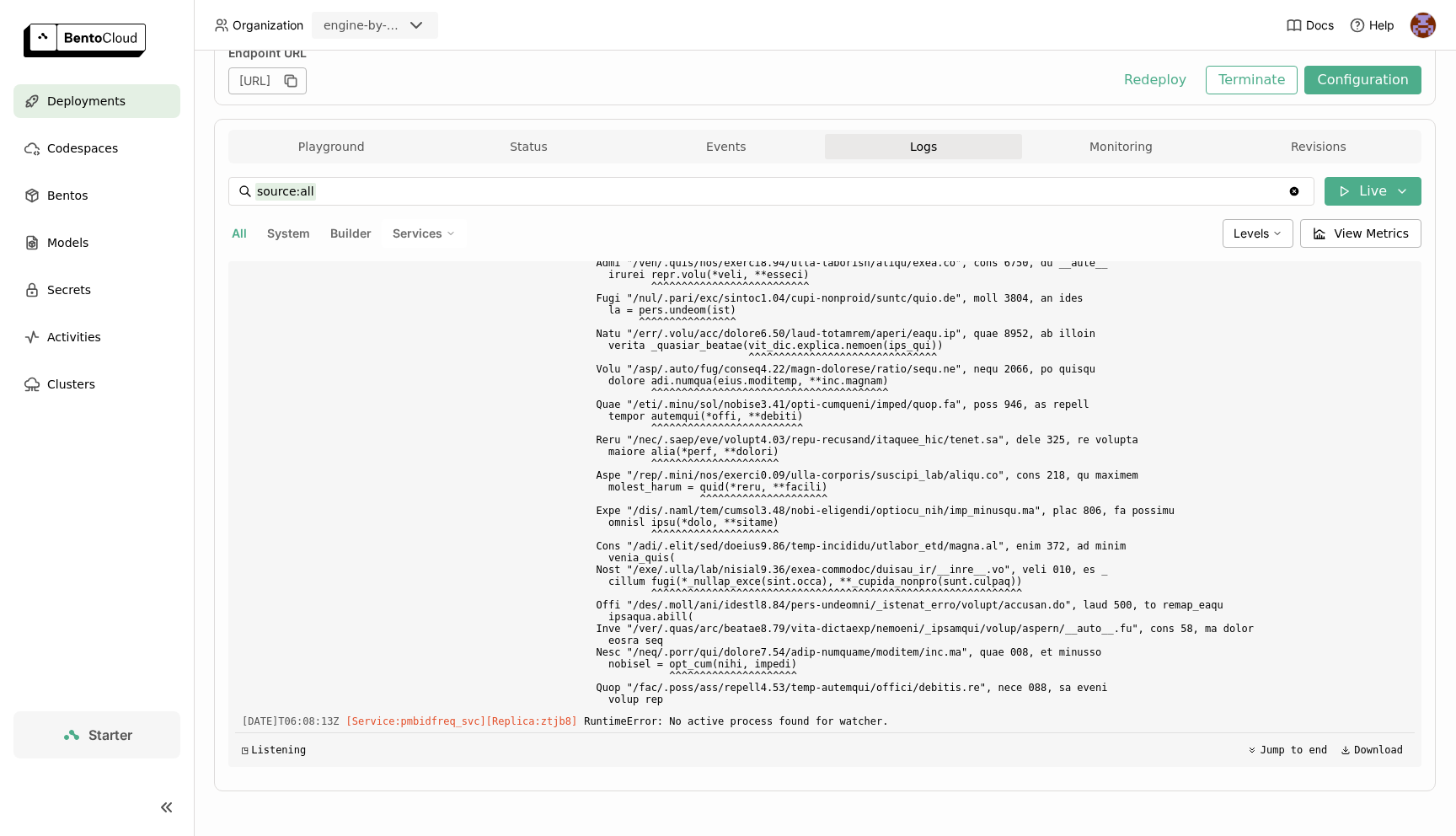
scroll to position [237, 0]
click at [1431, 16] on img at bounding box center [1423, 25] width 25 height 25
click at [1381, 92] on span "Billing" at bounding box center [1382, 88] width 31 height 15
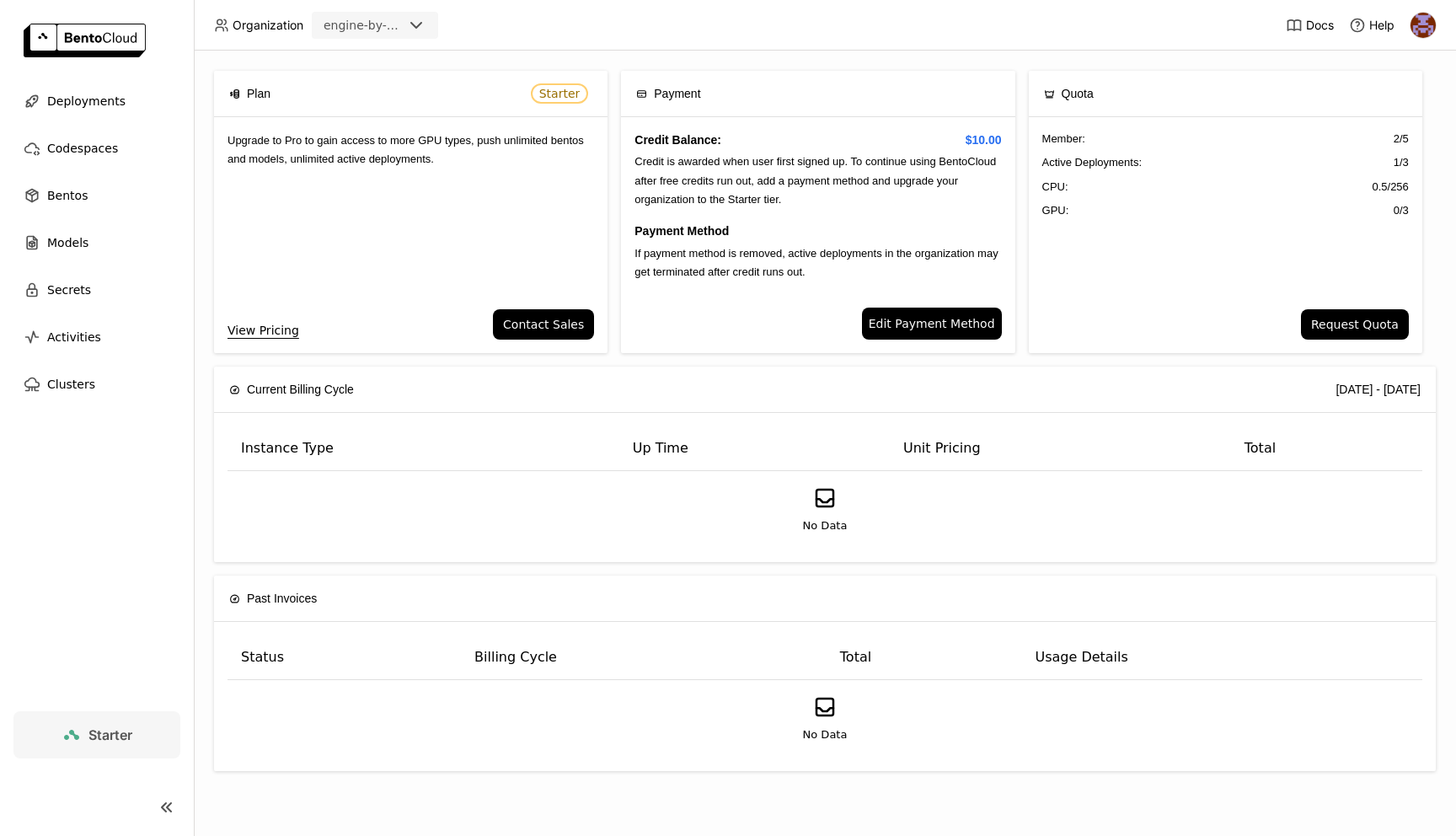
click at [779, 248] on span "If payment method is removed, active deployments in the organization may get te…" at bounding box center [816, 263] width 363 height 31
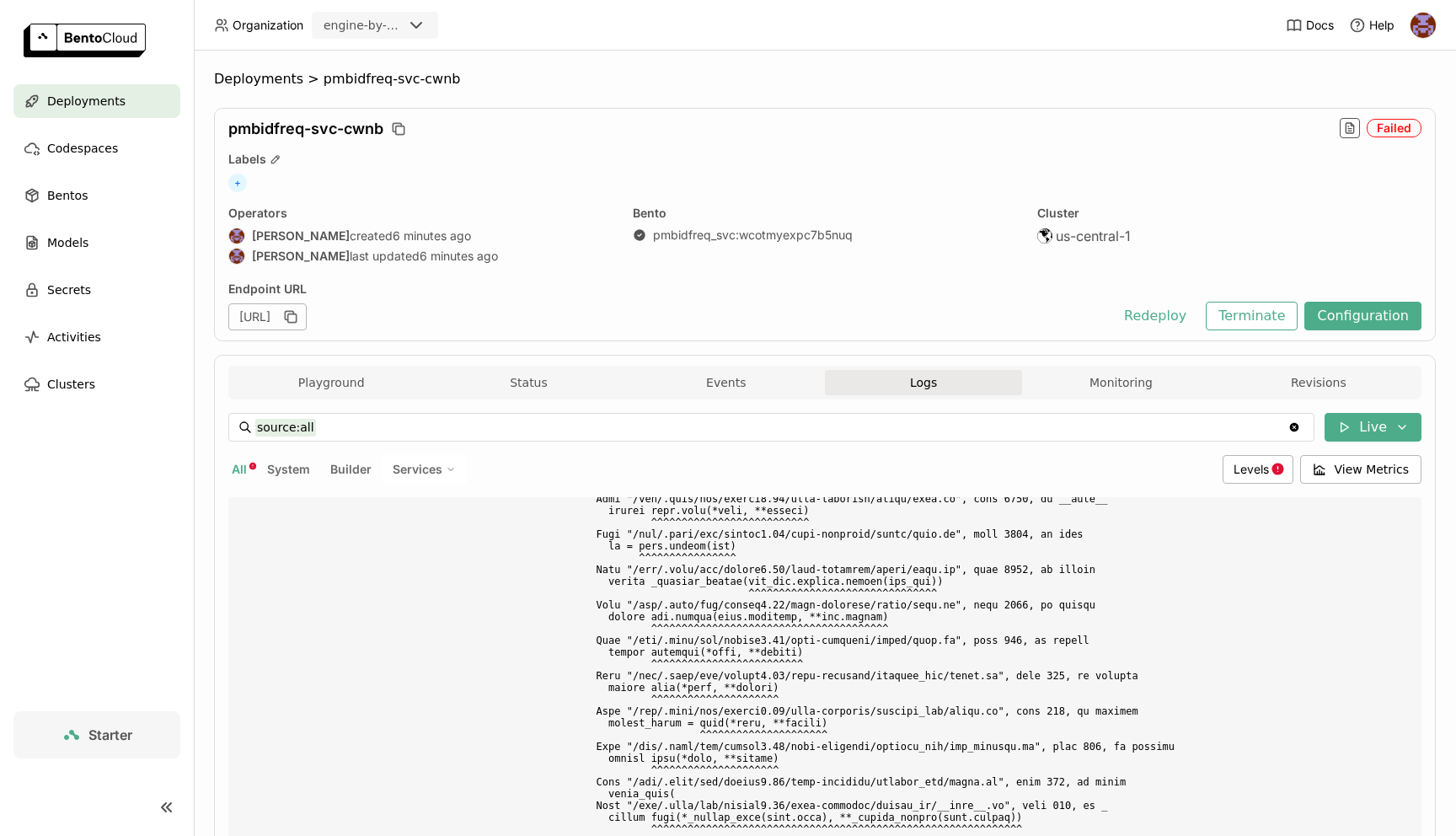
scroll to position [5836, 0]
click at [339, 377] on button "Playground" at bounding box center [330, 382] width 197 height 25
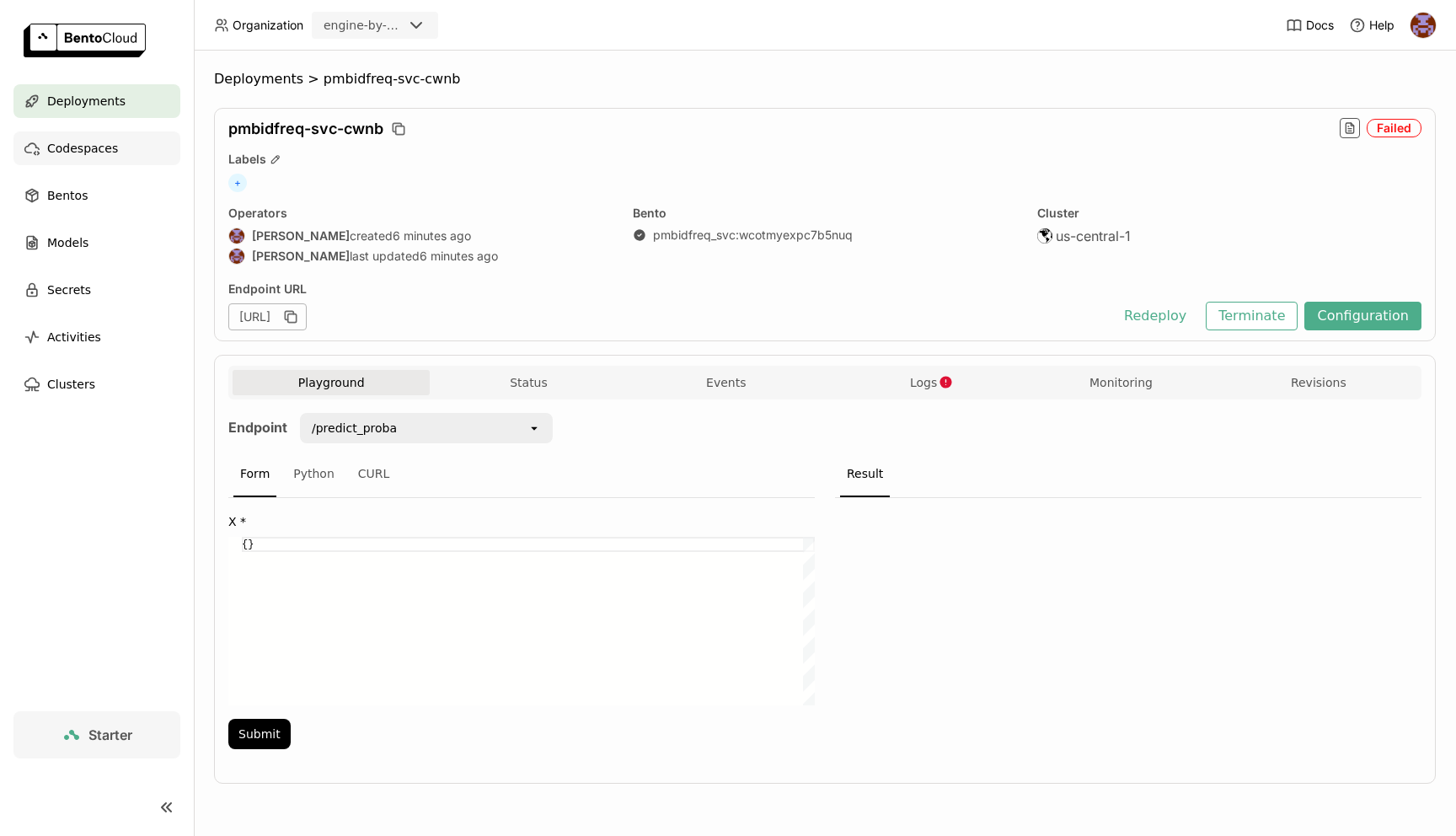
click at [82, 158] on span "Codespaces" at bounding box center [82, 147] width 71 height 20
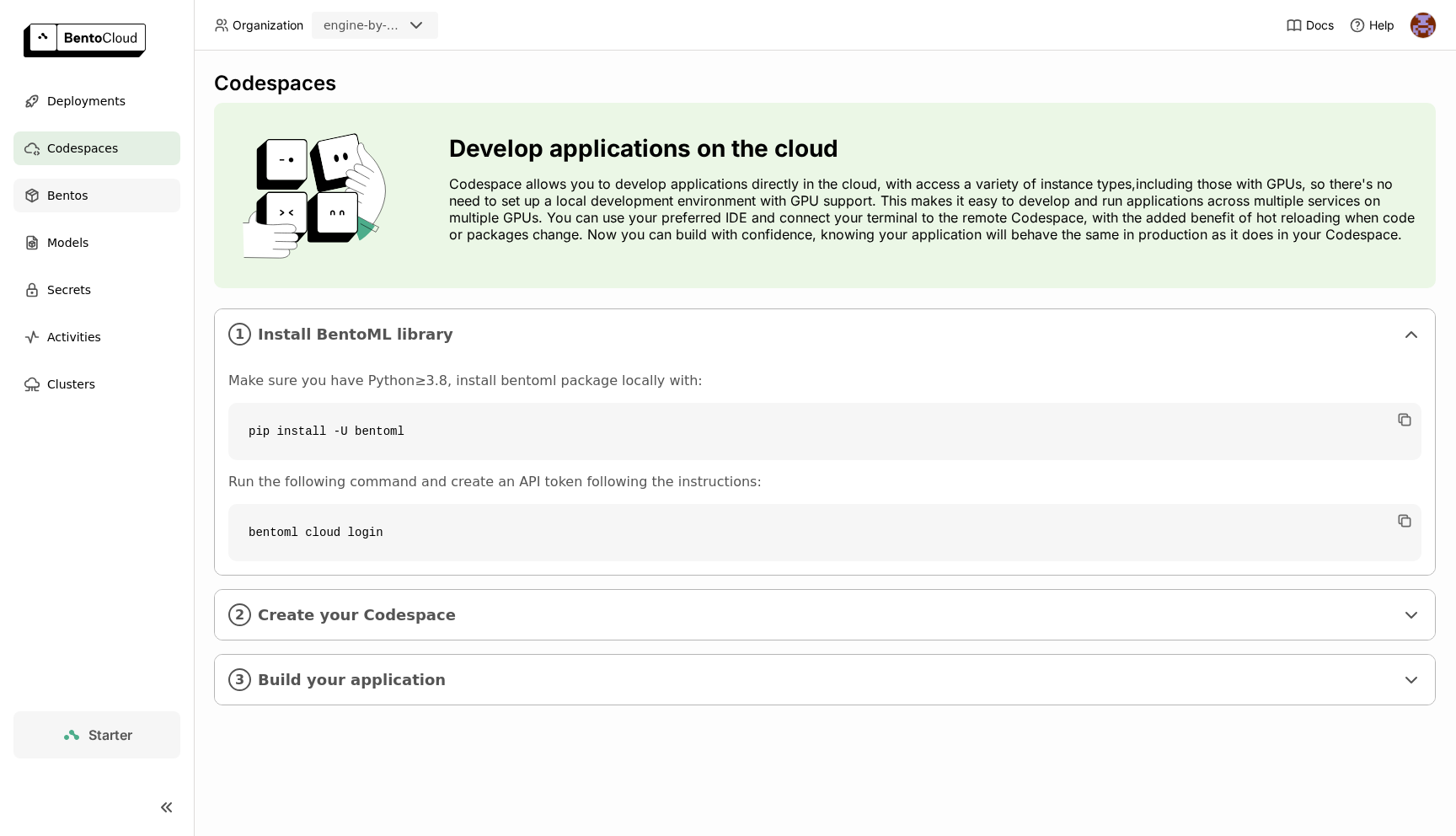
click at [84, 201] on span "Bentos" at bounding box center [67, 195] width 41 height 20
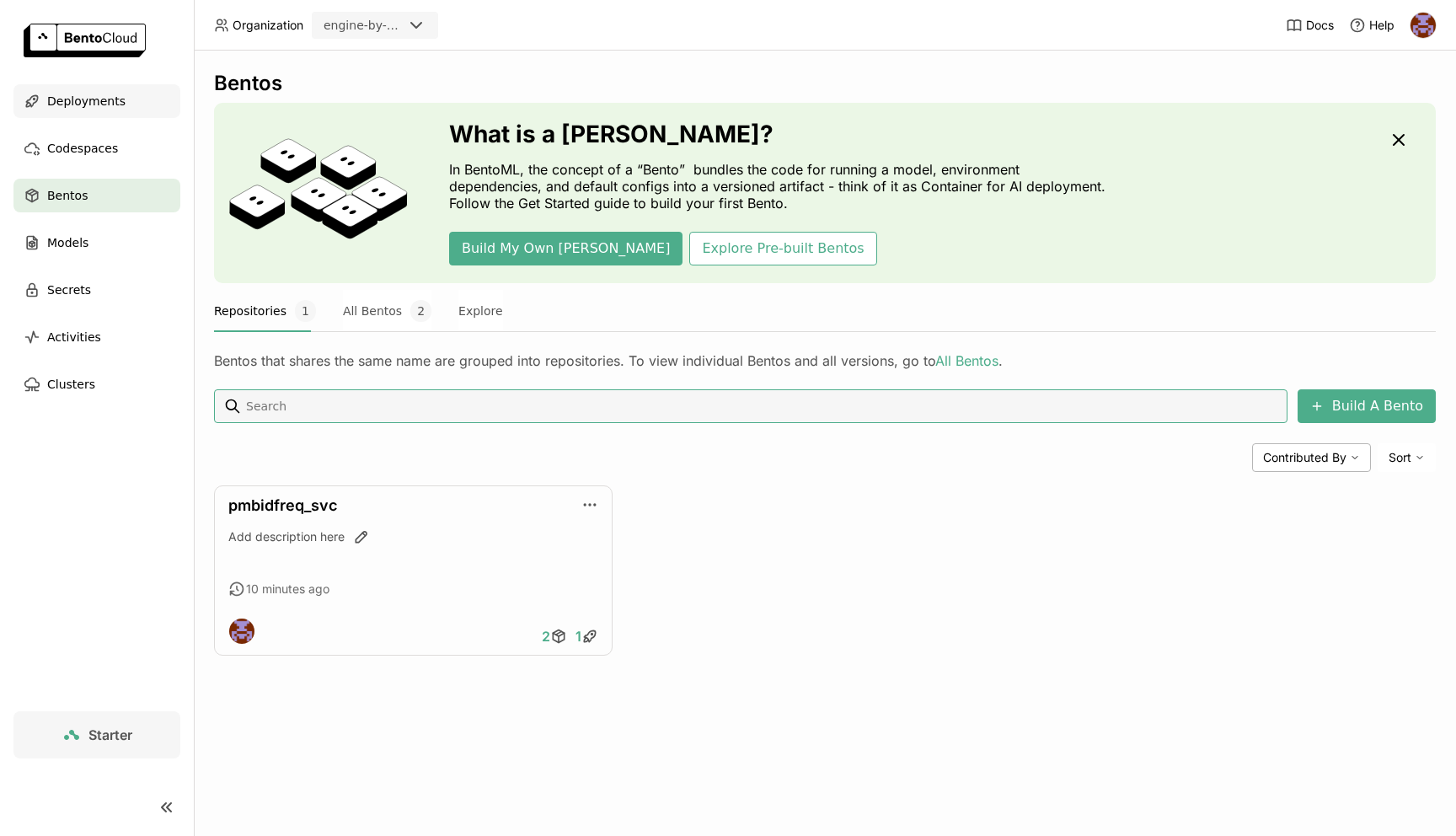
click at [118, 105] on span "Deployments" at bounding box center [86, 101] width 78 height 20
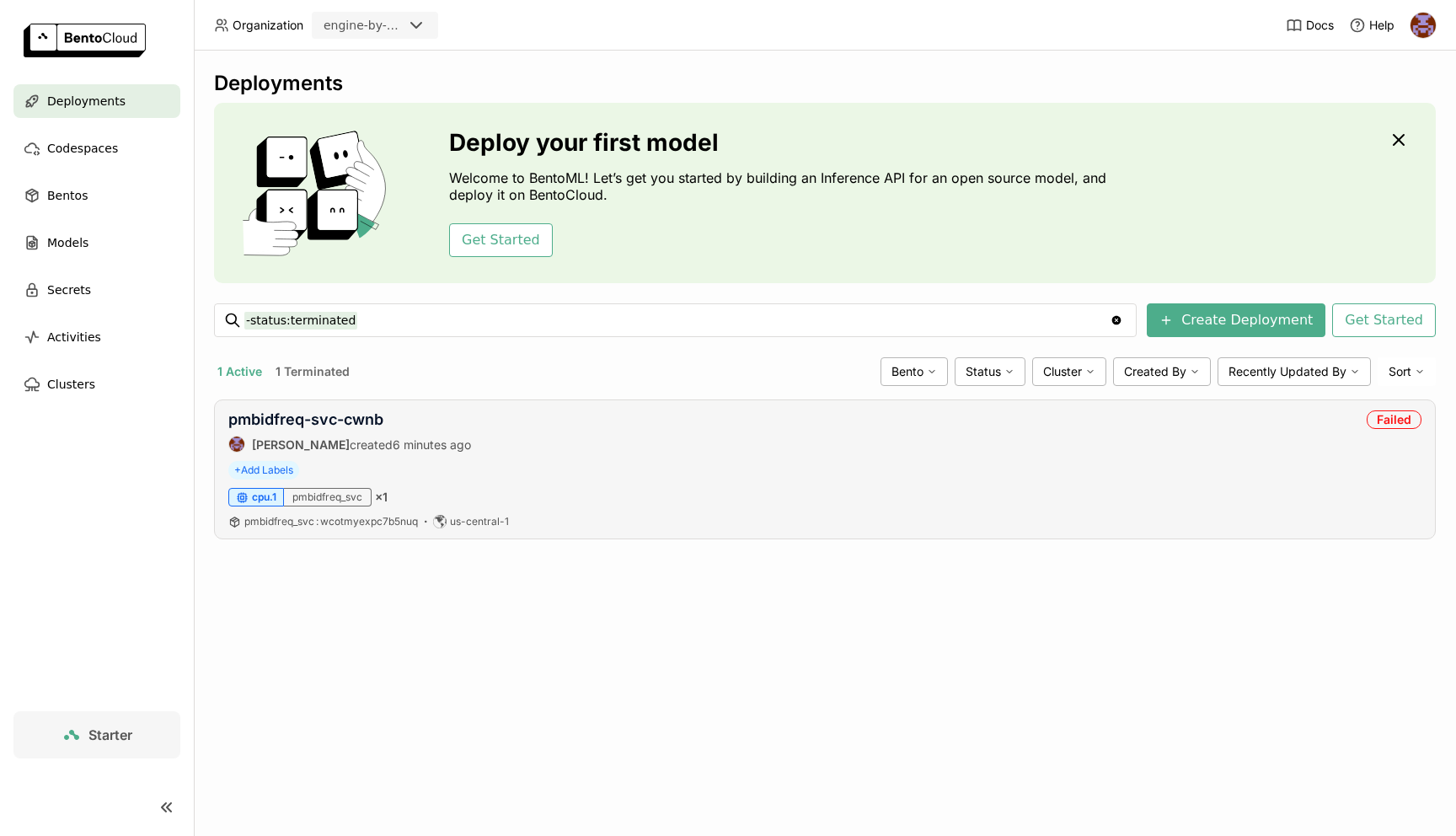
click at [1389, 420] on div "Failed" at bounding box center [1394, 419] width 55 height 18
click at [343, 421] on link "pmbidfreq-svc-cwnb" at bounding box center [305, 419] width 155 height 17
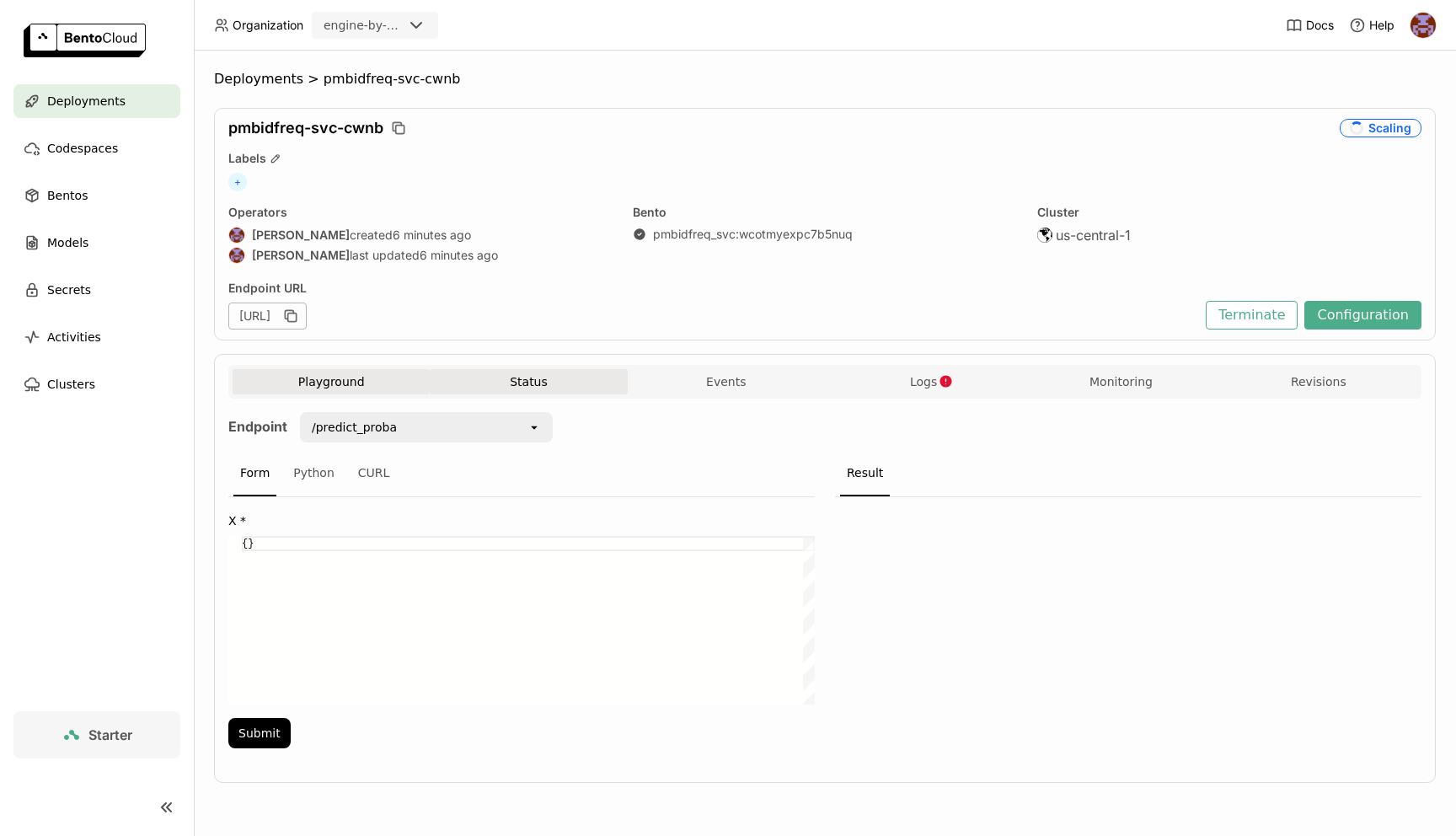
click at [536, 382] on button "Status" at bounding box center [528, 382] width 197 height 25
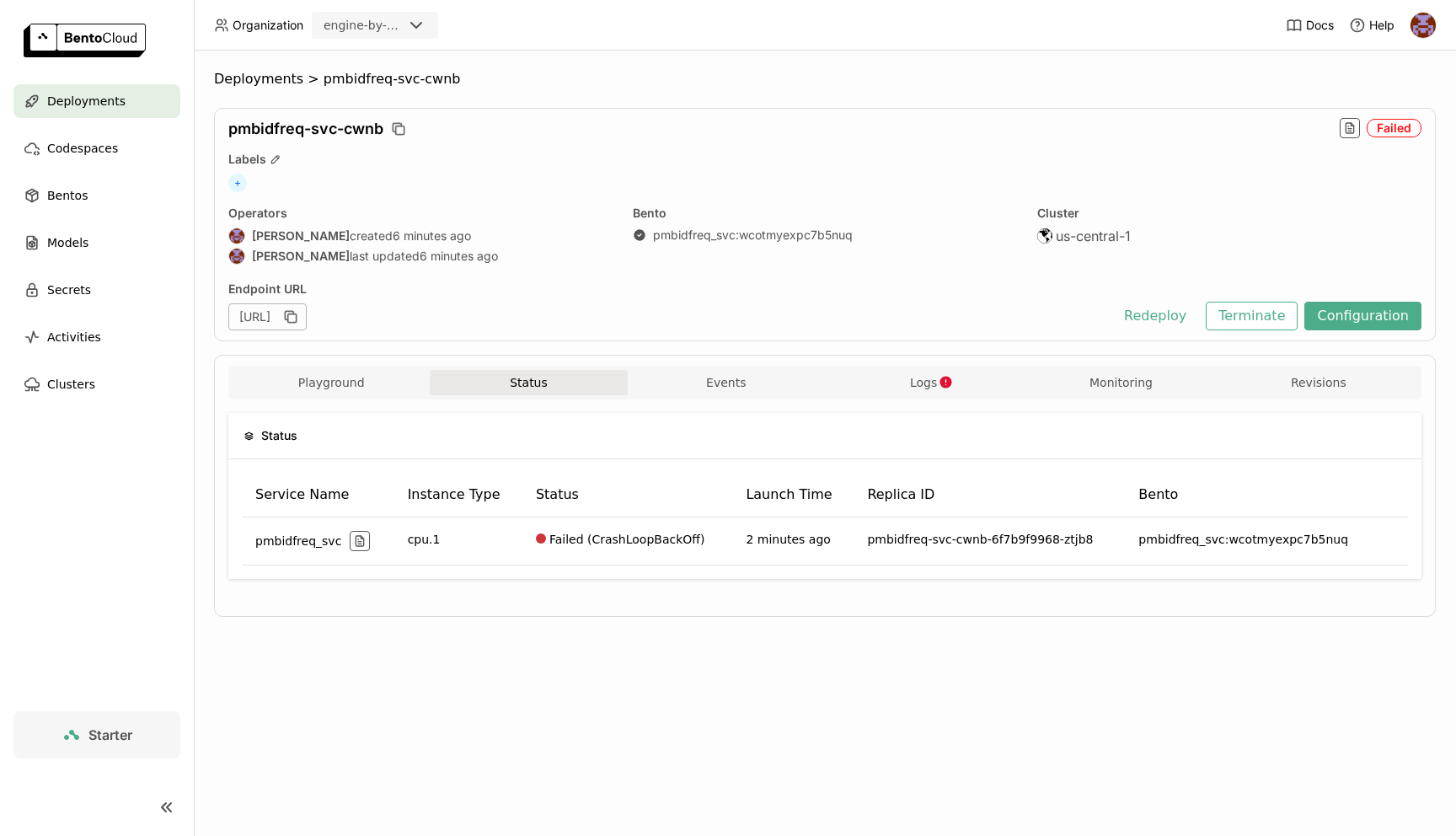
click at [1400, 135] on div "Failed" at bounding box center [1394, 127] width 55 height 18
click at [1167, 324] on button "Redeploy" at bounding box center [1155, 316] width 88 height 29
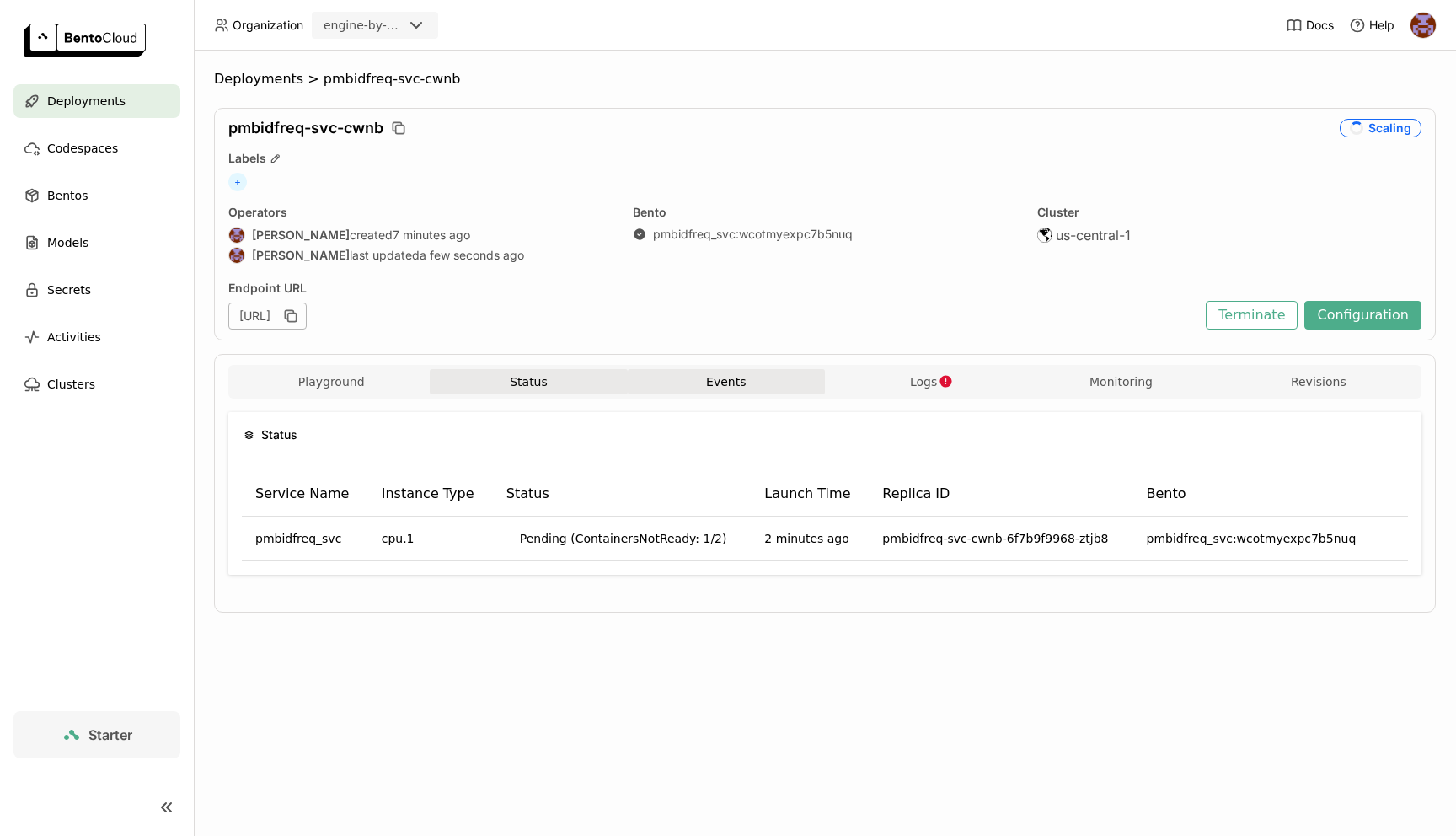
click at [741, 378] on button "Events" at bounding box center [726, 382] width 197 height 25
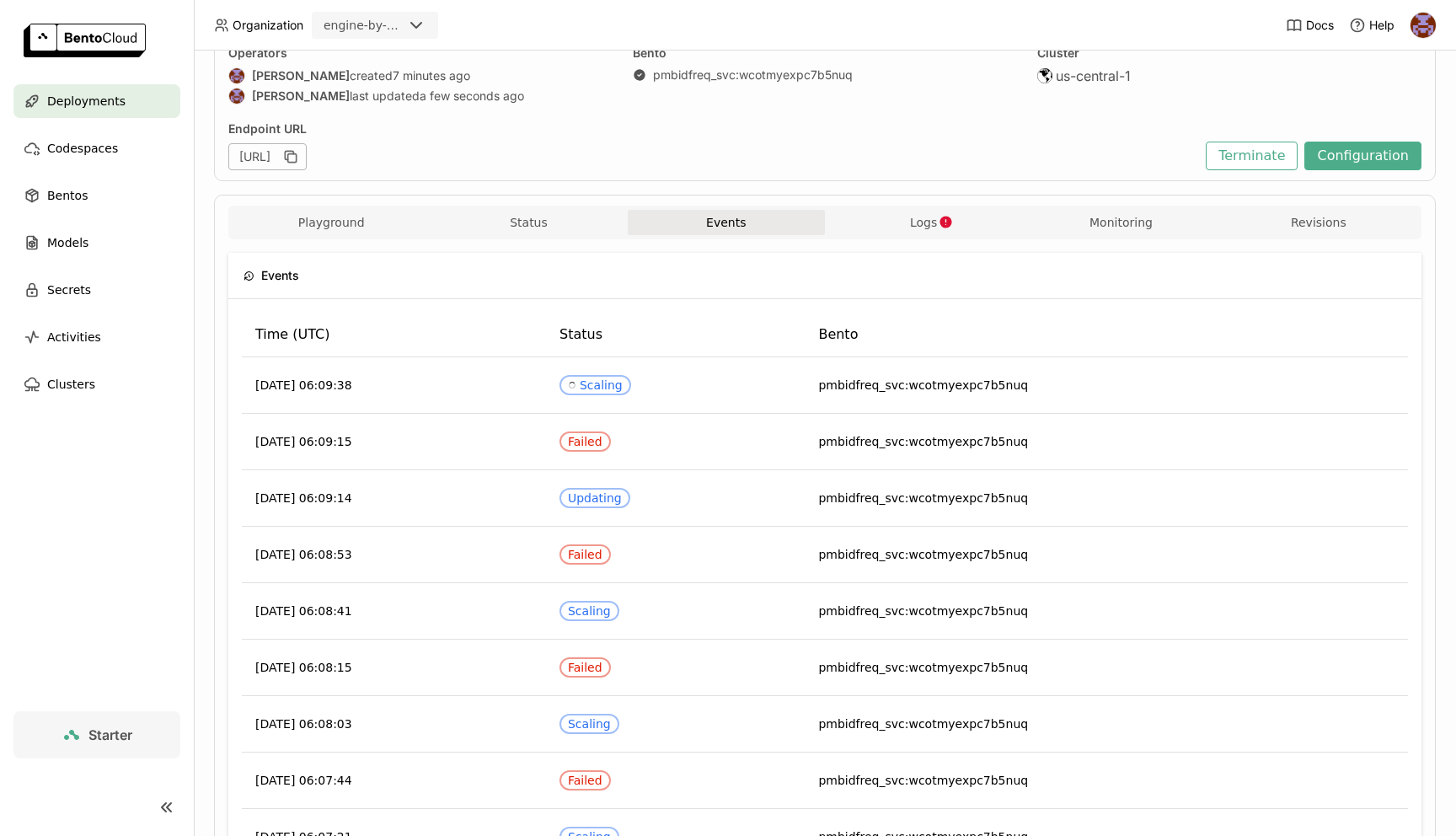
scroll to position [51, 0]
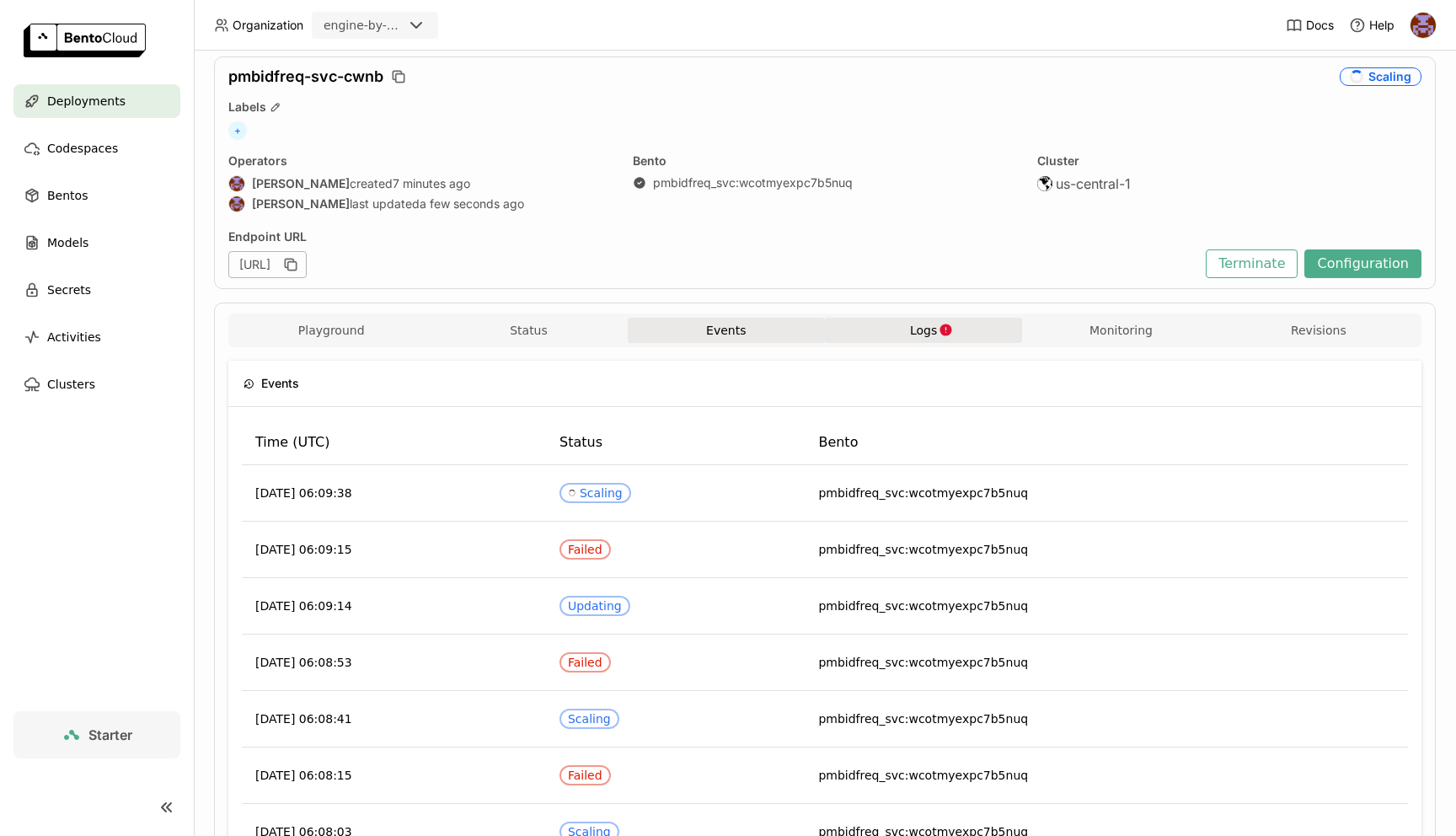
click at [913, 324] on span "Logs" at bounding box center [924, 330] width 27 height 15
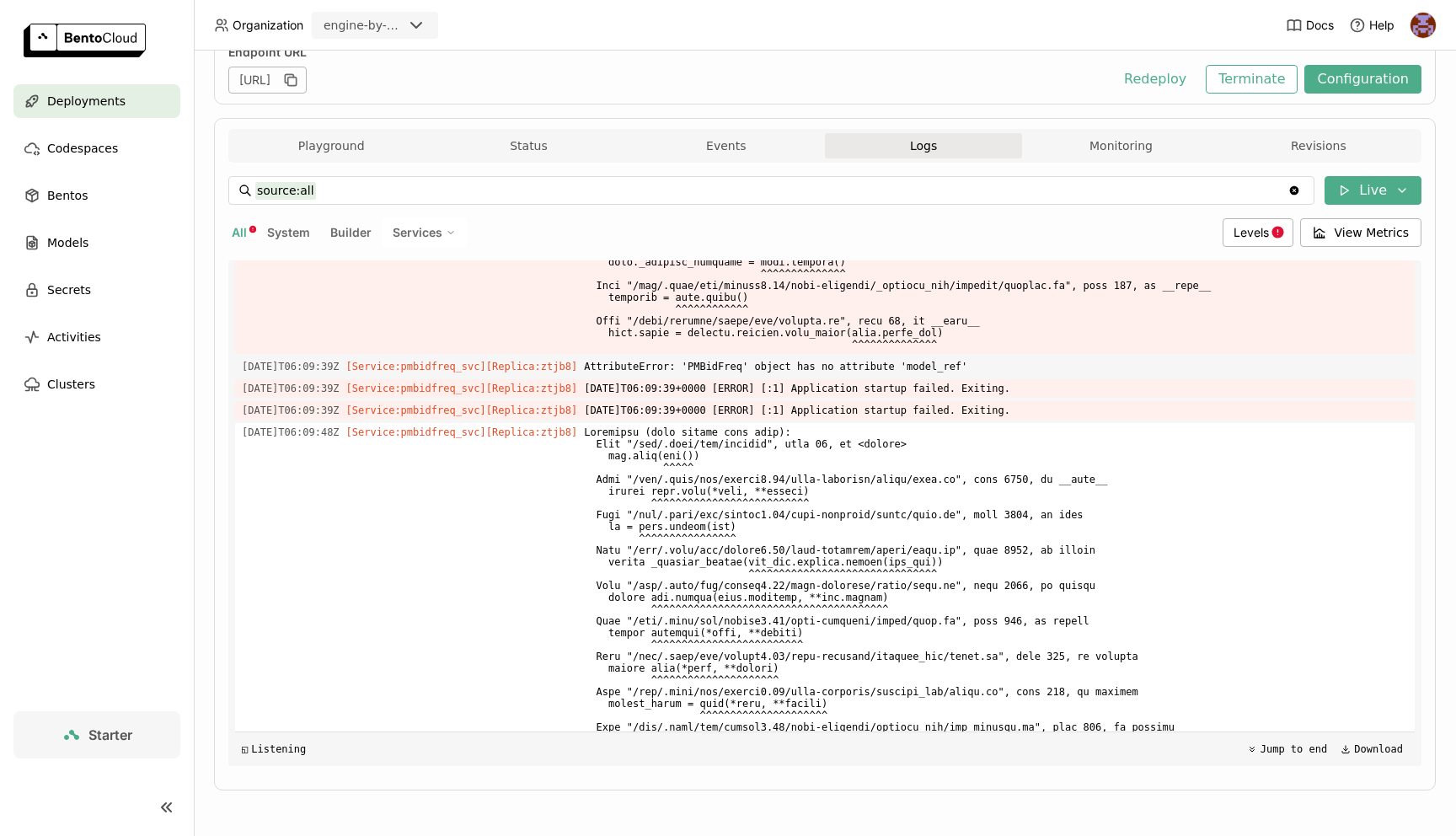
scroll to position [7070, 0]
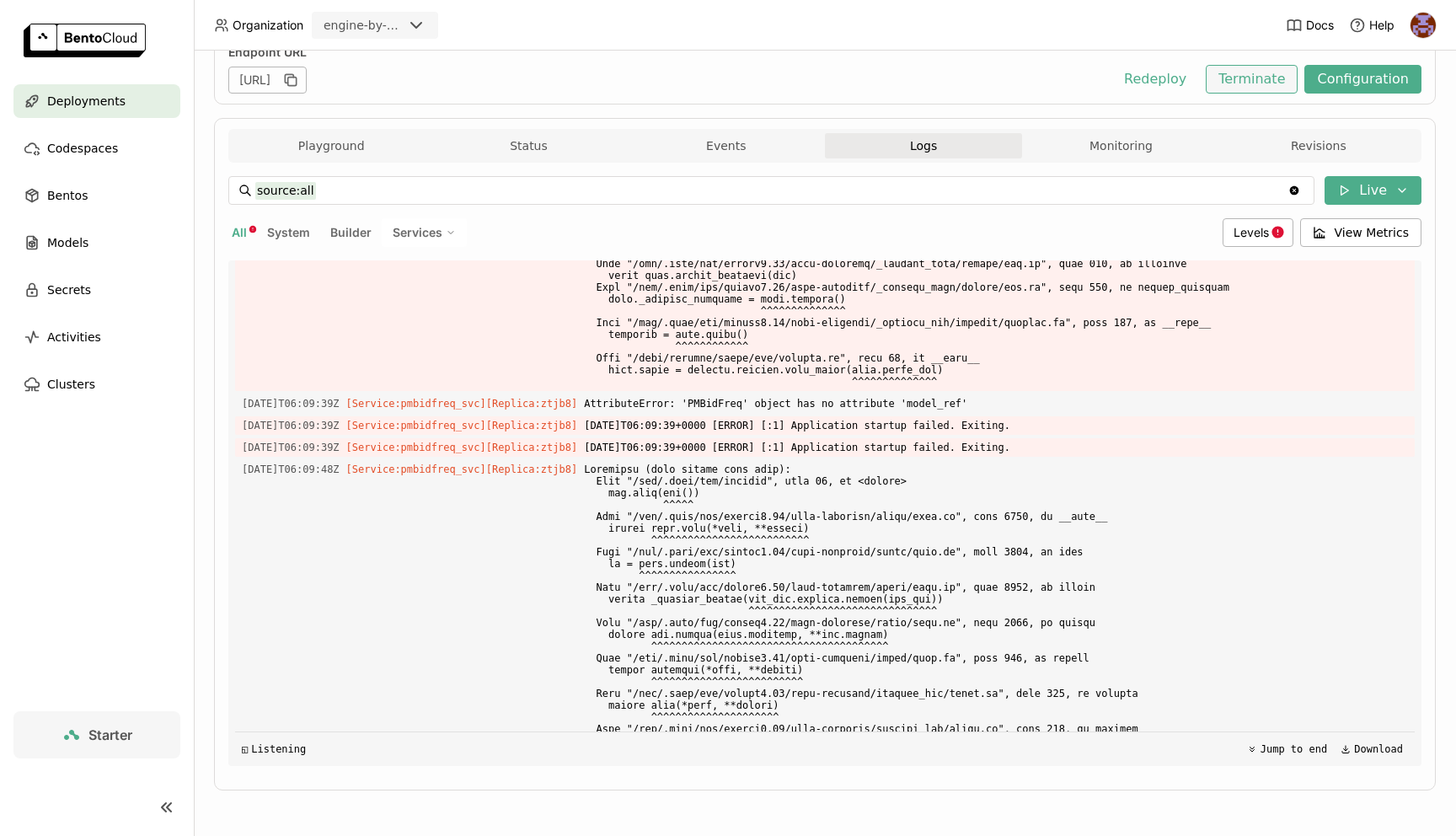
click at [1273, 84] on button "Terminate" at bounding box center [1252, 79] width 92 height 29
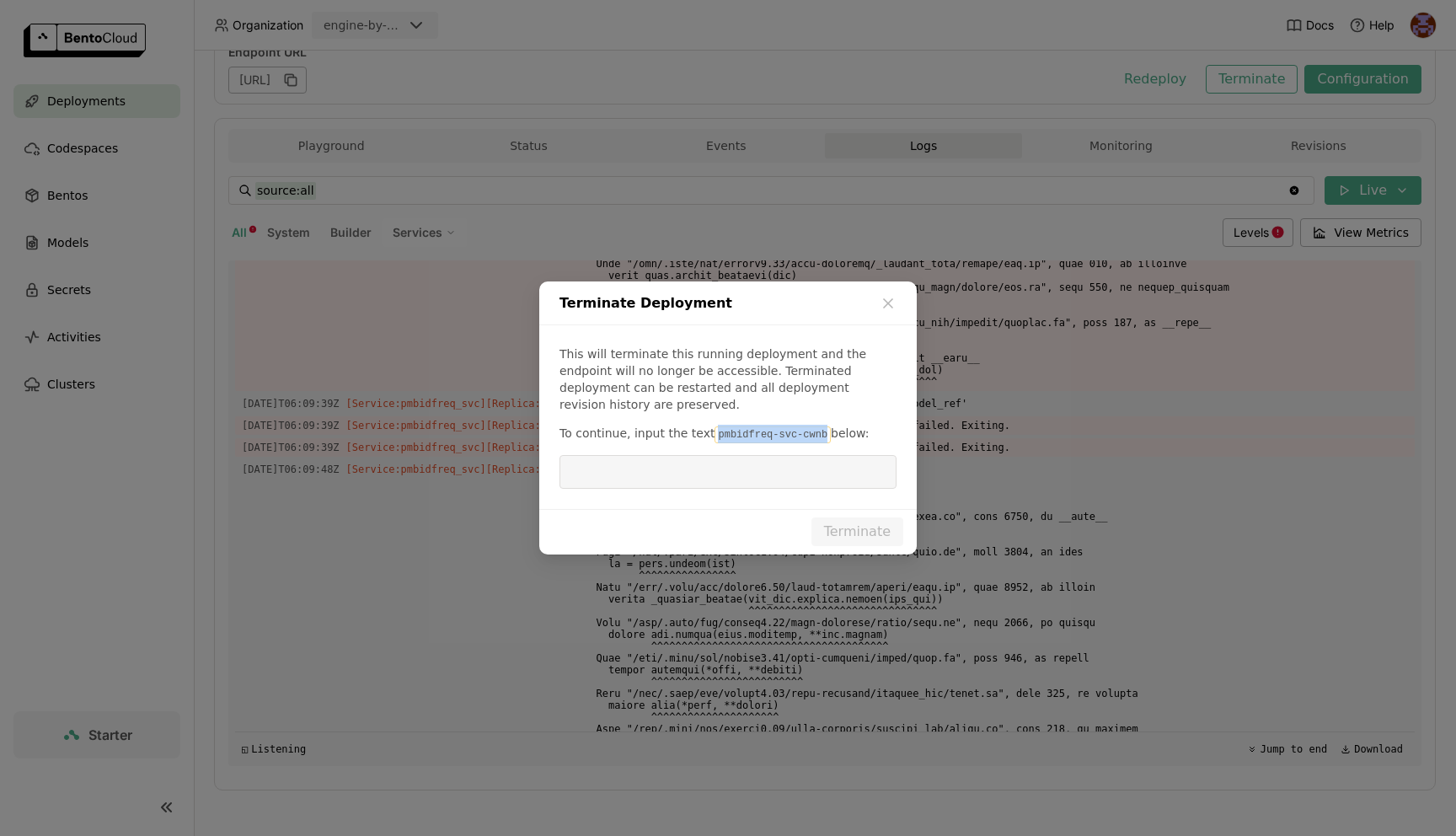
drag, startPoint x: 706, startPoint y: 426, endPoint x: 818, endPoint y: 427, distance: 112.0
click at [818, 427] on code "pmbidfreq-svc-cwnb" at bounding box center [773, 434] width 116 height 16
copy code "pmbidfreq-svc-cwnb"
click at [724, 467] on input "dialog" at bounding box center [728, 472] width 317 height 32
paste input "pmbidfreq-svc-cwnb"
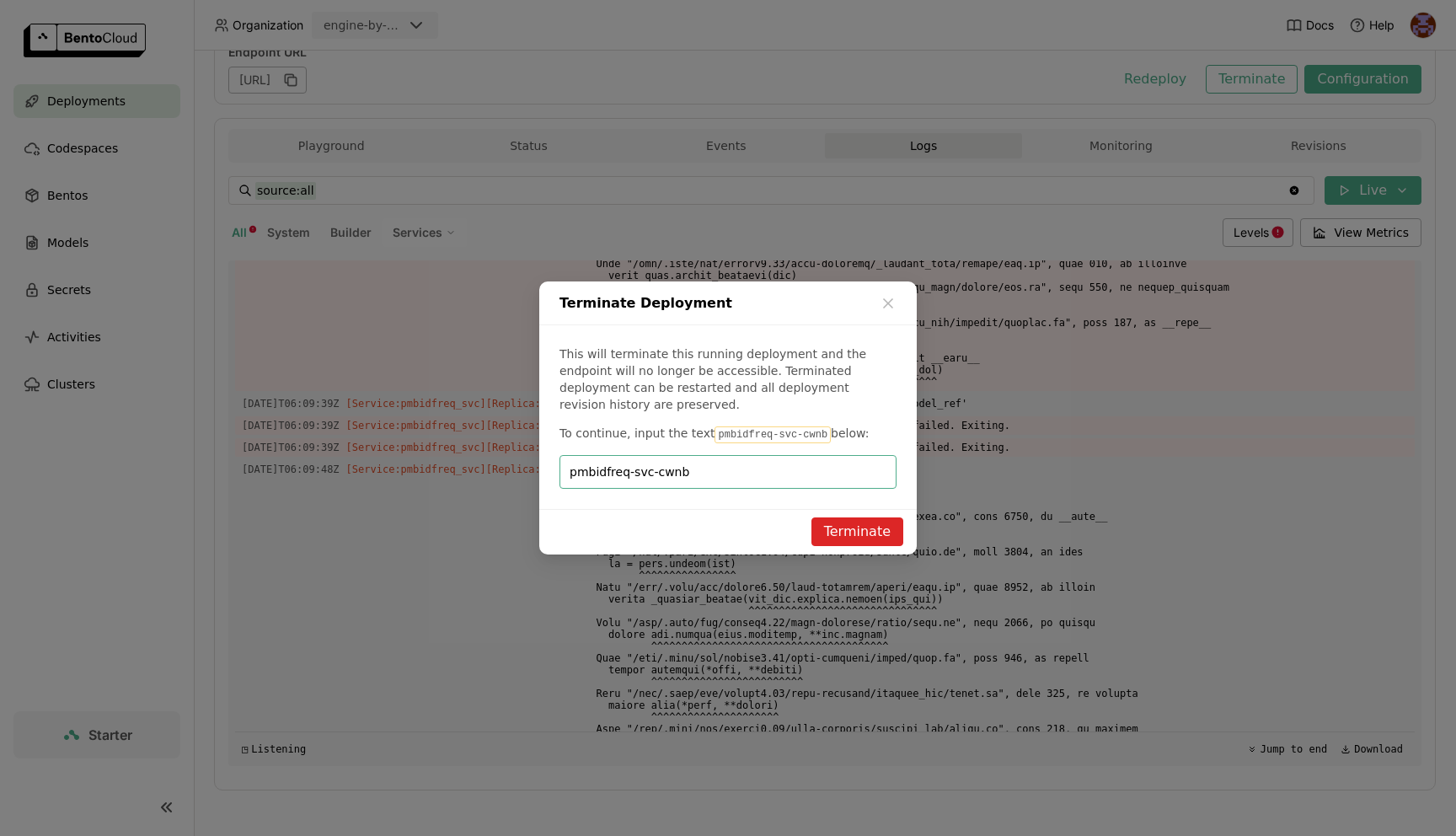
type input "pmbidfreq-svc-cwnb"
click at [825, 518] on button "Terminate" at bounding box center [858, 532] width 92 height 29
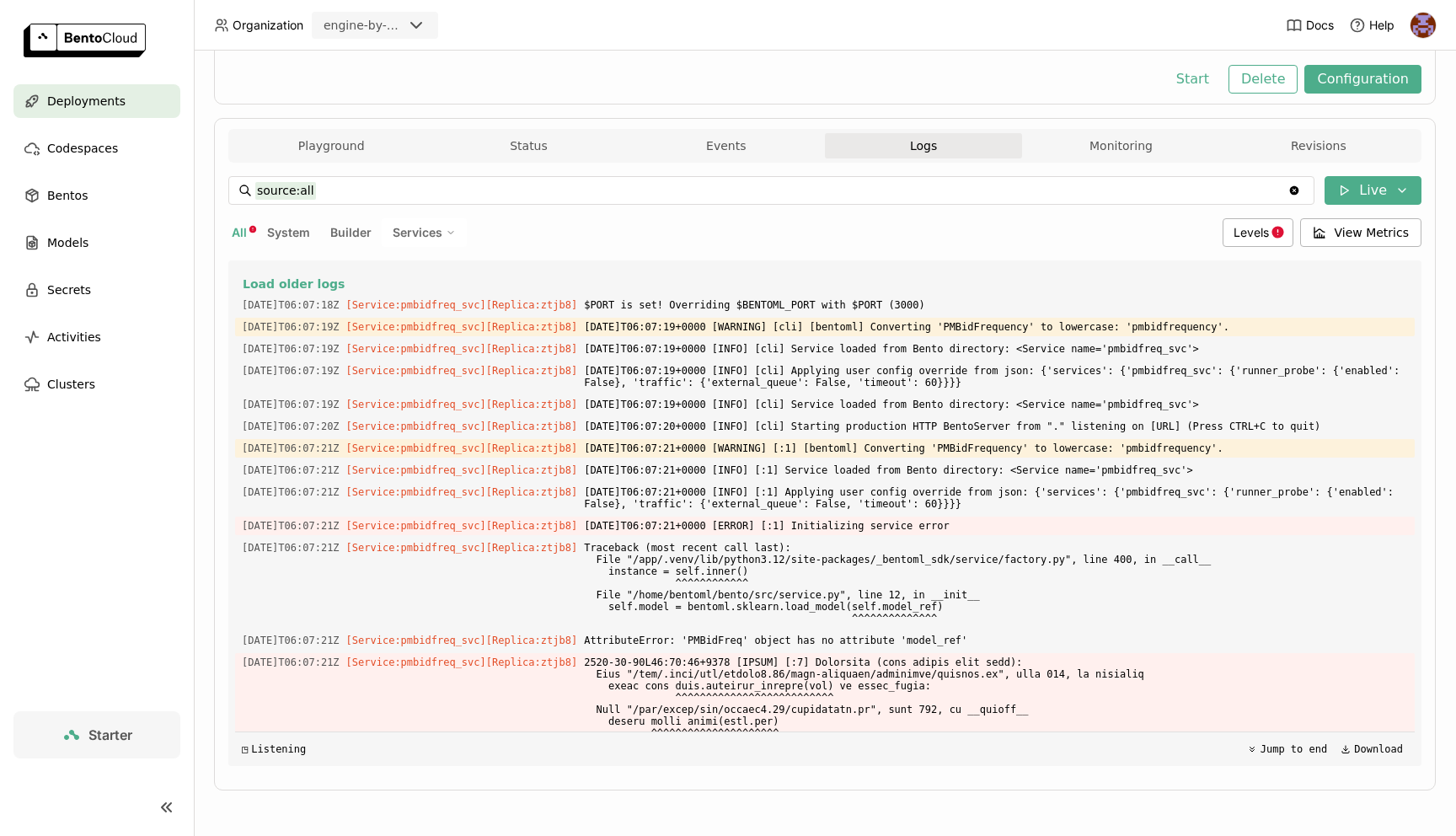
scroll to position [6710, 0]
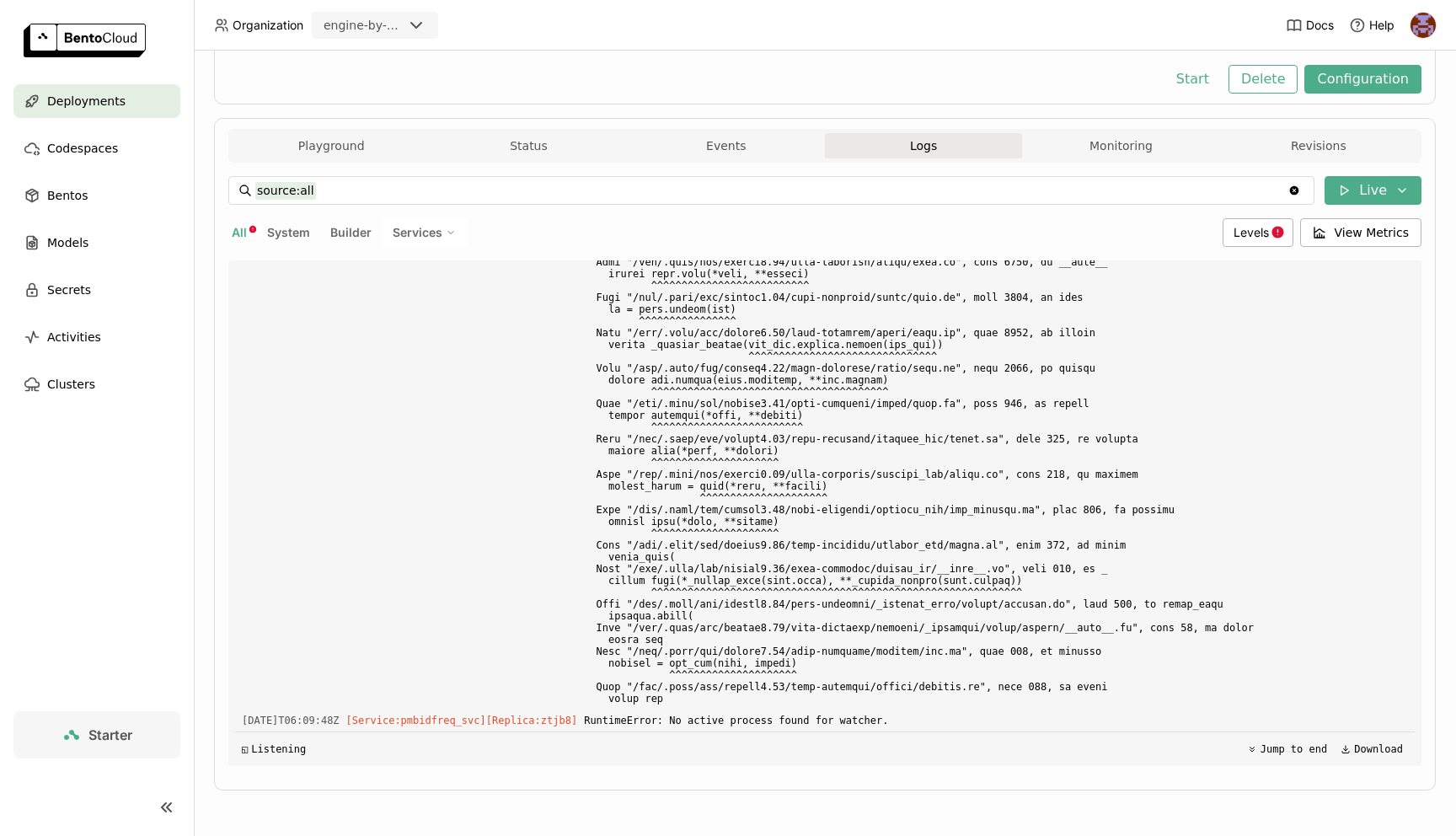
click at [77, 108] on span "Deployments" at bounding box center [86, 101] width 78 height 20
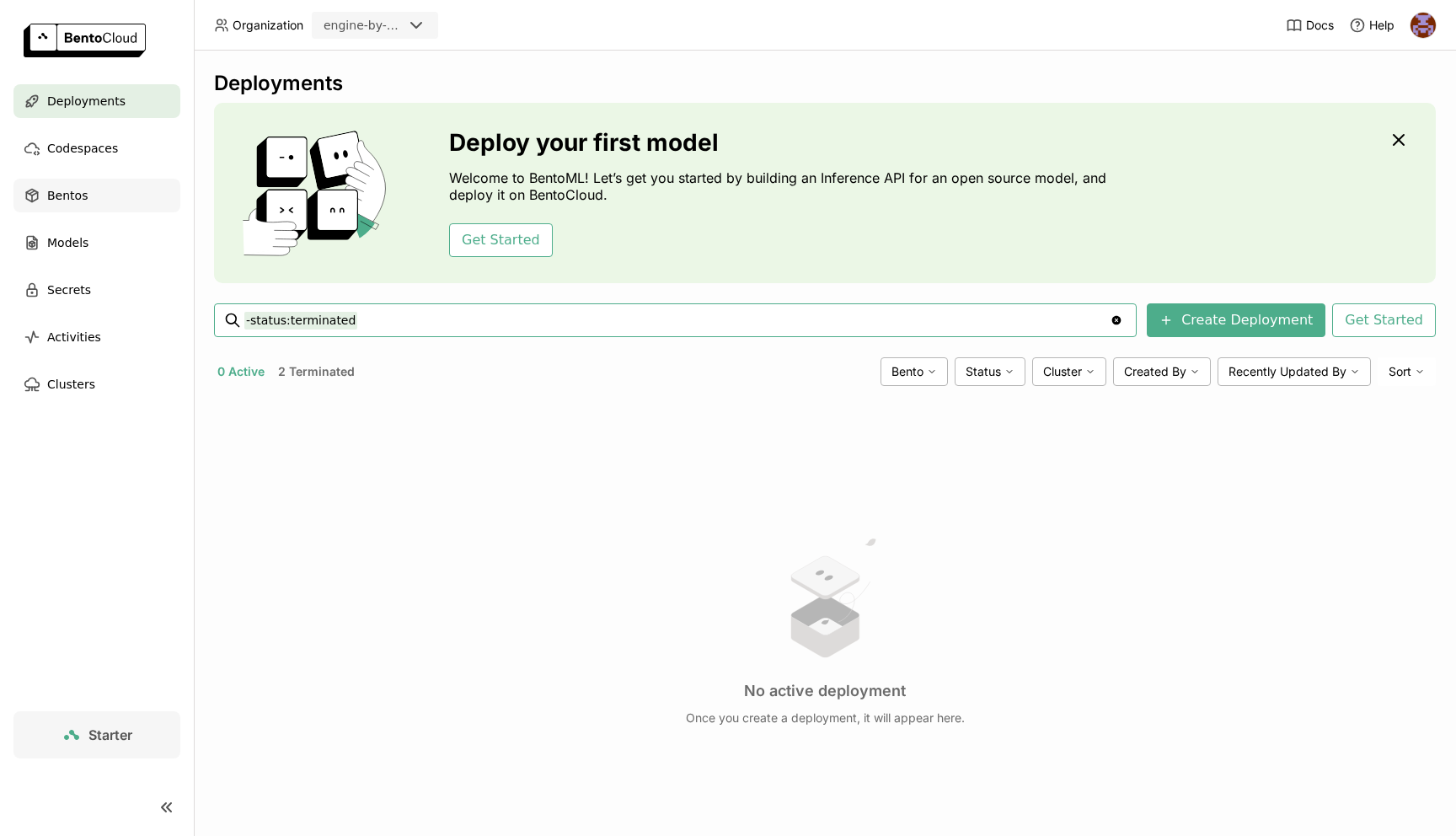
click at [110, 195] on div "Bentos" at bounding box center [97, 195] width 166 height 34
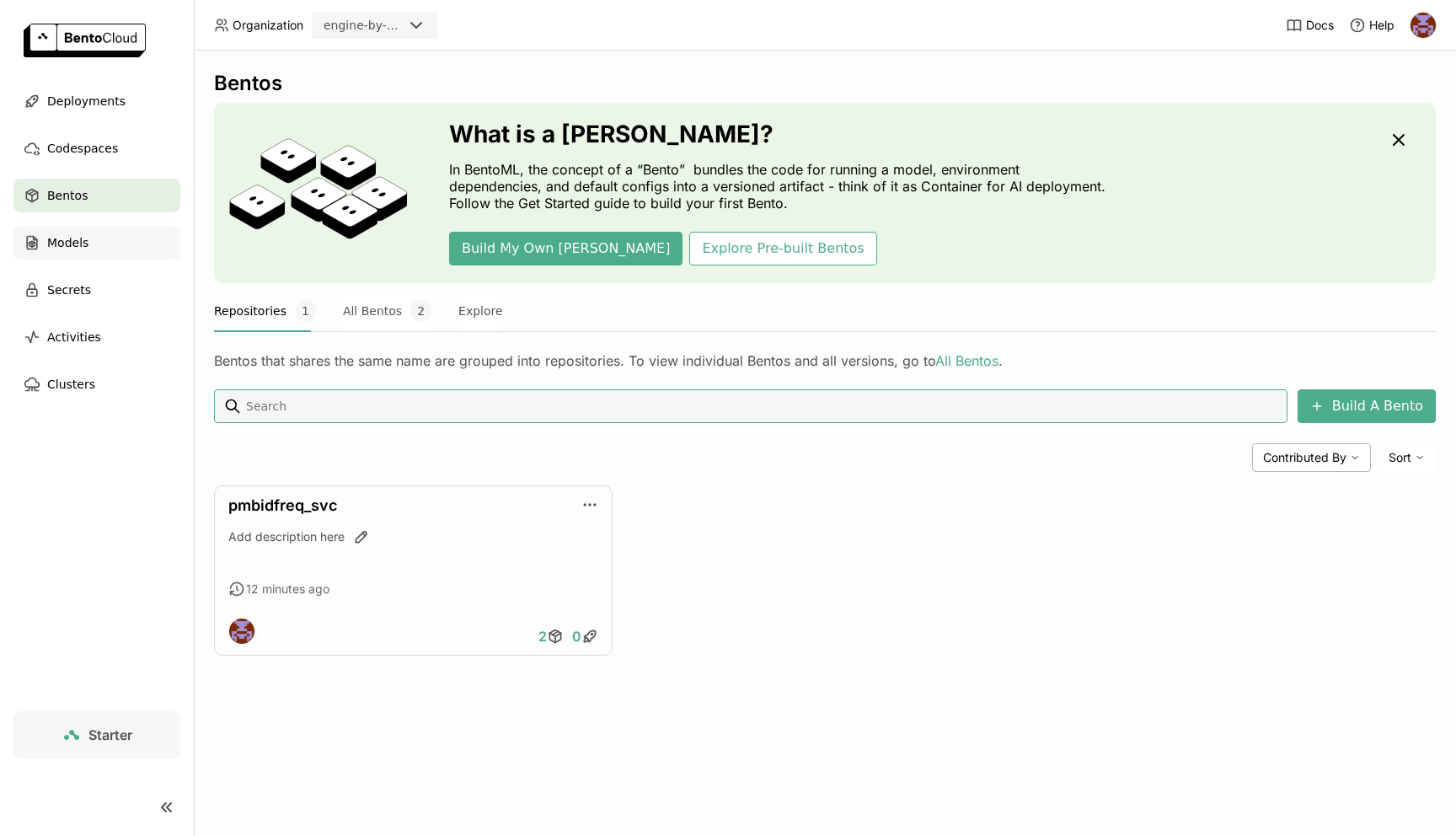
click at [104, 238] on div "Models" at bounding box center [97, 242] width 166 height 34
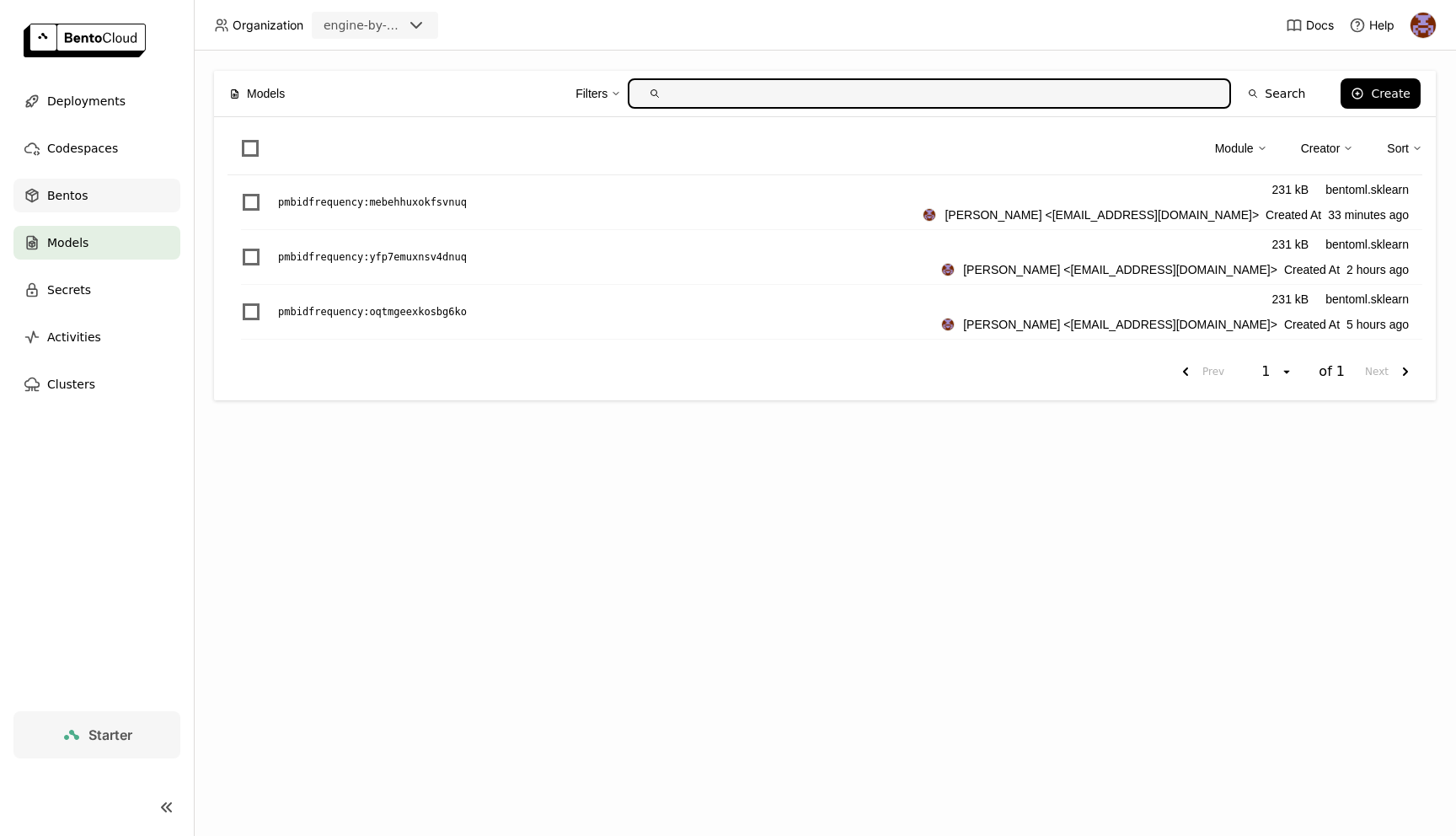
click at [124, 195] on div "Bentos" at bounding box center [97, 195] width 166 height 34
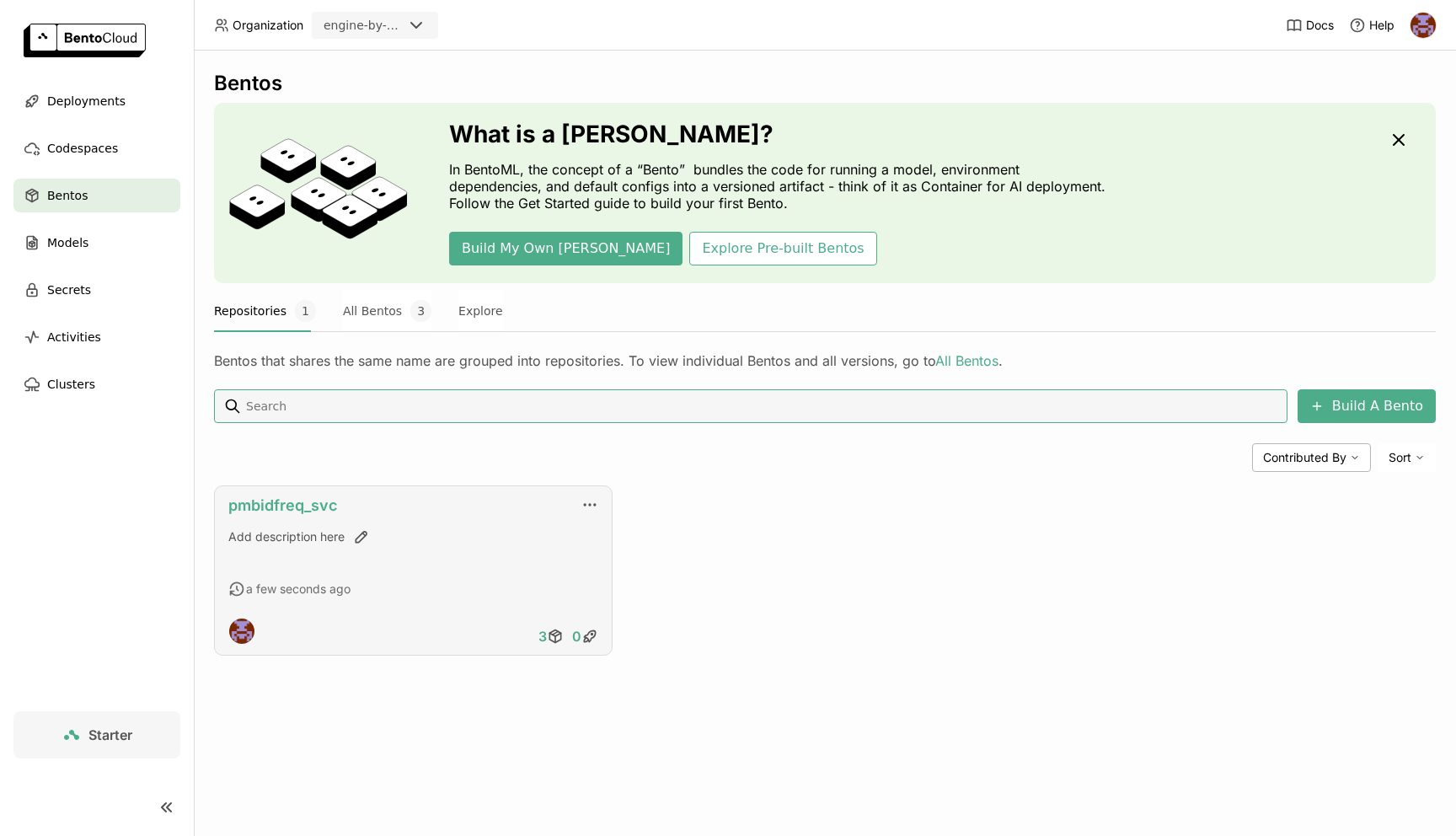
click at [315, 511] on link "pmbidfreq_svc" at bounding box center [282, 505] width 108 height 17
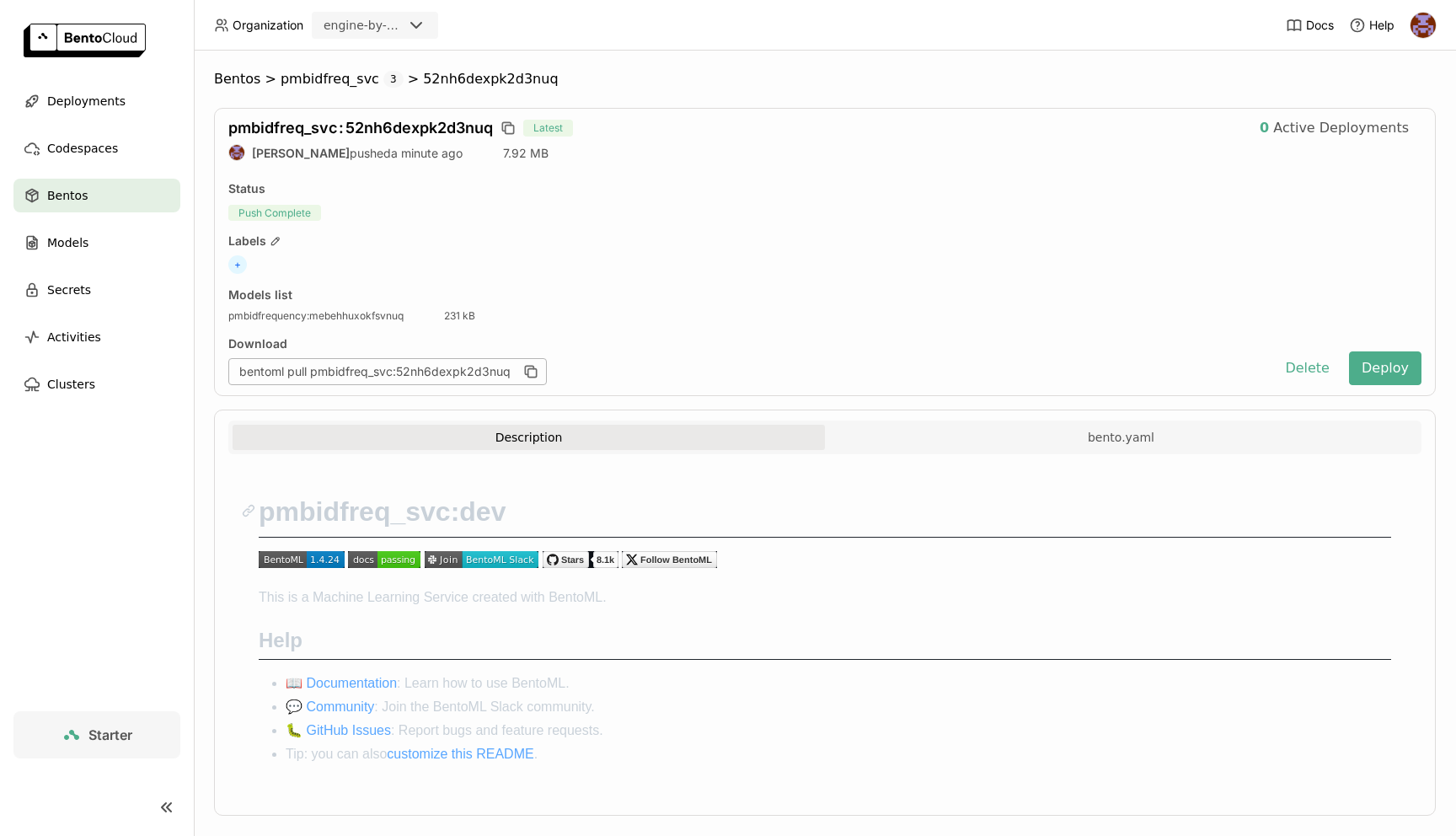
scroll to position [24, 0]
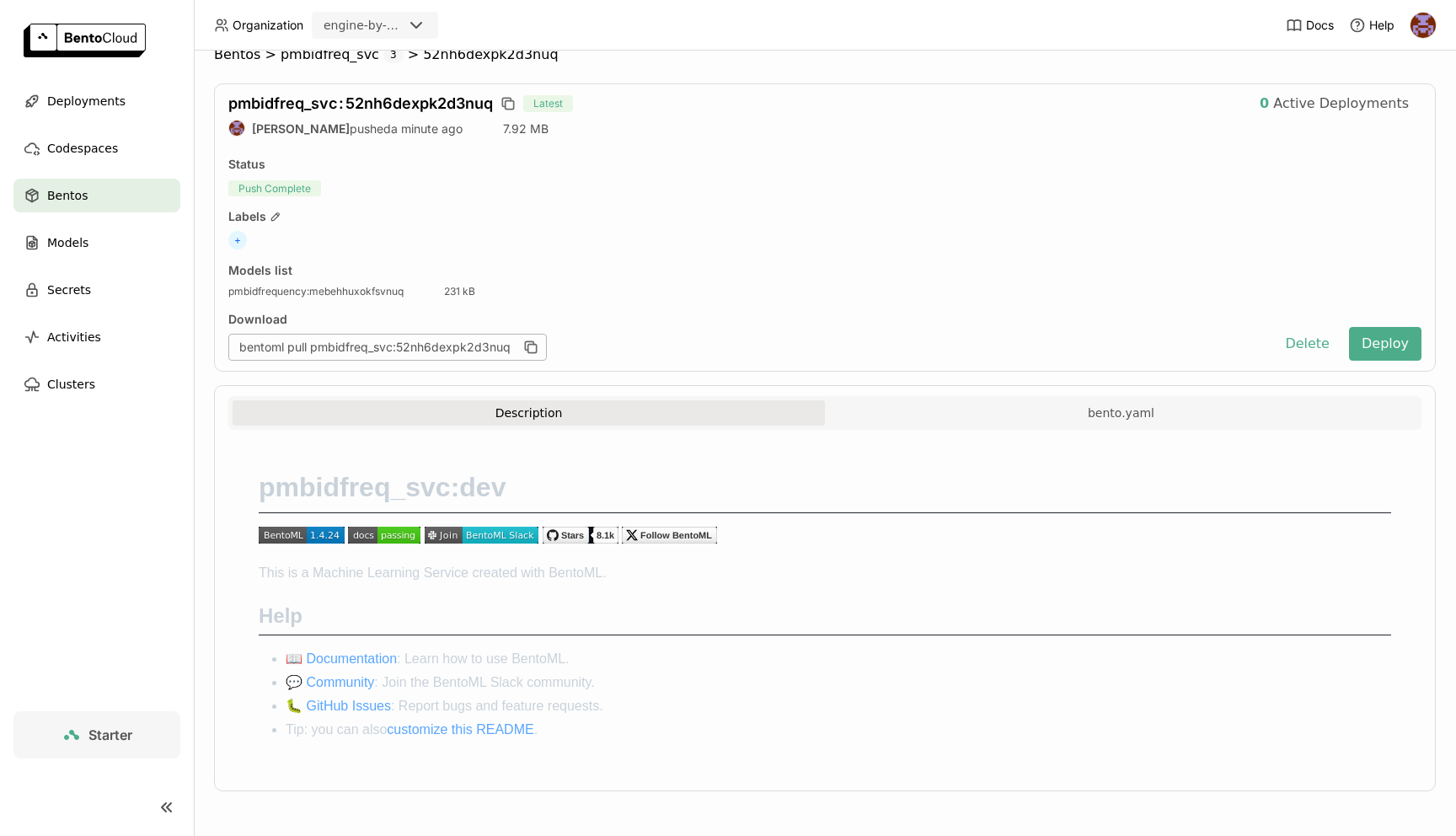
click at [148, 201] on div "Bentos" at bounding box center [97, 195] width 166 height 34
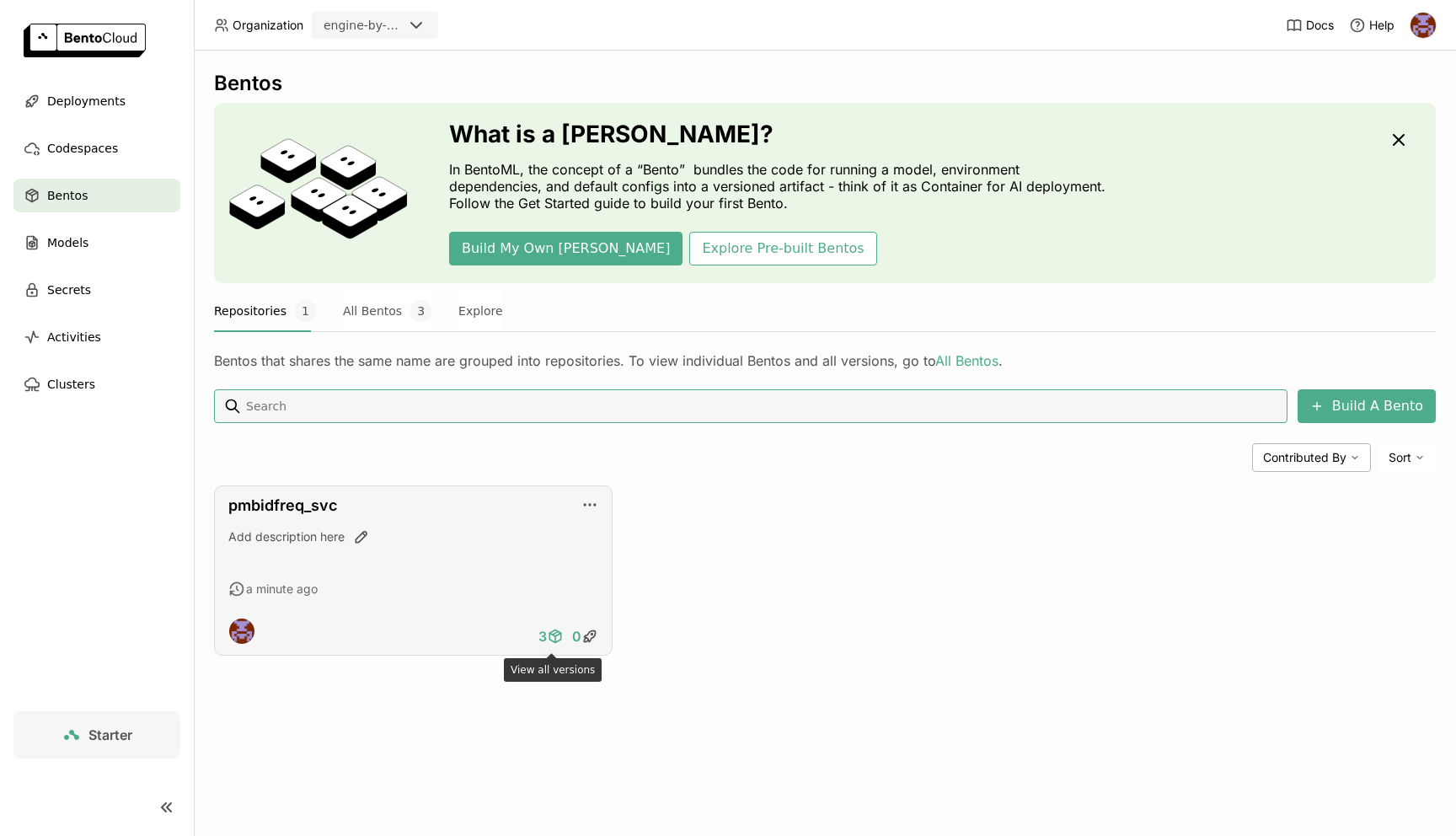
click at [554, 636] on icon at bounding box center [555, 636] width 16 height 16
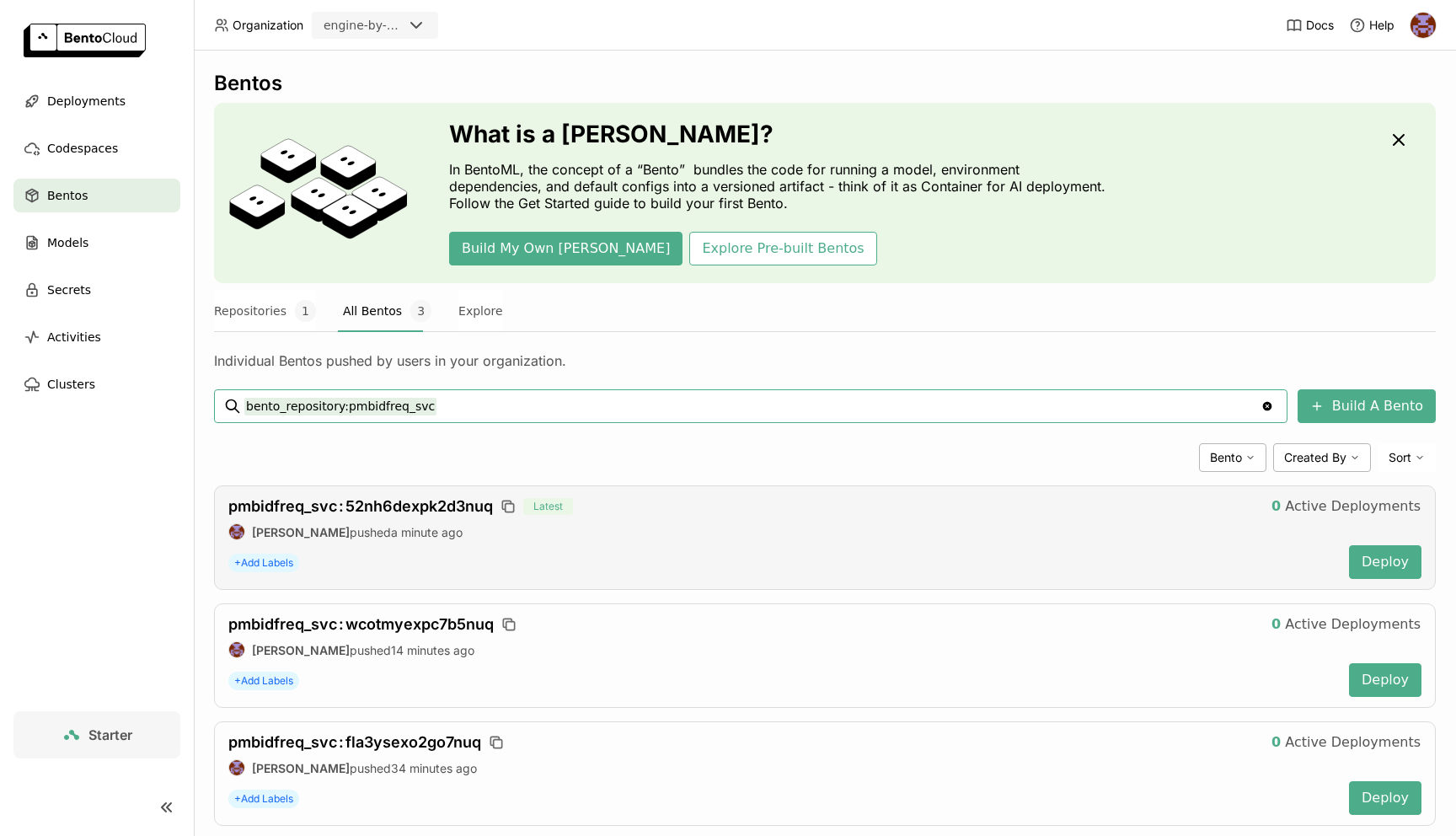
scroll to position [36, 0]
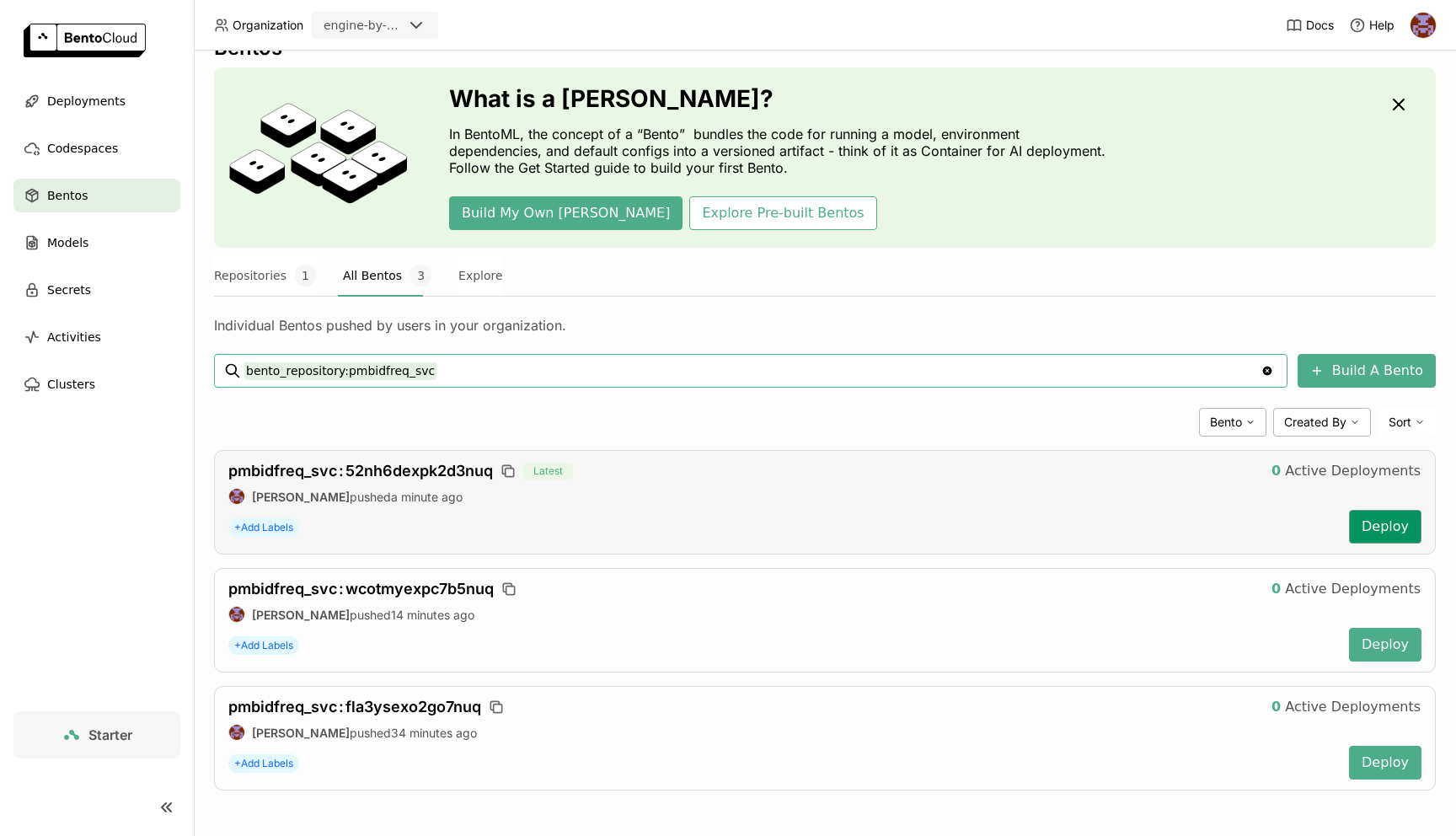
click at [1393, 532] on button "Deploy" at bounding box center [1386, 526] width 73 height 34
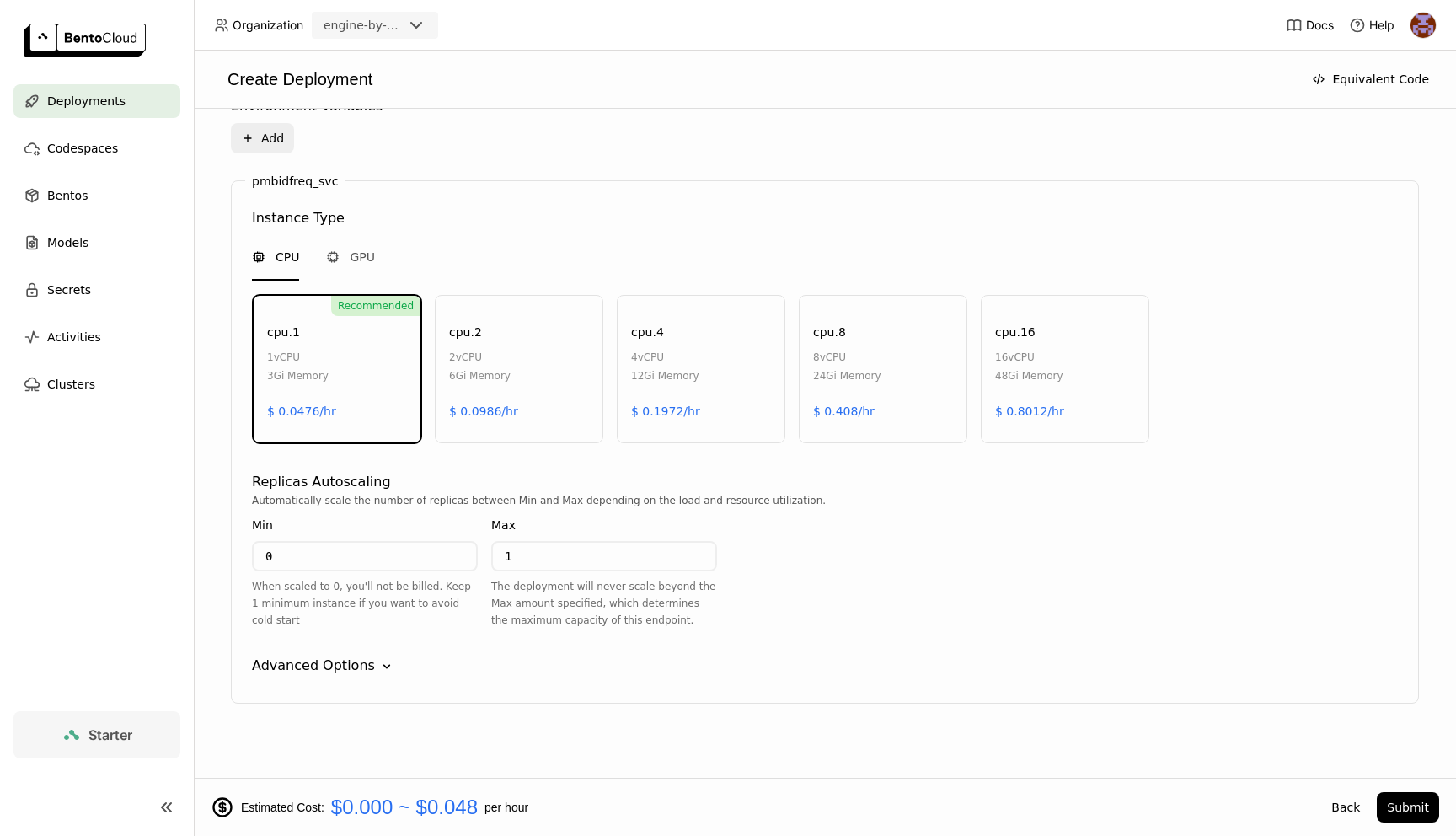
scroll to position [693, 0]
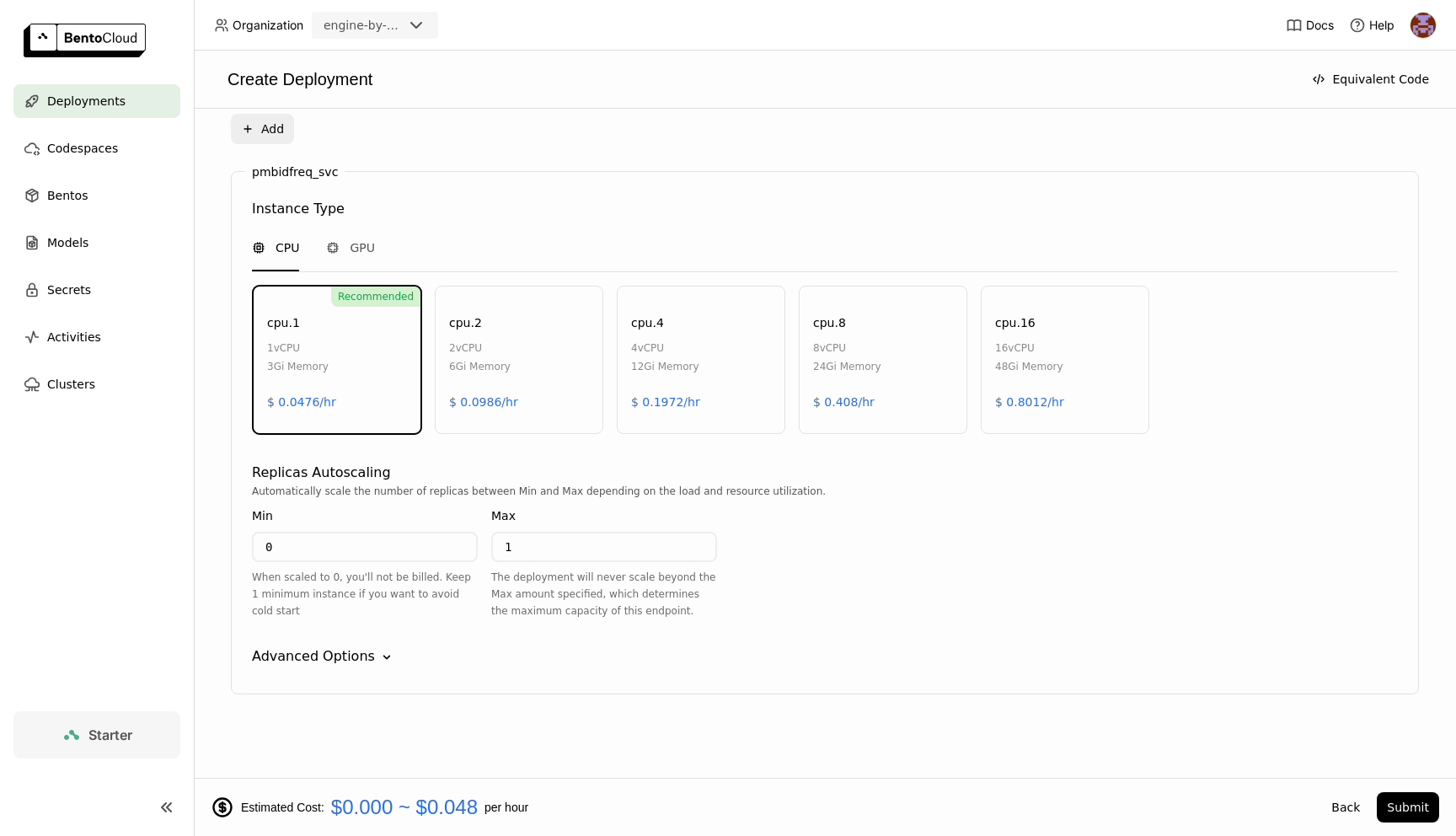
click at [1391, 791] on div "Estimated Cost: $0.000 ~ $0.048 per hour Back Submit" at bounding box center [826, 807] width 1263 height 58
click at [1394, 807] on button "Submit" at bounding box center [1408, 807] width 62 height 30
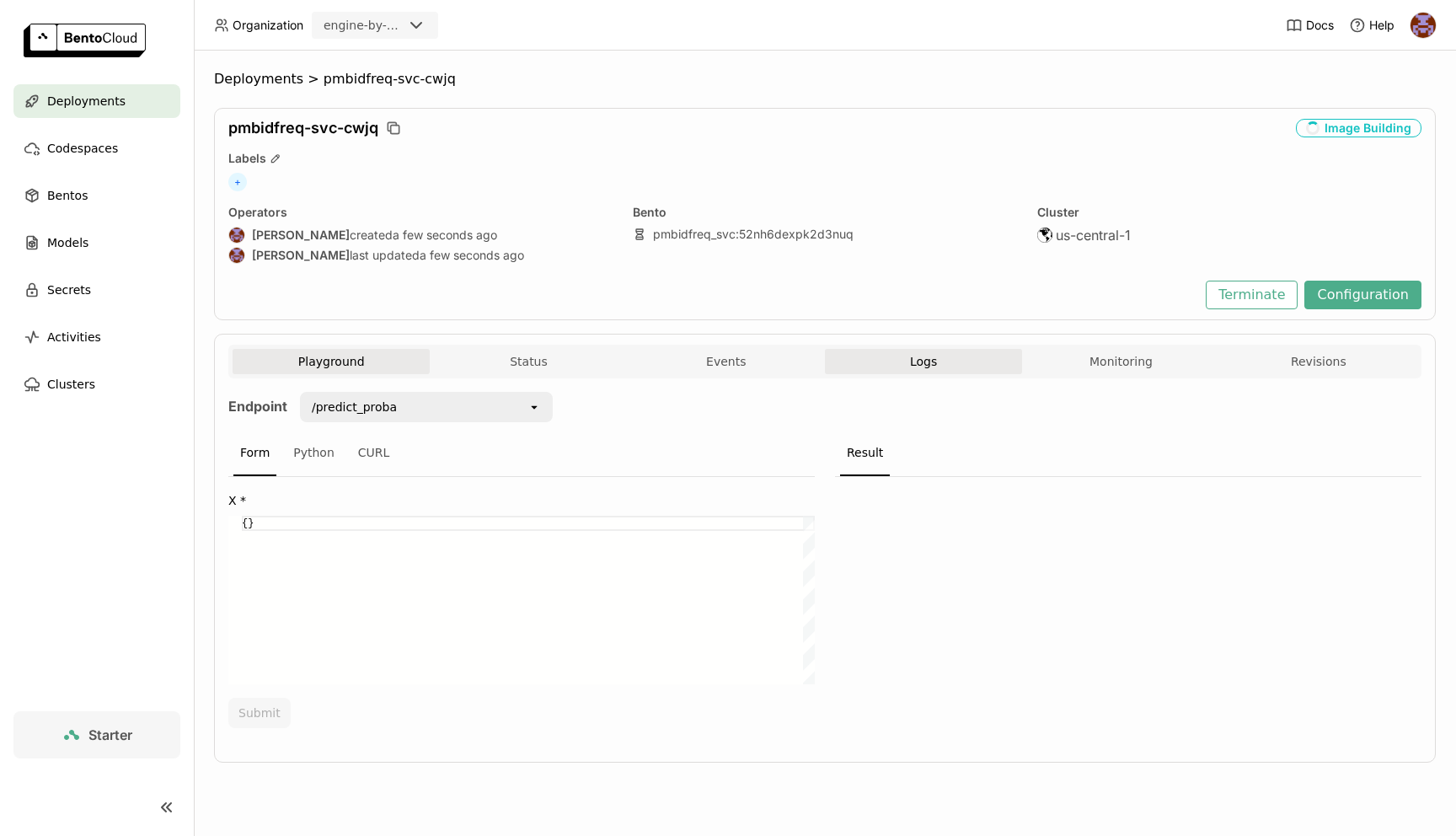
click at [926, 355] on span "Logs" at bounding box center [924, 361] width 27 height 15
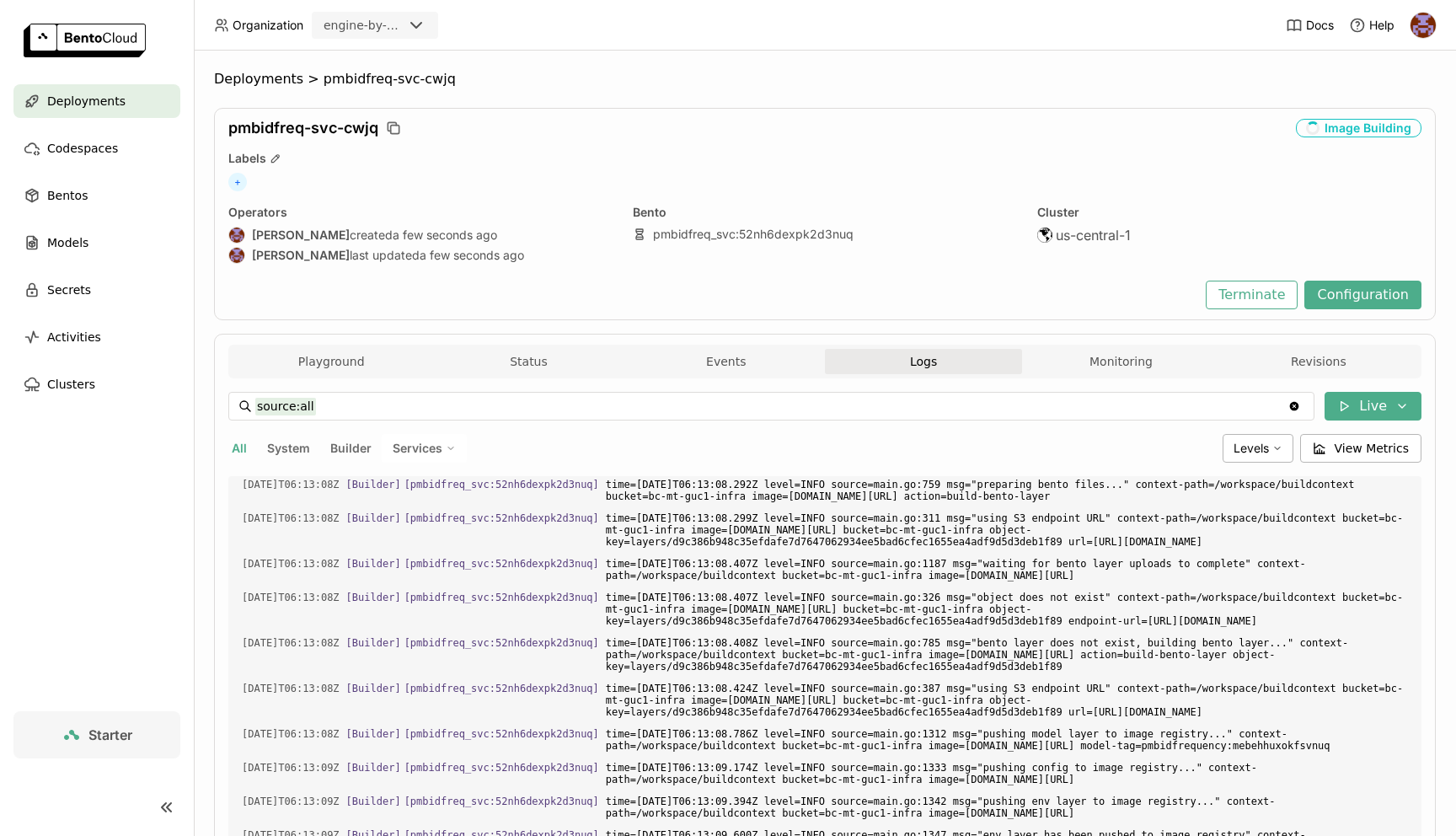
scroll to position [737, 0]
click at [1362, 458] on button "View Metrics" at bounding box center [1361, 448] width 122 height 29
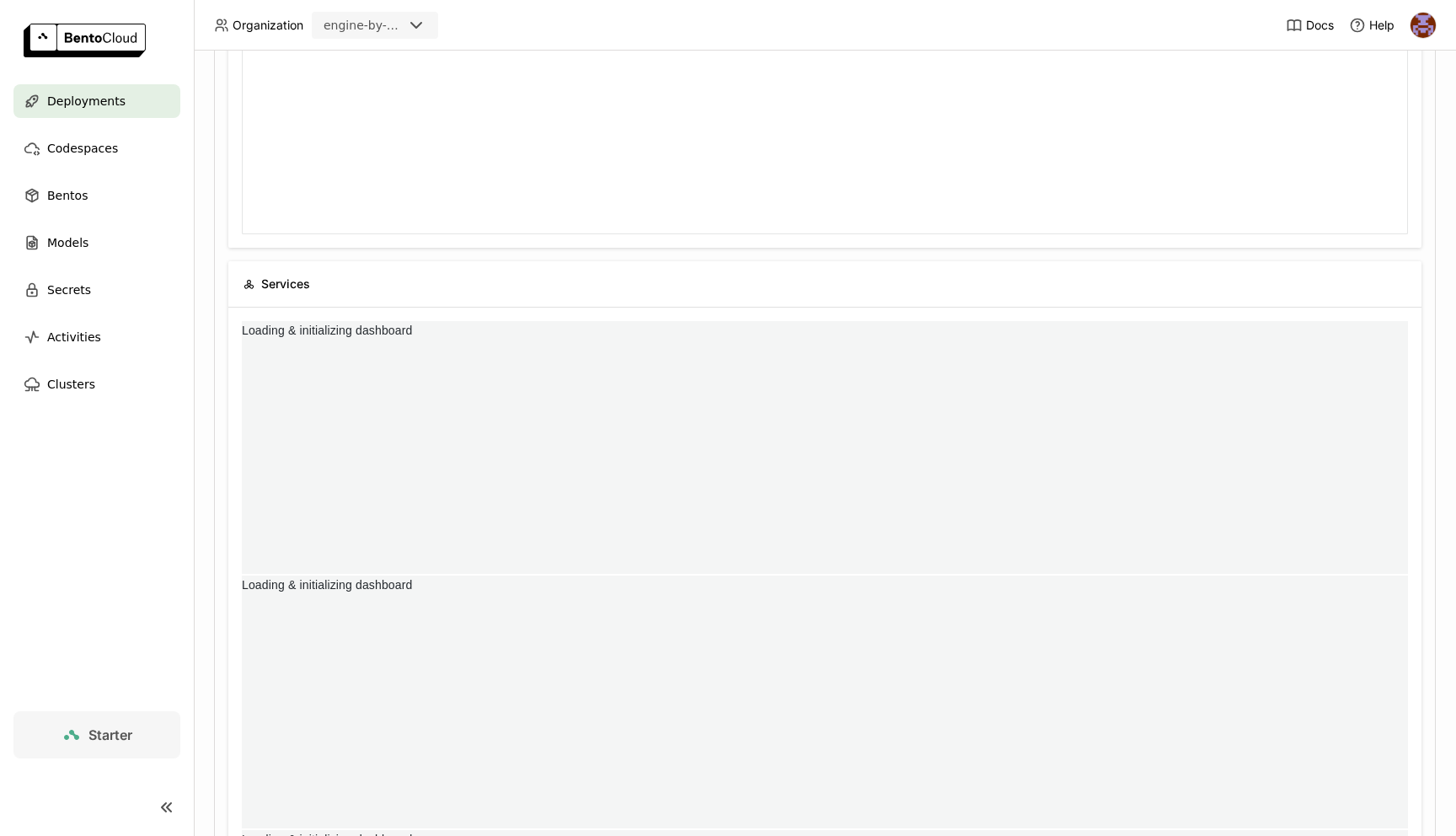
scroll to position [253, 1166]
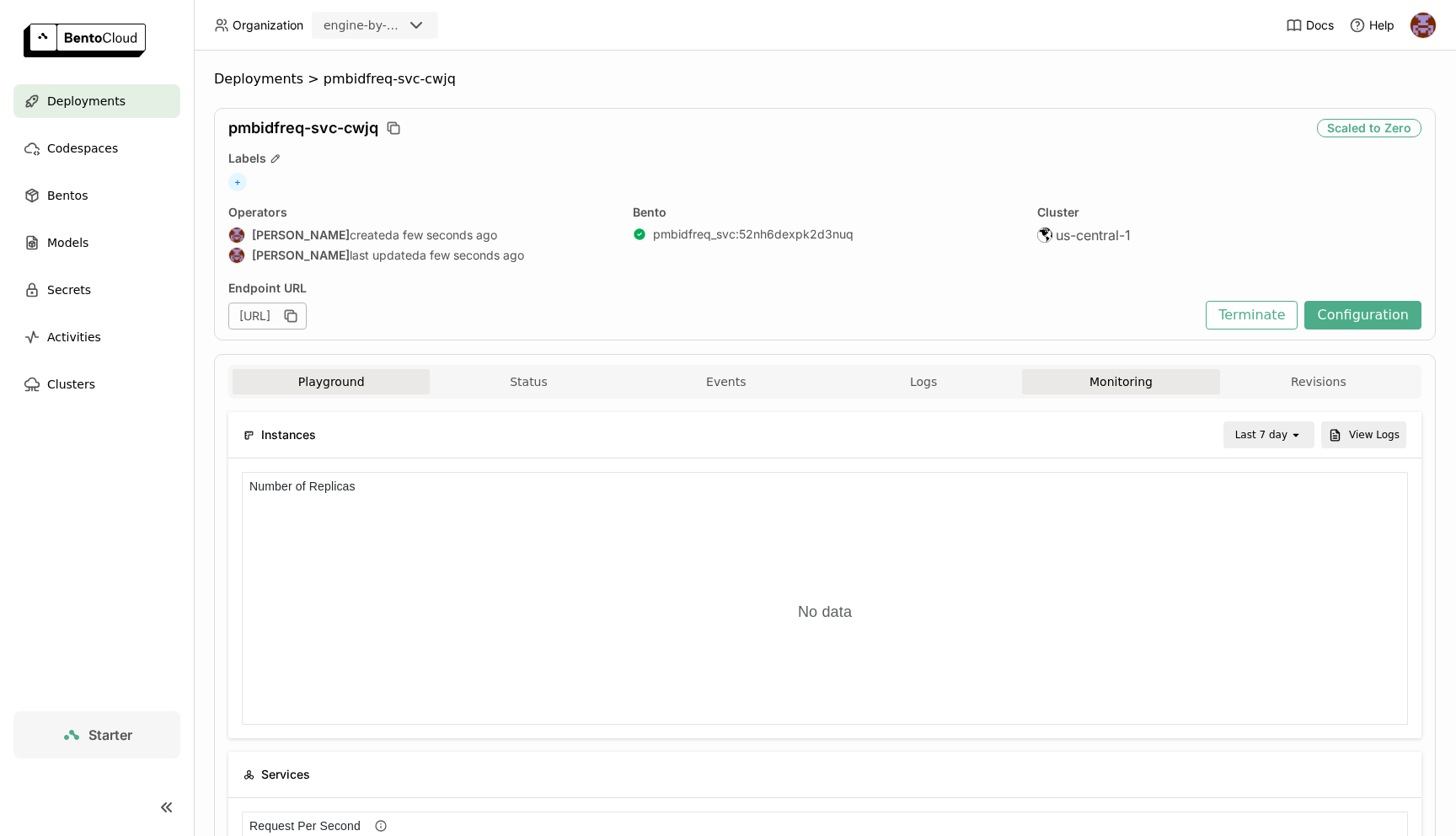
click at [325, 383] on button "Playground" at bounding box center [330, 382] width 197 height 25
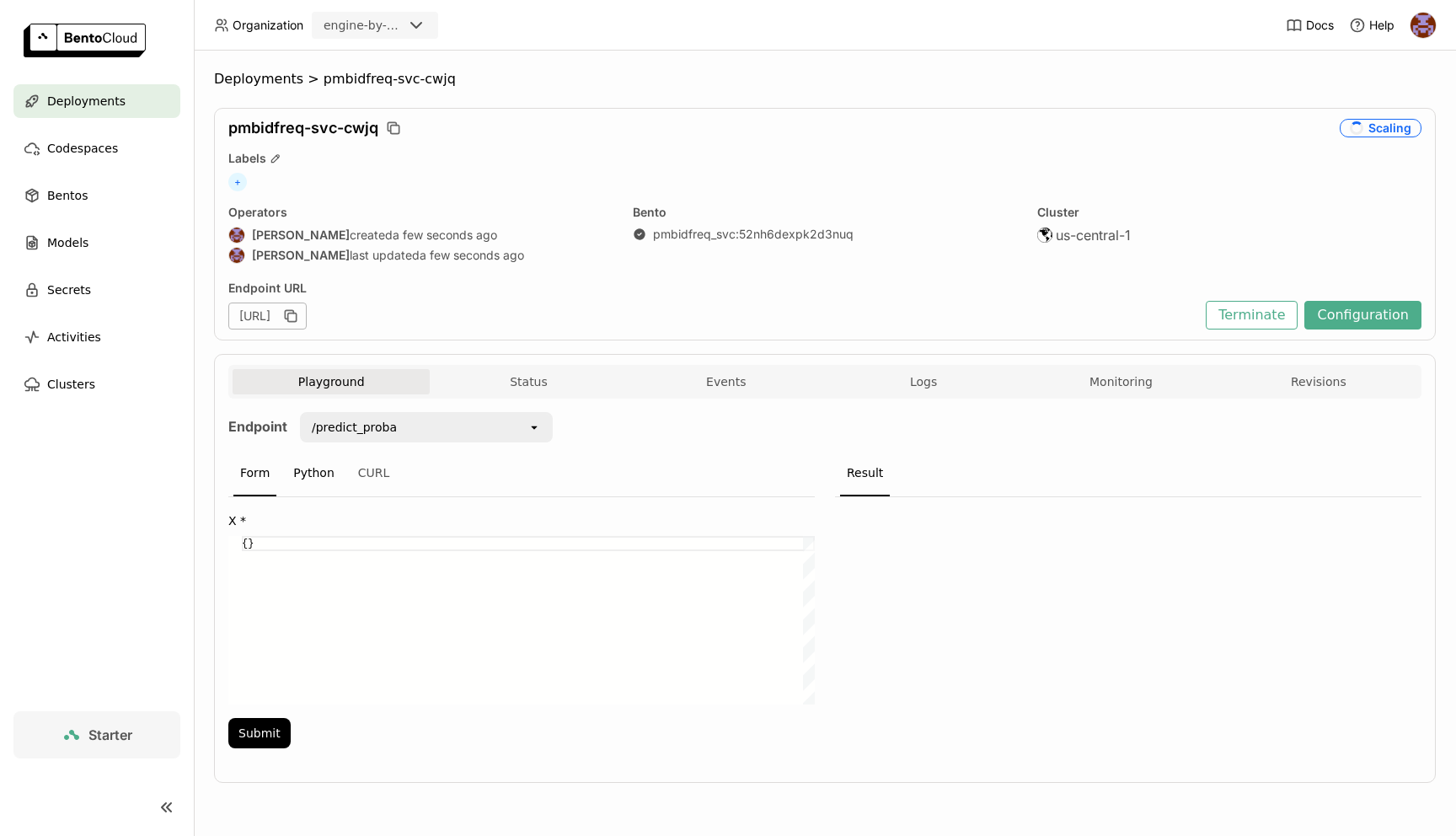
click at [315, 465] on div "Python" at bounding box center [313, 474] width 55 height 45
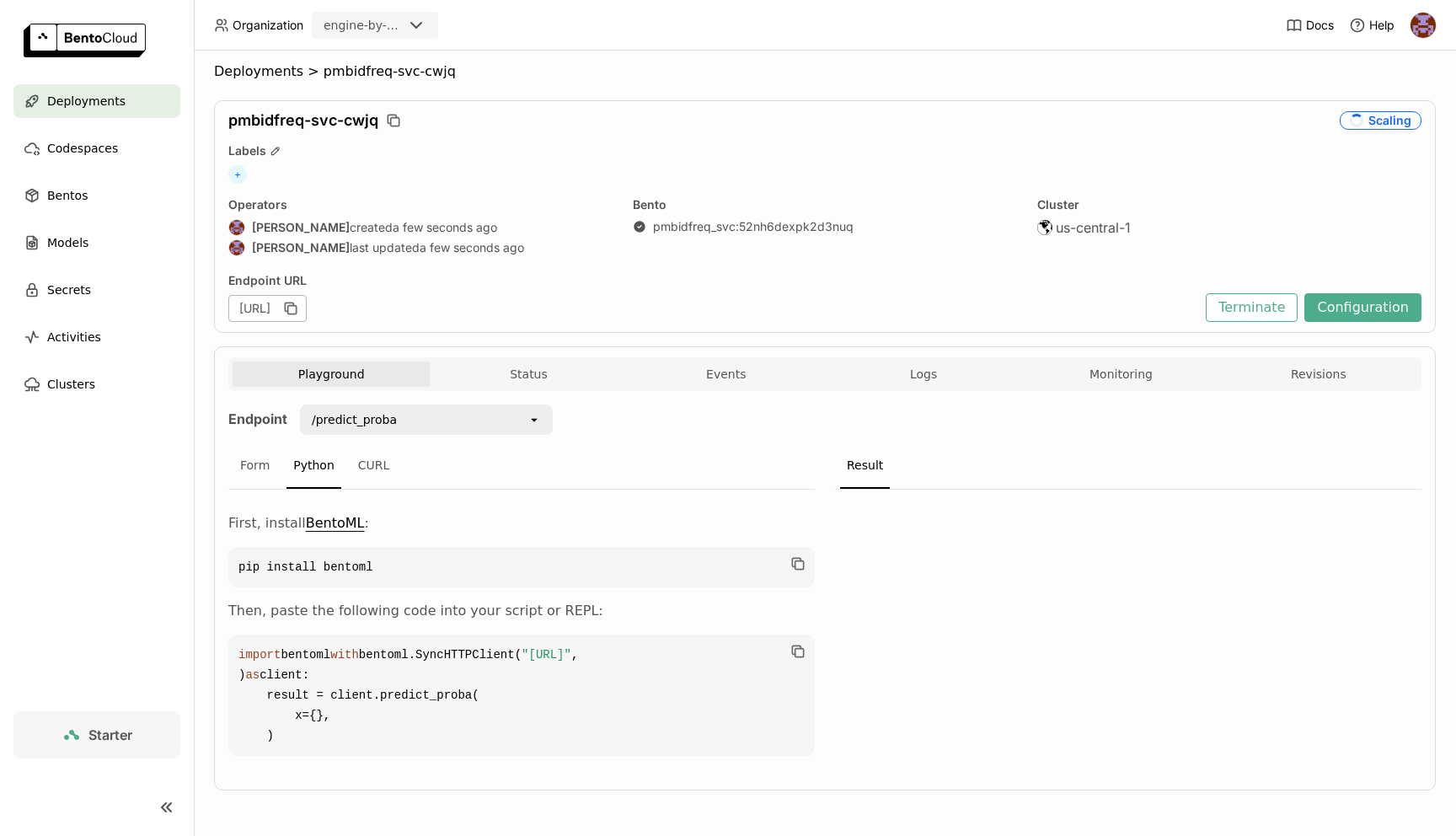
drag, startPoint x: 272, startPoint y: 653, endPoint x: 656, endPoint y: 661, distance: 384.1
click at [571, 661] on span ""[URL]"" at bounding box center [546, 655] width 49 height 14
copy span "[URL]"
click at [925, 367] on span "Logs" at bounding box center [924, 374] width 27 height 15
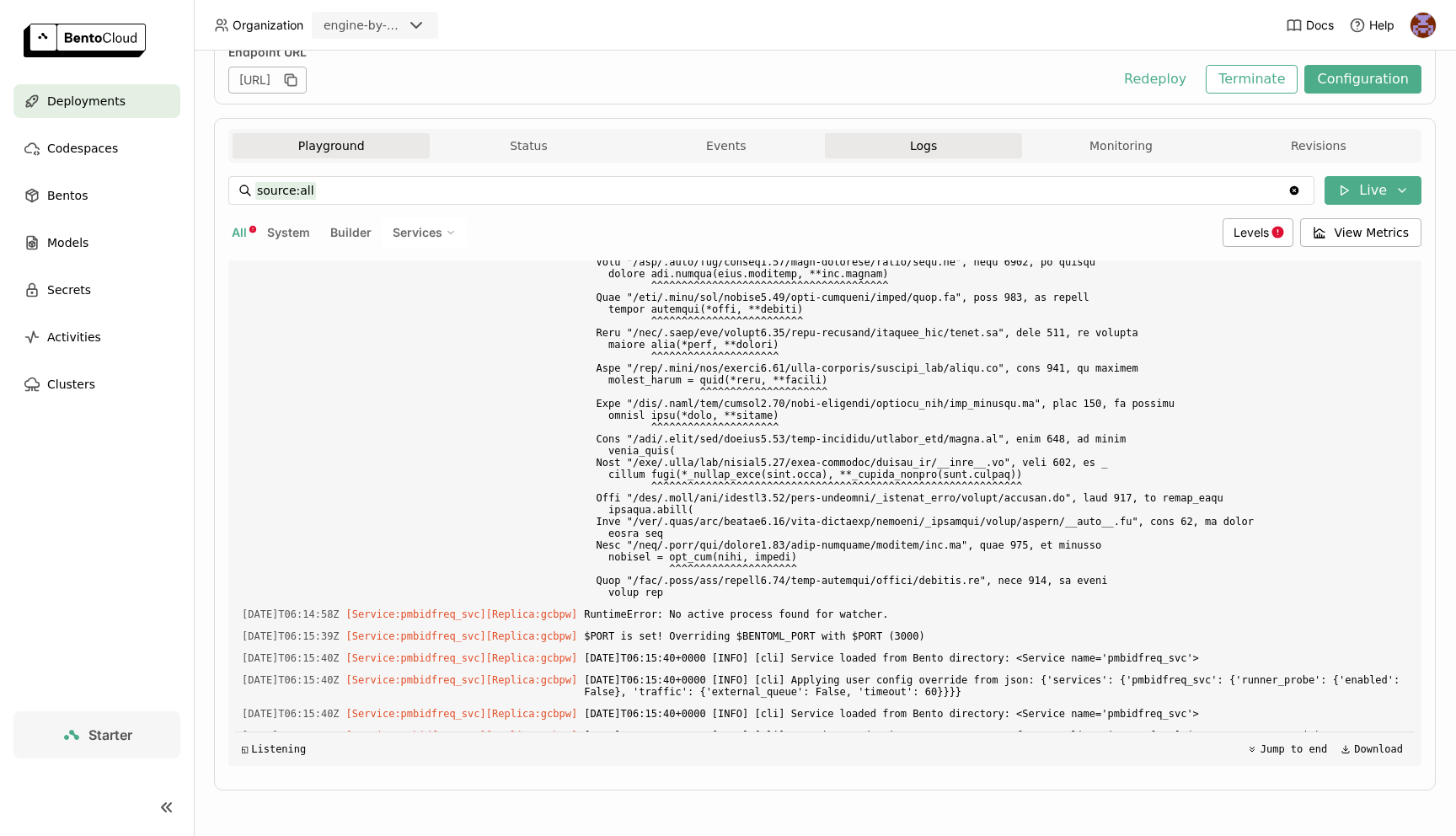
scroll to position [236, 0]
click at [118, 109] on div "Deployments" at bounding box center [97, 101] width 166 height 34
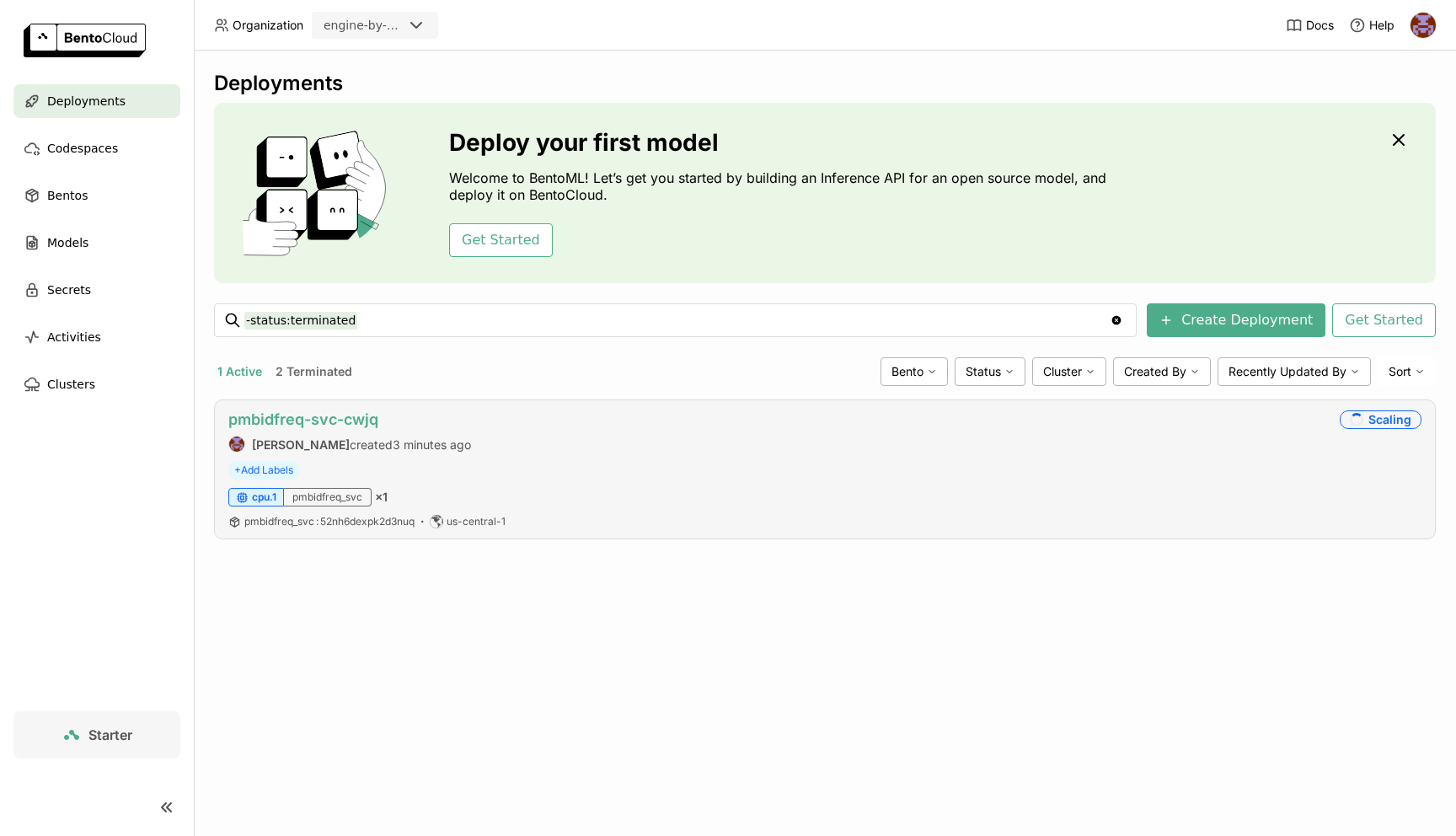
click at [333, 422] on link "pmbidfreq-svc-cwjq" at bounding box center [303, 419] width 150 height 17
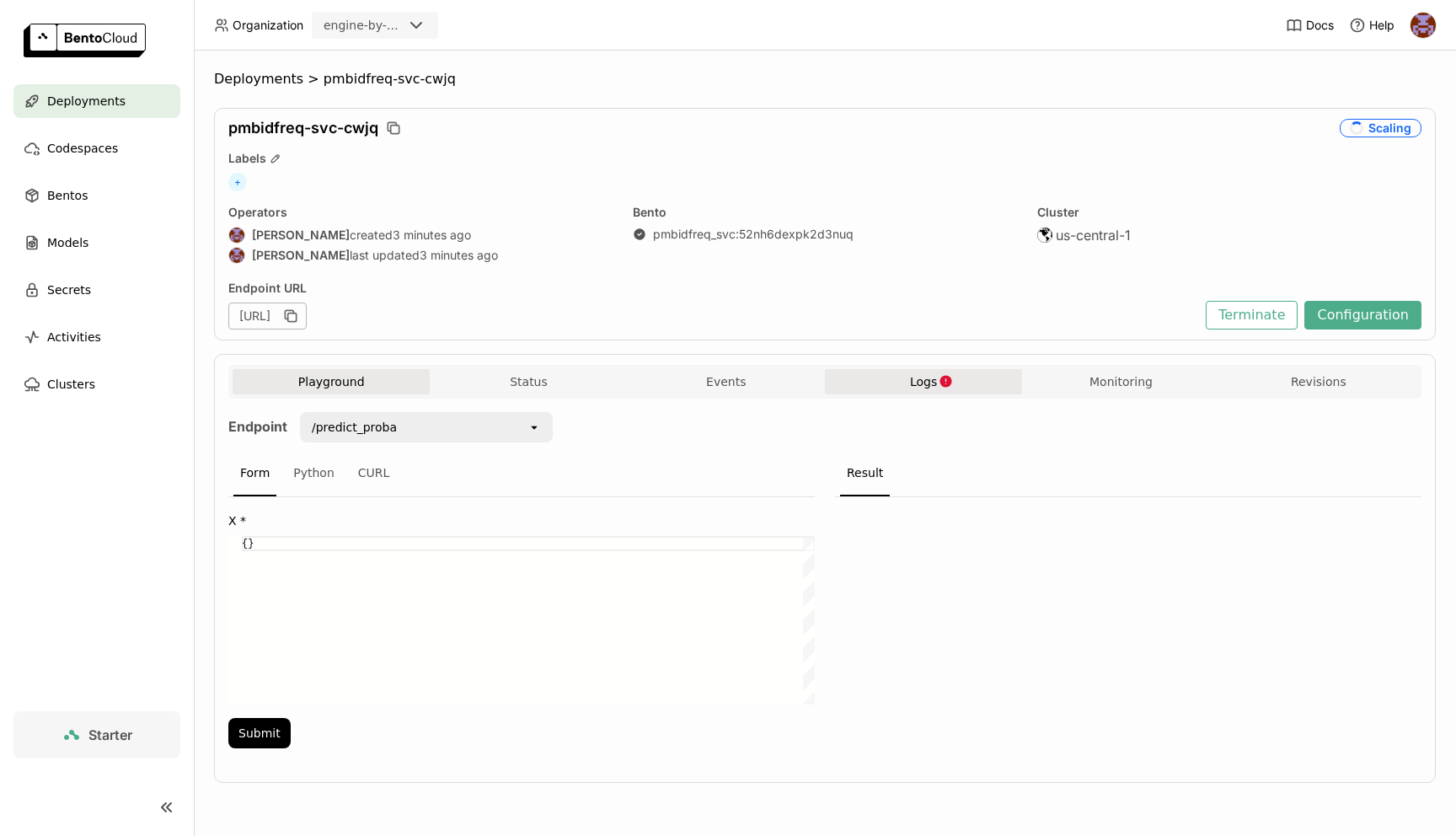
click at [920, 385] on span "Logs" at bounding box center [924, 382] width 27 height 15
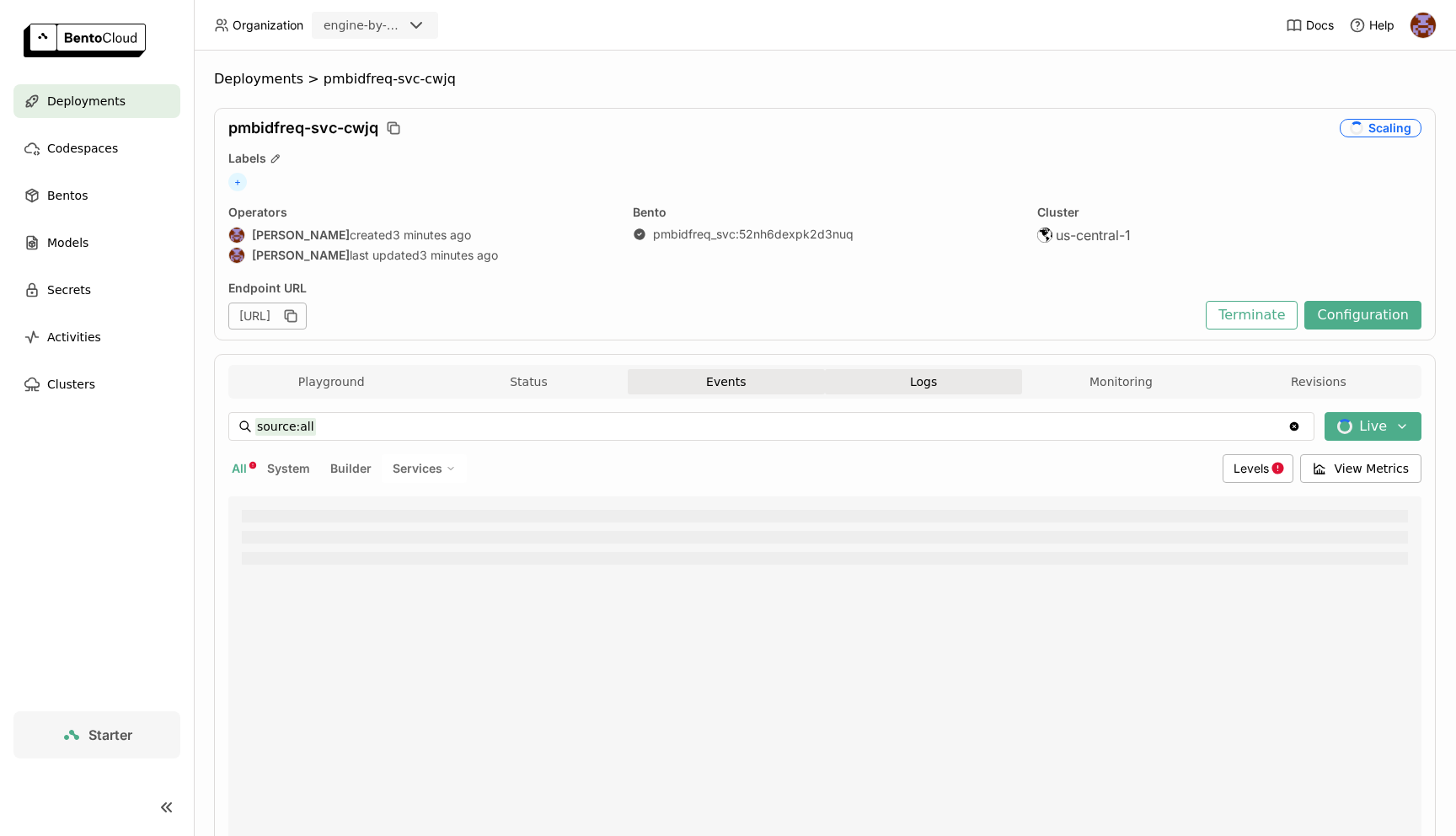
click at [754, 387] on button "Events" at bounding box center [726, 382] width 197 height 25
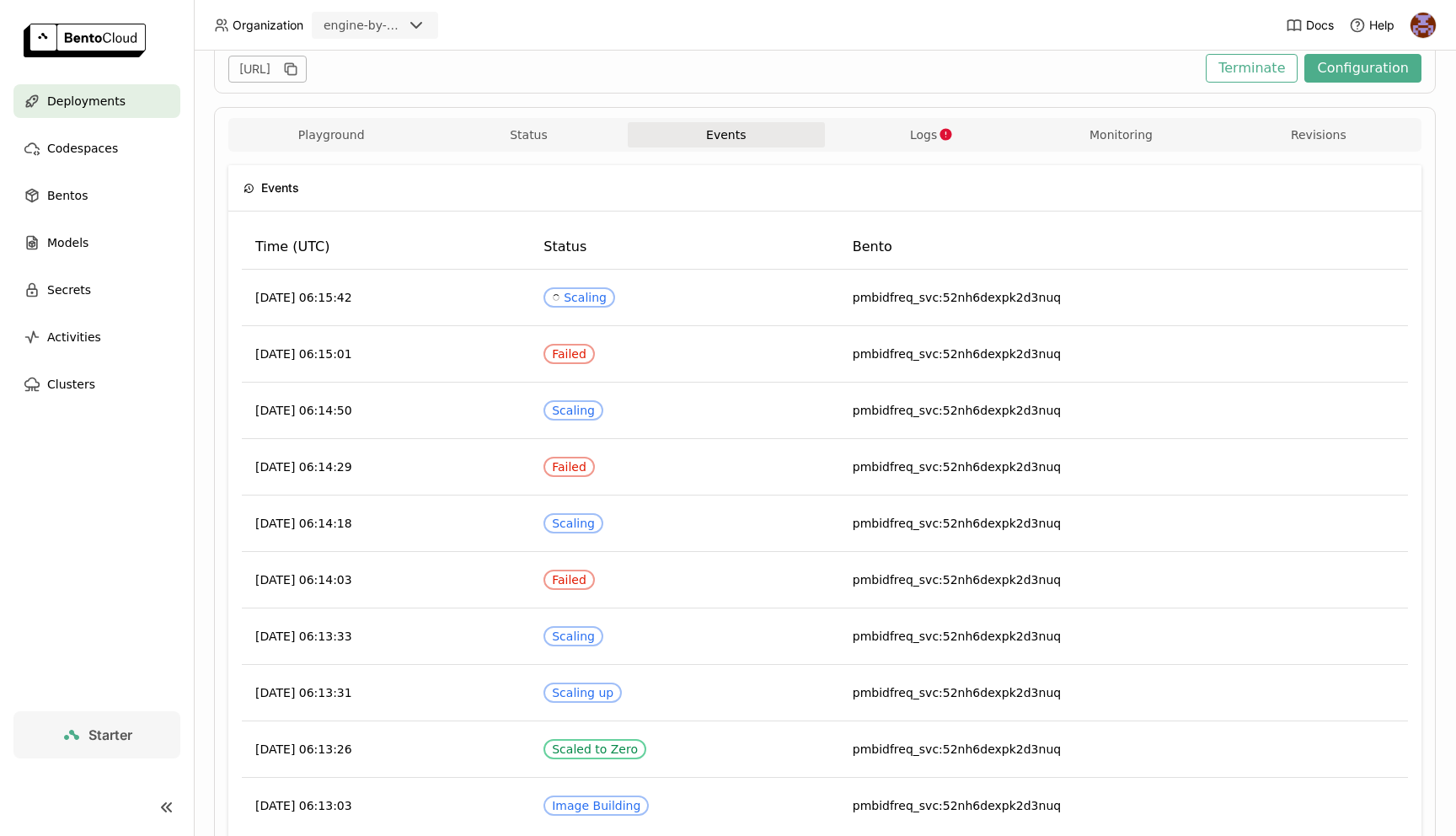
scroll to position [278, 0]
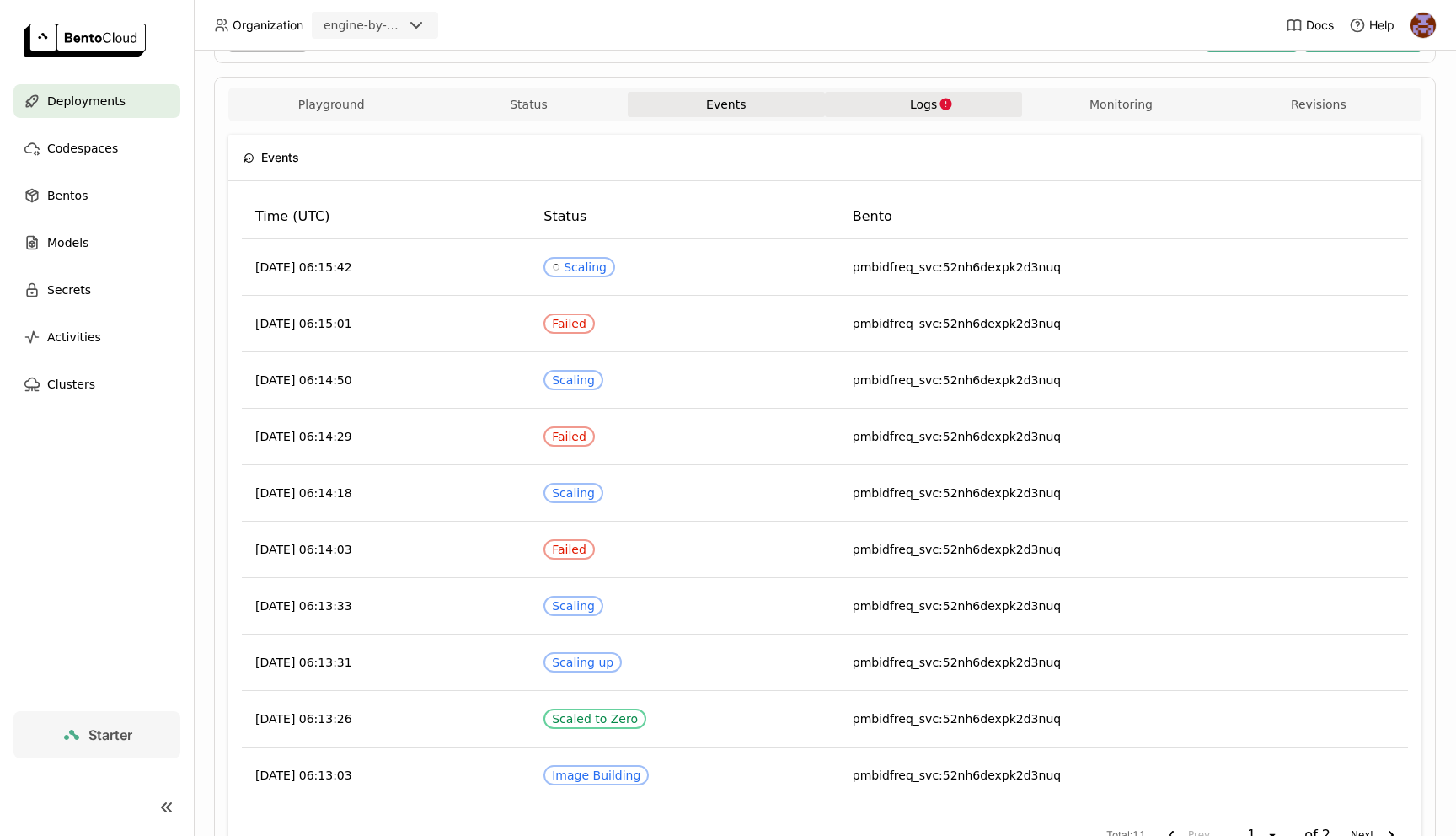
click at [942, 107] on icon "button" at bounding box center [947, 104] width 12 height 12
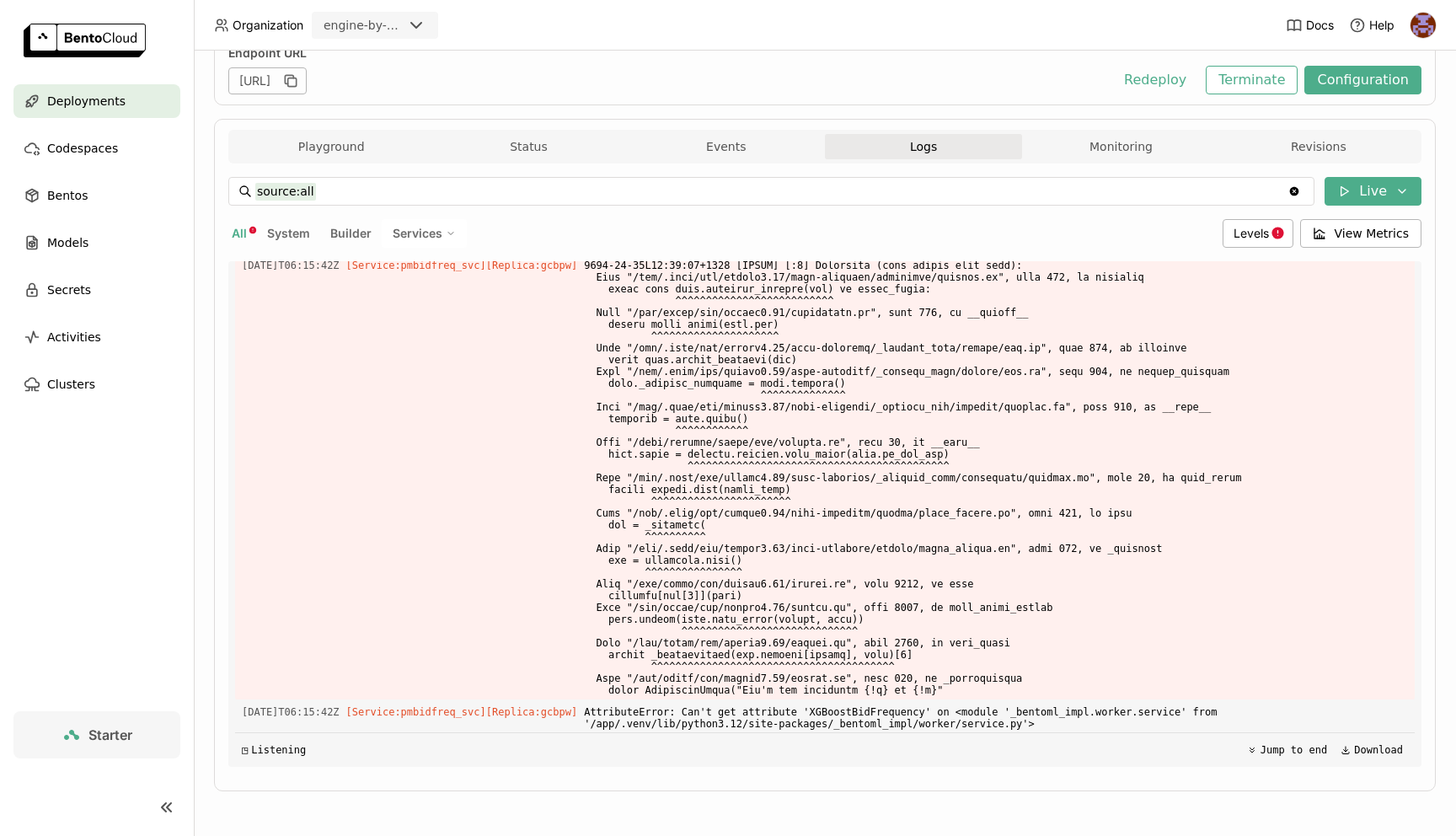
scroll to position [237, 0]
click at [135, 101] on div "Deployments" at bounding box center [97, 101] width 166 height 34
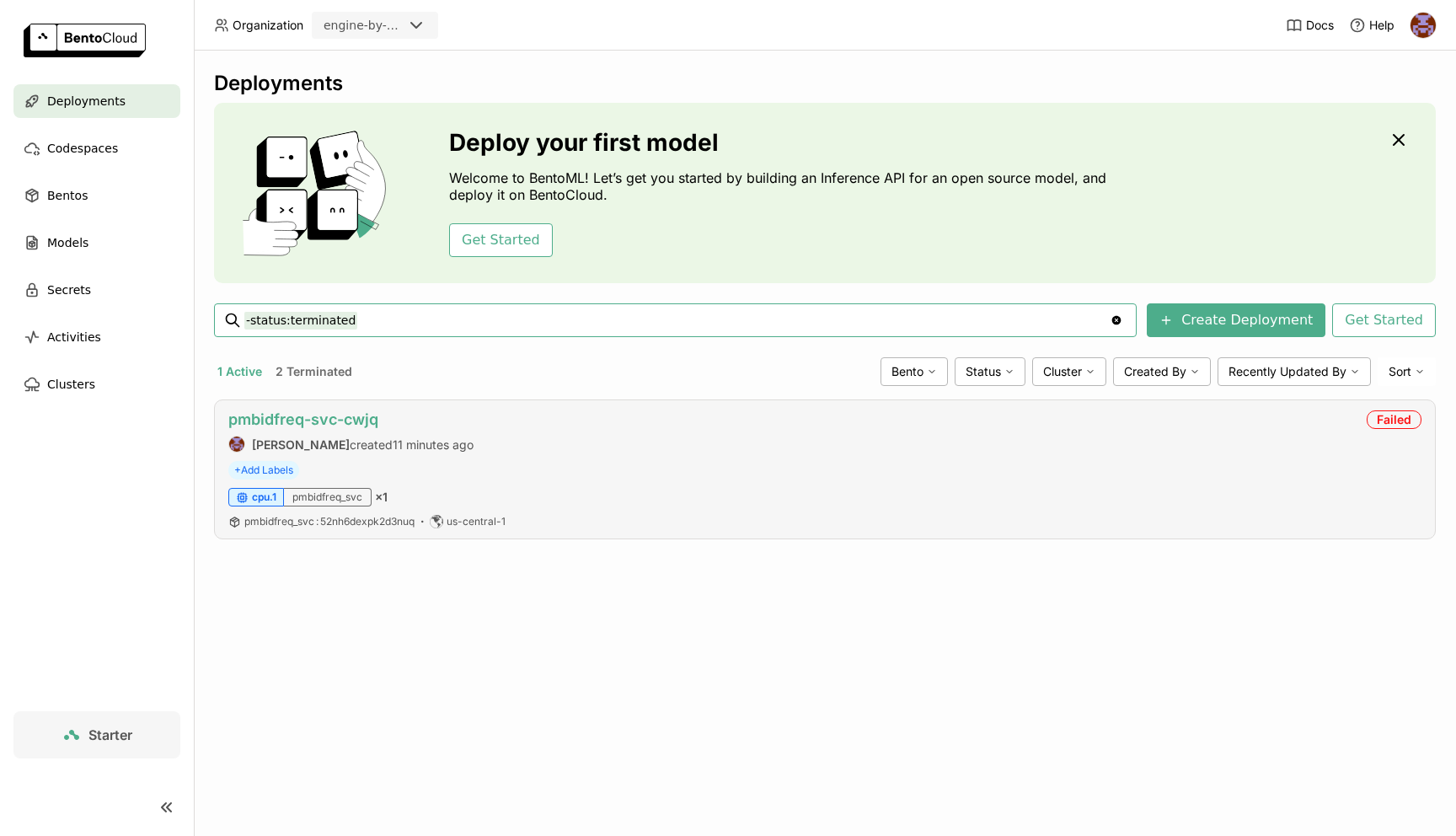
click at [278, 424] on link "pmbidfreq-svc-cwjq" at bounding box center [303, 419] width 150 height 17
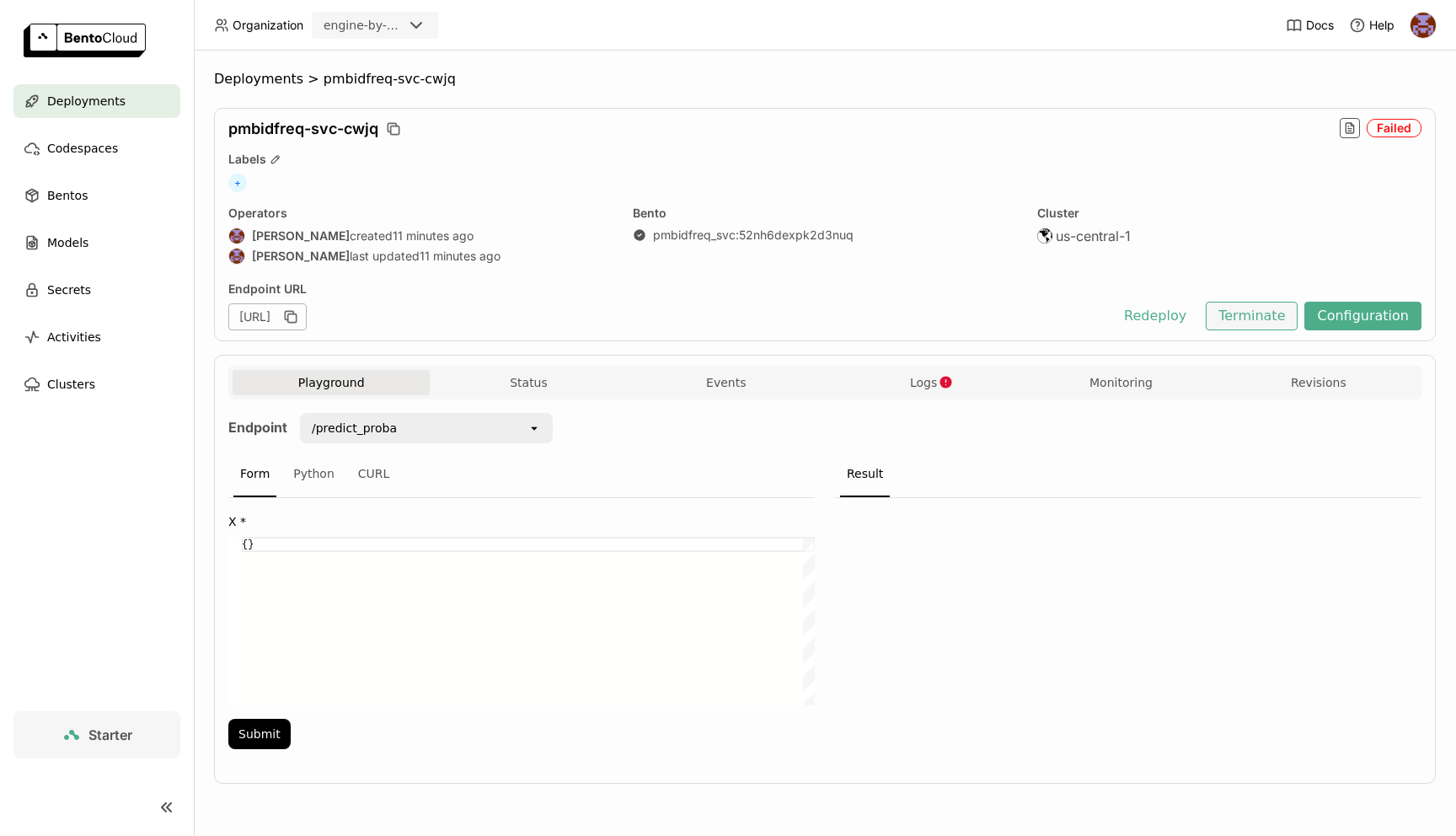
click at [1277, 320] on button "Terminate" at bounding box center [1252, 316] width 92 height 29
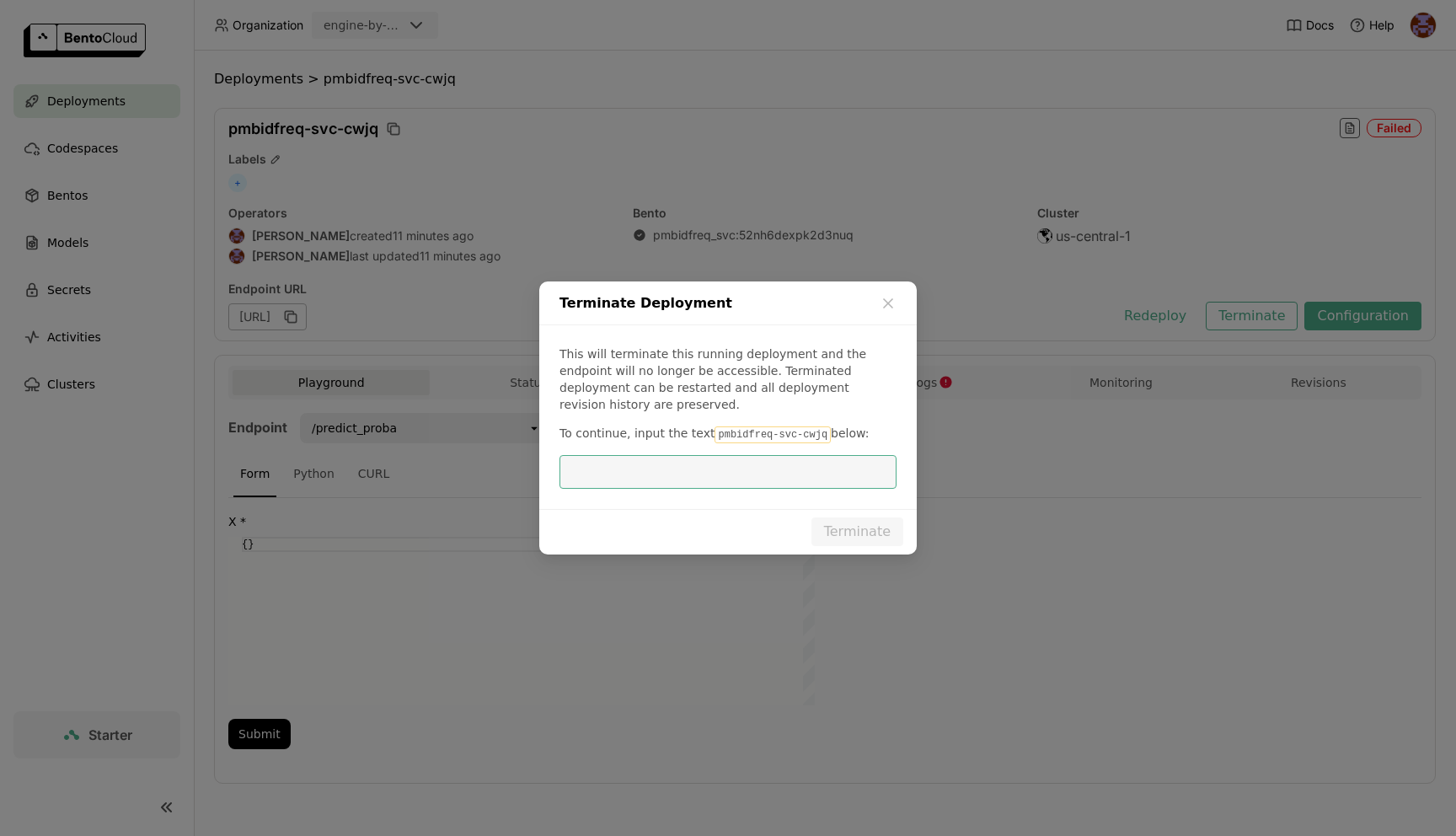
click at [715, 427] on code "pmbidfreq-svc-cwjq" at bounding box center [773, 434] width 116 height 16
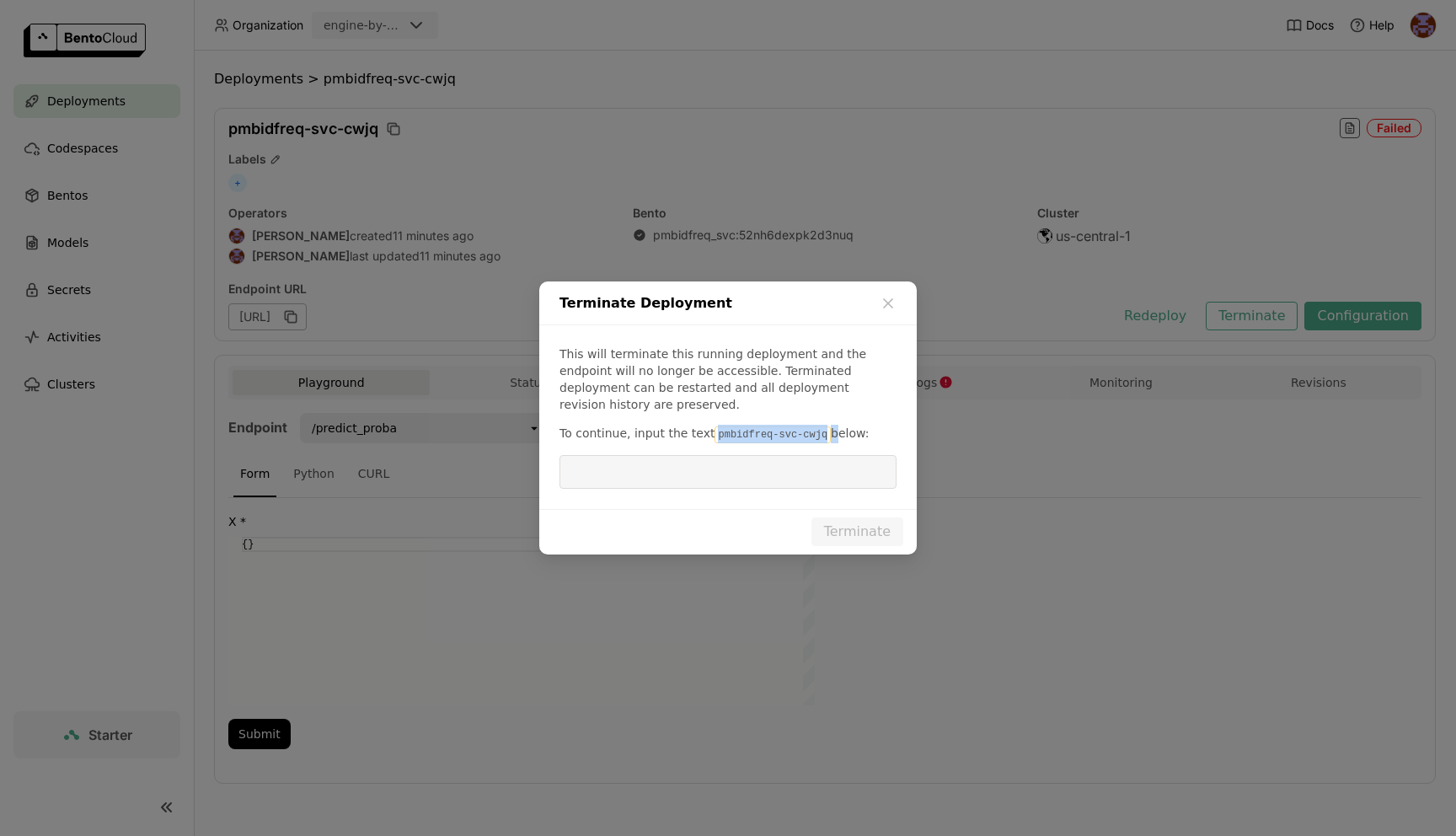
drag, startPoint x: 709, startPoint y: 424, endPoint x: 818, endPoint y: 427, distance: 109.0
click at [818, 427] on code "pmbidfreq-svc-cwjq" at bounding box center [773, 434] width 116 height 16
click at [794, 433] on code "pmbidfreq-svc-cwjq" at bounding box center [773, 434] width 116 height 16
click at [715, 427] on code "pmbidfreq-svc-cwjq" at bounding box center [773, 434] width 116 height 16
drag, startPoint x: 708, startPoint y: 425, endPoint x: 819, endPoint y: 422, distance: 111.0
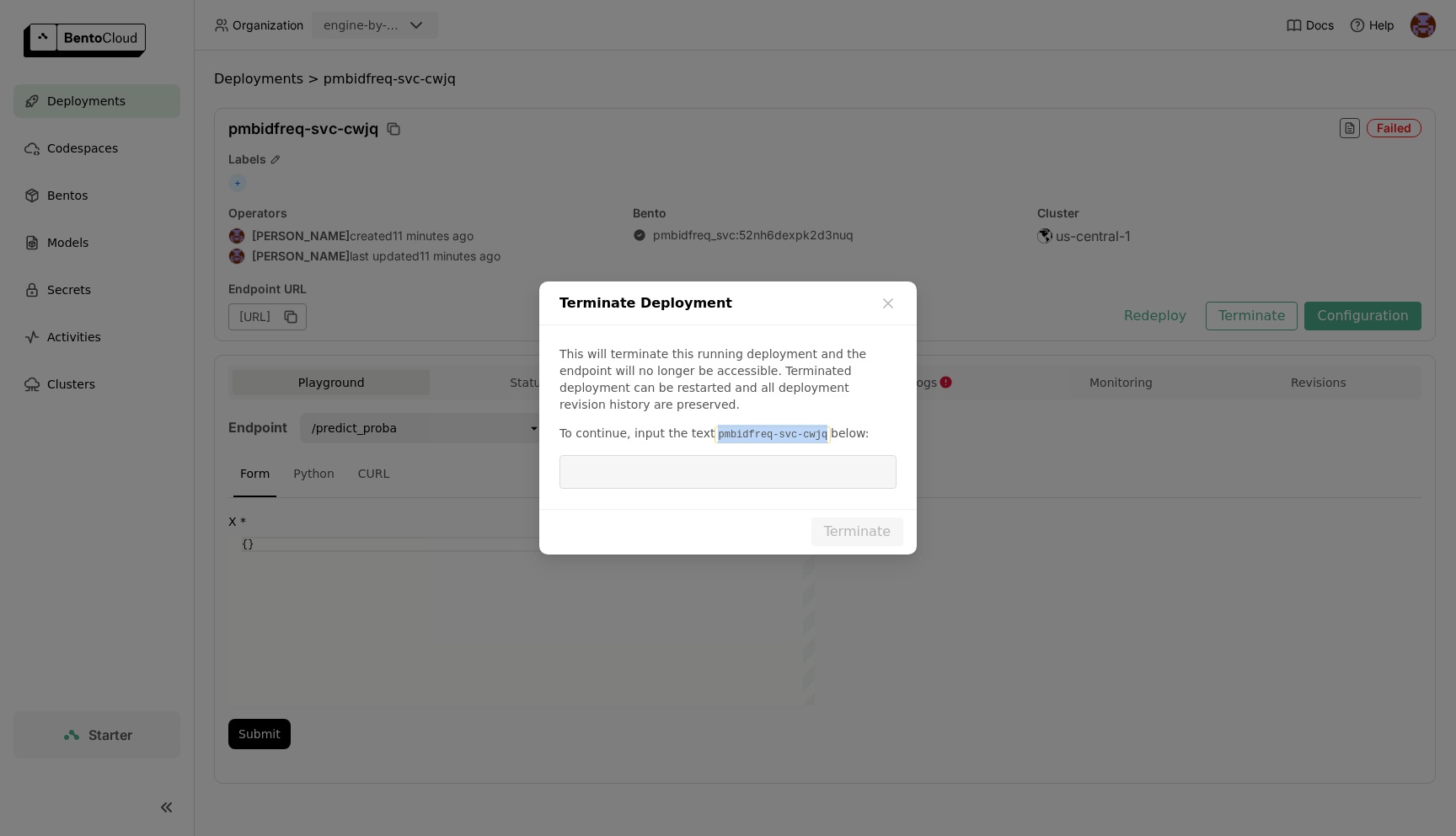
click at [819, 427] on code "pmbidfreq-svc-cwjq" at bounding box center [773, 434] width 116 height 16
copy code "pmbidfreq-svc-cwjq"
click at [772, 467] on input "dialog" at bounding box center [728, 472] width 317 height 32
paste input "pmbidfreq-svc-cwjq"
type input "pmbidfreq-svc-cwjq"
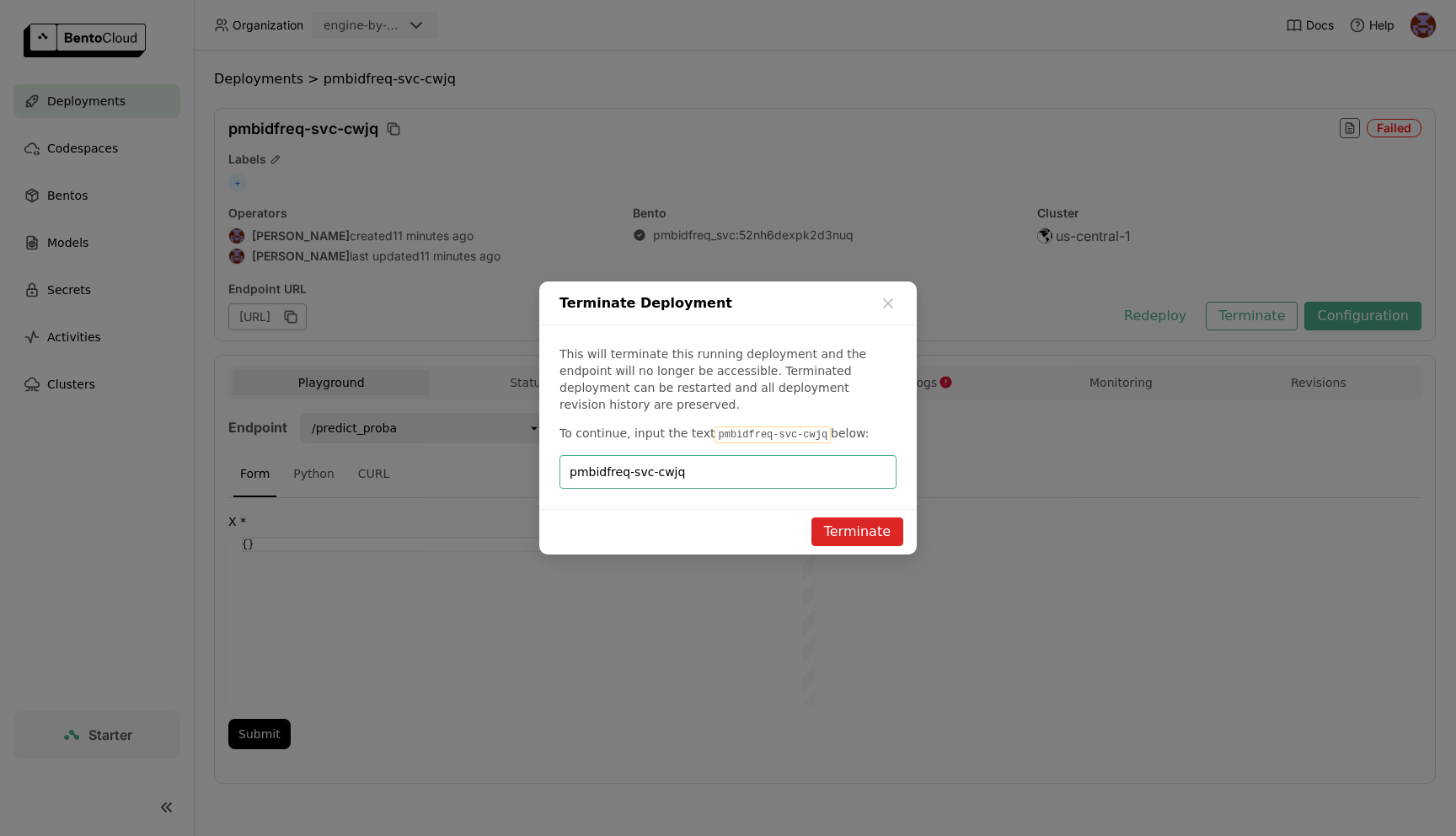
click at [855, 527] on button "Terminate" at bounding box center [858, 532] width 92 height 29
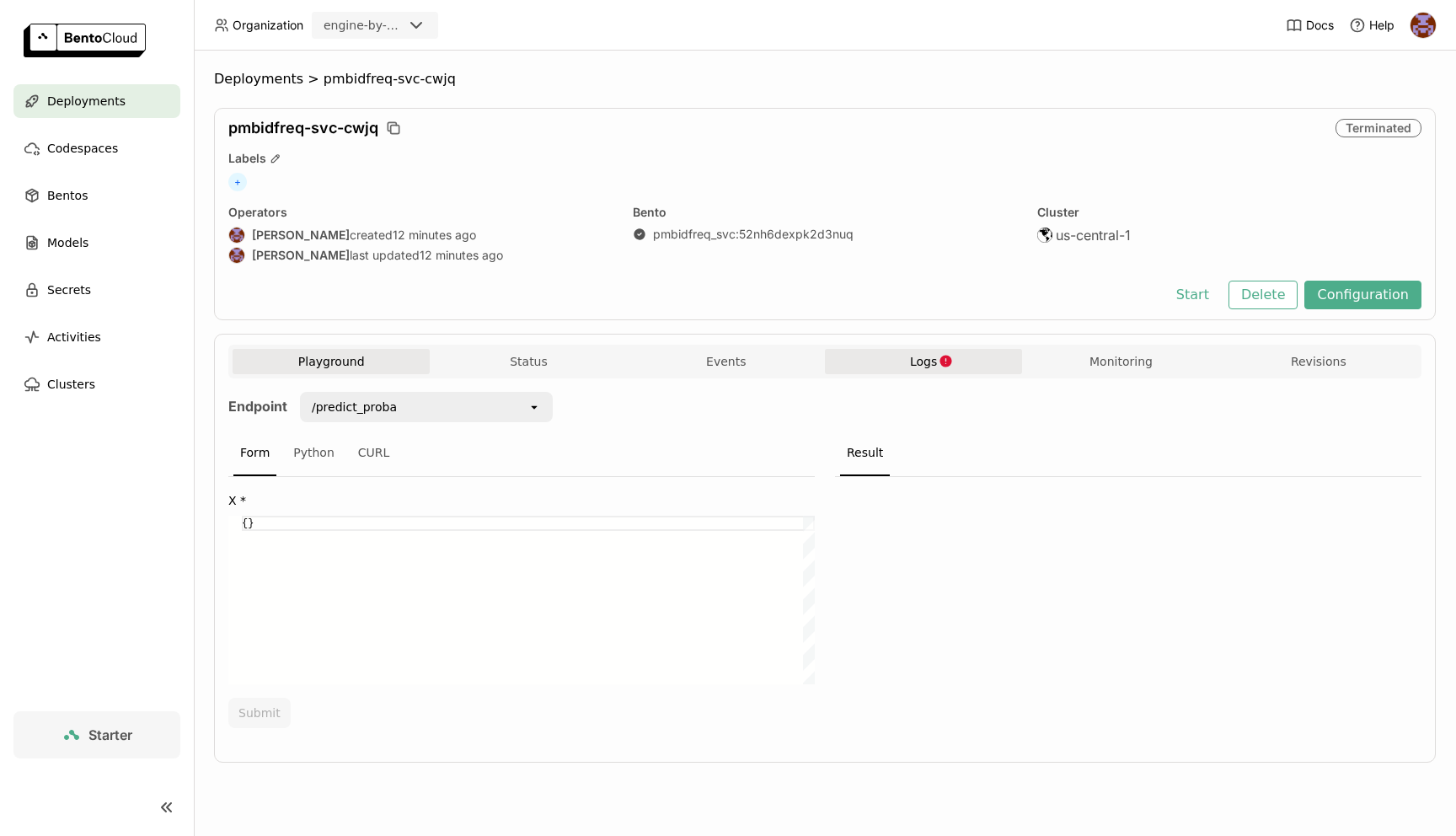
click at [946, 359] on icon "button" at bounding box center [947, 361] width 12 height 12
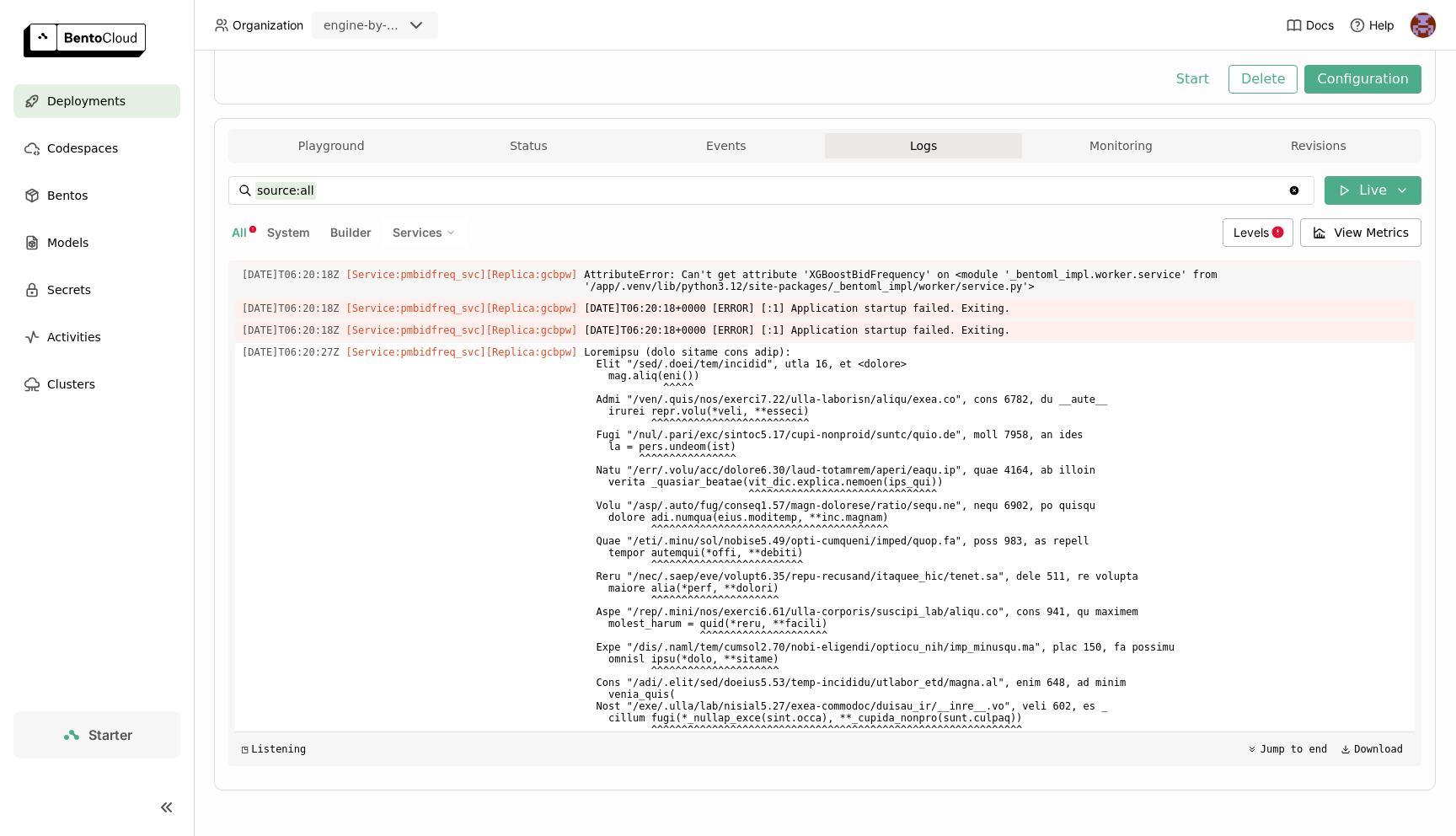
scroll to position [11583, 0]
